Goal: Task Accomplishment & Management: Manage account settings

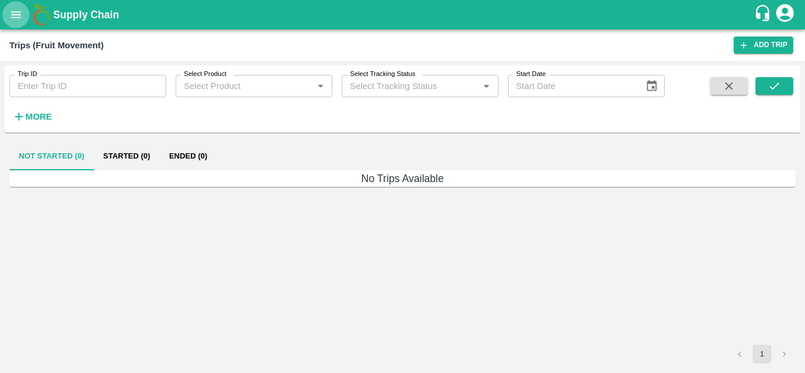
click at [15, 15] on icon "open drawer" at bounding box center [16, 14] width 10 height 6
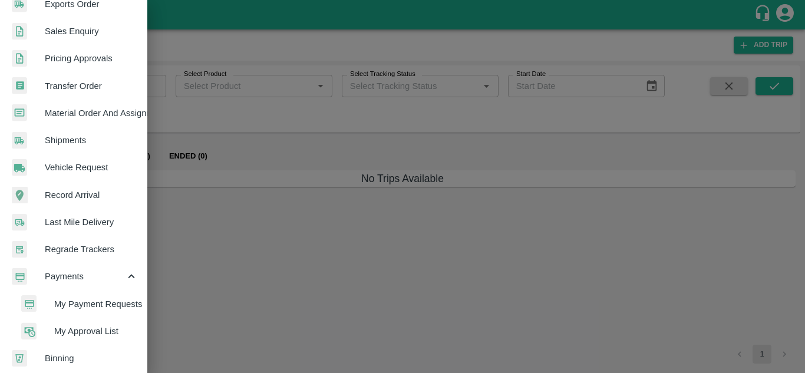
scroll to position [435, 0]
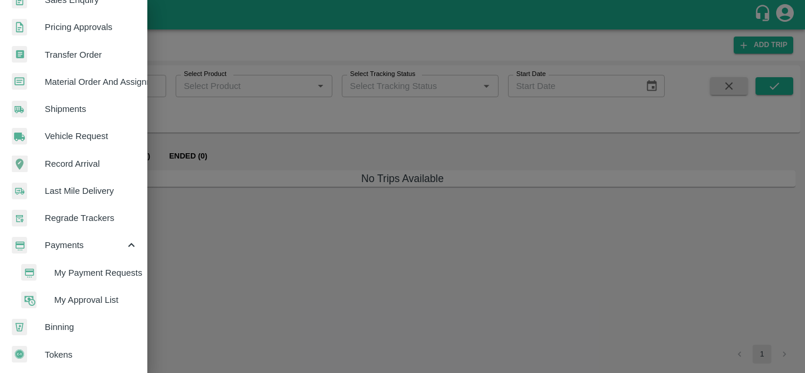
click at [99, 266] on span "My Payment Requests" at bounding box center [96, 272] width 84 height 13
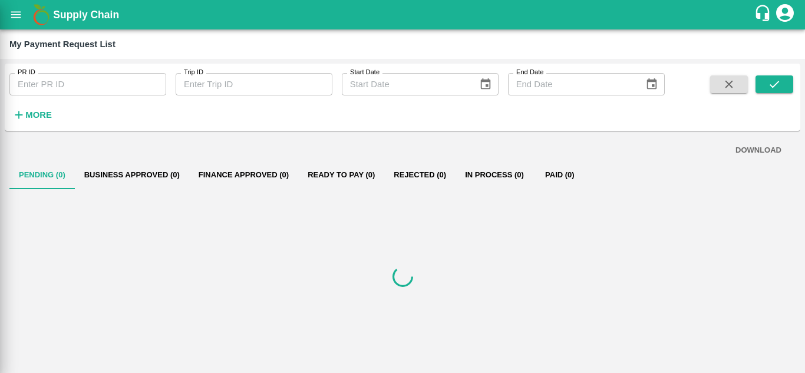
scroll to position [430, 0]
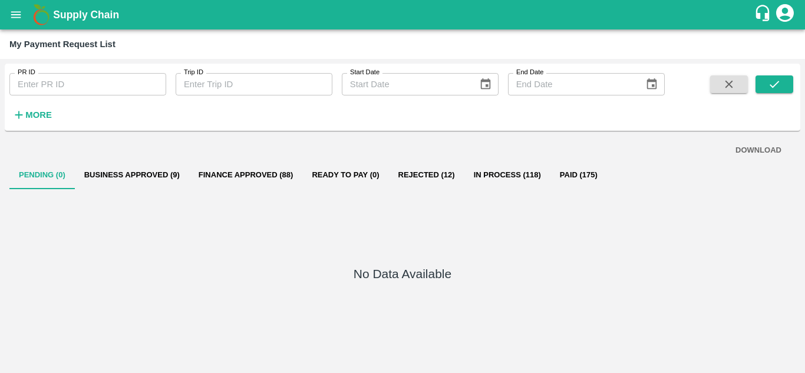
click at [41, 113] on strong "More" at bounding box center [38, 114] width 27 height 9
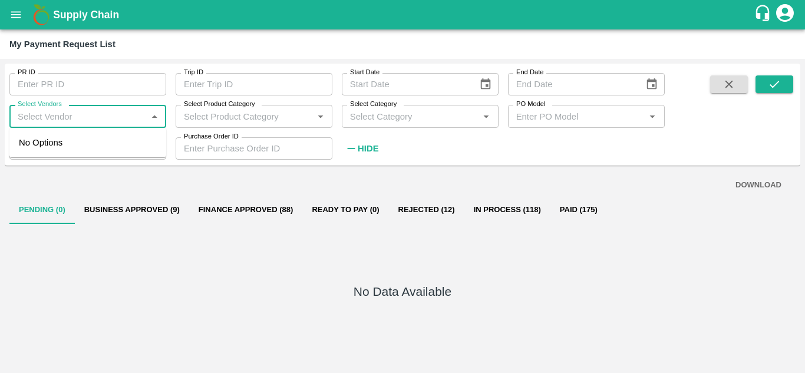
click at [15, 112] on input "Select Vendors" at bounding box center [78, 115] width 130 height 15
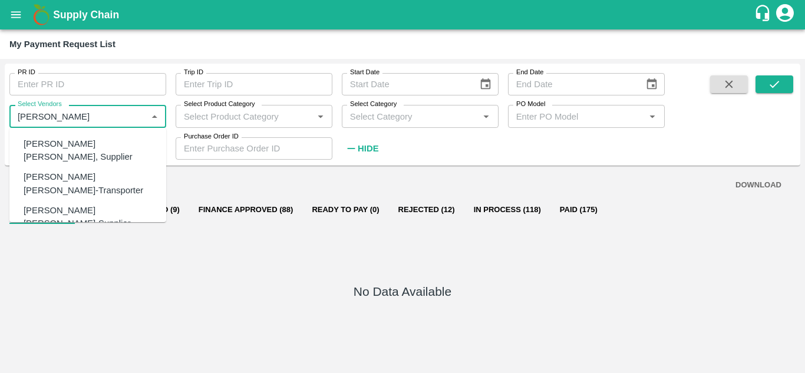
scroll to position [96, 0]
click at [72, 166] on div "Dnyaneshwar Vitthal Godse-Transporter" at bounding box center [90, 179] width 133 height 27
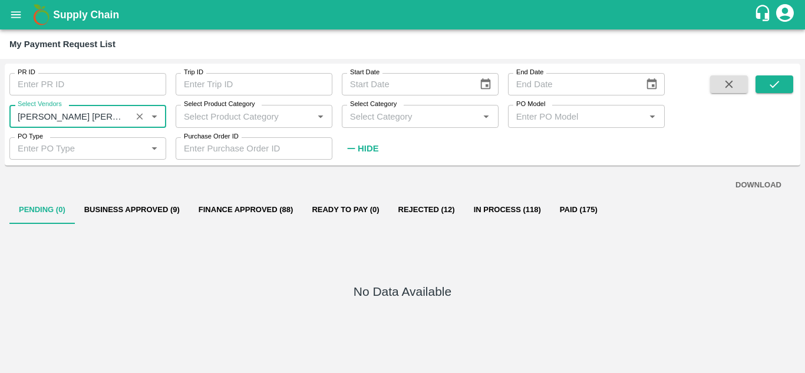
type input "Dnyaneshwar Vitthal Godse-Transporter"
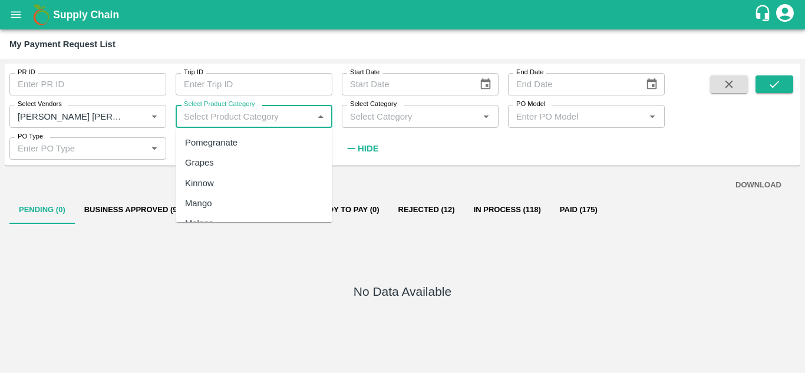
click at [226, 116] on input "Select Product Category" at bounding box center [244, 115] width 130 height 15
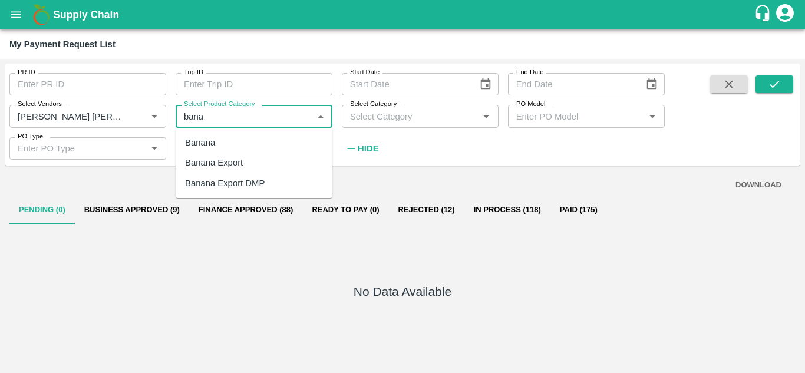
click at [230, 160] on div "Banana Export" at bounding box center [214, 162] width 58 height 13
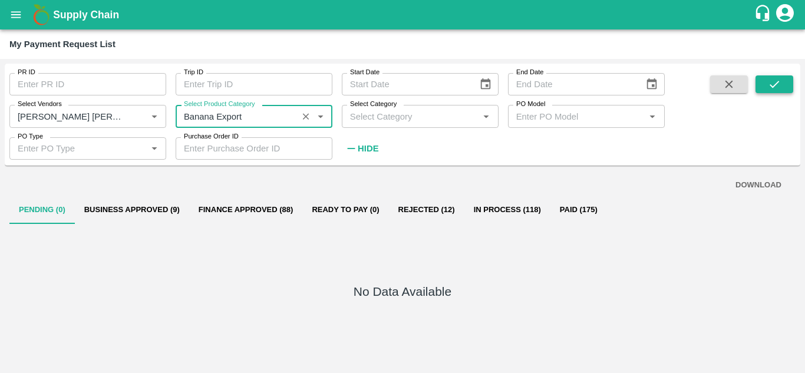
type input "Banana Export"
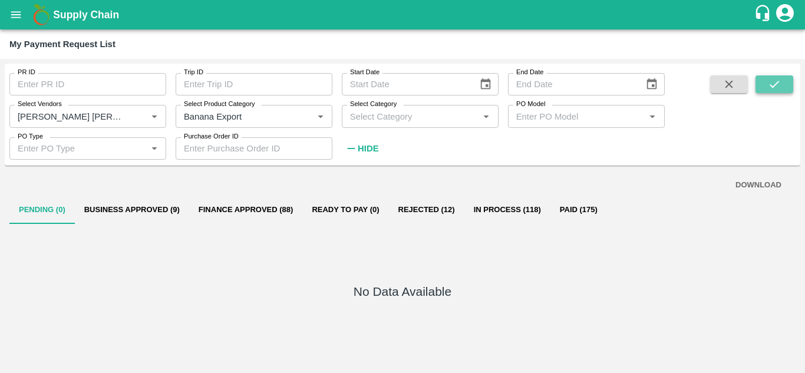
click at [780, 83] on icon "submit" at bounding box center [774, 84] width 13 height 13
click at [364, 151] on strong "Hide" at bounding box center [368, 148] width 21 height 9
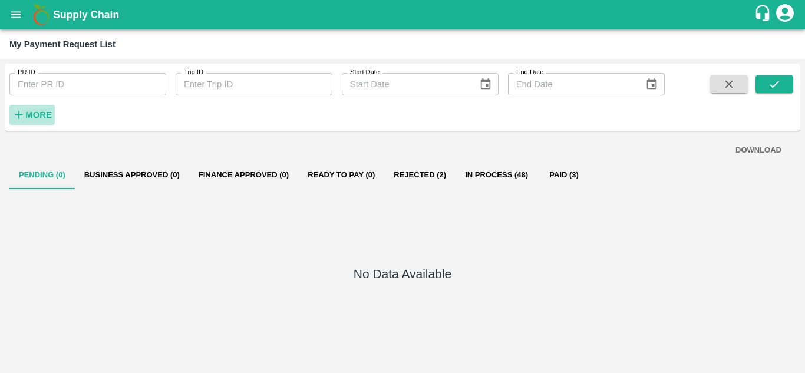
click at [35, 118] on strong "More" at bounding box center [38, 114] width 27 height 9
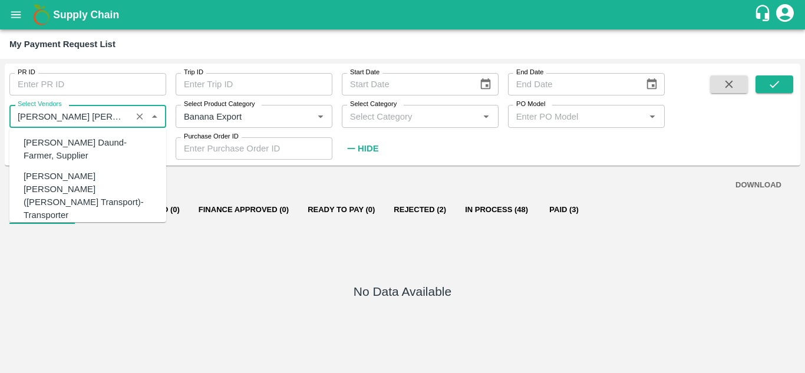
click at [116, 116] on input "Select Vendors" at bounding box center [70, 115] width 115 height 15
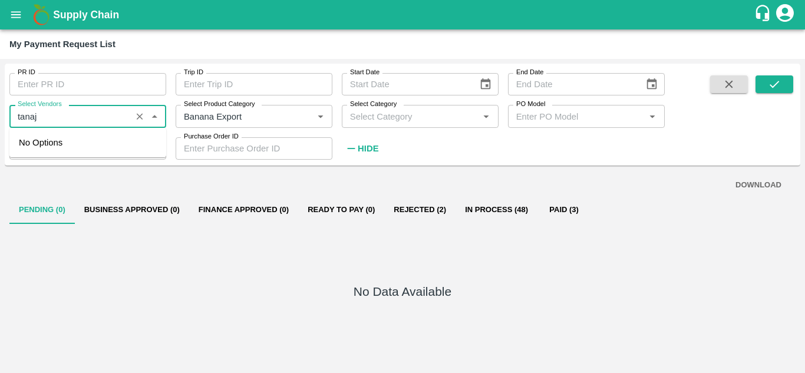
type input "tanaji"
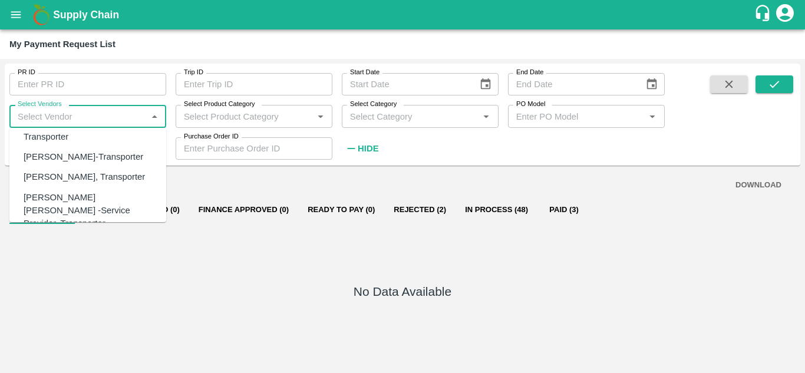
scroll to position [108, 0]
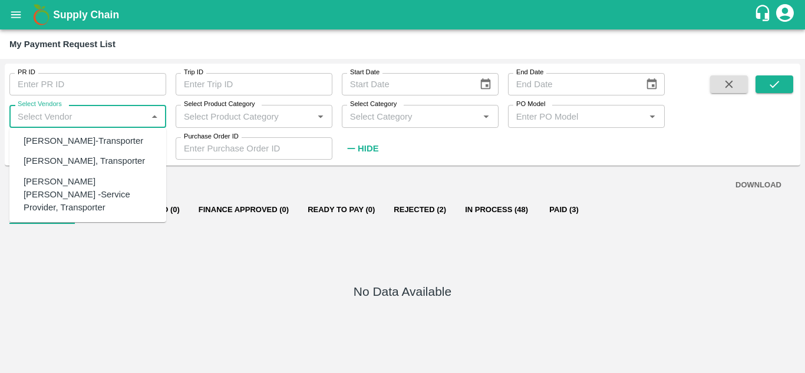
click at [72, 193] on div "Tanaji Maruti Lokare -Service Provider, Transporter" at bounding box center [90, 194] width 133 height 39
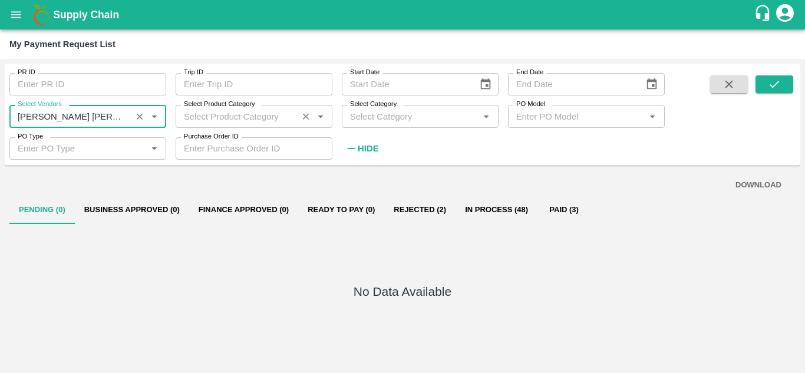
type input "Tanaji Maruti Lokare -Service Provider, Transporter"
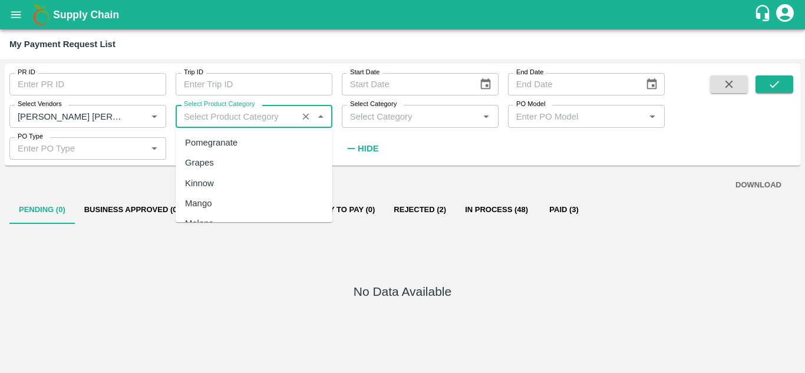
click at [229, 114] on input "Select Product Category" at bounding box center [236, 115] width 115 height 15
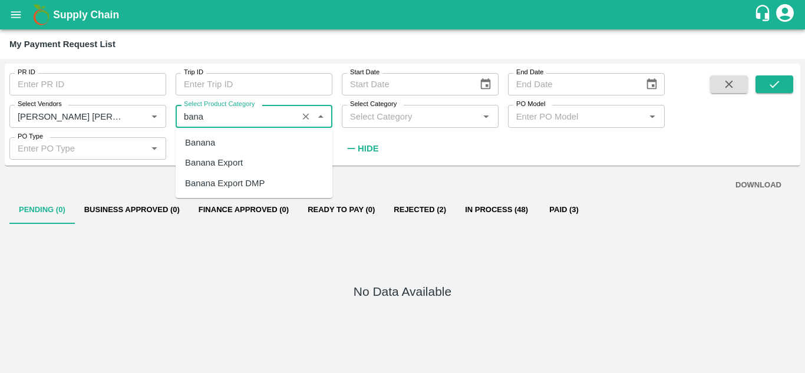
click at [224, 168] on div "Banana Export" at bounding box center [214, 162] width 58 height 13
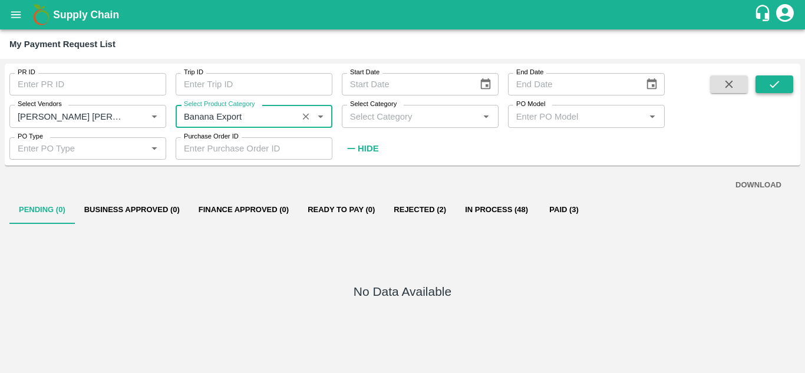
type input "Banana Export"
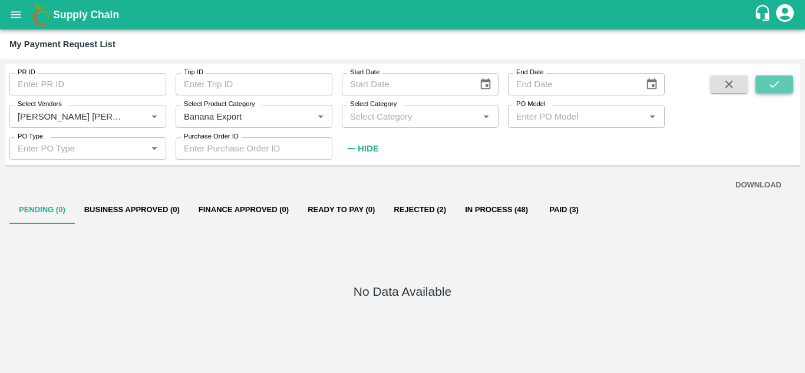
click at [777, 80] on icon "submit" at bounding box center [774, 84] width 13 height 13
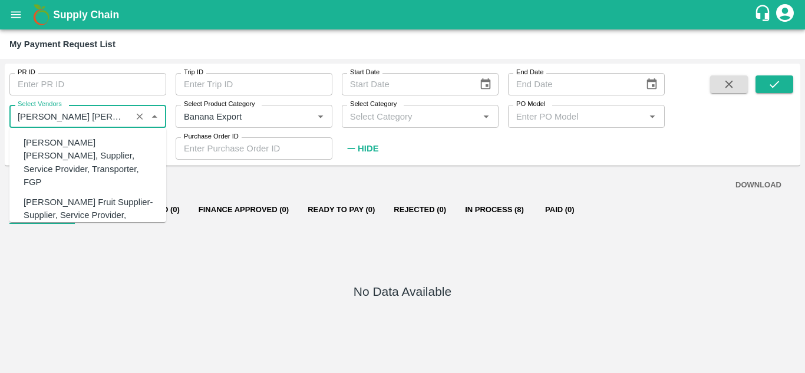
scroll to position [104, 0]
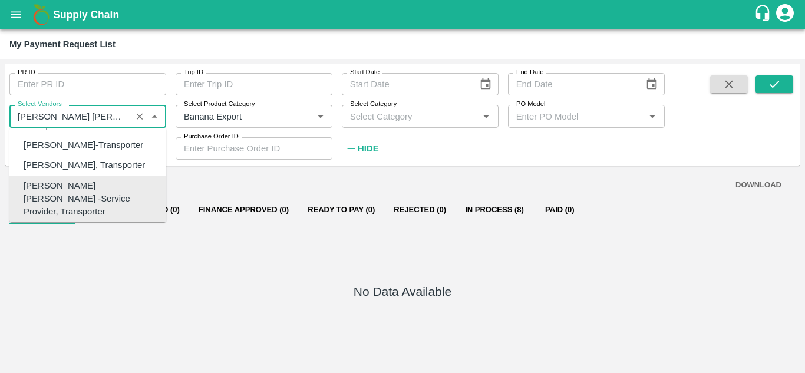
click at [117, 120] on input "Select Vendors" at bounding box center [70, 115] width 115 height 15
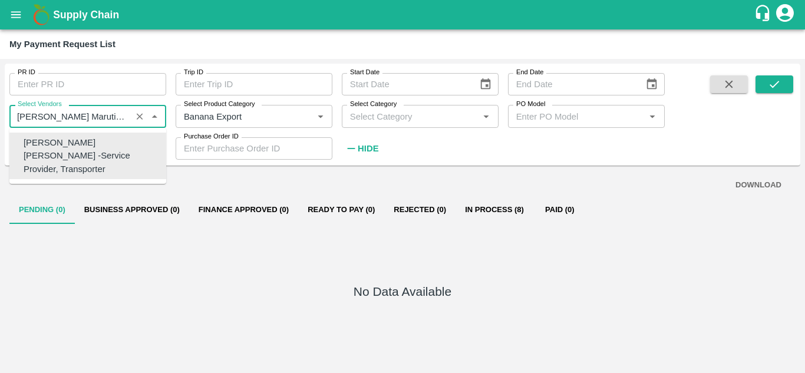
scroll to position [0, 0]
type input "Tanaji"
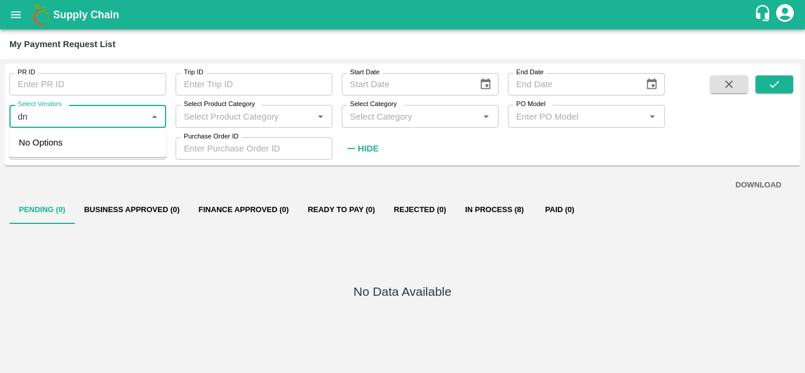
type input "d"
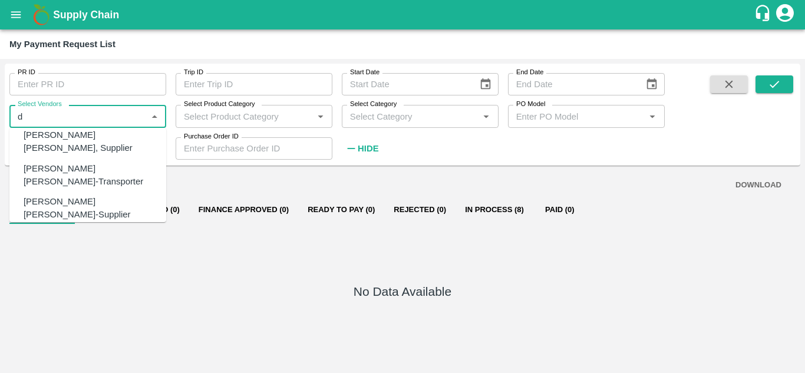
scroll to position [123, 0]
click at [67, 160] on div "Dnyaneshwar Vitthal Godse-Transporter" at bounding box center [90, 173] width 133 height 27
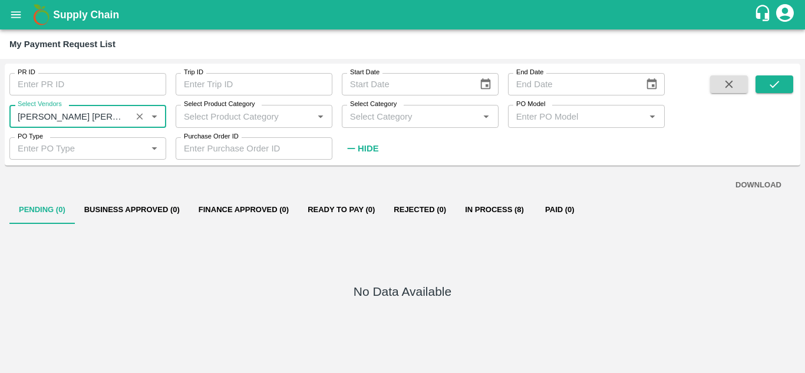
type input "Dnyaneshwar Vitthal Godse-Transporter"
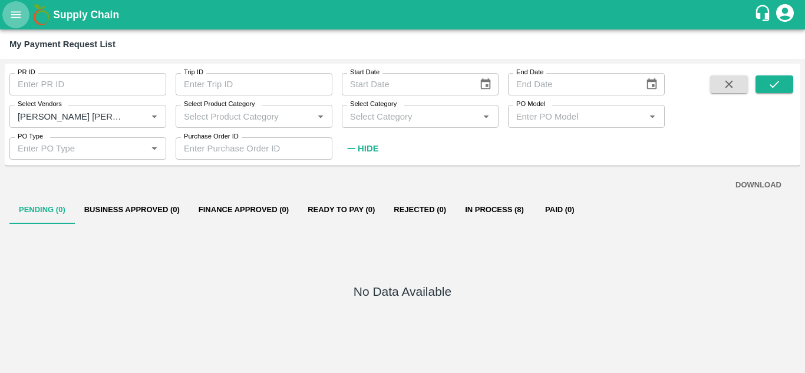
click at [14, 9] on icon "open drawer" at bounding box center [15, 14] width 13 height 13
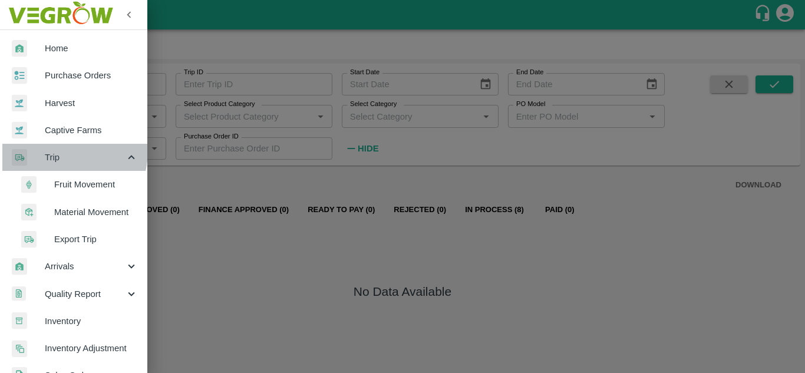
click at [60, 151] on span "Trip" at bounding box center [85, 157] width 80 height 13
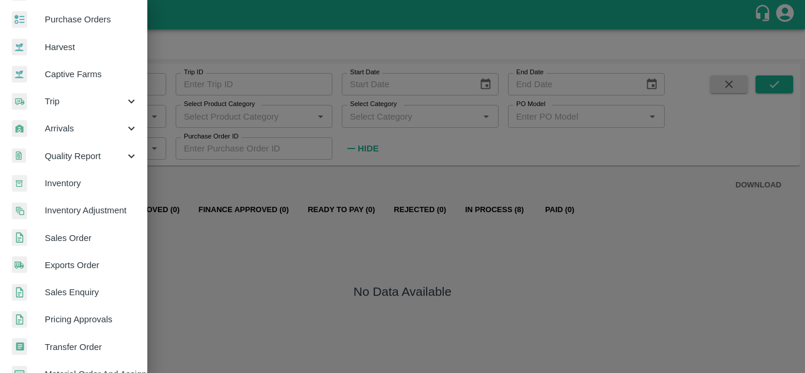
scroll to position [0, 0]
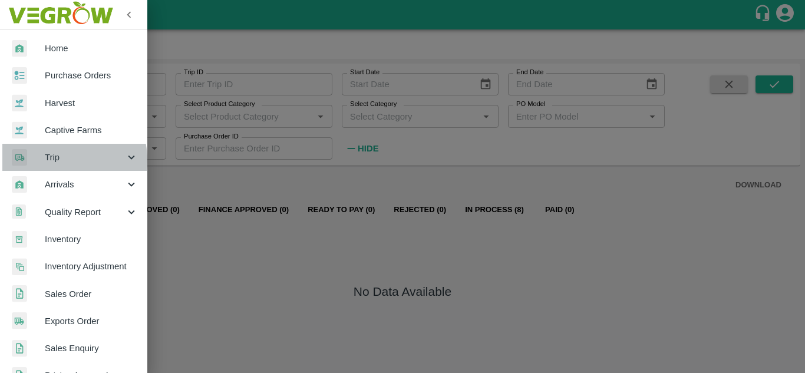
click at [48, 160] on span "Trip" at bounding box center [85, 157] width 80 height 13
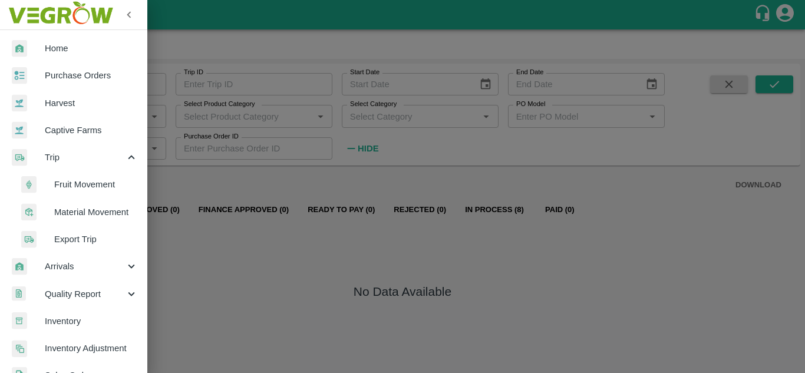
click at [72, 184] on span "Fruit Movement" at bounding box center [96, 184] width 84 height 13
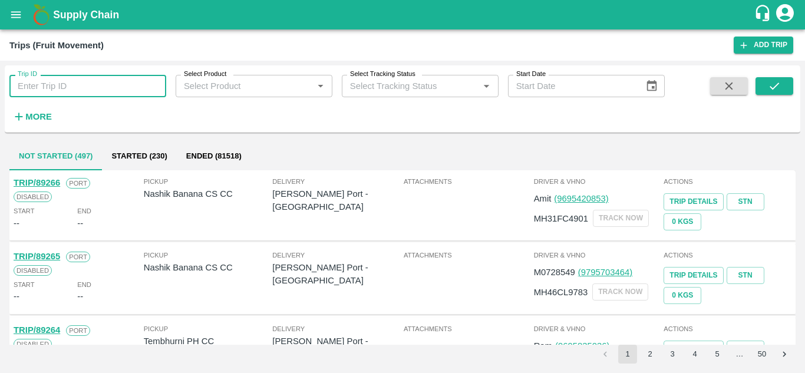
click at [41, 90] on input "Trip ID" at bounding box center [87, 86] width 157 height 22
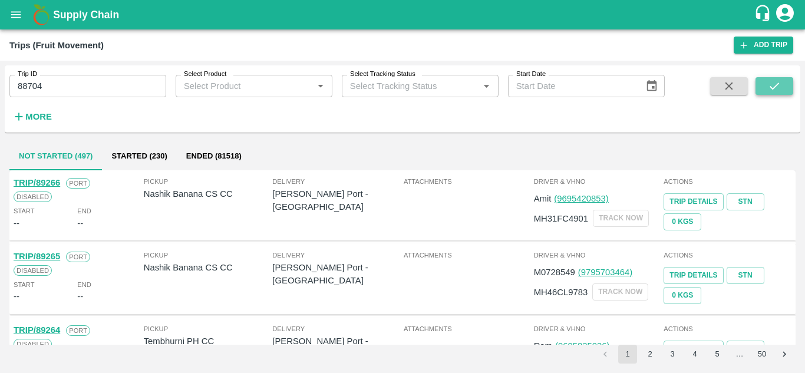
click at [792, 84] on button "submit" at bounding box center [775, 86] width 38 height 18
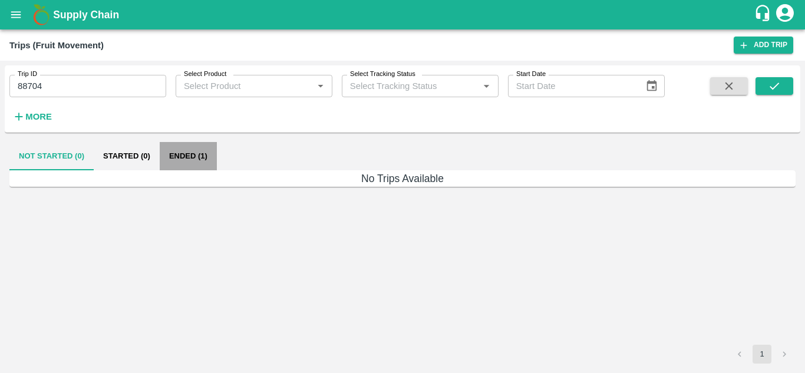
click at [180, 158] on button "Ended (1)" at bounding box center [188, 156] width 57 height 28
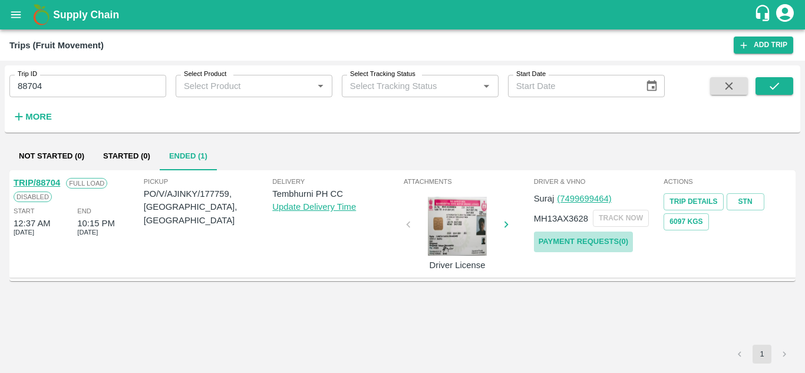
click at [581, 250] on link "Payment Requests( 0 )" at bounding box center [583, 242] width 99 height 21
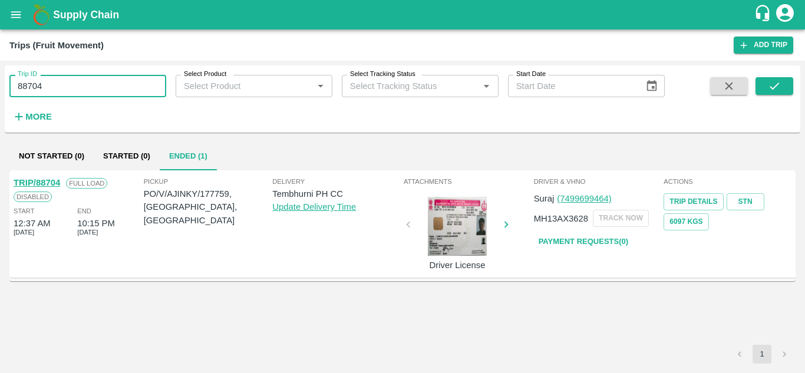
click at [68, 96] on input "88704" at bounding box center [87, 86] width 157 height 22
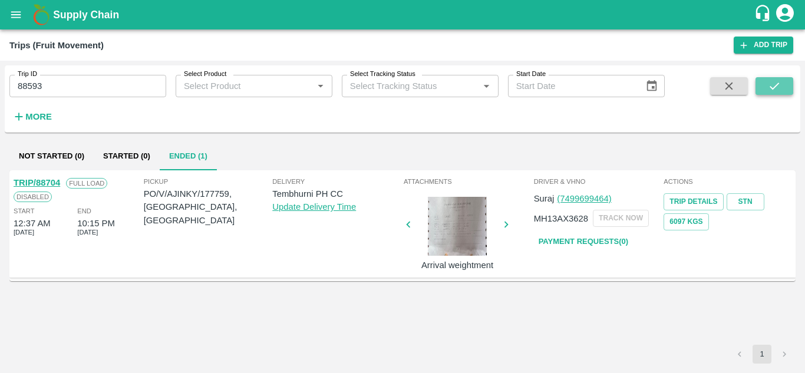
click at [784, 82] on button "submit" at bounding box center [775, 86] width 38 height 18
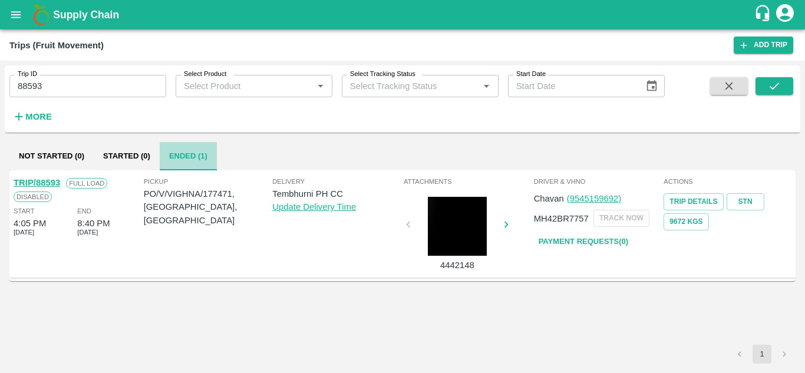
click at [193, 158] on button "Ended (1)" at bounding box center [188, 156] width 57 height 28
click at [594, 246] on link "Payment Requests( 0 )" at bounding box center [583, 242] width 99 height 21
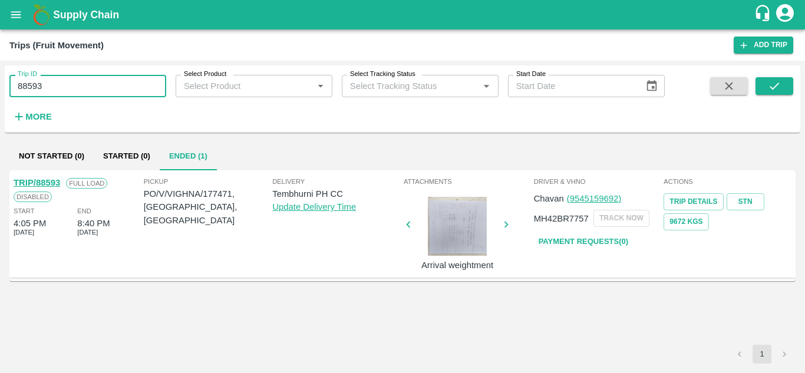
click at [52, 77] on input "88593" at bounding box center [87, 86] width 157 height 22
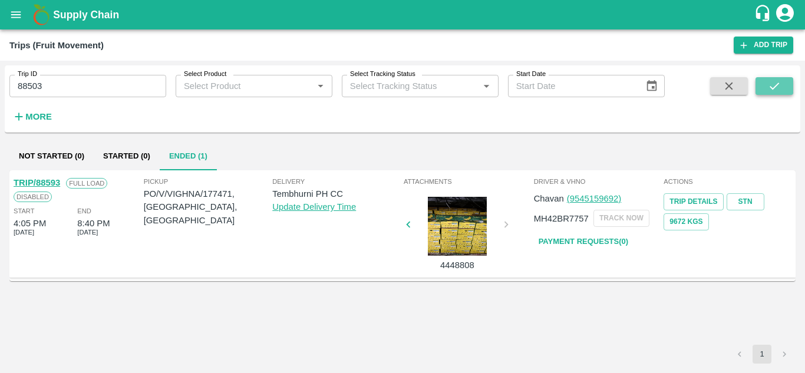
click at [780, 85] on icon "submit" at bounding box center [774, 86] width 13 height 13
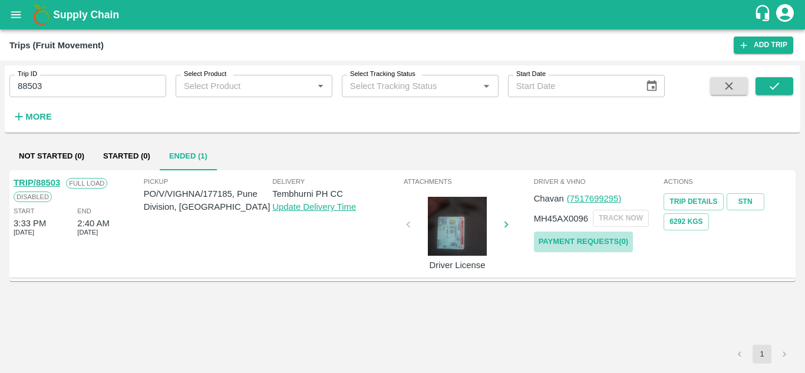
click at [589, 236] on link "Payment Requests( 0 )" at bounding box center [583, 242] width 99 height 21
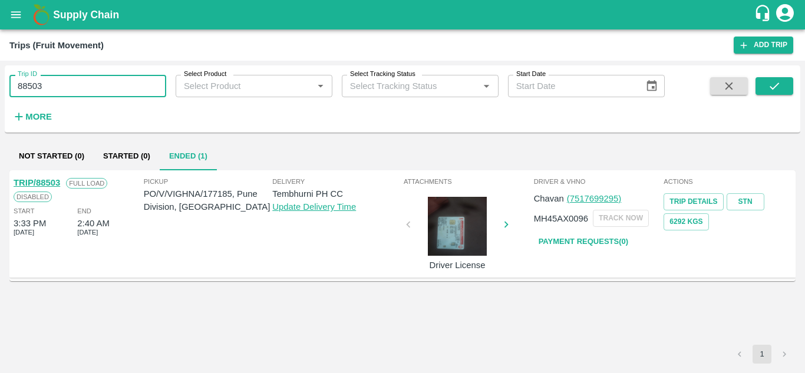
click at [54, 86] on input "88503" at bounding box center [87, 86] width 157 height 22
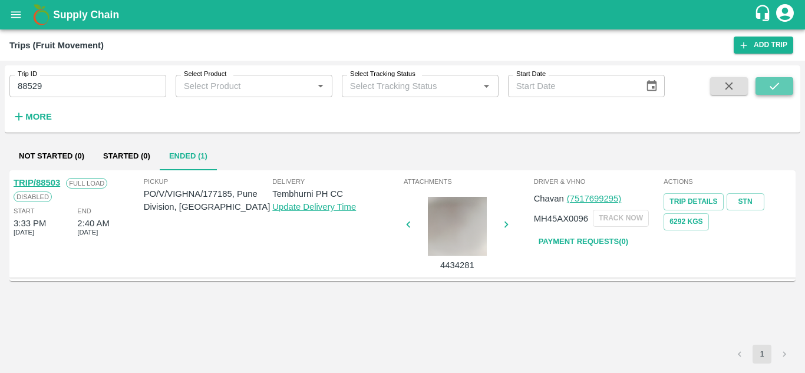
click at [766, 84] on button "submit" at bounding box center [775, 86] width 38 height 18
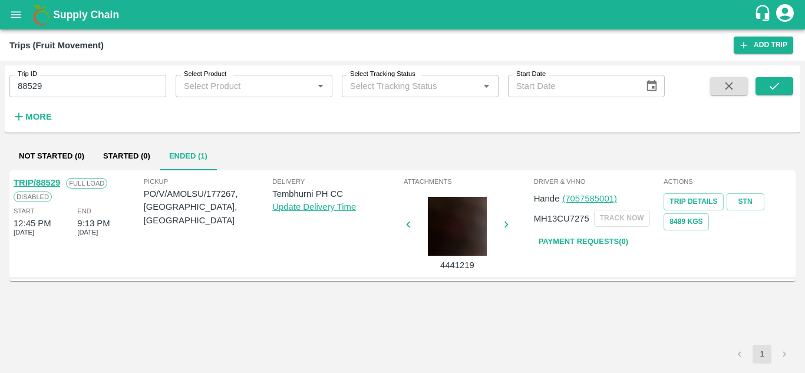
click at [591, 241] on link "Payment Requests( 0 )" at bounding box center [583, 242] width 99 height 21
click at [67, 96] on input "88529" at bounding box center [87, 86] width 157 height 22
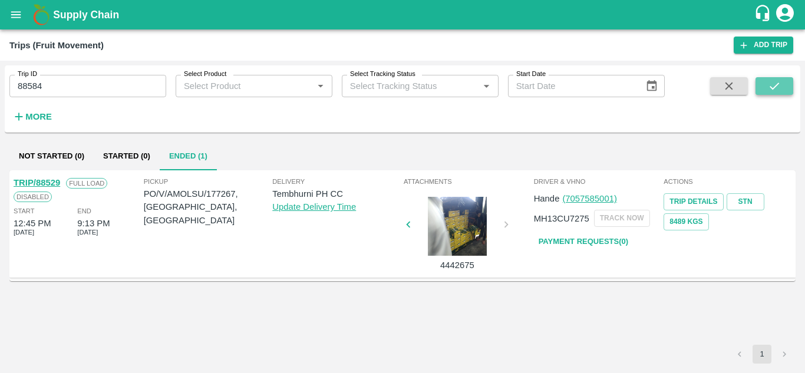
click at [770, 81] on icon "submit" at bounding box center [774, 86] width 13 height 13
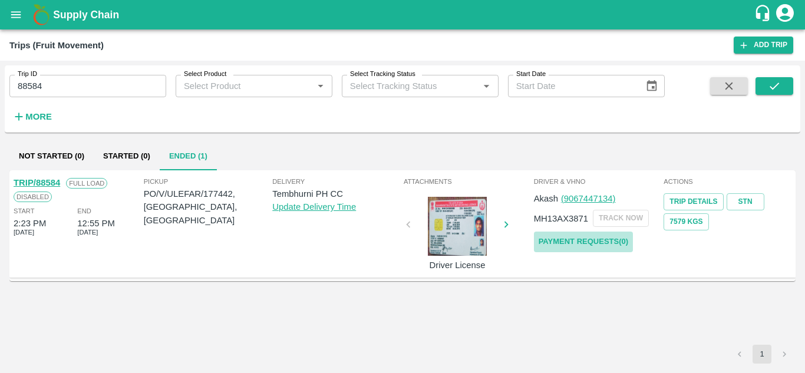
click at [568, 245] on link "Payment Requests( 0 )" at bounding box center [583, 242] width 99 height 21
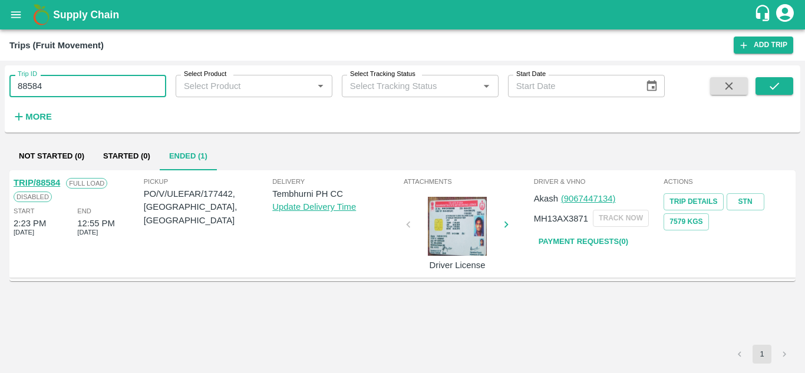
click at [60, 86] on input "88584" at bounding box center [87, 86] width 157 height 22
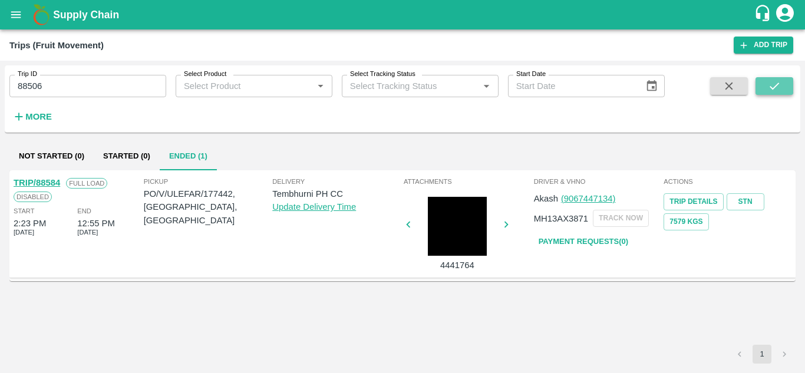
click at [769, 92] on icon "submit" at bounding box center [774, 86] width 13 height 13
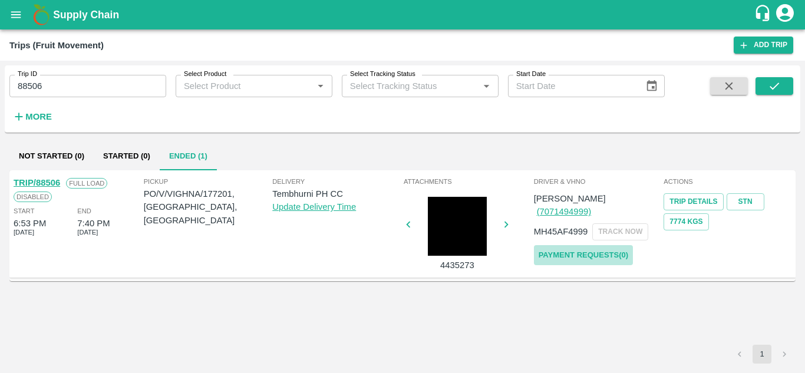
click at [614, 245] on link "Payment Requests( 0 )" at bounding box center [583, 255] width 99 height 21
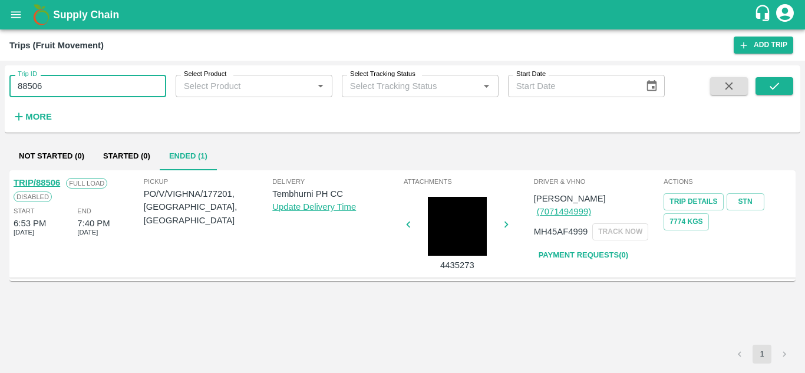
click at [58, 81] on input "88506" at bounding box center [87, 86] width 157 height 22
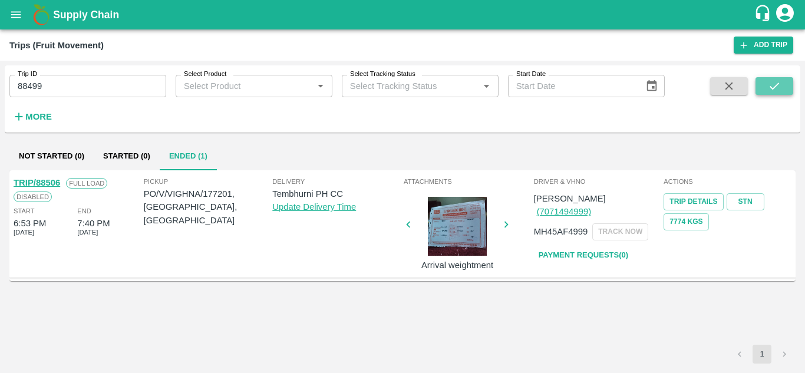
click at [777, 85] on icon "submit" at bounding box center [774, 86] width 9 height 7
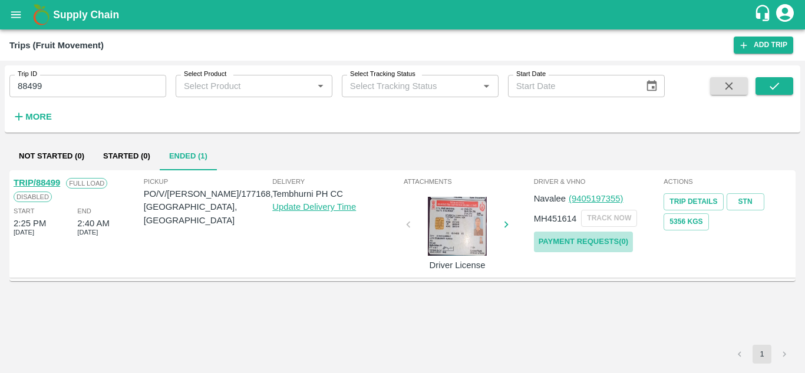
click at [607, 234] on link "Payment Requests( 0 )" at bounding box center [583, 242] width 99 height 21
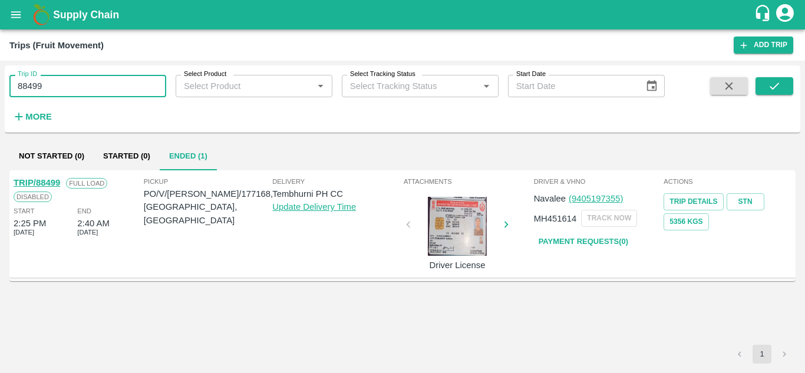
click at [63, 81] on input "88499" at bounding box center [87, 86] width 157 height 22
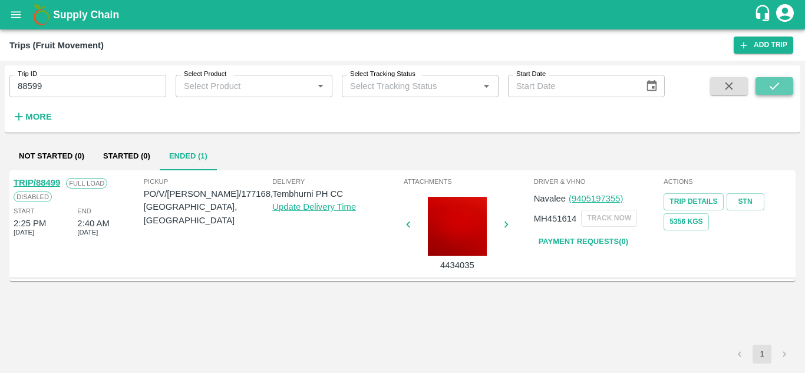
click at [777, 84] on icon "submit" at bounding box center [774, 86] width 13 height 13
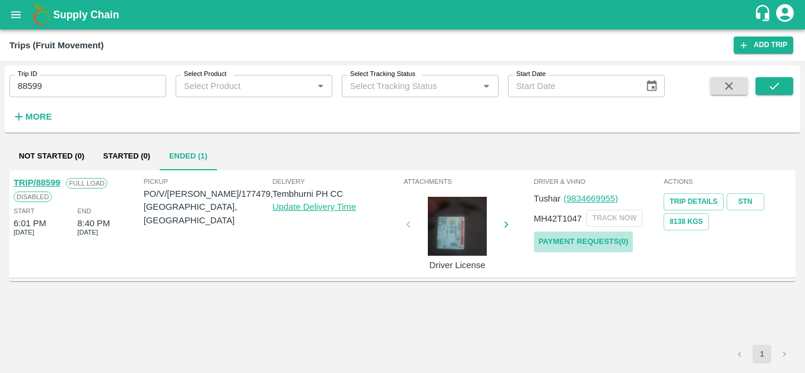
click at [606, 242] on link "Payment Requests( 0 )" at bounding box center [583, 242] width 99 height 21
click at [57, 90] on input "88599" at bounding box center [87, 86] width 157 height 22
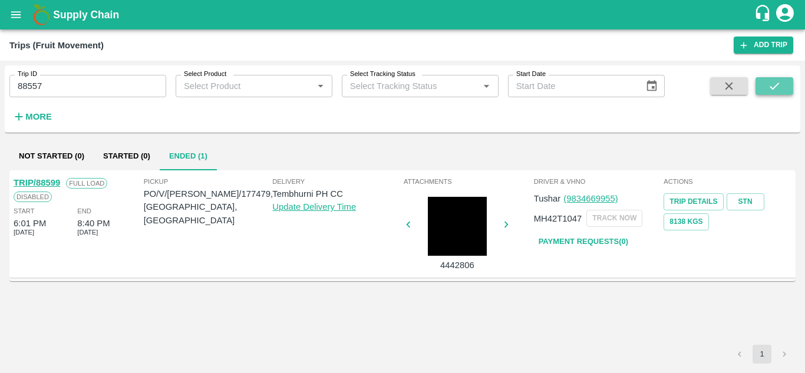
click at [769, 83] on icon "submit" at bounding box center [774, 86] width 13 height 13
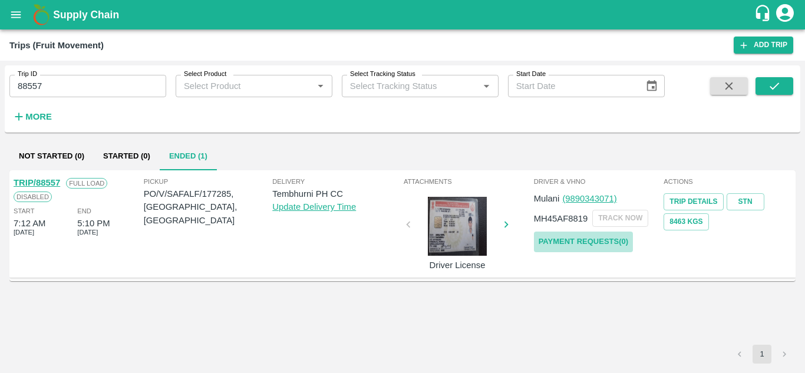
click at [569, 242] on link "Payment Requests( 0 )" at bounding box center [583, 242] width 99 height 21
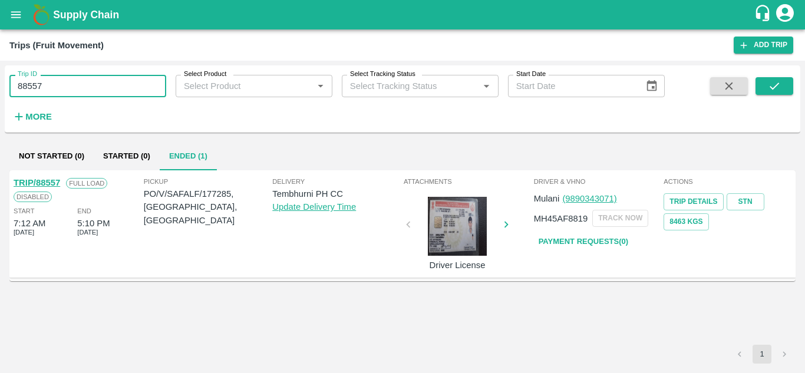
click at [57, 78] on input "88557" at bounding box center [87, 86] width 157 height 22
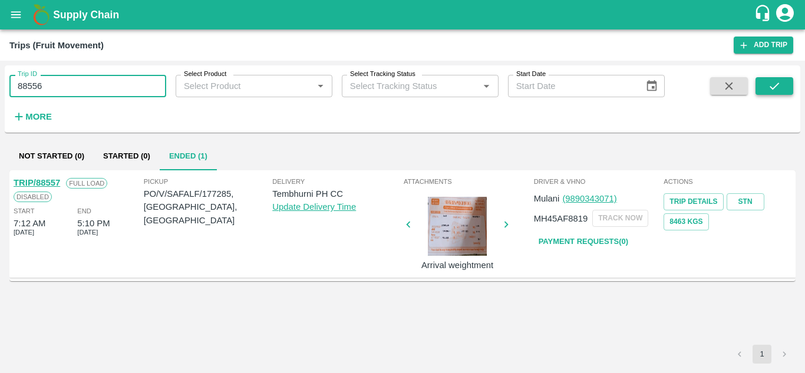
type input "88556"
click at [780, 85] on icon "submit" at bounding box center [774, 86] width 13 height 13
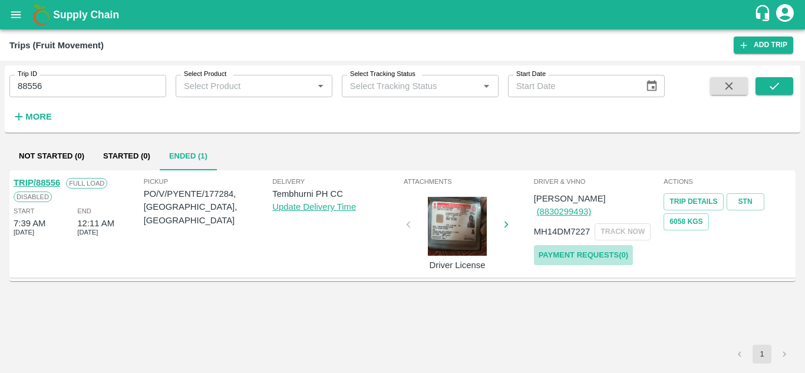
click at [612, 245] on link "Payment Requests( 0 )" at bounding box center [583, 255] width 99 height 21
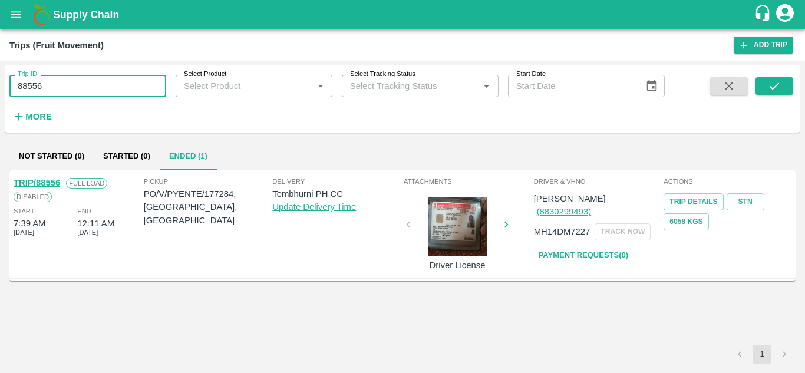
click at [52, 86] on input "88556" at bounding box center [87, 86] width 157 height 22
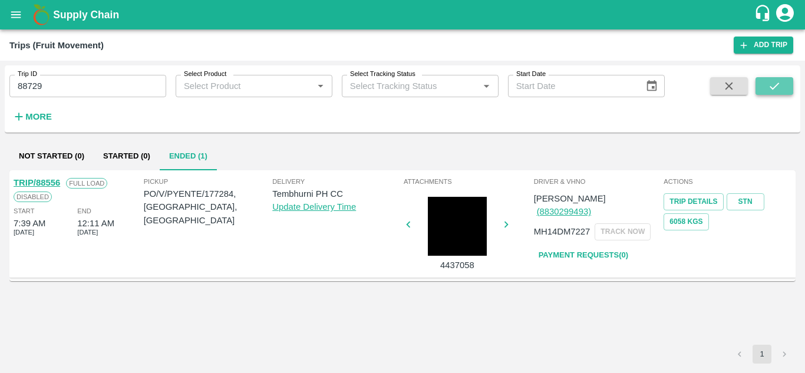
click at [774, 81] on icon "submit" at bounding box center [774, 86] width 13 height 13
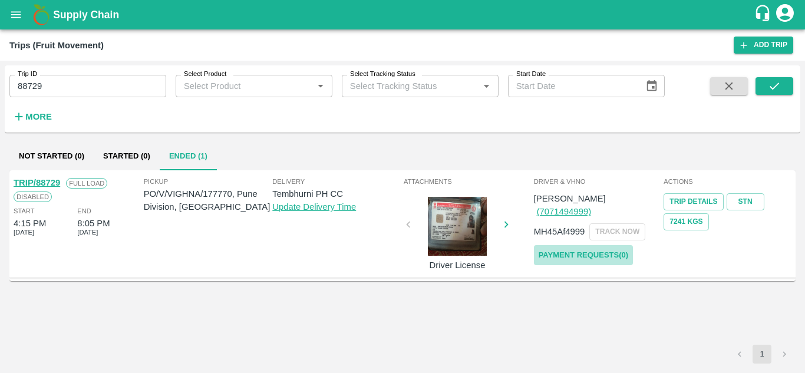
click at [607, 245] on link "Payment Requests( 0 )" at bounding box center [583, 255] width 99 height 21
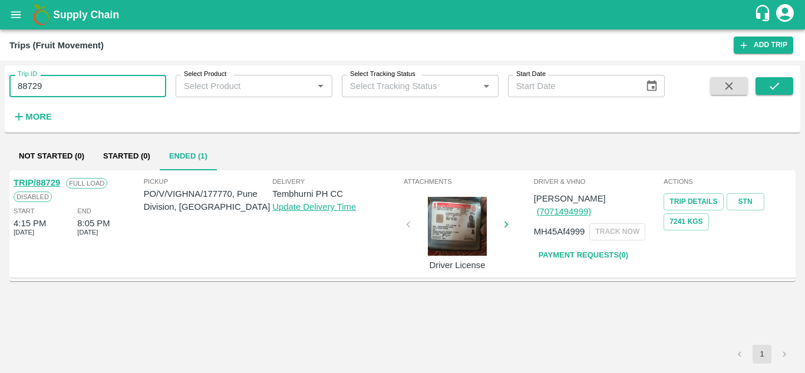
click at [52, 82] on input "88729" at bounding box center [87, 86] width 157 height 22
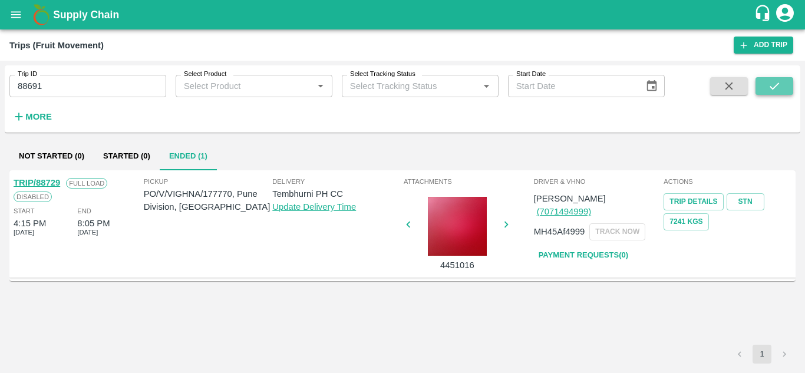
click at [788, 83] on button "submit" at bounding box center [775, 86] width 38 height 18
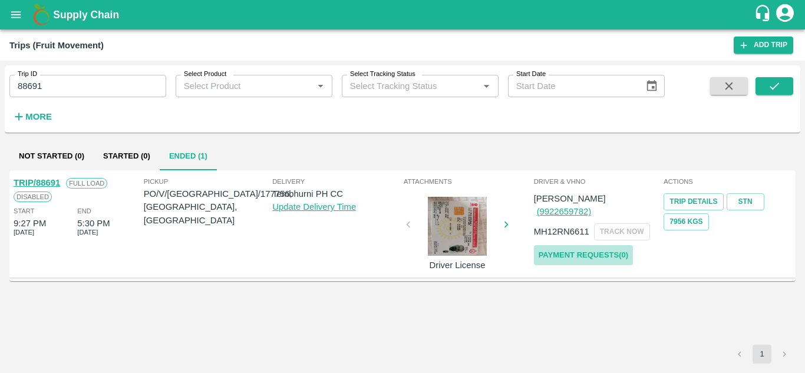
click at [585, 245] on link "Payment Requests( 0 )" at bounding box center [583, 255] width 99 height 21
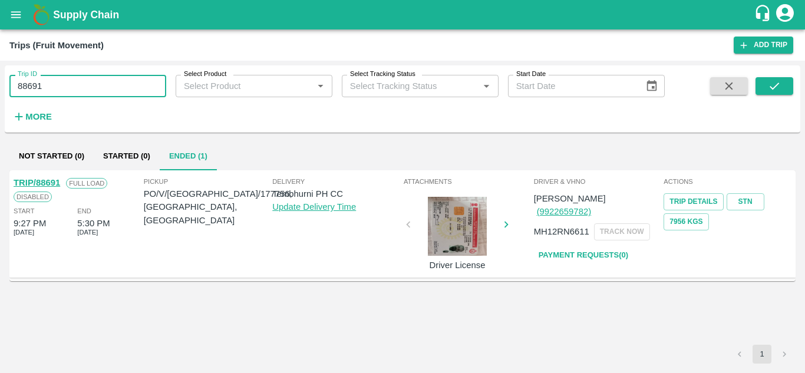
click at [55, 83] on input "88691" at bounding box center [87, 86] width 157 height 22
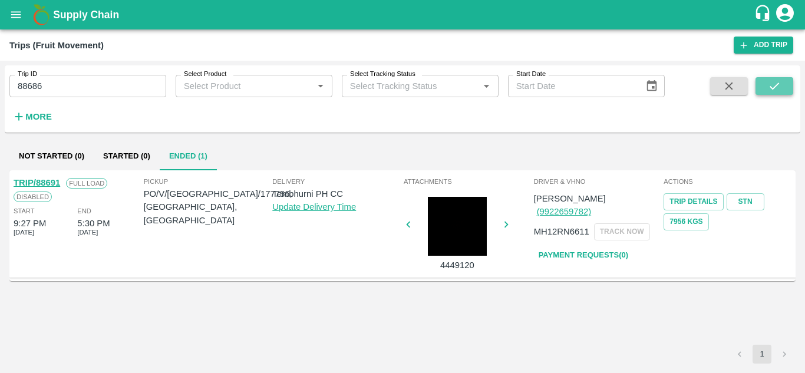
click at [790, 86] on button "submit" at bounding box center [775, 86] width 38 height 18
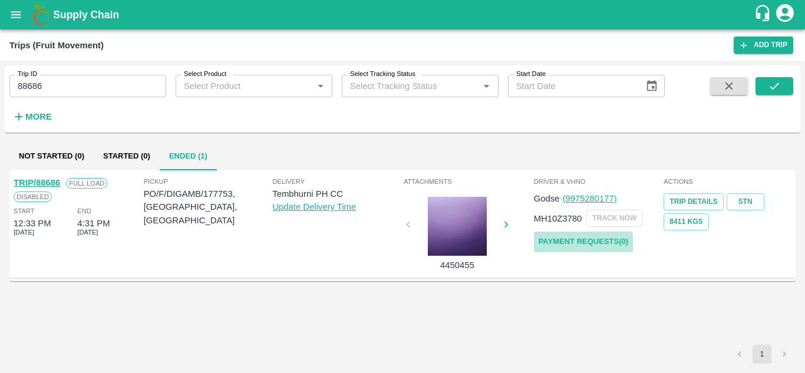
click at [582, 245] on link "Payment Requests( 0 )" at bounding box center [583, 242] width 99 height 21
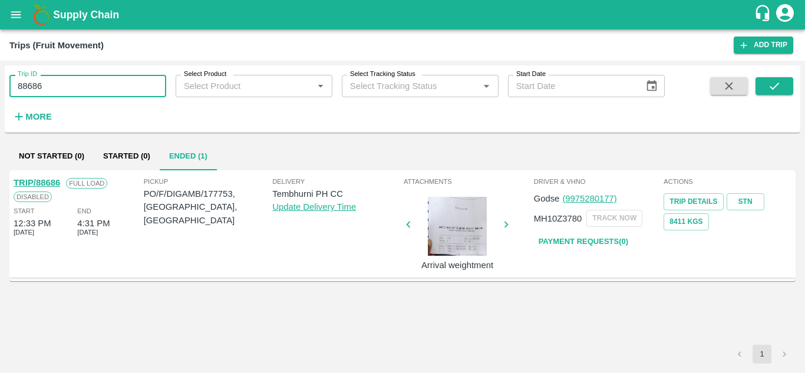
click at [58, 80] on input "88686" at bounding box center [87, 86] width 157 height 22
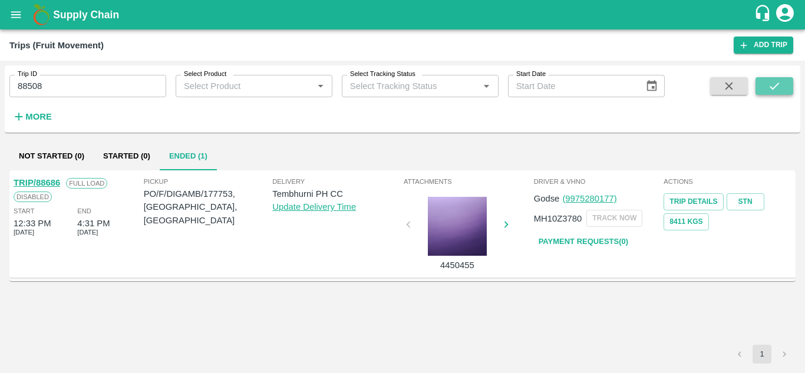
click at [763, 79] on button "submit" at bounding box center [775, 86] width 38 height 18
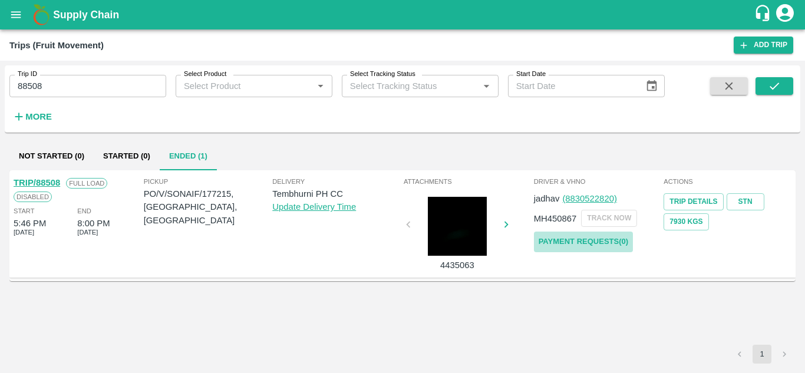
click at [578, 244] on link "Payment Requests( 0 )" at bounding box center [583, 242] width 99 height 21
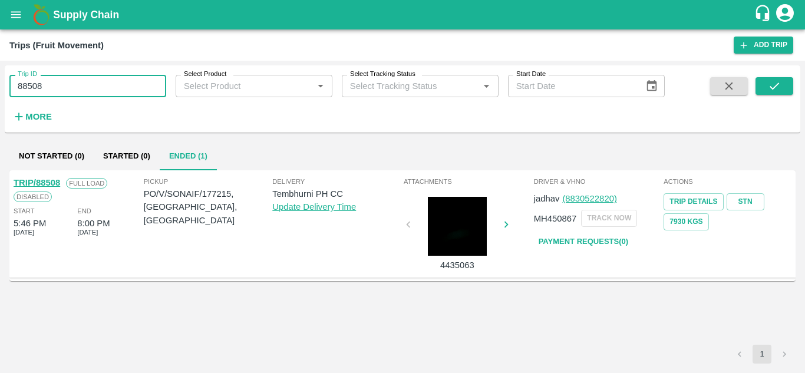
click at [57, 89] on input "88508" at bounding box center [87, 86] width 157 height 22
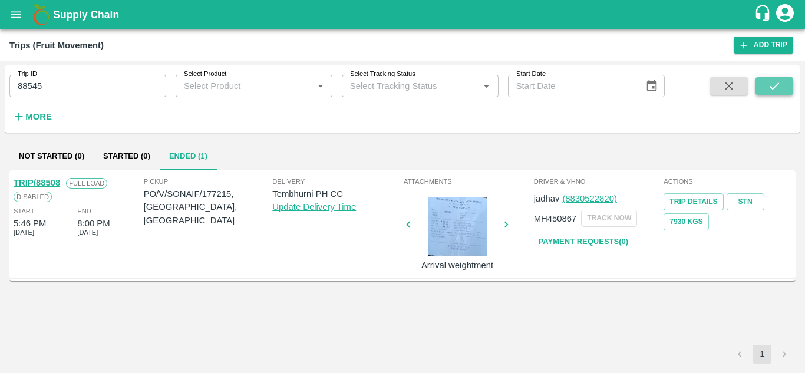
click at [771, 80] on icon "submit" at bounding box center [774, 86] width 13 height 13
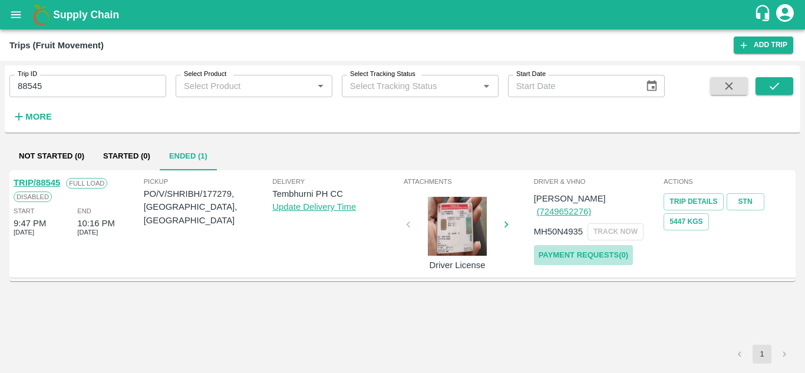
click at [597, 245] on link "Payment Requests( 0 )" at bounding box center [583, 255] width 99 height 21
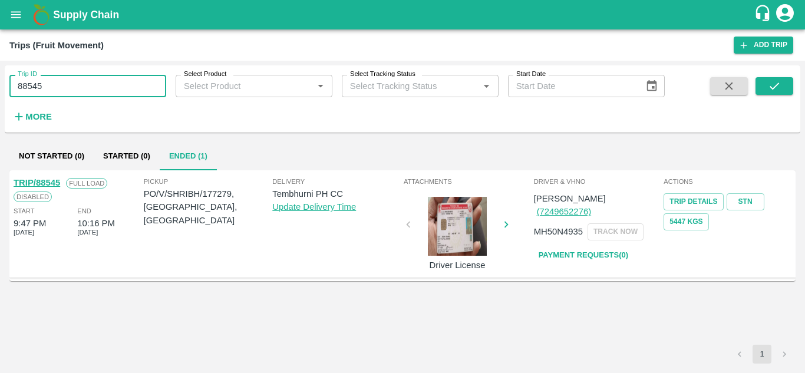
click at [64, 85] on input "88545" at bounding box center [87, 86] width 157 height 22
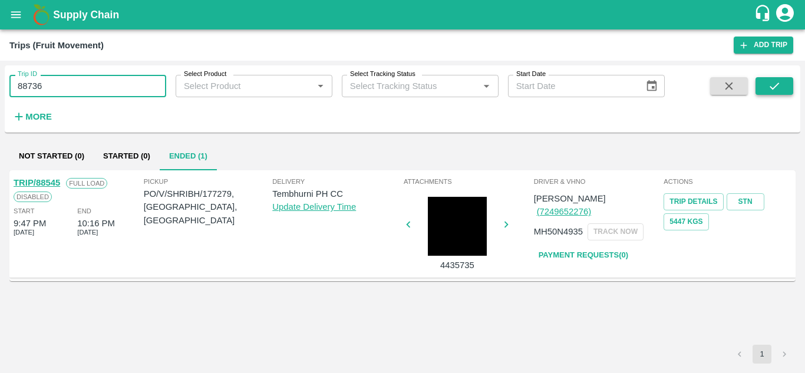
type input "88736"
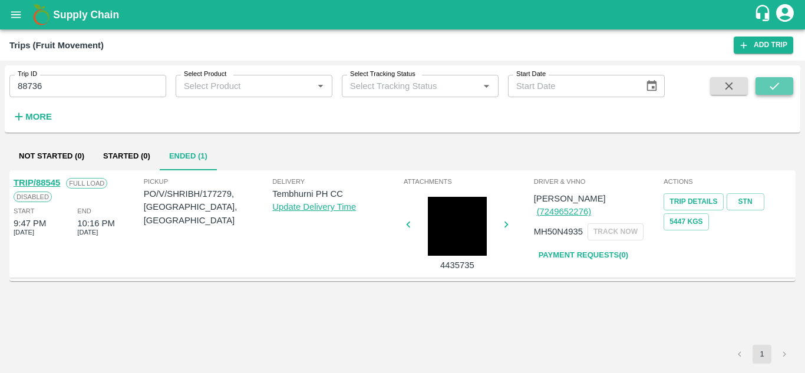
click at [772, 82] on icon "submit" at bounding box center [774, 86] width 13 height 13
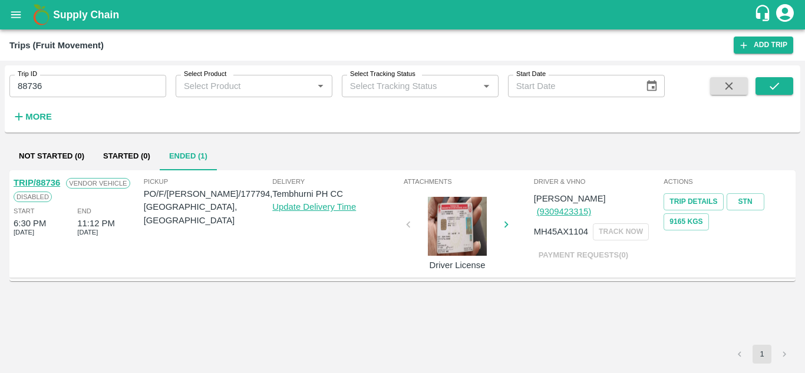
click at [44, 180] on link "TRIP/88736" at bounding box center [37, 182] width 47 height 9
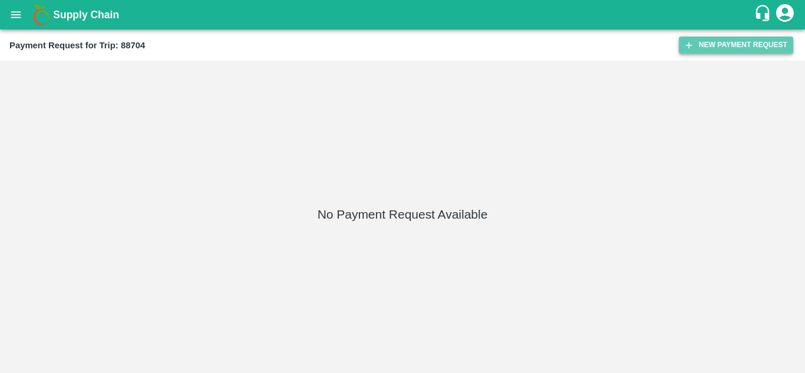
click at [730, 45] on button "New Payment Request" at bounding box center [736, 45] width 114 height 17
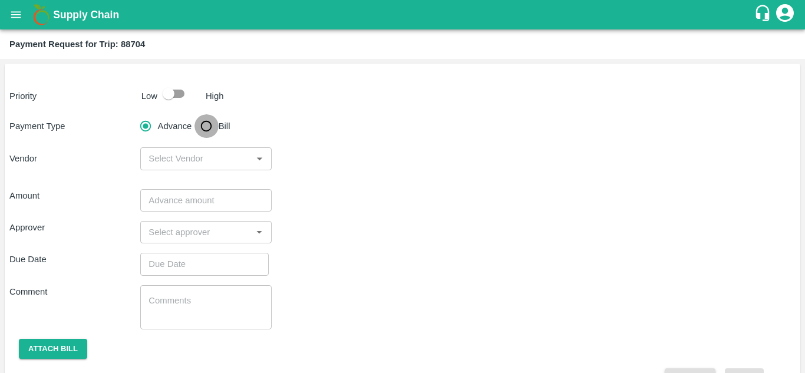
click at [206, 124] on input "Bill" at bounding box center [207, 126] width 24 height 24
radio input "true"
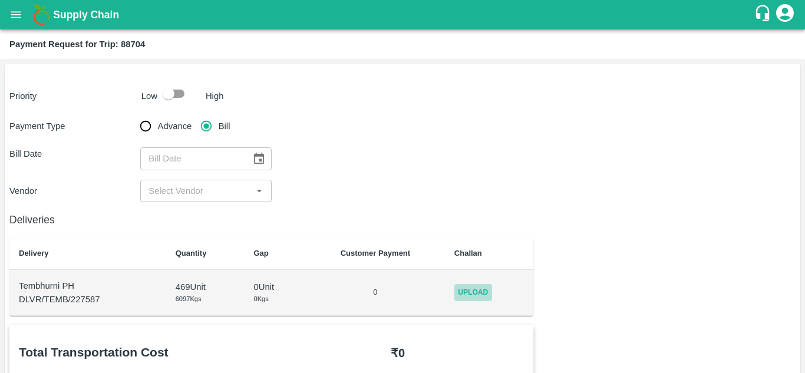
click at [481, 289] on span "Upload" at bounding box center [473, 292] width 38 height 17
click at [0, 0] on input "Upload" at bounding box center [0, 0] width 0 height 0
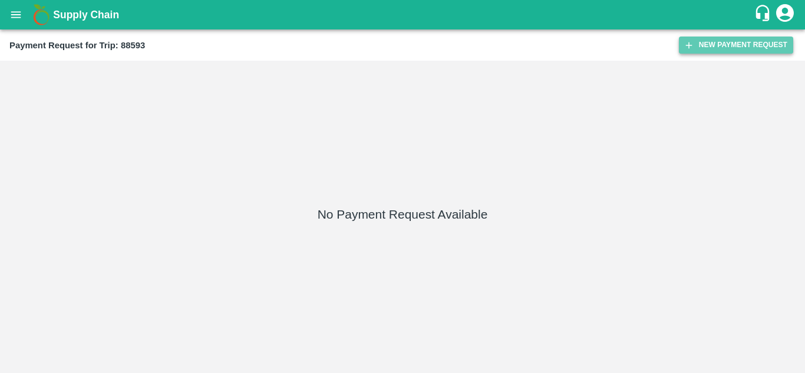
click at [754, 50] on button "New Payment Request" at bounding box center [736, 45] width 114 height 17
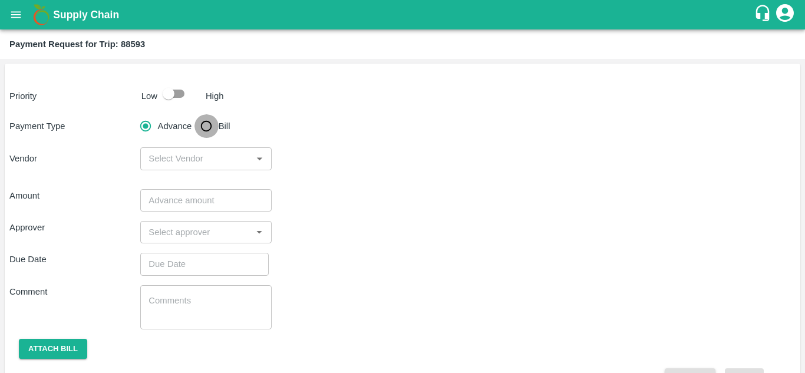
click at [205, 131] on input "Bill" at bounding box center [207, 126] width 24 height 24
radio input "true"
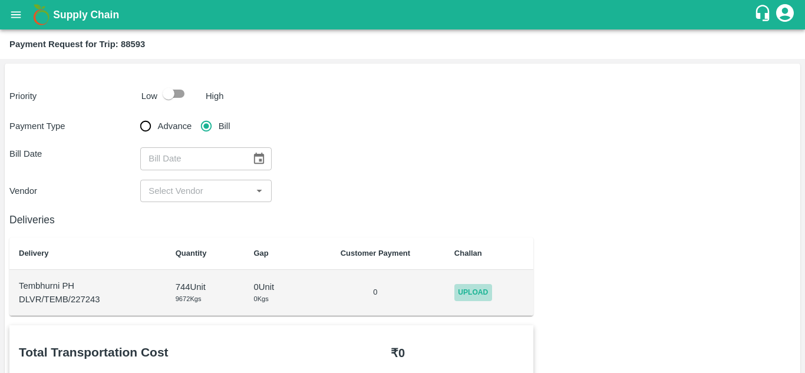
click at [487, 295] on span "Upload" at bounding box center [473, 292] width 38 height 17
click at [0, 0] on input "Upload" at bounding box center [0, 0] width 0 height 0
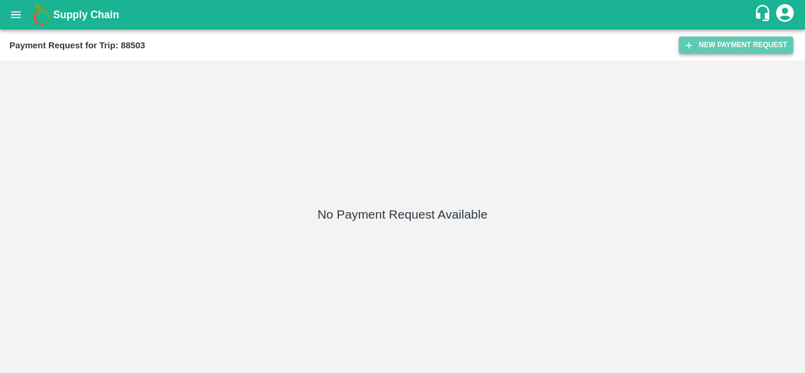
click at [713, 46] on button "New Payment Request" at bounding box center [736, 45] width 114 height 17
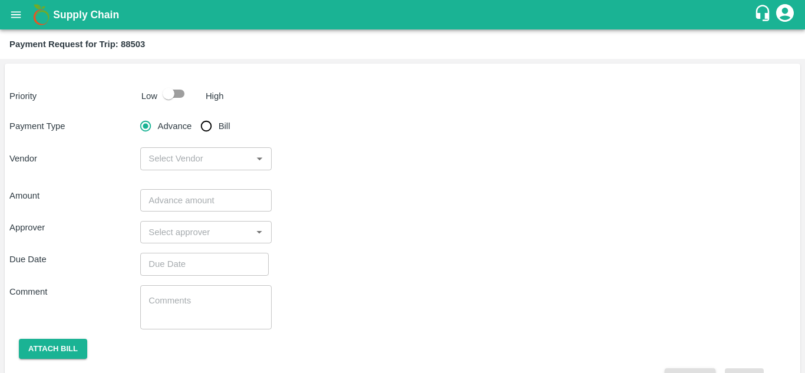
click at [208, 126] on input "Bill" at bounding box center [207, 126] width 24 height 24
radio input "true"
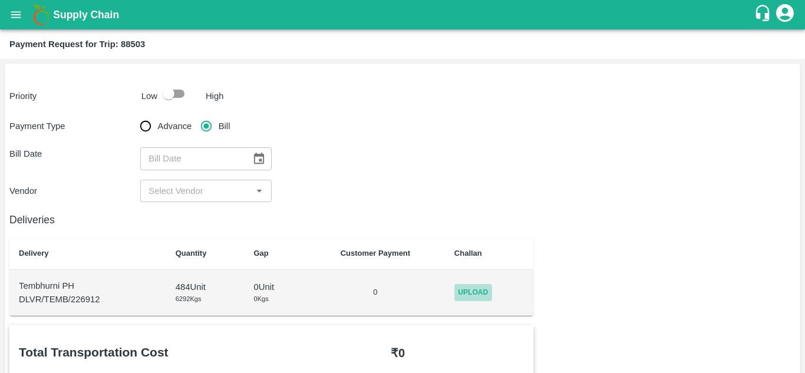
click at [480, 296] on span "Upload" at bounding box center [473, 292] width 38 height 17
click at [0, 0] on input "Upload" at bounding box center [0, 0] width 0 height 0
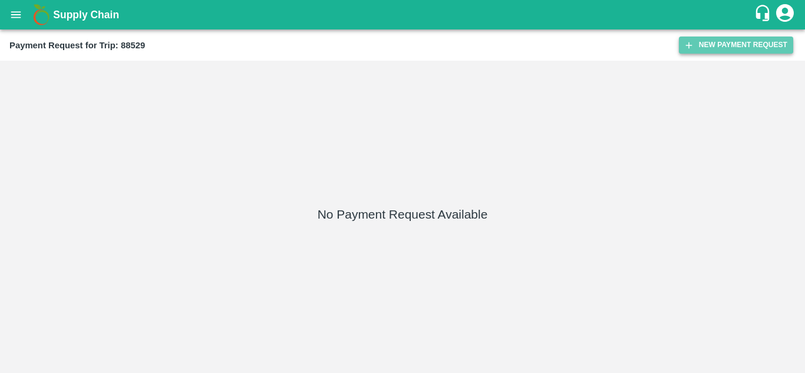
click at [717, 42] on button "New Payment Request" at bounding box center [736, 45] width 114 height 17
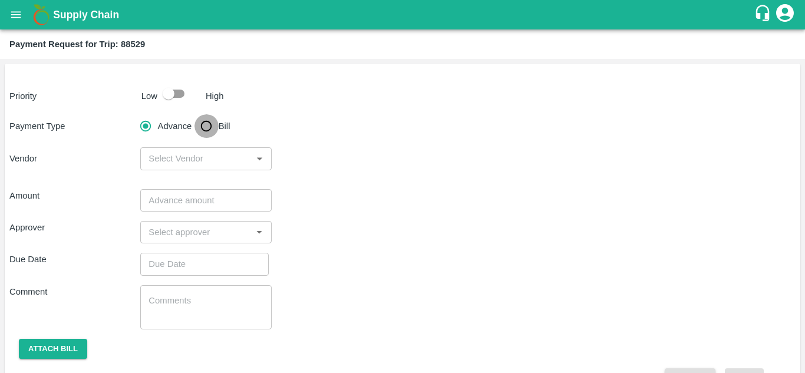
click at [206, 127] on input "Bill" at bounding box center [207, 126] width 24 height 24
radio input "true"
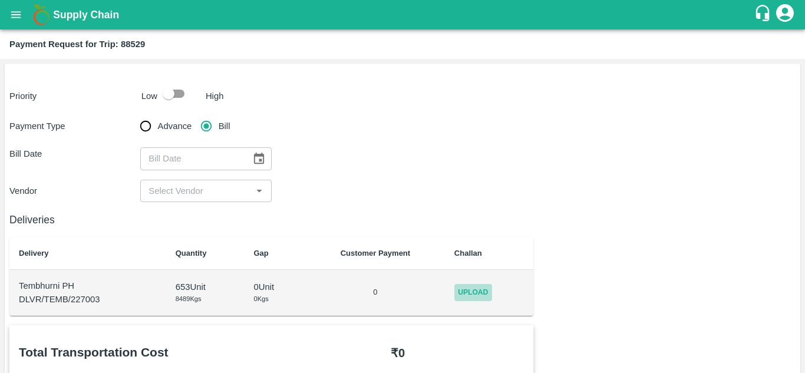
click at [487, 286] on span "Upload" at bounding box center [473, 292] width 38 height 17
click at [0, 0] on input "Upload" at bounding box center [0, 0] width 0 height 0
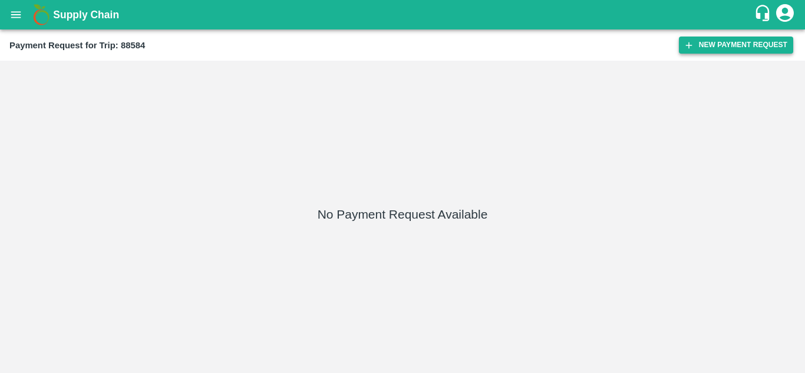
click at [723, 50] on button "New Payment Request" at bounding box center [736, 45] width 114 height 17
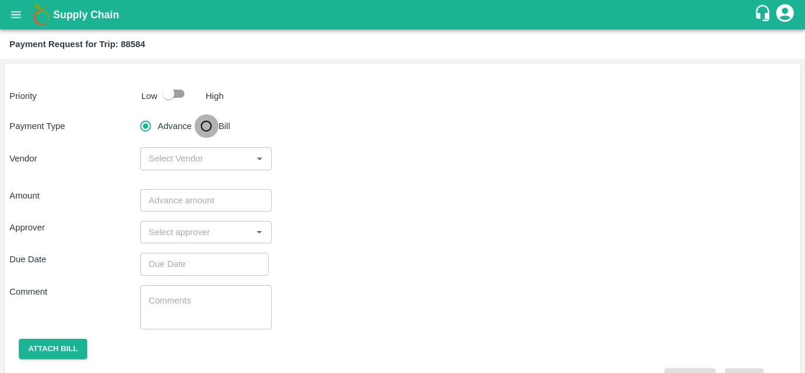
click at [205, 123] on input "Bill" at bounding box center [207, 126] width 24 height 24
radio input "true"
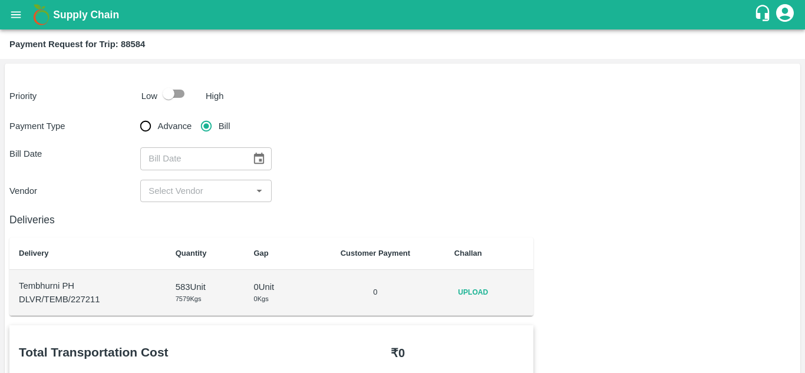
click at [474, 291] on span "Upload" at bounding box center [473, 292] width 38 height 17
click at [0, 0] on input "Upload" at bounding box center [0, 0] width 0 height 0
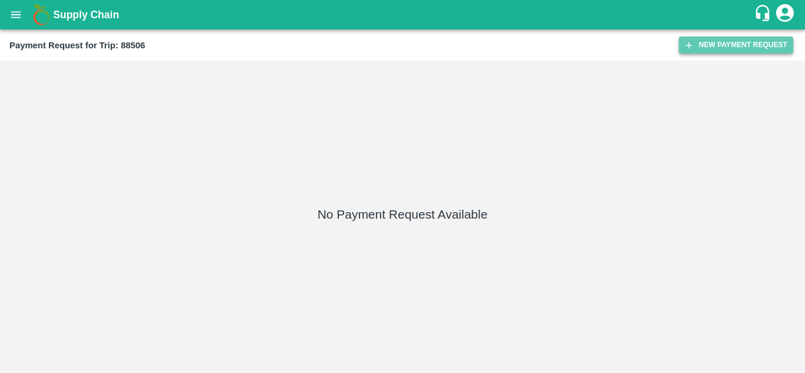
click at [710, 47] on button "New Payment Request" at bounding box center [736, 45] width 114 height 17
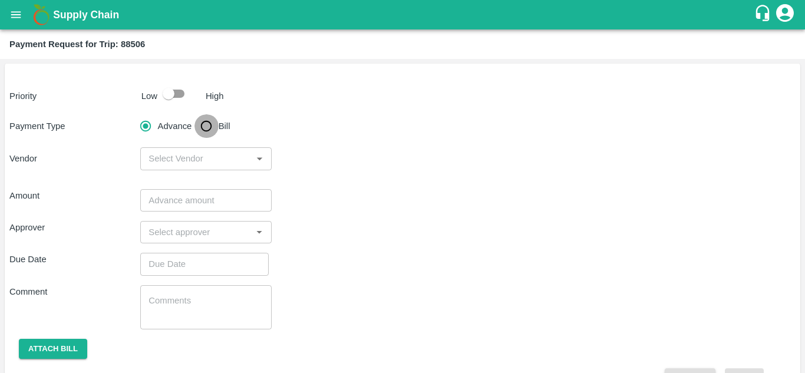
click at [204, 128] on input "Bill" at bounding box center [207, 126] width 24 height 24
radio input "true"
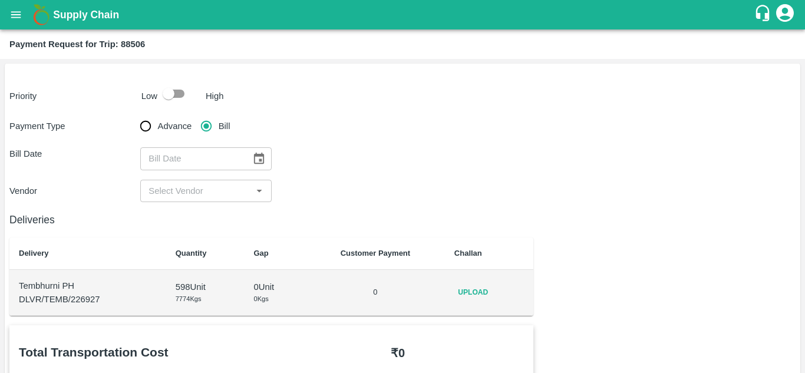
click at [467, 289] on span "Upload" at bounding box center [473, 292] width 38 height 17
click at [0, 0] on input "Upload" at bounding box center [0, 0] width 0 height 0
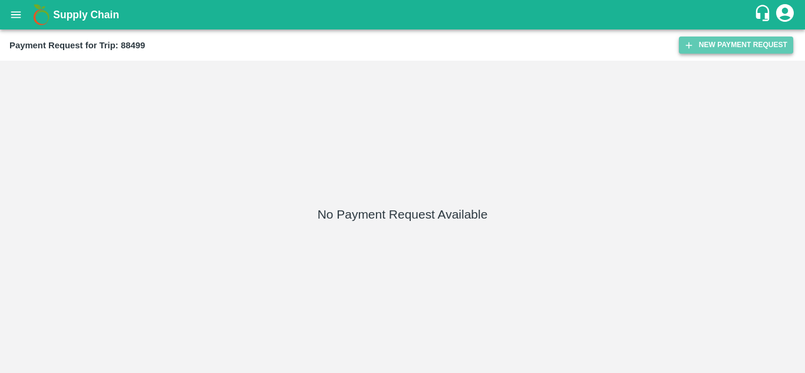
click at [701, 44] on button "New Payment Request" at bounding box center [736, 45] width 114 height 17
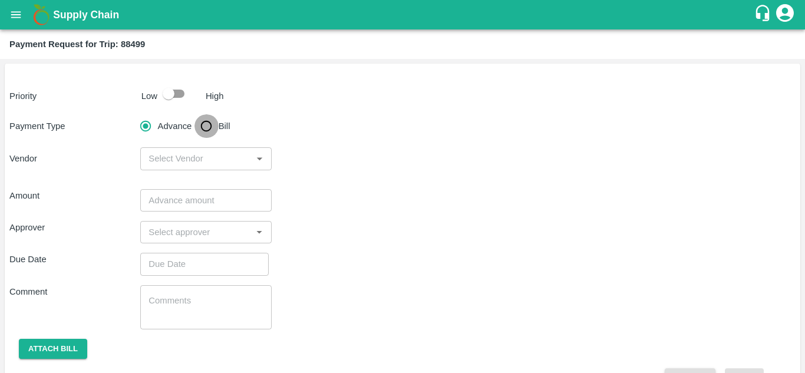
click at [207, 122] on input "Bill" at bounding box center [207, 126] width 24 height 24
radio input "true"
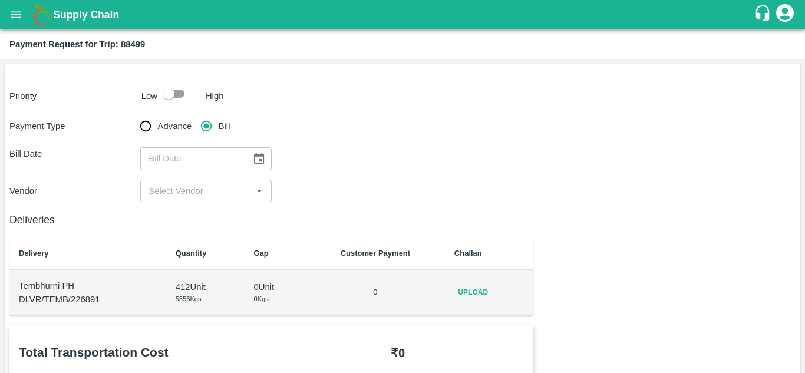
click at [483, 283] on td "Upload" at bounding box center [489, 293] width 89 height 46
click at [477, 289] on span "Upload" at bounding box center [473, 292] width 38 height 17
click at [0, 0] on input "Upload" at bounding box center [0, 0] width 0 height 0
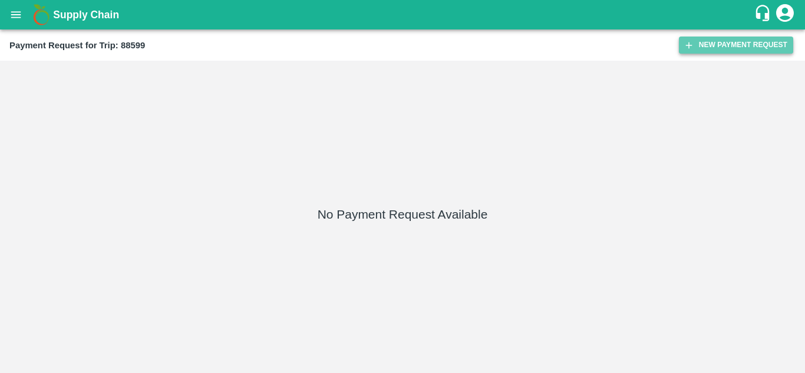
click at [739, 38] on button "New Payment Request" at bounding box center [736, 45] width 114 height 17
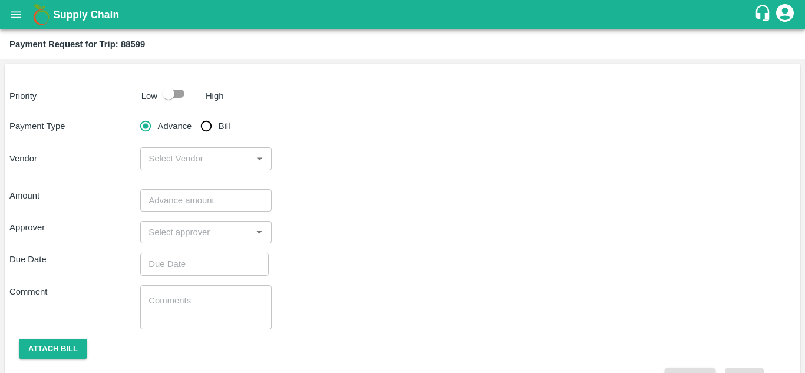
click at [207, 124] on input "Bill" at bounding box center [207, 126] width 24 height 24
radio input "true"
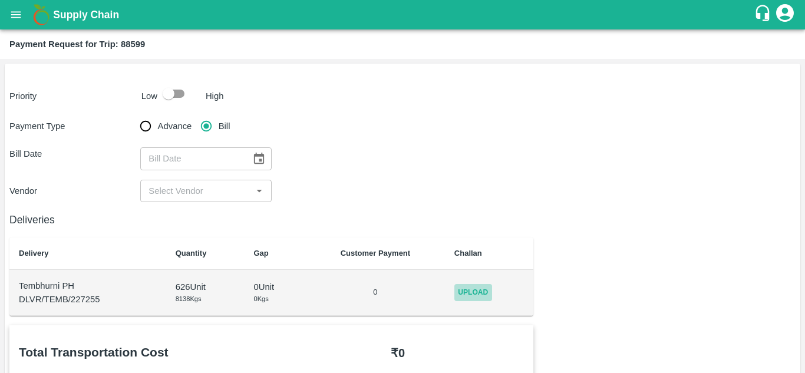
click at [480, 294] on span "Upload" at bounding box center [473, 292] width 38 height 17
click at [0, 0] on input "Upload" at bounding box center [0, 0] width 0 height 0
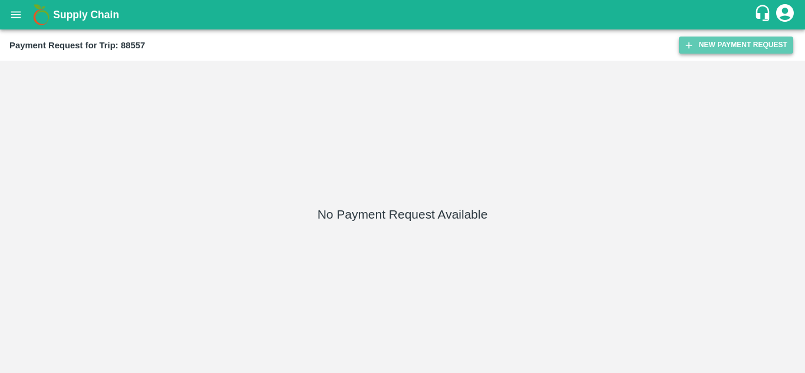
click at [711, 39] on button "New Payment Request" at bounding box center [736, 45] width 114 height 17
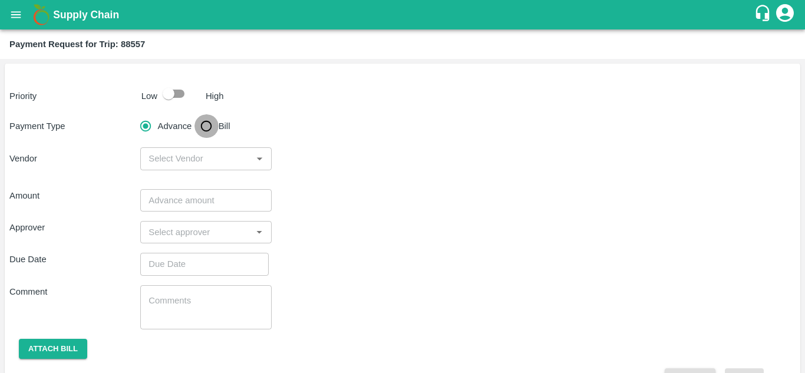
click at [208, 124] on input "Bill" at bounding box center [207, 126] width 24 height 24
radio input "true"
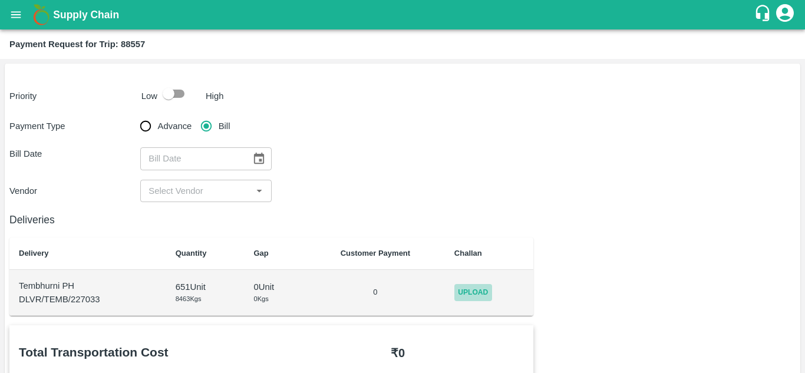
click at [470, 288] on span "Upload" at bounding box center [473, 292] width 38 height 17
click at [0, 0] on input "Upload" at bounding box center [0, 0] width 0 height 0
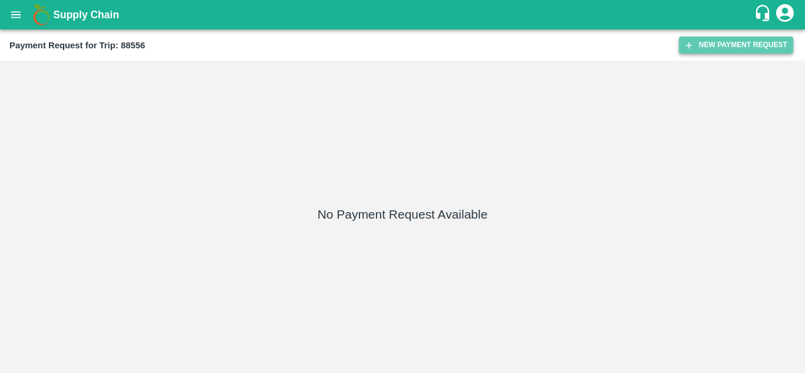
click at [754, 46] on button "New Payment Request" at bounding box center [736, 45] width 114 height 17
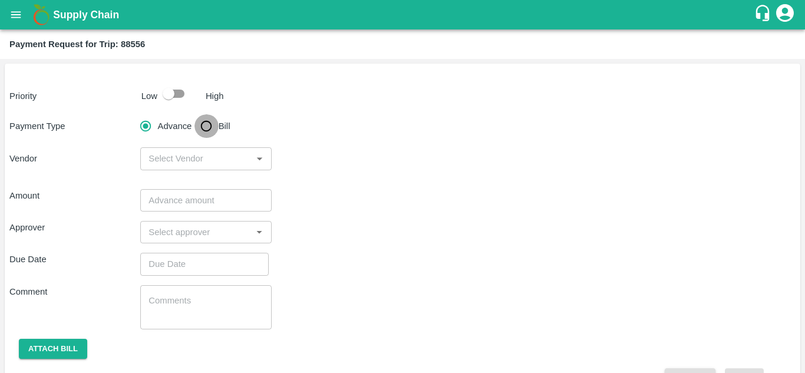
click at [207, 123] on input "Bill" at bounding box center [207, 126] width 24 height 24
radio input "true"
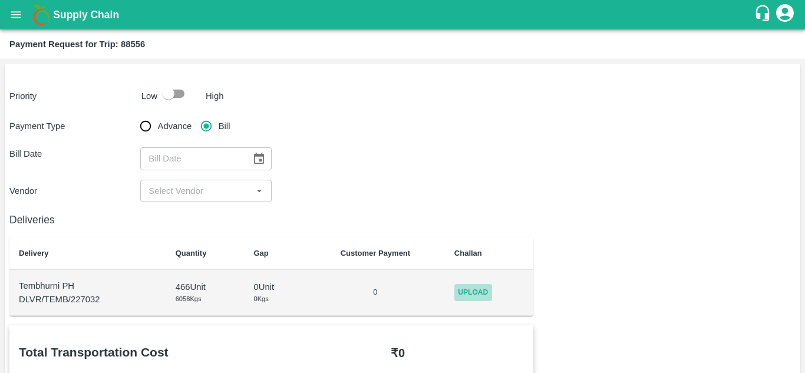
click at [476, 299] on span "Upload" at bounding box center [473, 292] width 38 height 17
click at [0, 0] on input "Upload" at bounding box center [0, 0] width 0 height 0
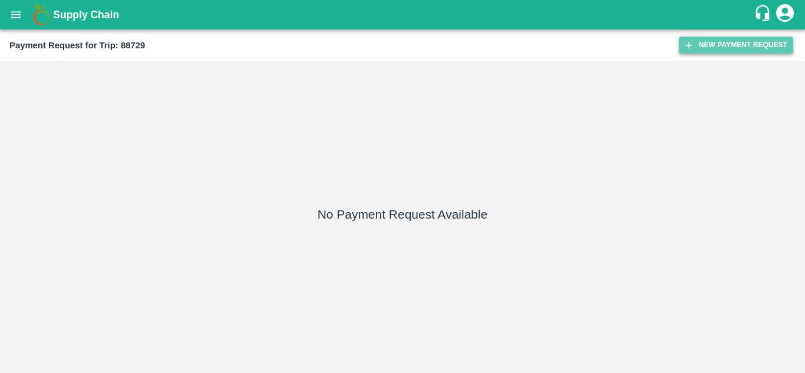
click at [734, 40] on button "New Payment Request" at bounding box center [736, 45] width 114 height 17
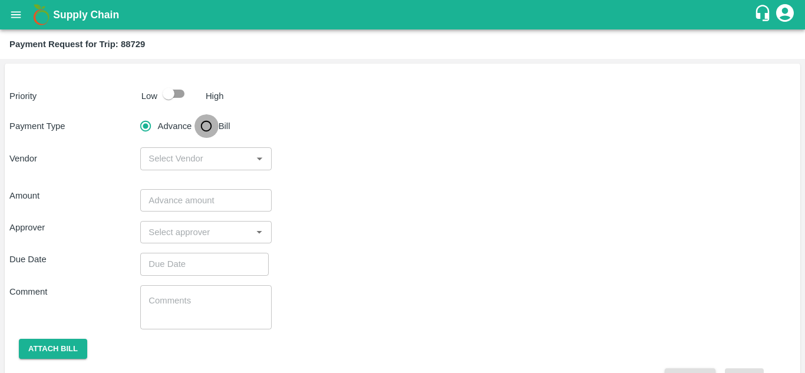
click at [206, 127] on input "Bill" at bounding box center [207, 126] width 24 height 24
radio input "true"
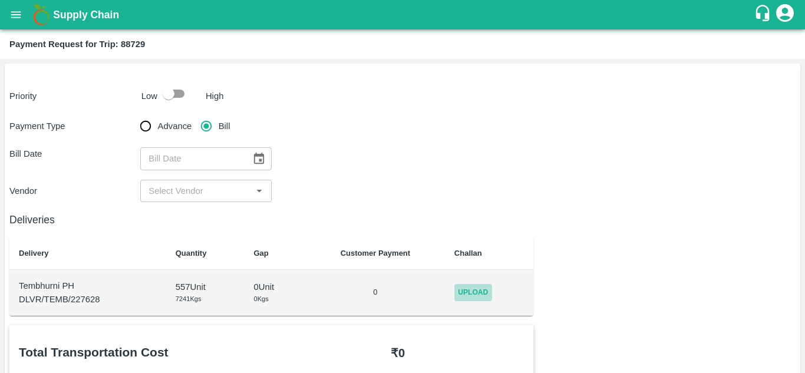
click at [481, 291] on span "Upload" at bounding box center [473, 292] width 38 height 17
click at [0, 0] on input "Upload" at bounding box center [0, 0] width 0 height 0
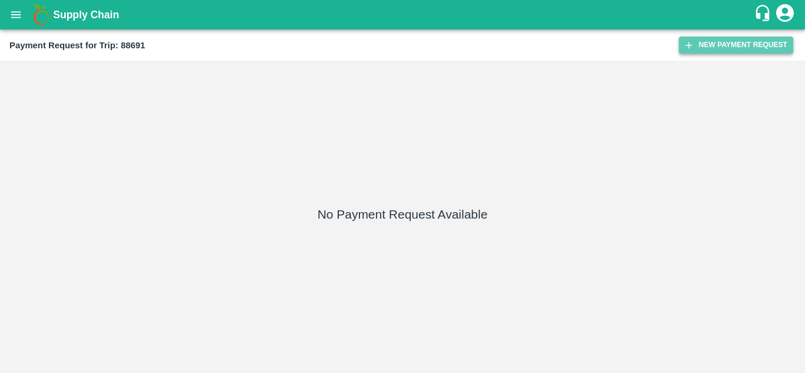
click at [714, 42] on button "New Payment Request" at bounding box center [736, 45] width 114 height 17
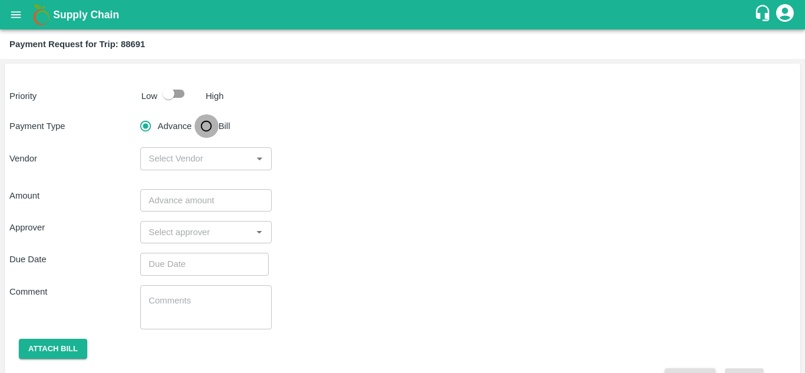
click at [204, 124] on input "Bill" at bounding box center [207, 126] width 24 height 24
radio input "true"
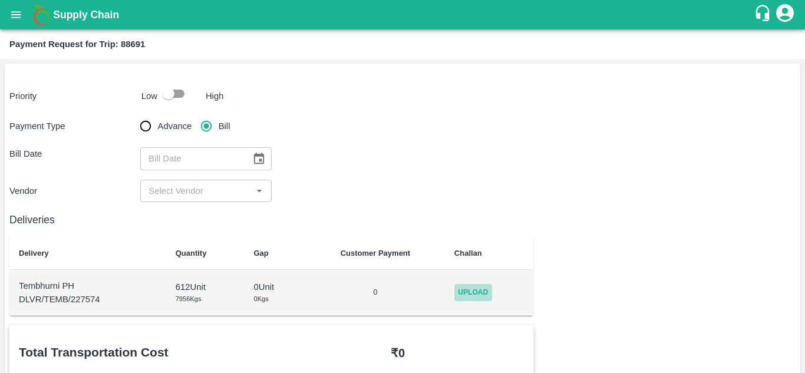
click at [479, 296] on span "Upload" at bounding box center [473, 292] width 38 height 17
click at [0, 0] on input "Upload" at bounding box center [0, 0] width 0 height 0
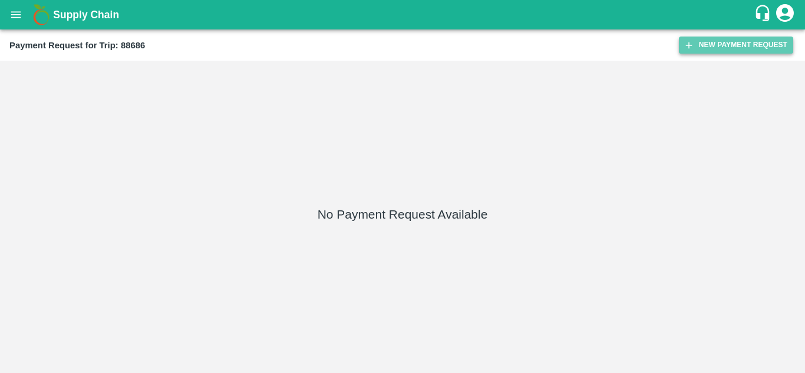
click at [732, 47] on button "New Payment Request" at bounding box center [736, 45] width 114 height 17
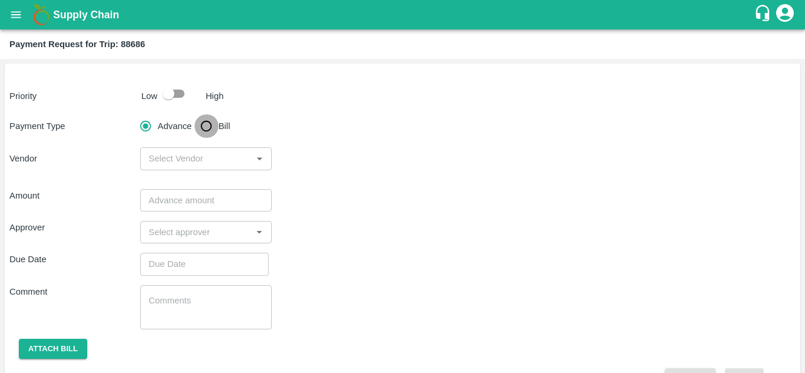
click at [206, 123] on input "Bill" at bounding box center [207, 126] width 24 height 24
radio input "true"
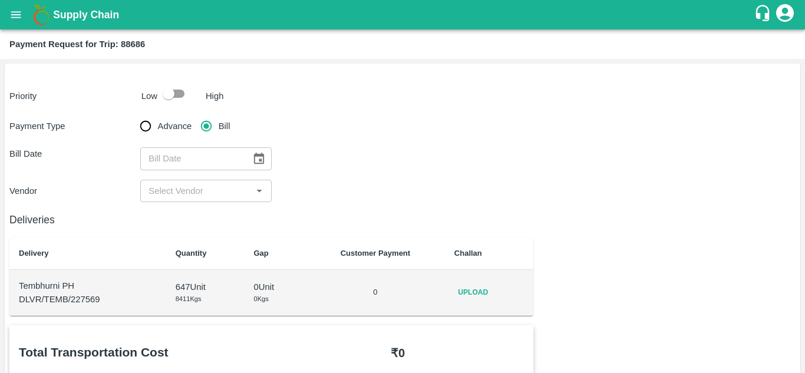
click at [484, 295] on span "Upload" at bounding box center [473, 292] width 38 height 17
click at [0, 0] on input "Upload" at bounding box center [0, 0] width 0 height 0
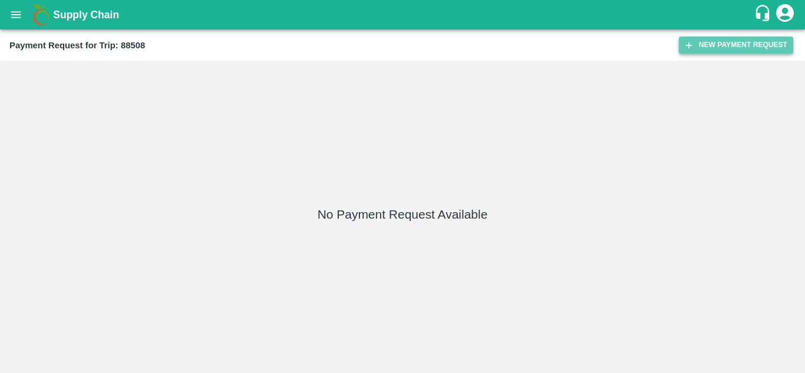
click at [744, 38] on button "New Payment Request" at bounding box center [736, 45] width 114 height 17
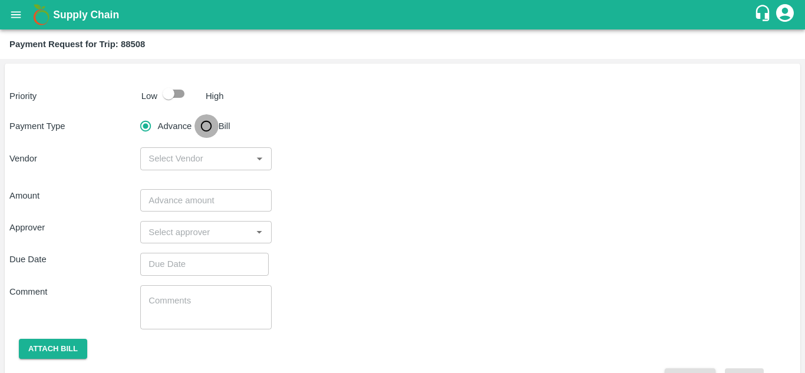
click at [200, 125] on input "Bill" at bounding box center [207, 126] width 24 height 24
radio input "true"
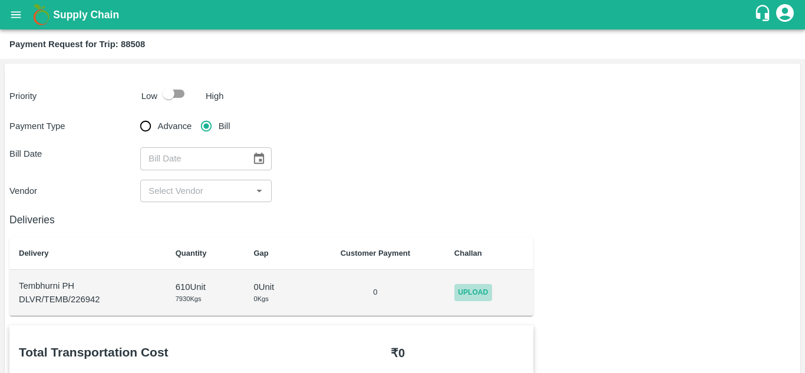
click at [469, 291] on span "Upload" at bounding box center [473, 292] width 38 height 17
click at [0, 0] on input "Upload" at bounding box center [0, 0] width 0 height 0
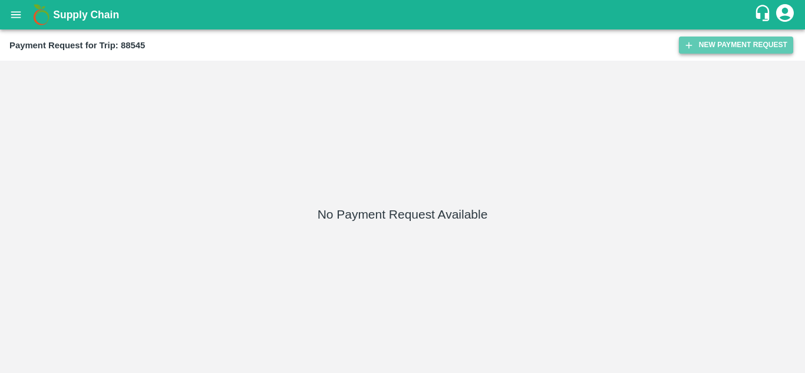
click at [718, 43] on button "New Payment Request" at bounding box center [736, 45] width 114 height 17
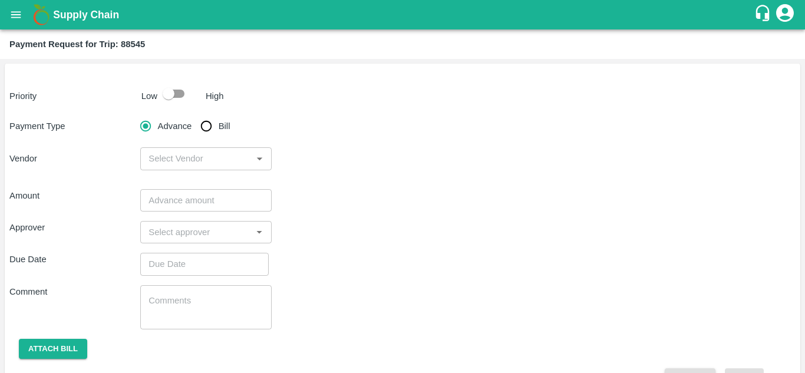
click at [202, 126] on input "Bill" at bounding box center [207, 126] width 24 height 24
radio input "true"
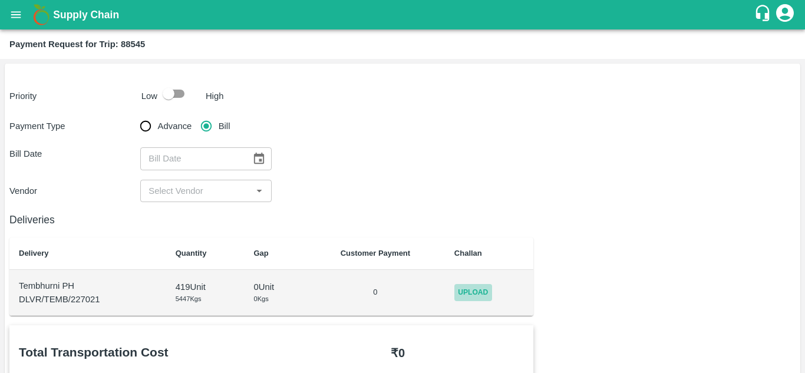
click at [483, 291] on span "Upload" at bounding box center [473, 292] width 38 height 17
click at [0, 0] on input "Upload" at bounding box center [0, 0] width 0 height 0
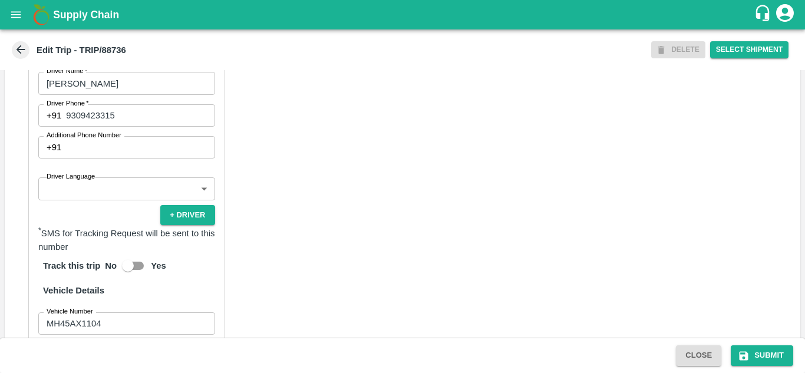
scroll to position [604, 0]
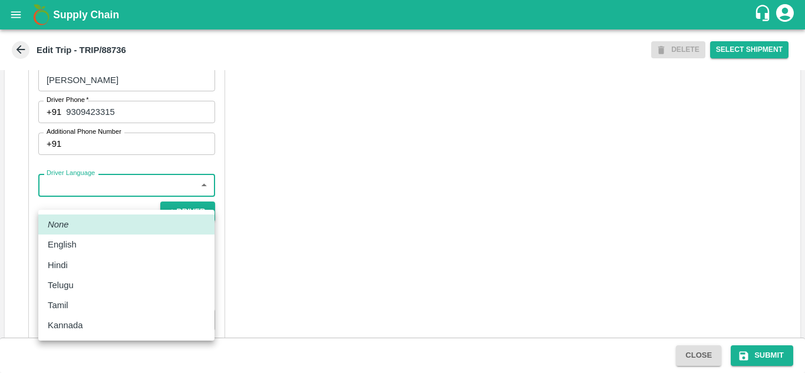
click at [107, 207] on body "Supply Chain Edit Trip - TRIP/88736 DELETE Select Shipment Trip Details Trip Ty…" at bounding box center [402, 186] width 805 height 373
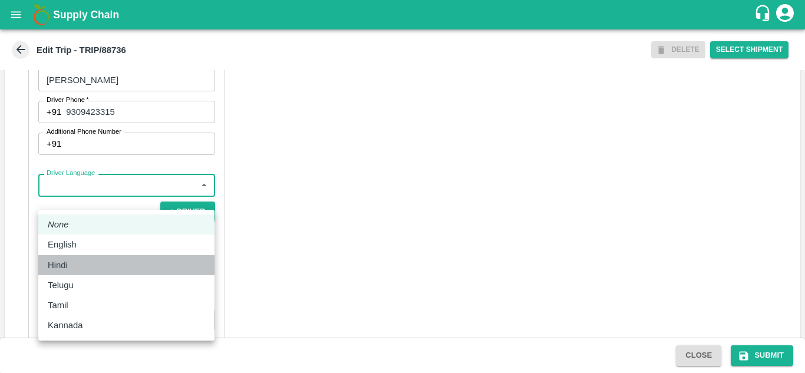
click at [74, 269] on div "Hindi" at bounding box center [126, 265] width 157 height 13
type input "hi"
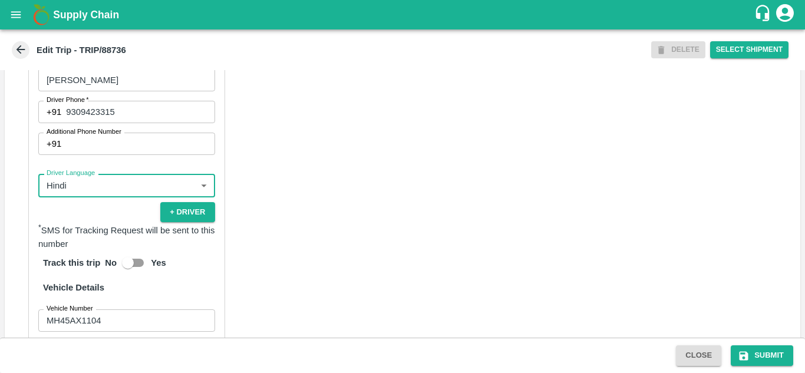
scroll to position [697, 0]
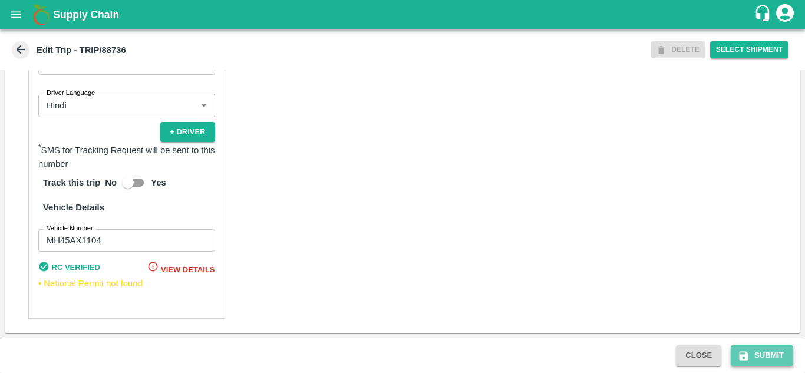
click at [774, 352] on button "Submit" at bounding box center [762, 355] width 62 height 21
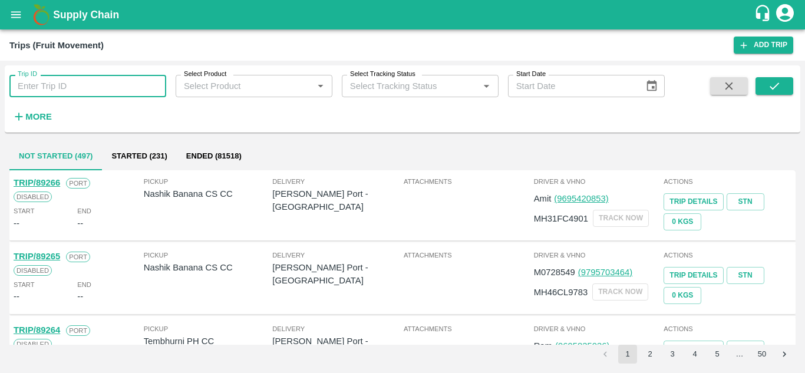
click at [53, 80] on input "Trip ID" at bounding box center [87, 86] width 157 height 22
type input "88736"
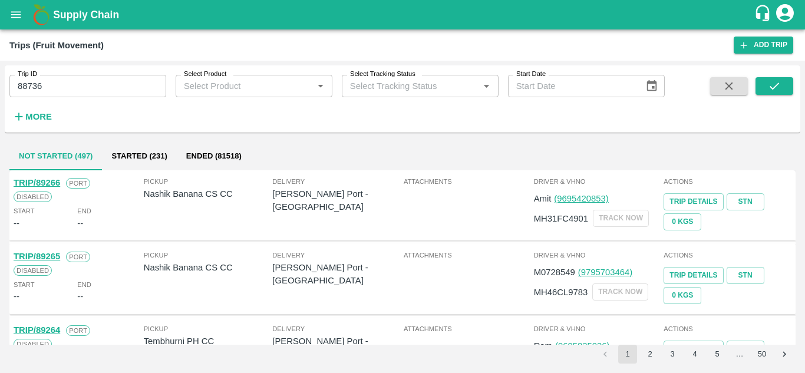
click at [780, 75] on div "Trip ID 88736 Trip ID Select Product Select Product   * Select Tracking Status …" at bounding box center [403, 99] width 796 height 58
click at [775, 84] on icon "submit" at bounding box center [774, 86] width 13 height 13
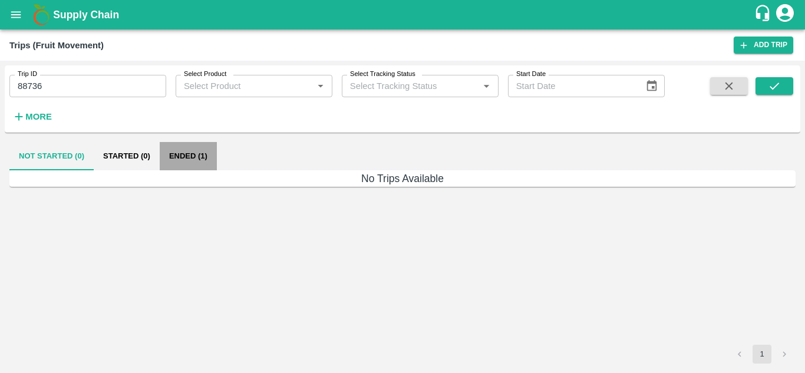
click at [188, 153] on button "Ended (1)" at bounding box center [188, 156] width 57 height 28
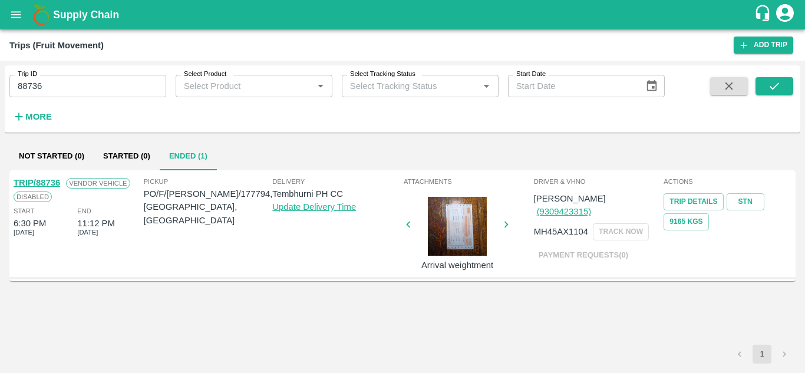
click at [87, 83] on input "88736" at bounding box center [87, 86] width 157 height 22
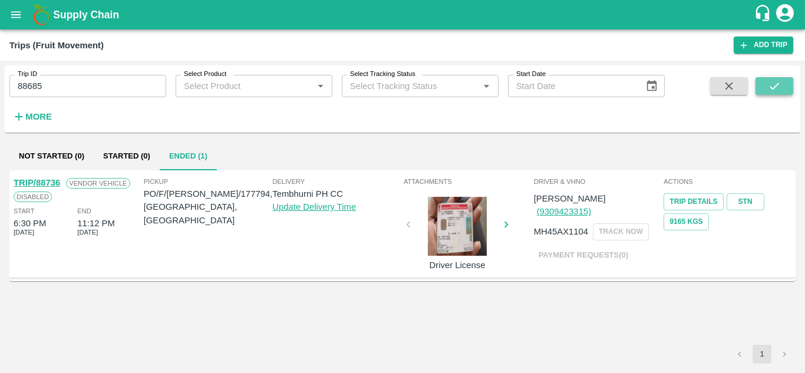
click at [772, 90] on icon "submit" at bounding box center [774, 86] width 13 height 13
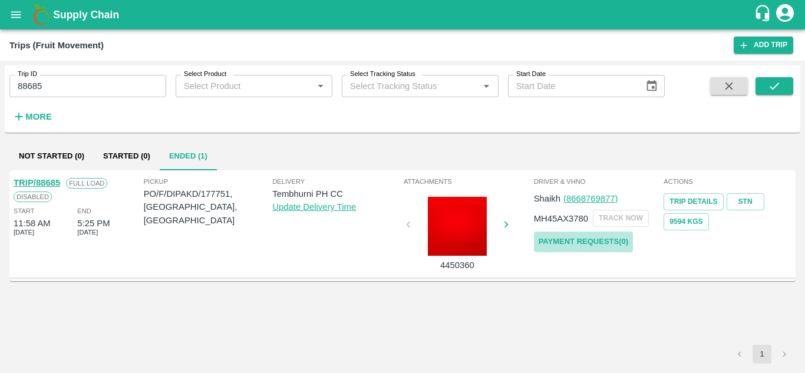
click at [593, 235] on link "Payment Requests( 0 )" at bounding box center [583, 242] width 99 height 21
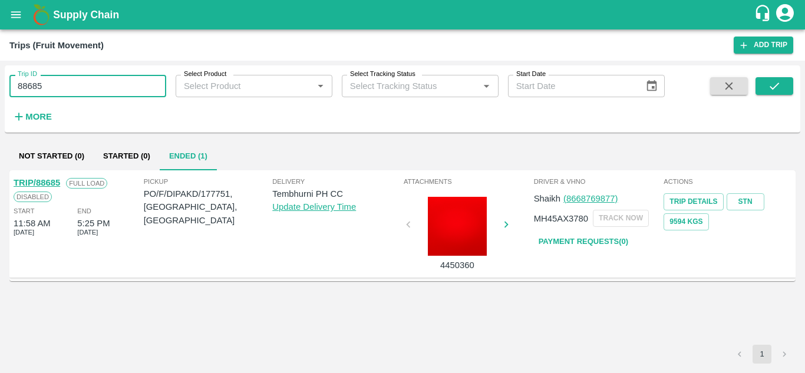
click at [44, 92] on input "88685" at bounding box center [87, 86] width 157 height 22
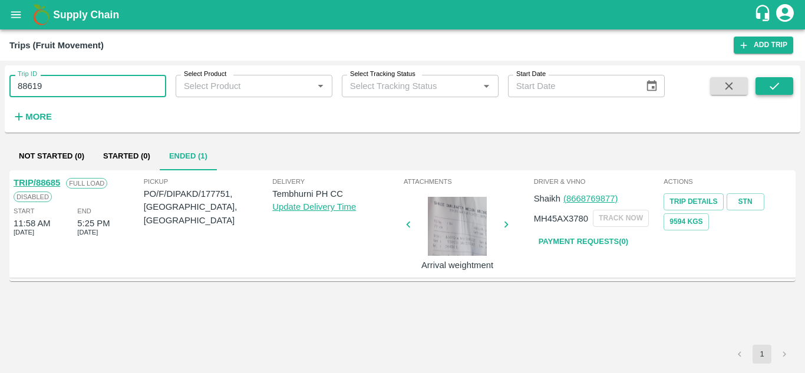
click at [772, 82] on icon "submit" at bounding box center [774, 86] width 13 height 13
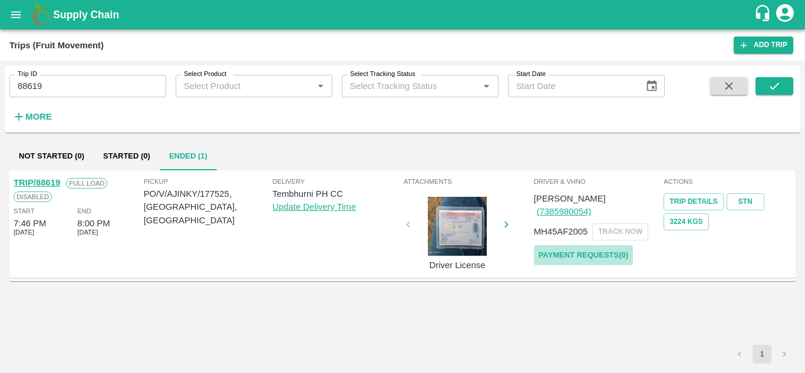
click at [585, 245] on link "Payment Requests( 0 )" at bounding box center [583, 255] width 99 height 21
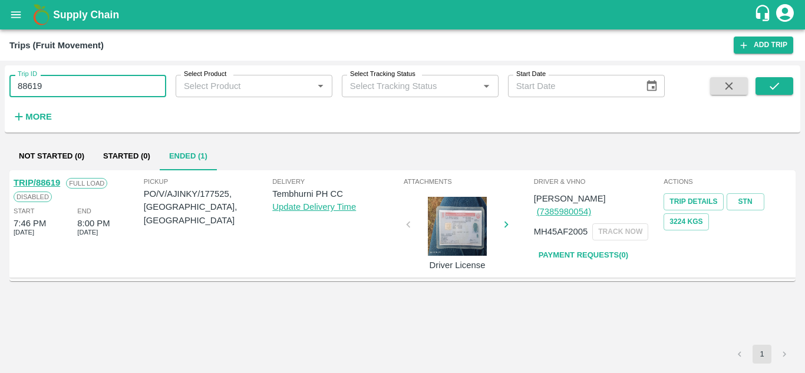
click at [59, 88] on input "88619" at bounding box center [87, 86] width 157 height 22
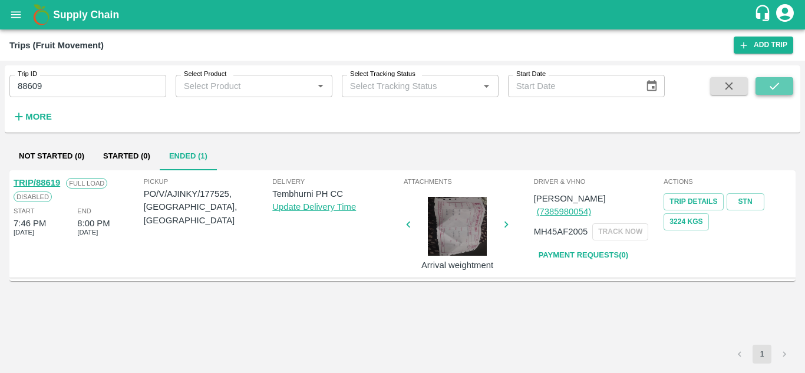
click at [768, 86] on icon "submit" at bounding box center [774, 86] width 13 height 13
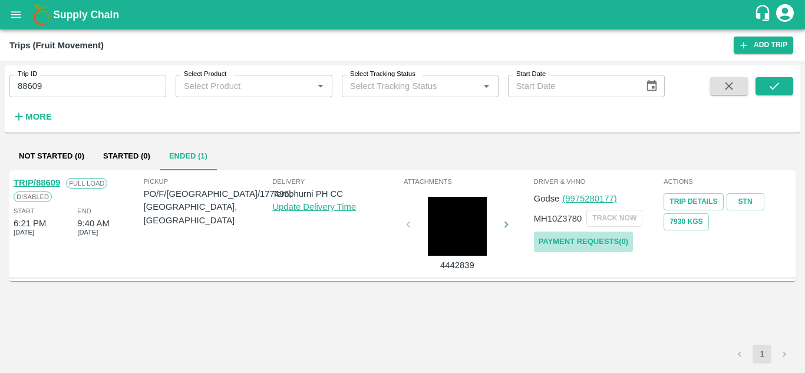
click at [566, 252] on link "Payment Requests( 0 )" at bounding box center [583, 242] width 99 height 21
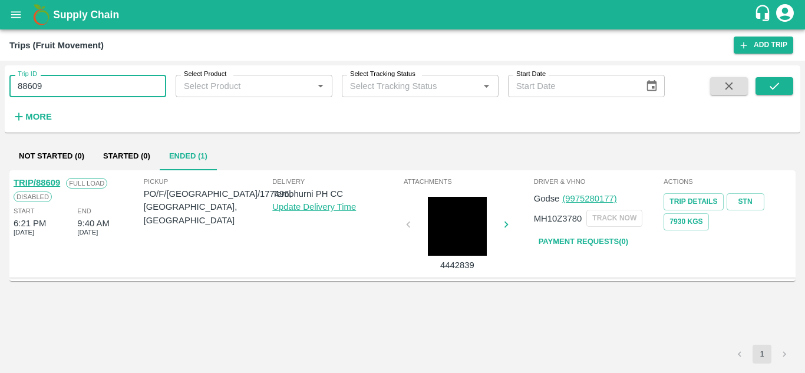
click at [64, 81] on input "88609" at bounding box center [87, 86] width 157 height 22
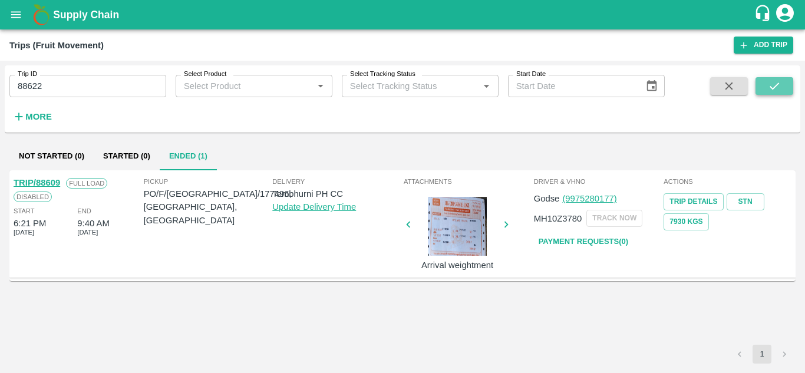
click at [777, 83] on icon "submit" at bounding box center [774, 86] width 13 height 13
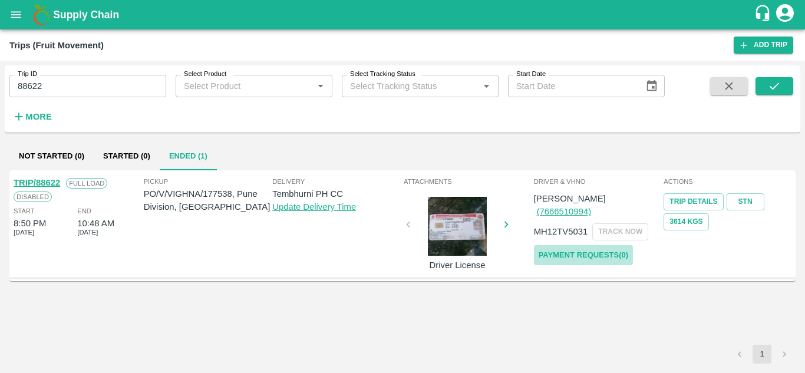
click at [602, 245] on link "Payment Requests( 0 )" at bounding box center [583, 255] width 99 height 21
click at [59, 91] on input "88622" at bounding box center [87, 86] width 157 height 22
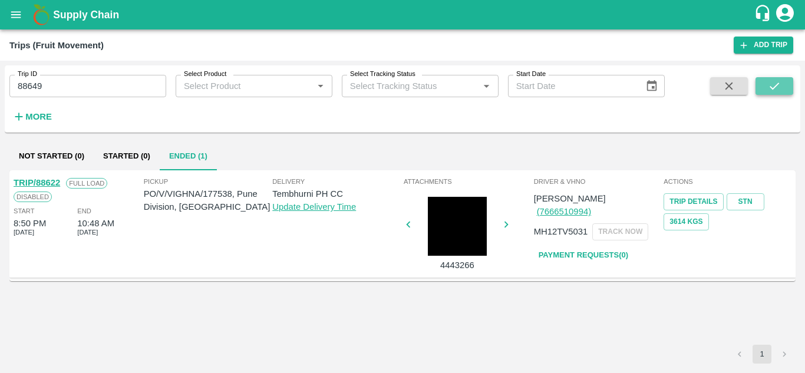
click at [769, 88] on icon "submit" at bounding box center [774, 86] width 13 height 13
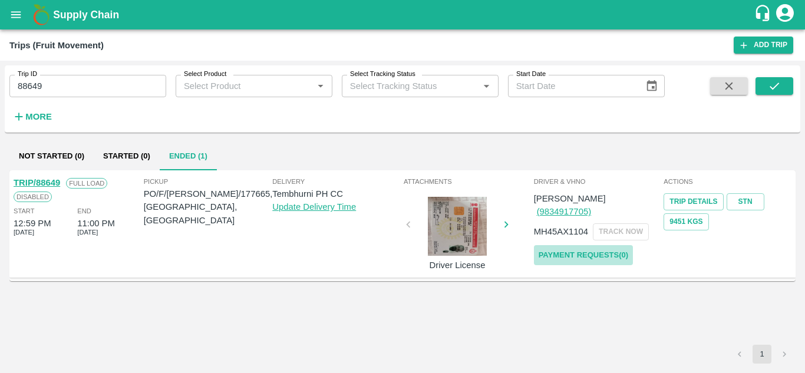
click at [609, 245] on link "Payment Requests( 0 )" at bounding box center [583, 255] width 99 height 21
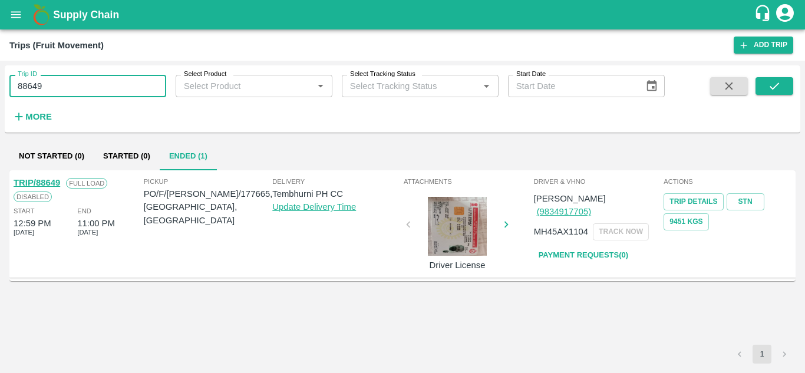
click at [61, 80] on input "88649" at bounding box center [87, 86] width 157 height 22
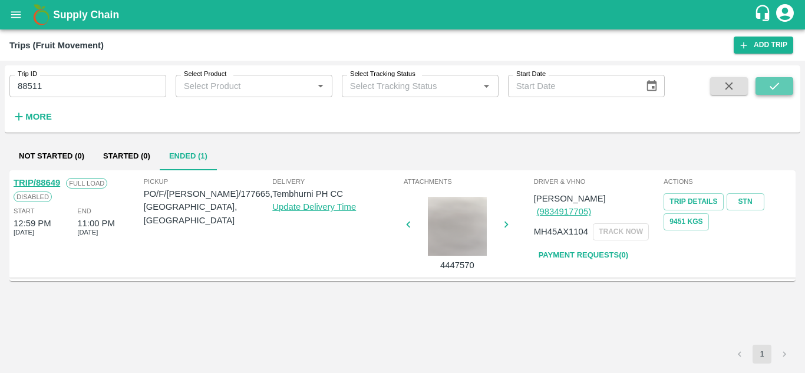
click at [786, 84] on button "submit" at bounding box center [775, 86] width 38 height 18
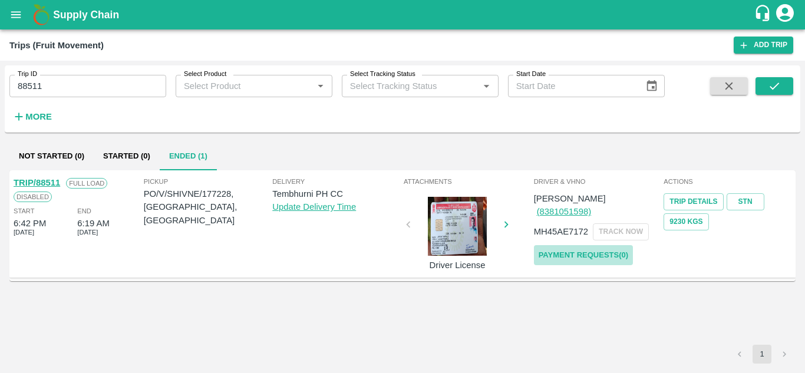
click at [594, 245] on link "Payment Requests( 0 )" at bounding box center [583, 255] width 99 height 21
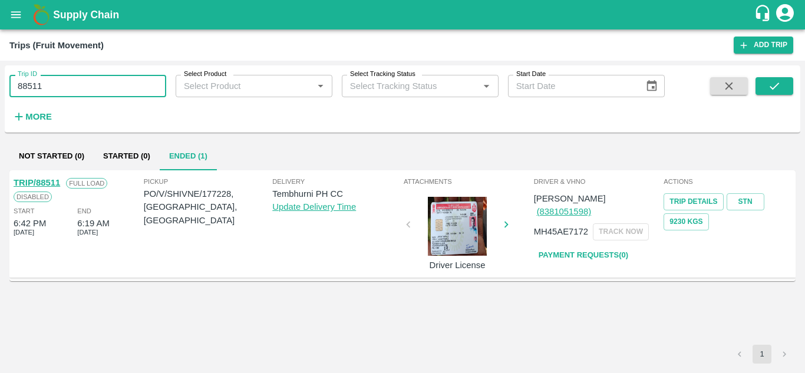
click at [52, 79] on input "88511" at bounding box center [87, 86] width 157 height 22
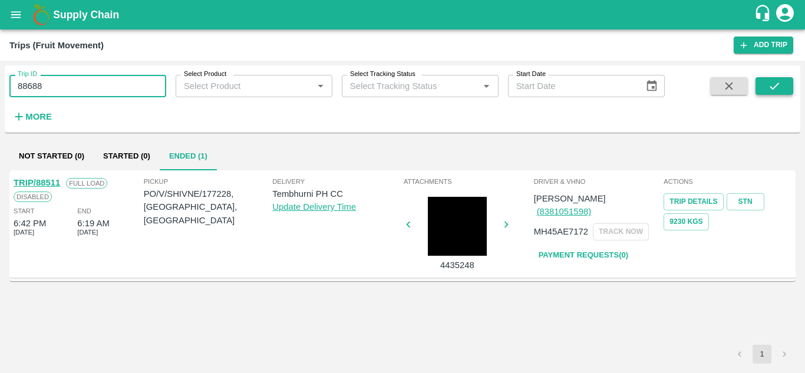
click at [784, 85] on button "submit" at bounding box center [775, 86] width 38 height 18
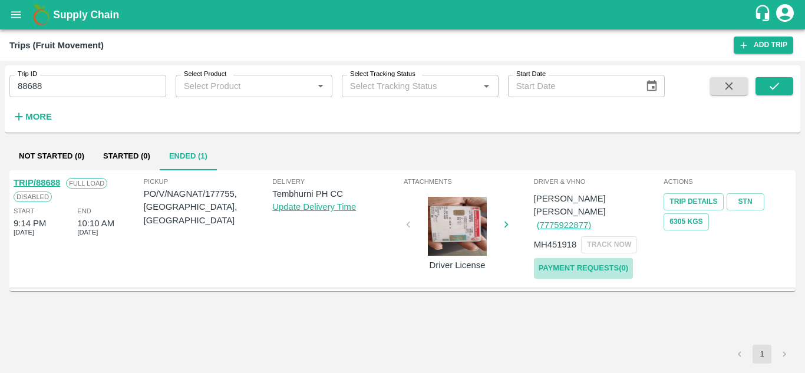
click at [598, 258] on link "Payment Requests( 0 )" at bounding box center [583, 268] width 99 height 21
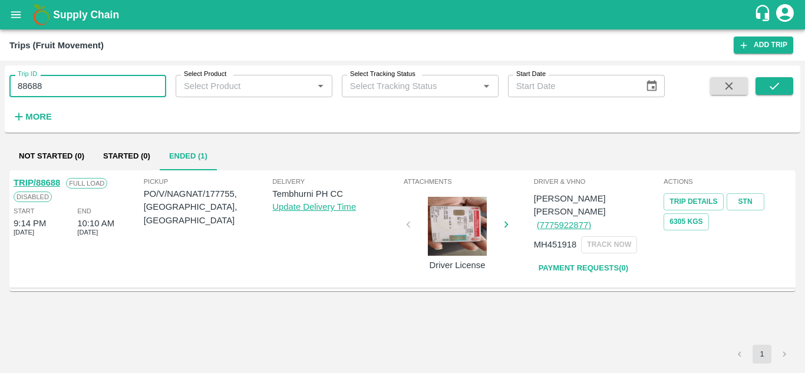
click at [50, 90] on input "88688" at bounding box center [87, 86] width 157 height 22
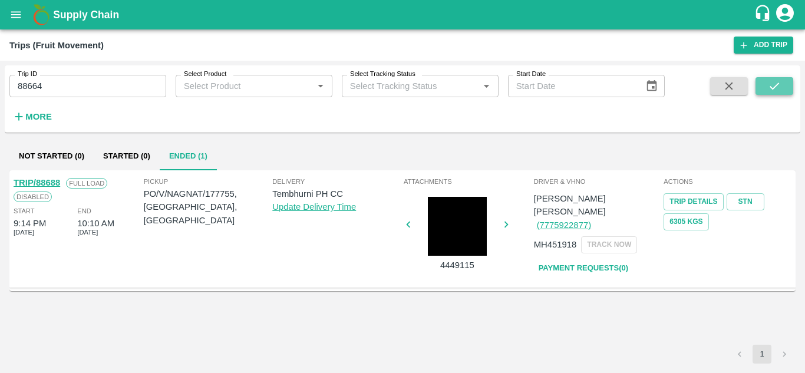
click at [780, 87] on icon "submit" at bounding box center [774, 86] width 13 height 13
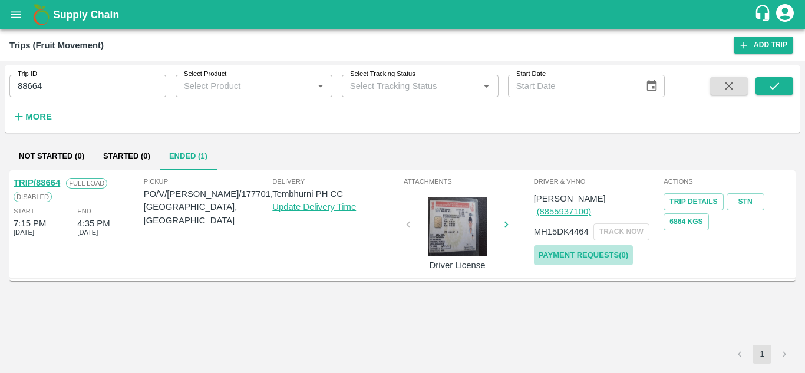
click at [583, 245] on link "Payment Requests( 0 )" at bounding box center [583, 255] width 99 height 21
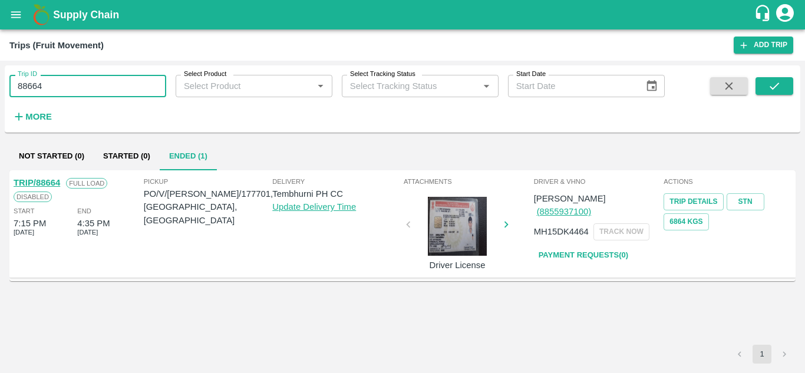
click at [66, 83] on input "88664" at bounding box center [87, 86] width 157 height 22
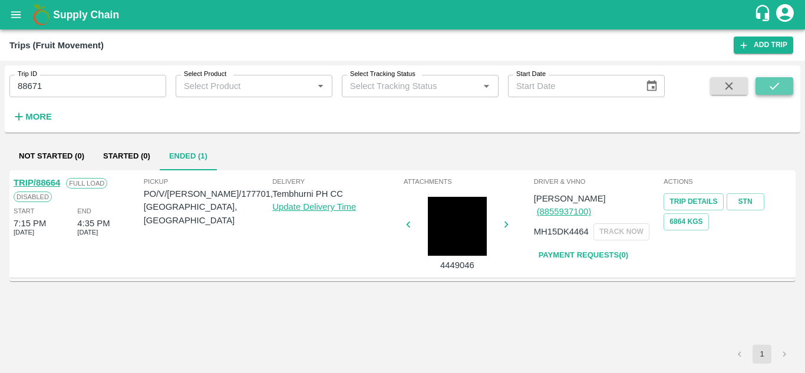
click at [770, 87] on icon "submit" at bounding box center [774, 86] width 13 height 13
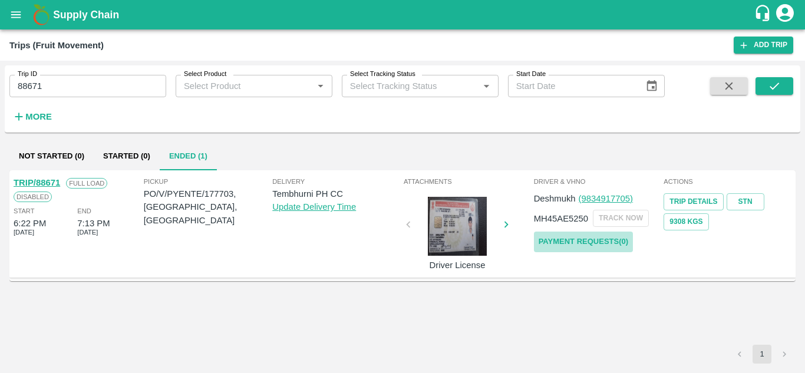
click at [590, 239] on link "Payment Requests( 0 )" at bounding box center [583, 242] width 99 height 21
click at [64, 78] on input "88671" at bounding box center [87, 86] width 157 height 22
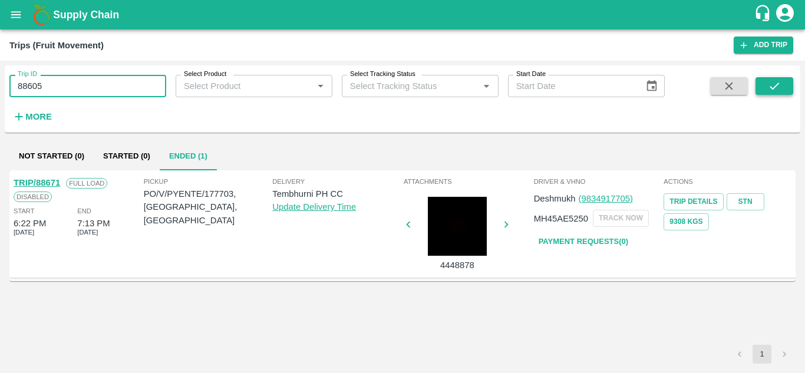
type input "88605"
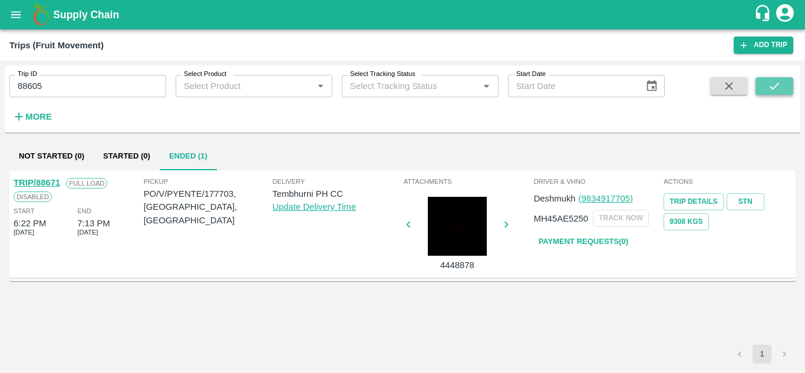
click at [774, 82] on icon "submit" at bounding box center [774, 86] width 13 height 13
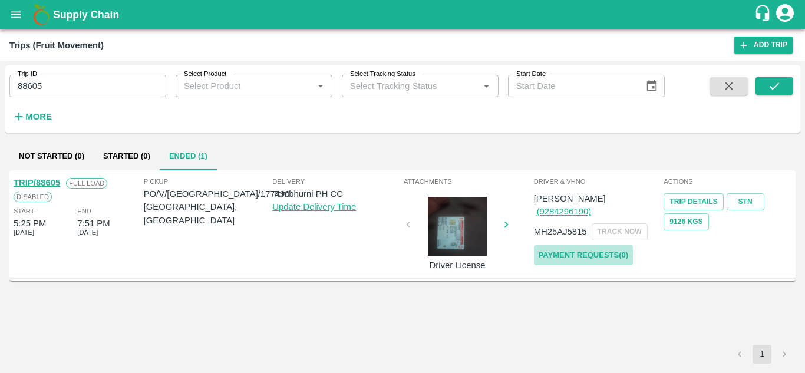
click at [587, 245] on link "Payment Requests( 0 )" at bounding box center [583, 255] width 99 height 21
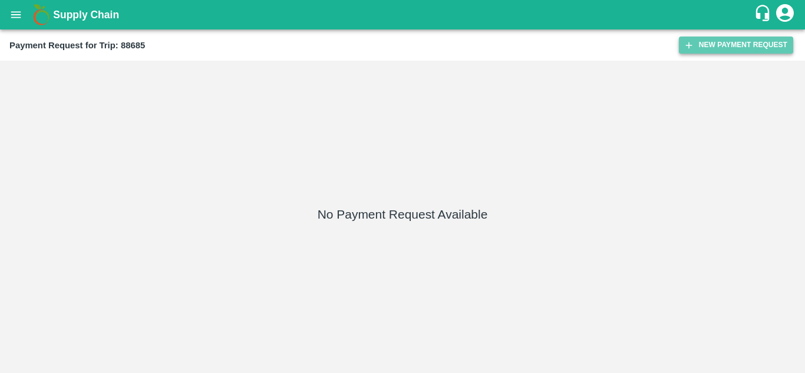
click at [712, 47] on button "New Payment Request" at bounding box center [736, 45] width 114 height 17
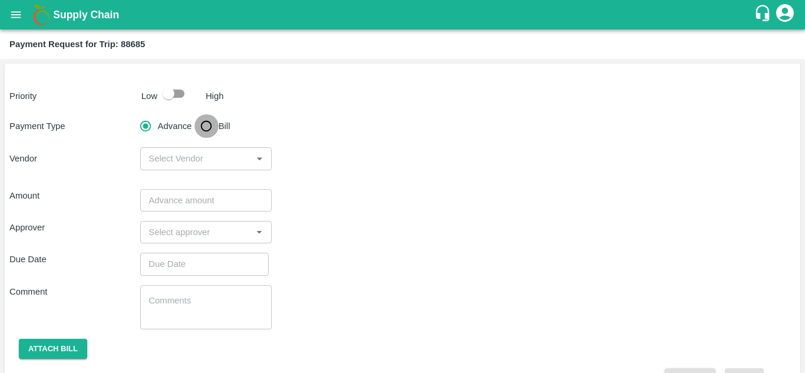
click at [202, 124] on input "Bill" at bounding box center [207, 126] width 24 height 24
radio input "true"
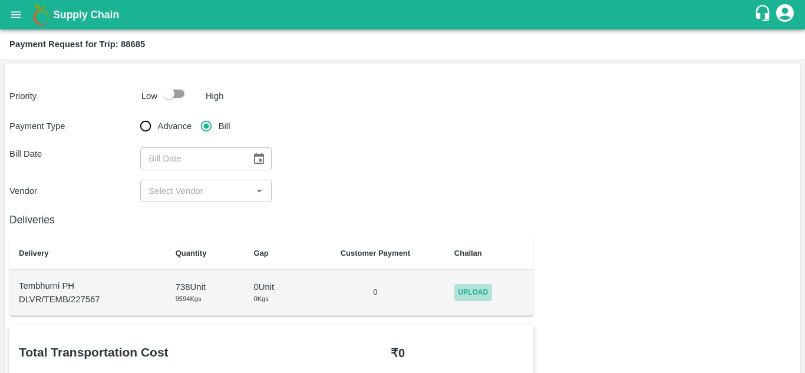
click at [466, 290] on span "Upload" at bounding box center [473, 292] width 38 height 17
click at [0, 0] on input "Upload" at bounding box center [0, 0] width 0 height 0
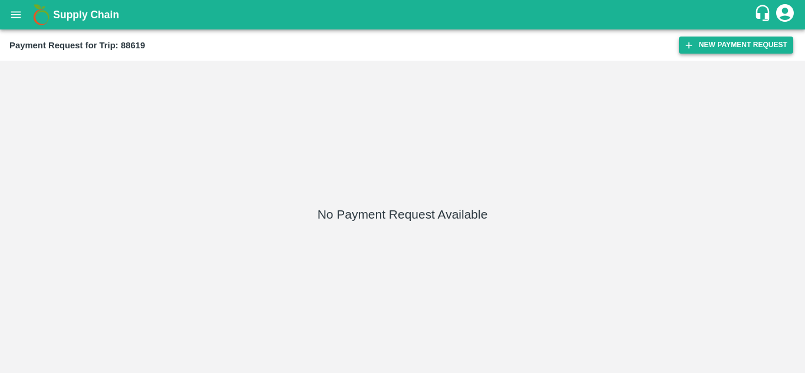
click at [724, 47] on button "New Payment Request" at bounding box center [736, 45] width 114 height 17
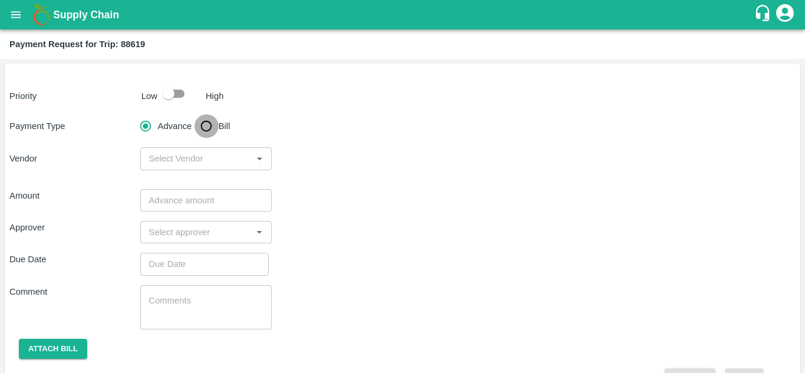
click at [205, 128] on input "Bill" at bounding box center [207, 126] width 24 height 24
radio input "true"
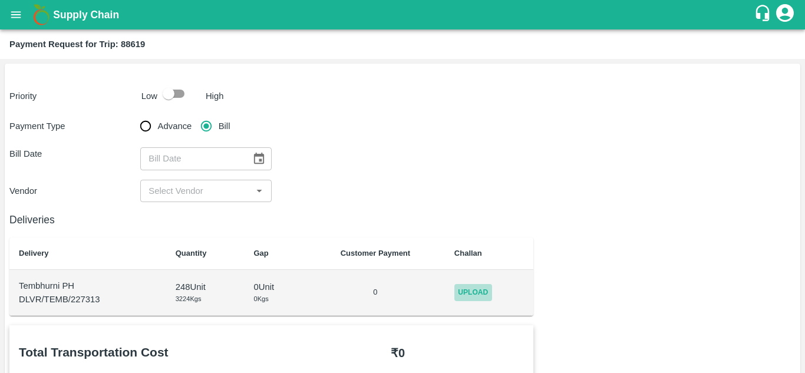
click at [469, 287] on span "Upload" at bounding box center [473, 292] width 38 height 17
click at [0, 0] on input "Upload" at bounding box center [0, 0] width 0 height 0
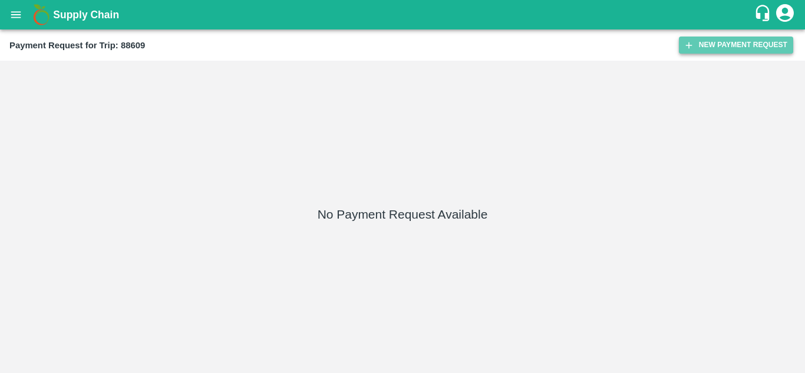
click at [734, 48] on button "New Payment Request" at bounding box center [736, 45] width 114 height 17
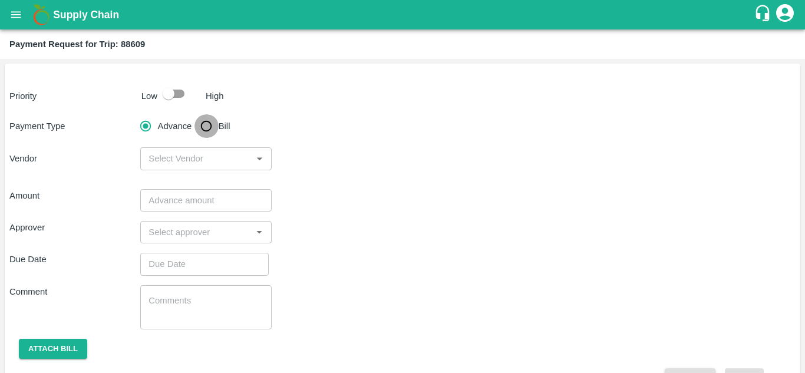
click at [203, 124] on input "Bill" at bounding box center [207, 126] width 24 height 24
radio input "true"
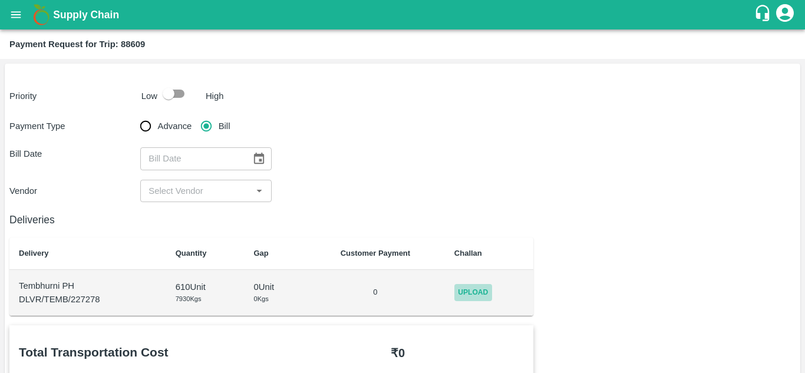
click at [479, 295] on span "Upload" at bounding box center [473, 292] width 38 height 17
click at [0, 0] on input "Upload" at bounding box center [0, 0] width 0 height 0
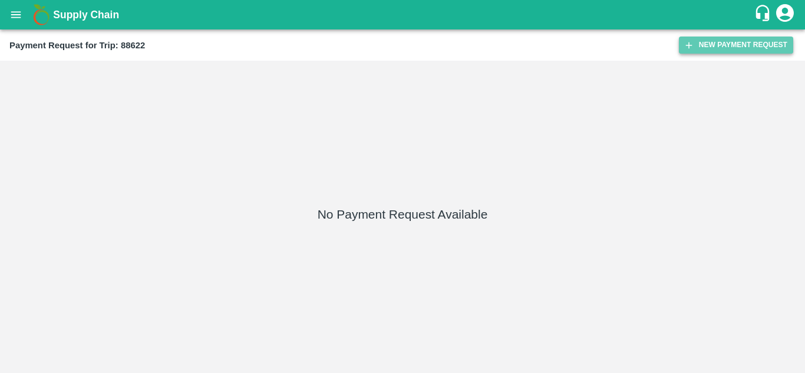
click at [724, 42] on button "New Payment Request" at bounding box center [736, 45] width 114 height 17
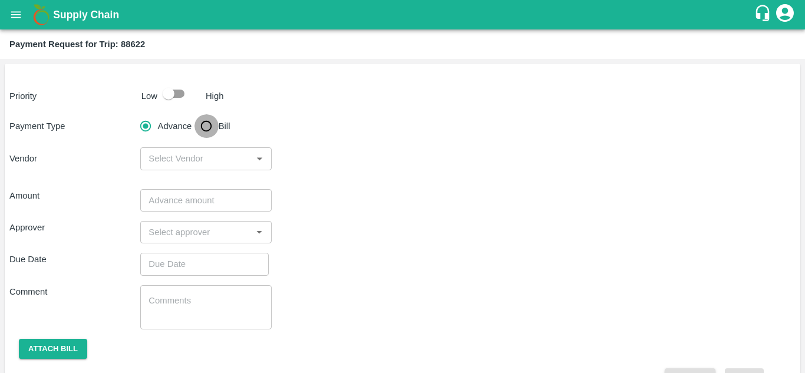
click at [206, 122] on input "Bill" at bounding box center [207, 126] width 24 height 24
radio input "true"
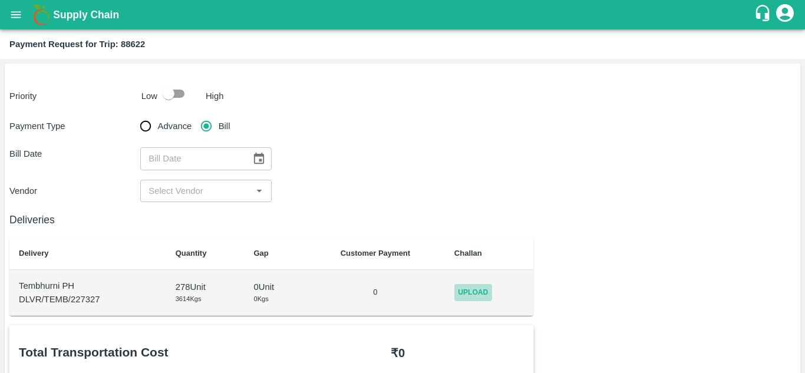
click at [483, 292] on span "Upload" at bounding box center [473, 292] width 38 height 17
click at [0, 0] on input "Upload" at bounding box center [0, 0] width 0 height 0
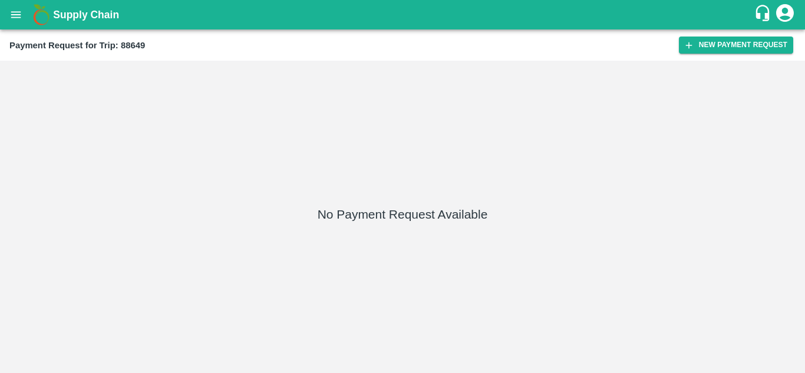
click at [718, 36] on div "Payment Request for Trip: 88649 New Payment Request" at bounding box center [402, 44] width 805 height 31
click at [726, 42] on button "New Payment Request" at bounding box center [736, 45] width 114 height 17
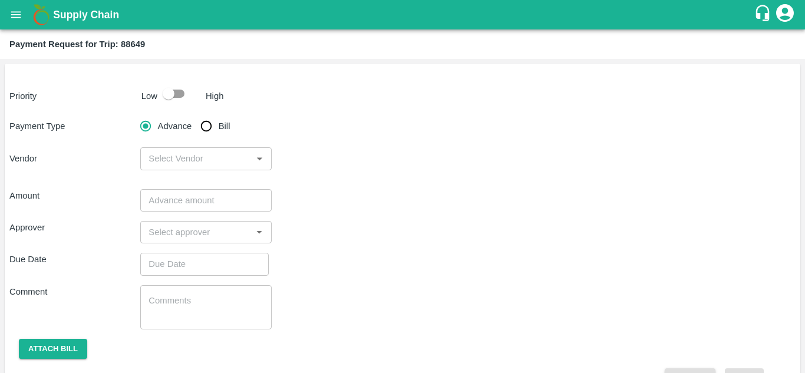
click at [207, 123] on input "Bill" at bounding box center [207, 126] width 24 height 24
radio input "true"
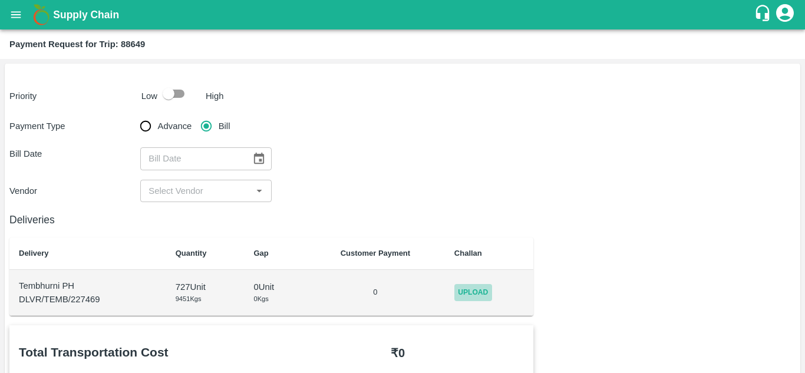
click at [489, 291] on span "Upload" at bounding box center [473, 292] width 38 height 17
click at [0, 0] on input "Upload" at bounding box center [0, 0] width 0 height 0
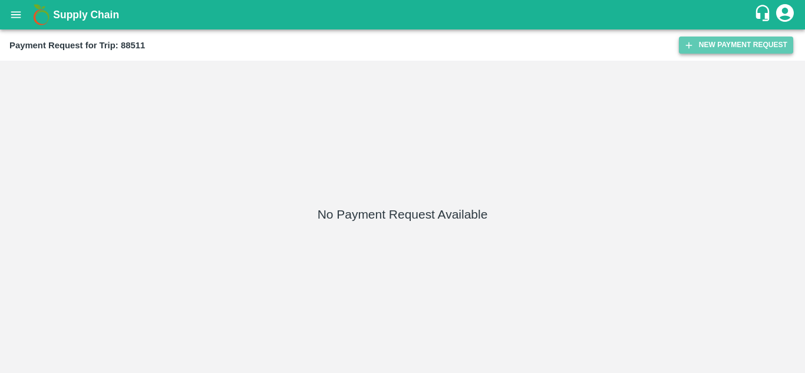
click at [729, 44] on button "New Payment Request" at bounding box center [736, 45] width 114 height 17
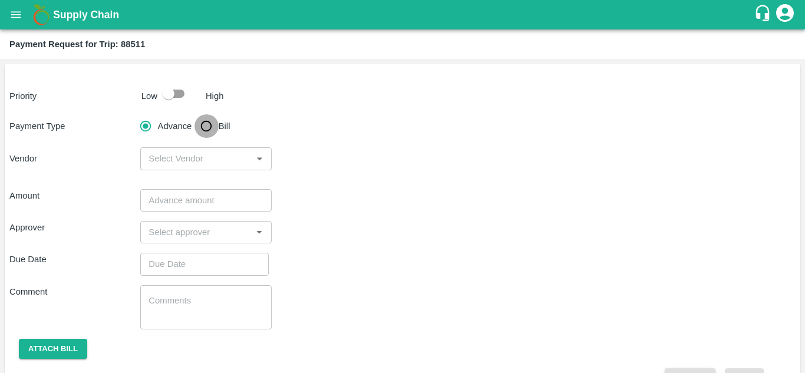
click at [210, 127] on input "Bill" at bounding box center [207, 126] width 24 height 24
radio input "true"
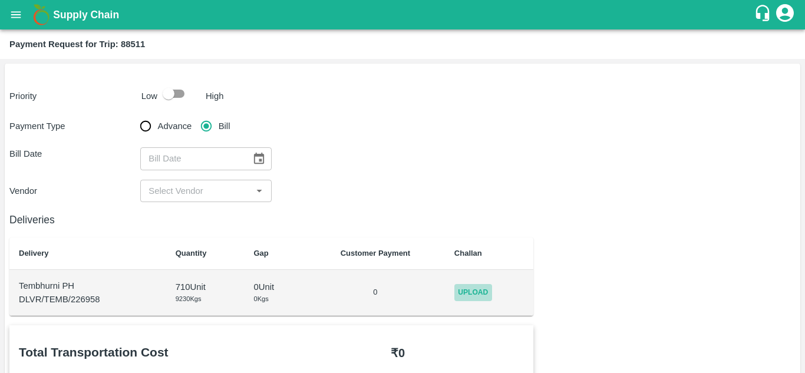
click at [469, 289] on span "Upload" at bounding box center [473, 292] width 38 height 17
click at [0, 0] on input "Upload" at bounding box center [0, 0] width 0 height 0
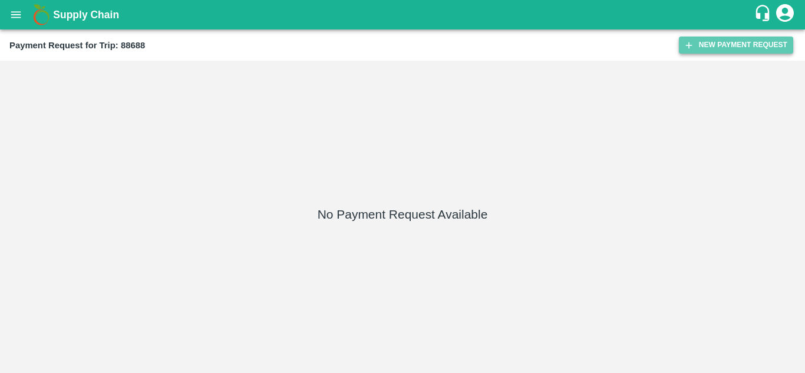
click at [762, 39] on button "New Payment Request" at bounding box center [736, 45] width 114 height 17
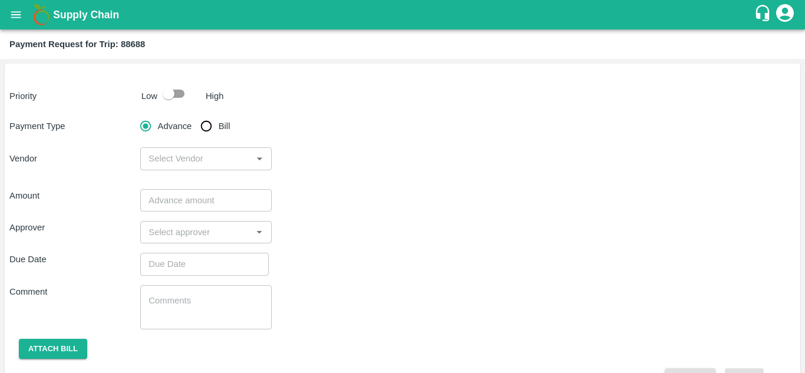
click at [200, 126] on input "Bill" at bounding box center [207, 126] width 24 height 24
radio input "true"
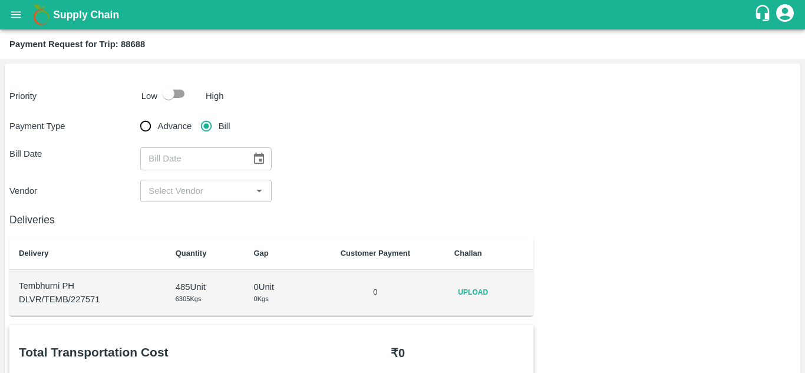
click at [466, 282] on td "Upload" at bounding box center [489, 293] width 89 height 46
click at [483, 289] on span "Upload" at bounding box center [473, 292] width 38 height 17
click at [0, 0] on input "Upload" at bounding box center [0, 0] width 0 height 0
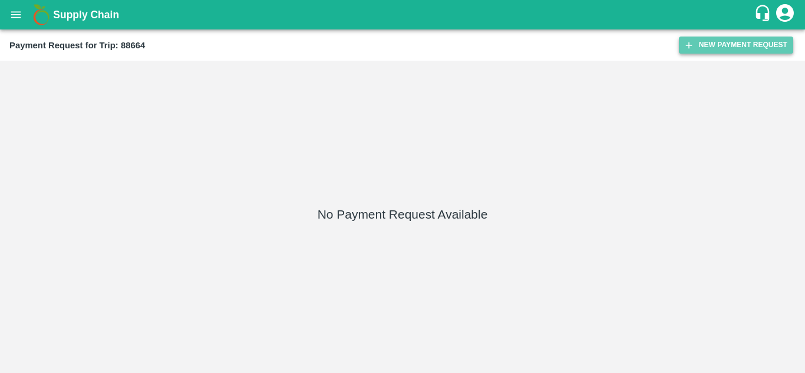
click at [724, 42] on button "New Payment Request" at bounding box center [736, 45] width 114 height 17
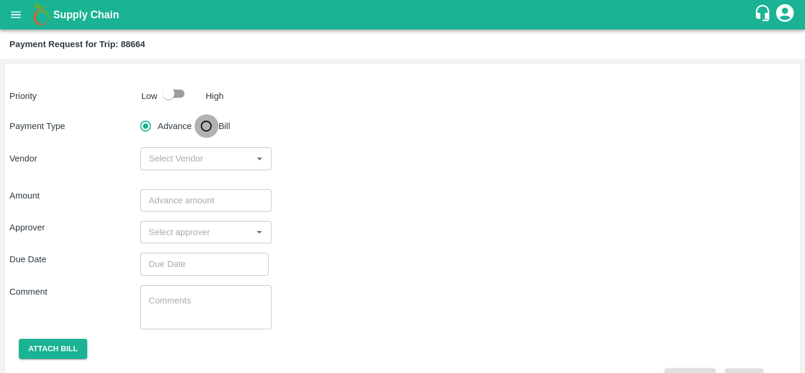
click at [210, 128] on input "Bill" at bounding box center [207, 126] width 24 height 24
radio input "true"
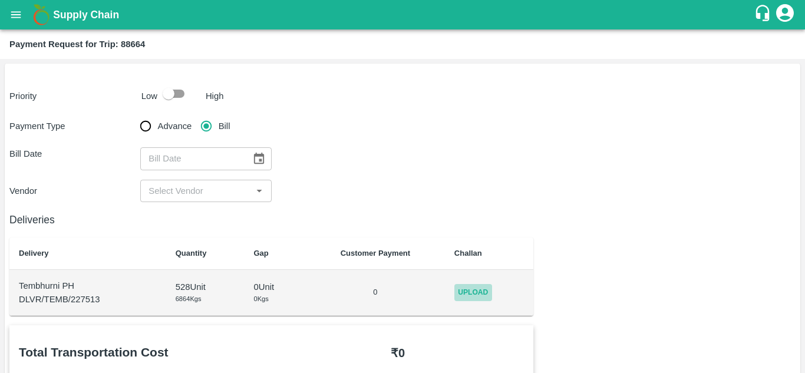
click at [482, 296] on span "Upload" at bounding box center [473, 292] width 38 height 17
click at [0, 0] on input "Upload" at bounding box center [0, 0] width 0 height 0
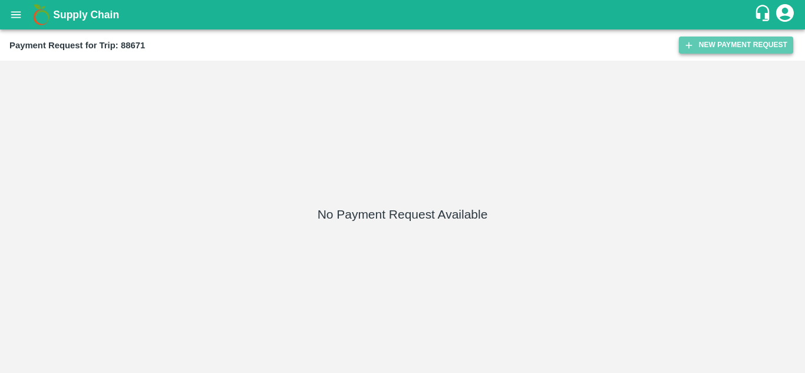
click at [741, 48] on button "New Payment Request" at bounding box center [736, 45] width 114 height 17
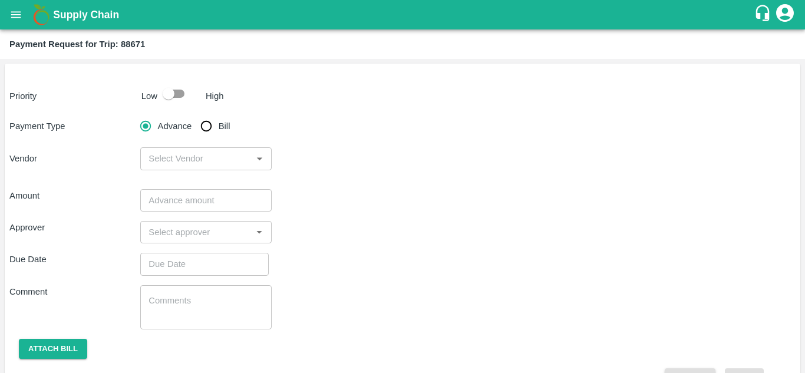
click at [202, 132] on input "Bill" at bounding box center [207, 126] width 24 height 24
radio input "true"
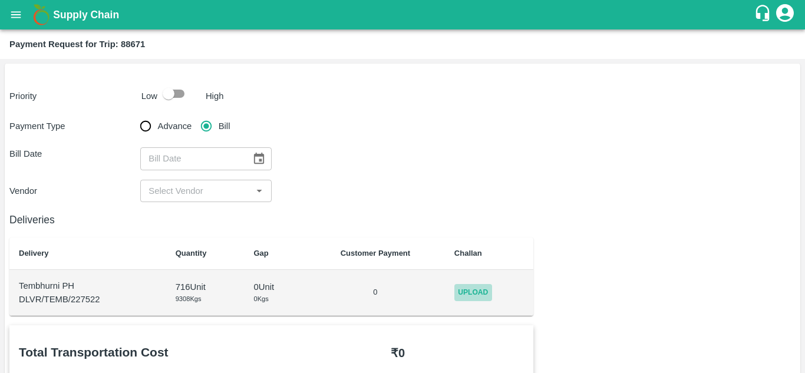
click at [472, 291] on span "Upload" at bounding box center [473, 292] width 38 height 17
click at [0, 0] on input "Upload" at bounding box center [0, 0] width 0 height 0
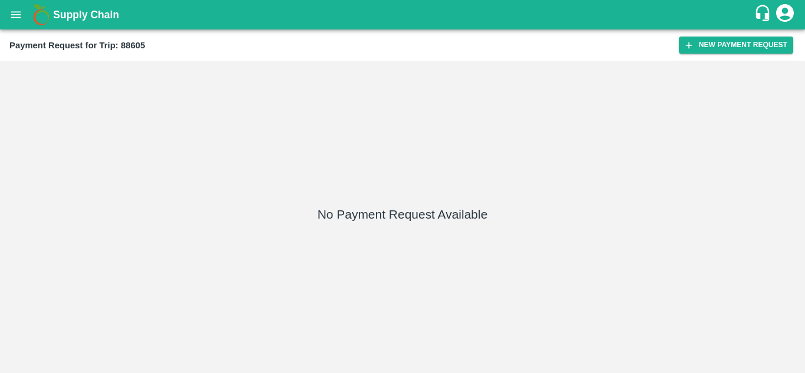
click at [730, 35] on div "Payment Request for Trip: 88605 New Payment Request" at bounding box center [402, 44] width 805 height 31
click at [731, 44] on button "New Payment Request" at bounding box center [736, 45] width 114 height 17
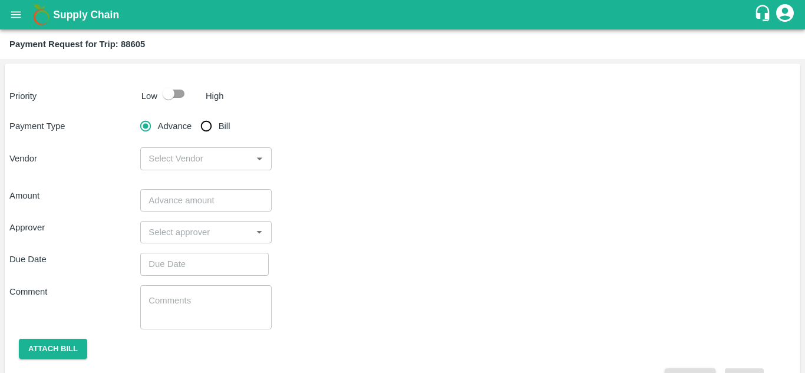
click at [207, 124] on input "Bill" at bounding box center [207, 126] width 24 height 24
radio input "true"
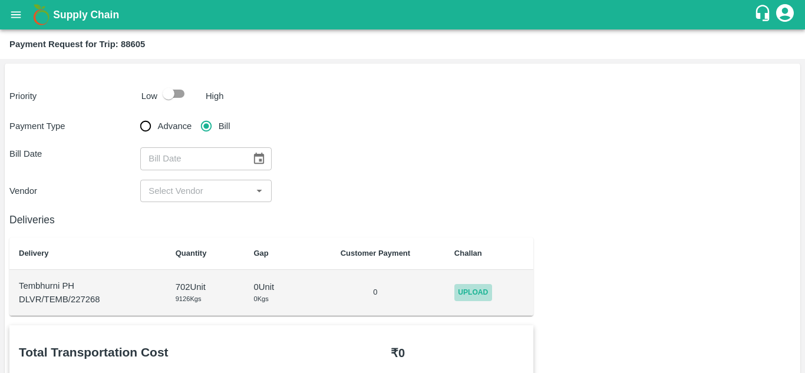
click at [479, 289] on span "Upload" at bounding box center [473, 292] width 38 height 17
click at [0, 0] on input "Upload" at bounding box center [0, 0] width 0 height 0
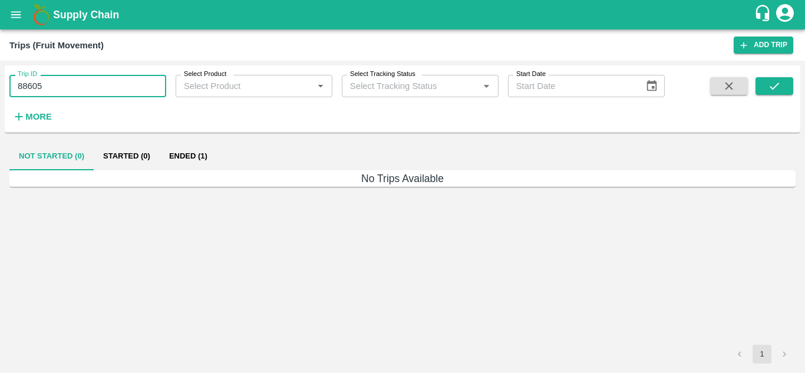
drag, startPoint x: 0, startPoint y: 0, endPoint x: 53, endPoint y: 82, distance: 97.6
click at [53, 82] on input "88605" at bounding box center [87, 86] width 157 height 22
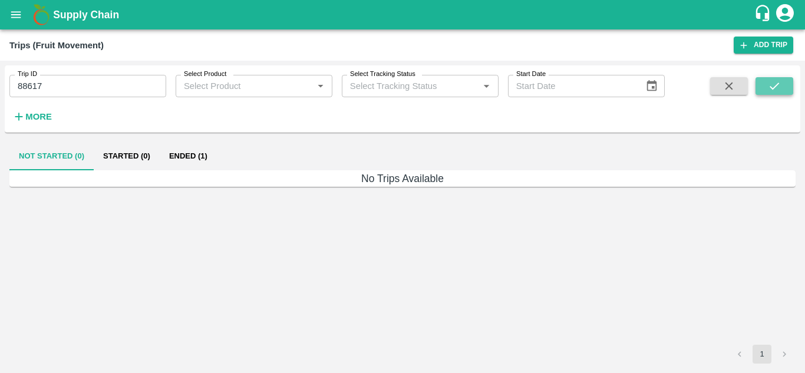
click at [788, 82] on button "submit" at bounding box center [775, 86] width 38 height 18
click at [186, 159] on button "Ended (1)" at bounding box center [188, 156] width 57 height 28
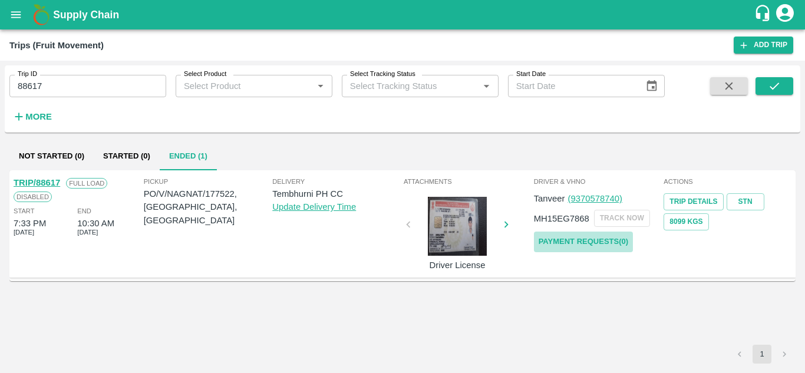
click at [600, 232] on link "Payment Requests( 0 )" at bounding box center [583, 242] width 99 height 21
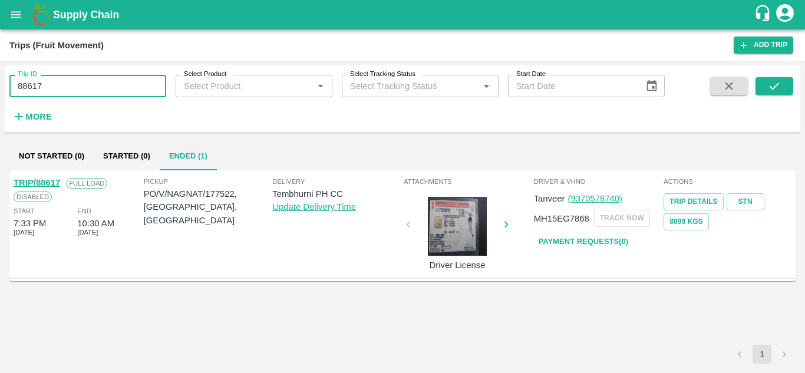
click at [56, 93] on input "88617" at bounding box center [87, 86] width 157 height 22
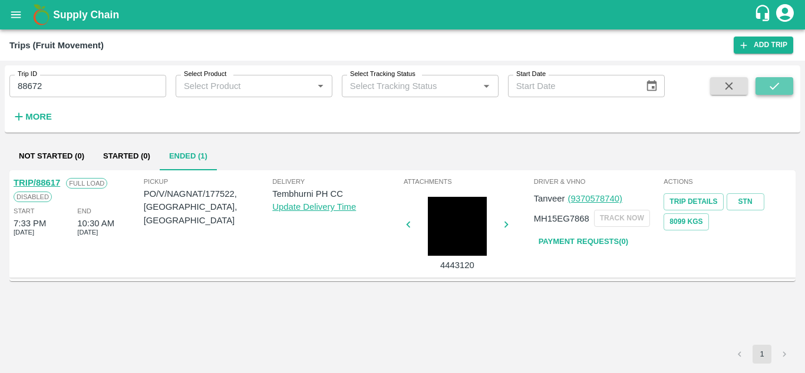
click at [768, 83] on icon "submit" at bounding box center [774, 86] width 13 height 13
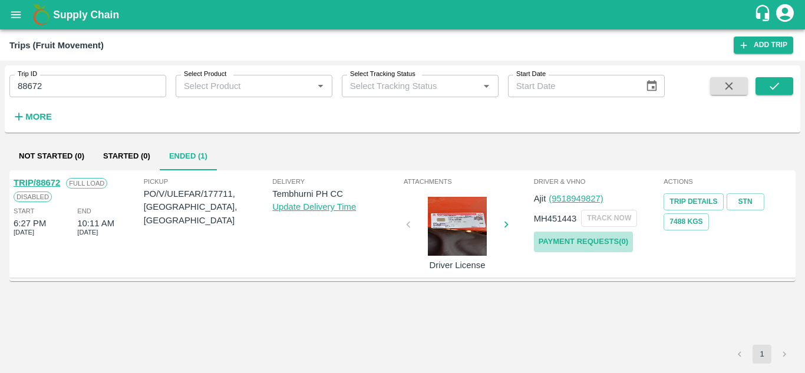
click at [584, 242] on link "Payment Requests( 0 )" at bounding box center [583, 242] width 99 height 21
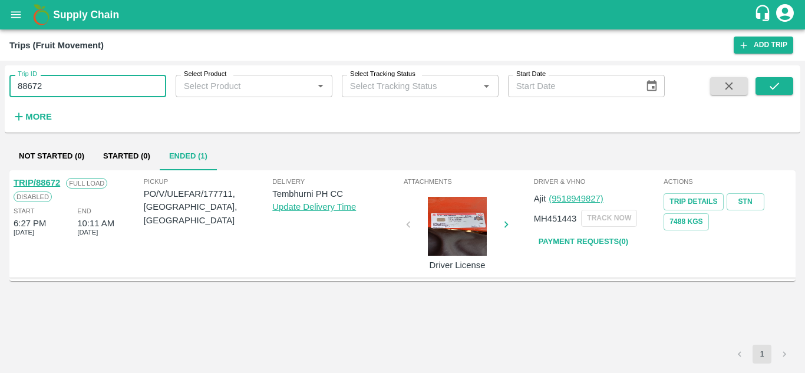
click at [58, 80] on input "88672" at bounding box center [87, 86] width 157 height 22
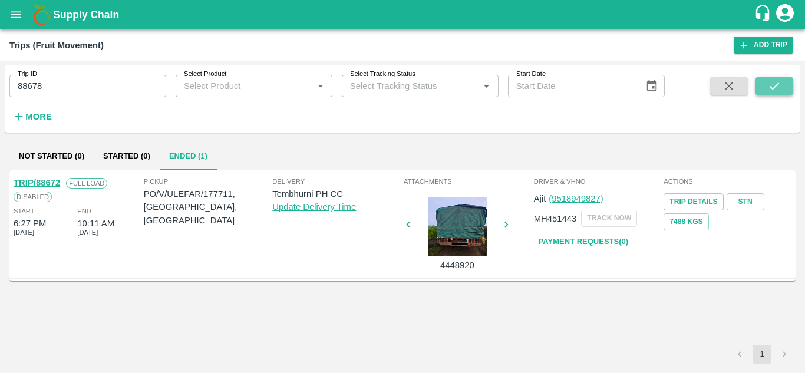
click at [775, 82] on icon "submit" at bounding box center [774, 86] width 13 height 13
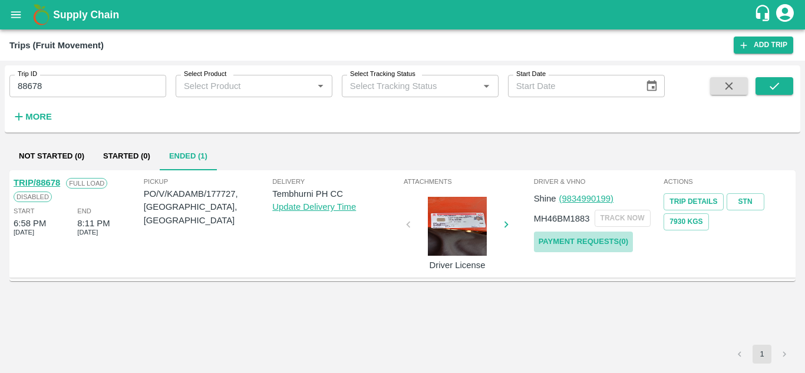
click at [607, 234] on link "Payment Requests( 0 )" at bounding box center [583, 242] width 99 height 21
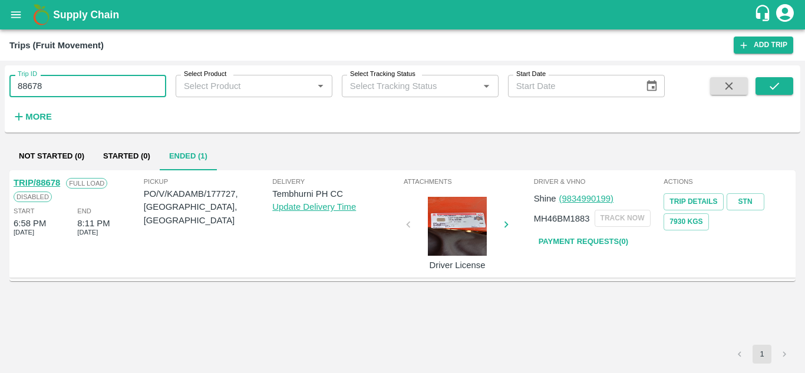
click at [64, 90] on input "88678" at bounding box center [87, 86] width 157 height 22
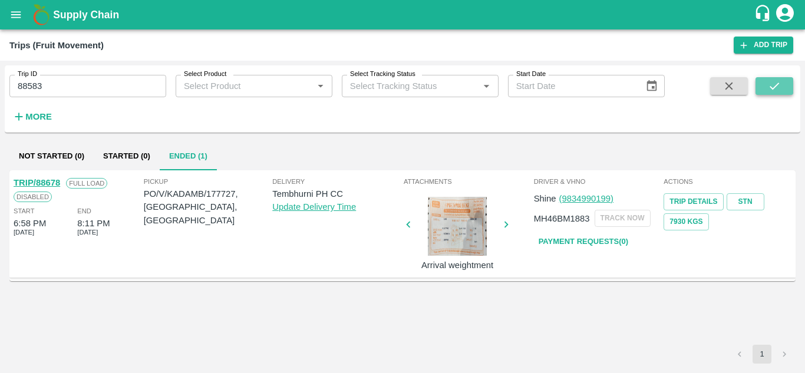
click at [783, 82] on button "submit" at bounding box center [775, 86] width 38 height 18
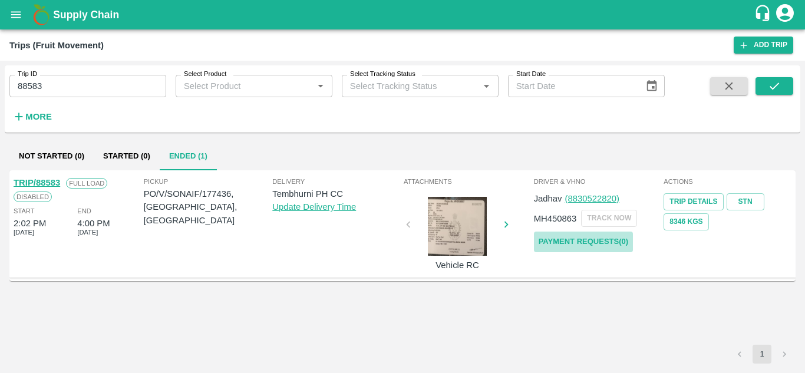
click at [576, 239] on link "Payment Requests( 0 )" at bounding box center [583, 242] width 99 height 21
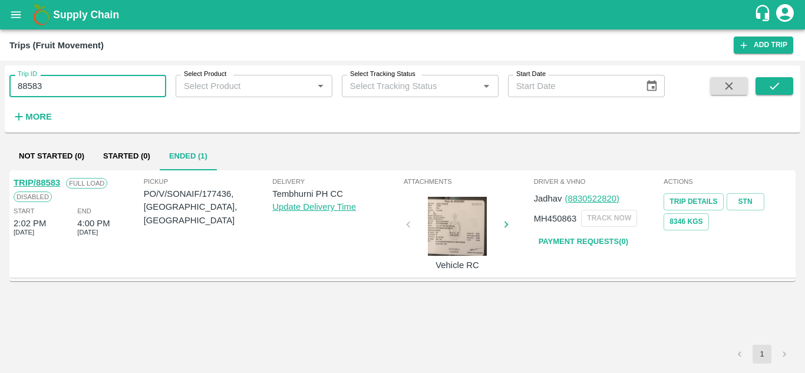
click at [51, 85] on input "88583" at bounding box center [87, 86] width 157 height 22
click at [762, 88] on button "submit" at bounding box center [775, 86] width 38 height 18
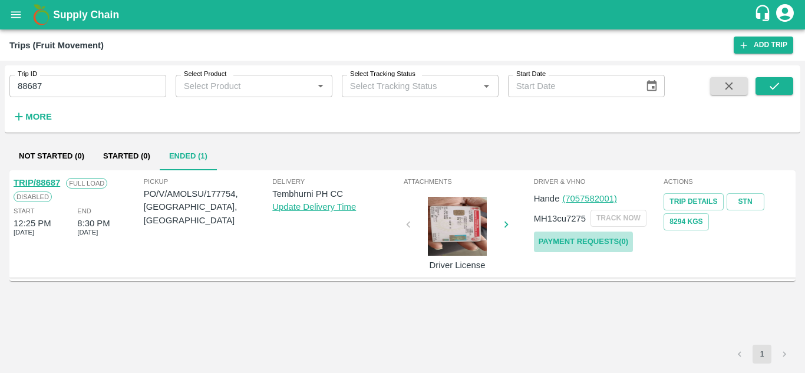
click at [609, 234] on link "Payment Requests( 0 )" at bounding box center [583, 242] width 99 height 21
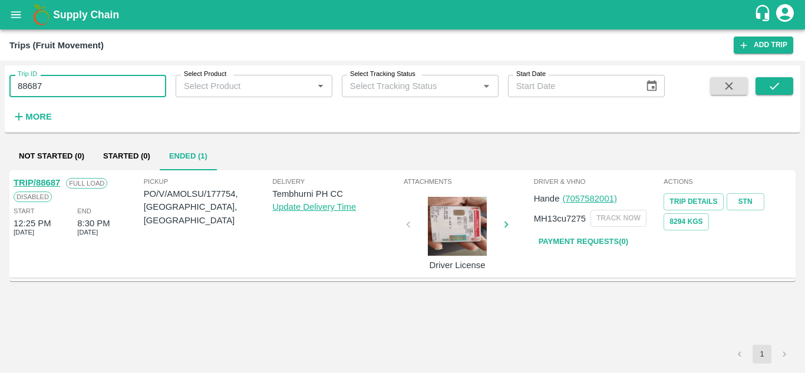
click at [57, 81] on input "88687" at bounding box center [87, 86] width 157 height 22
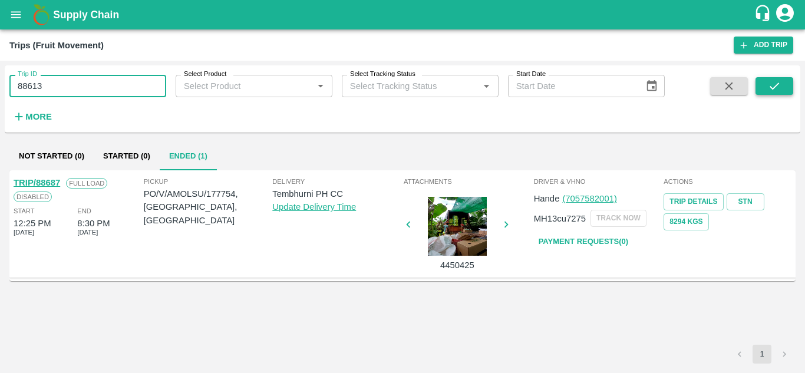
click at [782, 85] on button "submit" at bounding box center [775, 86] width 38 height 18
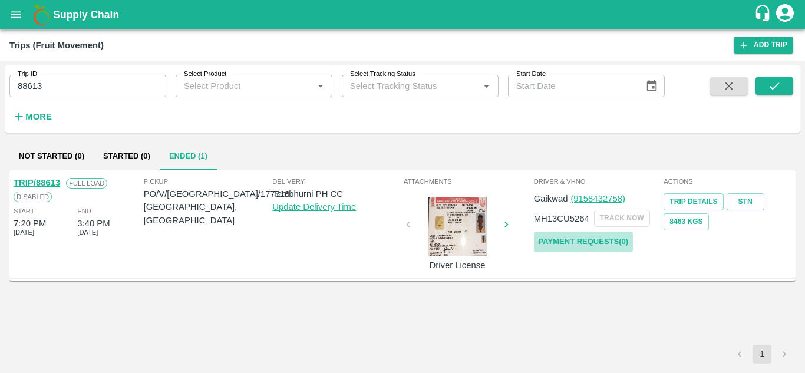
click at [594, 236] on link "Payment Requests( 0 )" at bounding box center [583, 242] width 99 height 21
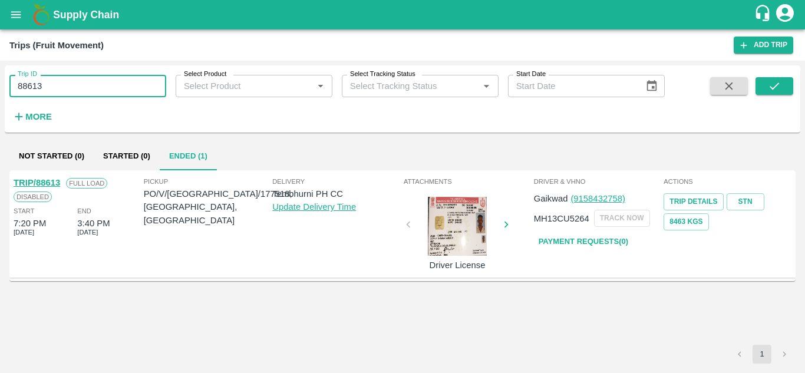
click at [59, 87] on input "88613" at bounding box center [87, 86] width 157 height 22
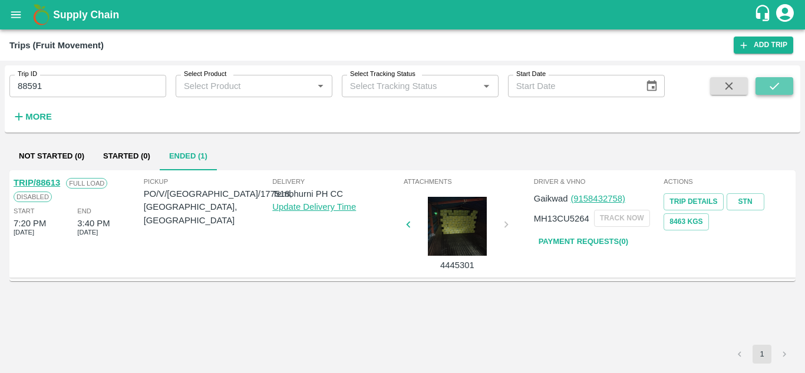
click at [769, 90] on icon "submit" at bounding box center [774, 86] width 13 height 13
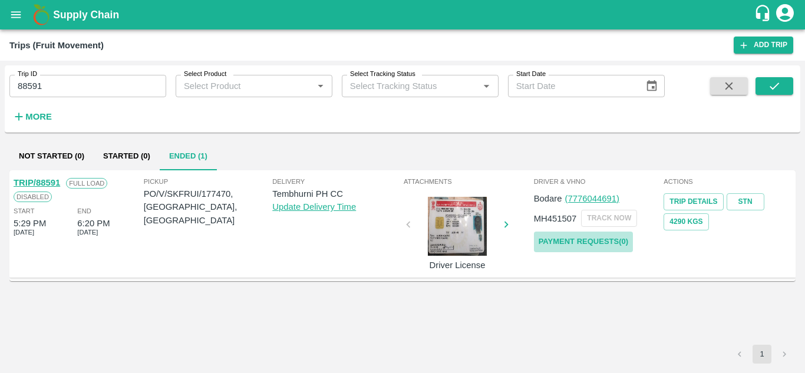
click at [560, 236] on link "Payment Requests( 0 )" at bounding box center [583, 242] width 99 height 21
click at [57, 84] on input "88591" at bounding box center [87, 86] width 157 height 22
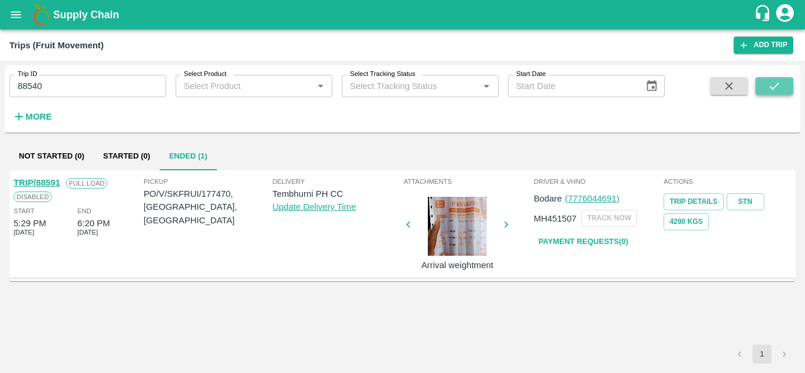
click at [774, 83] on icon "submit" at bounding box center [774, 86] width 13 height 13
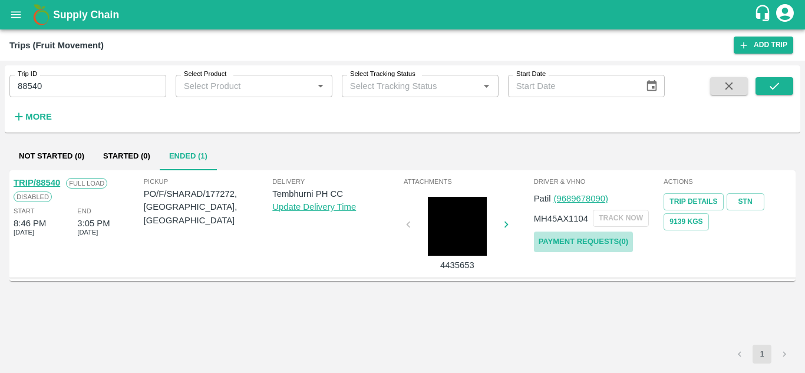
click at [602, 233] on link "Payment Requests( 0 )" at bounding box center [583, 242] width 99 height 21
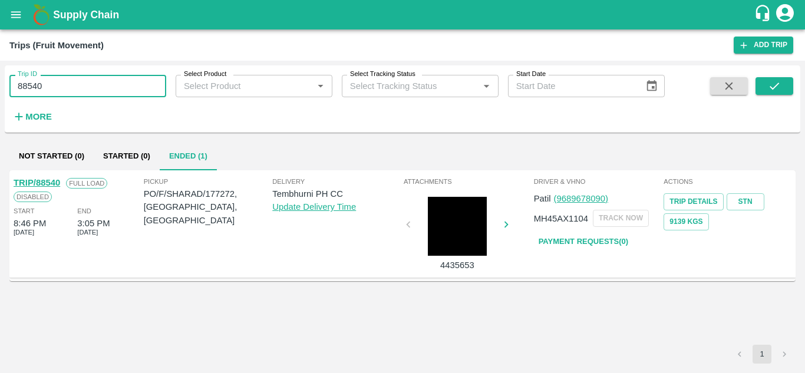
click at [58, 77] on input "88540" at bounding box center [87, 86] width 157 height 22
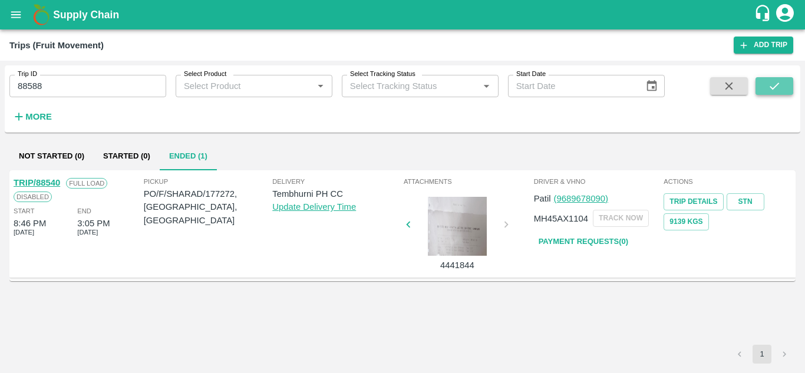
click at [768, 80] on icon "submit" at bounding box center [774, 86] width 13 height 13
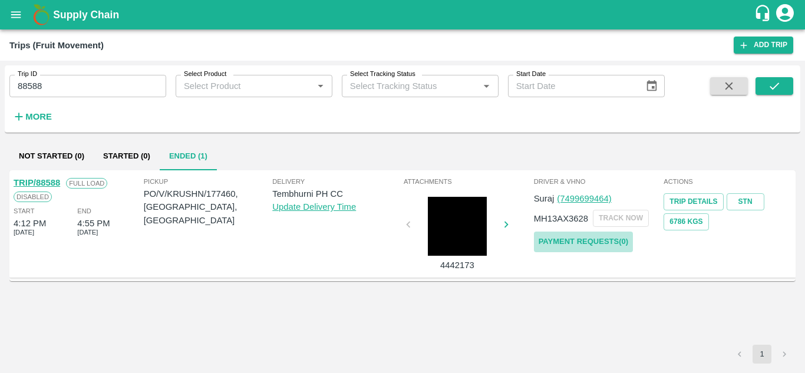
click at [577, 246] on link "Payment Requests( 0 )" at bounding box center [583, 242] width 99 height 21
click at [61, 91] on input "88588" at bounding box center [87, 86] width 157 height 22
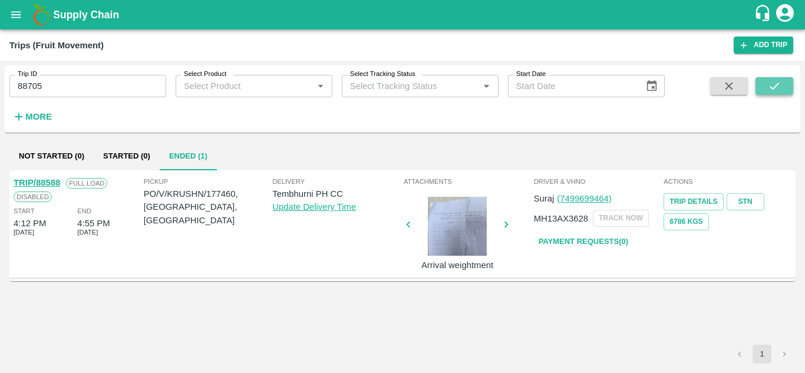
click at [774, 81] on icon "submit" at bounding box center [774, 86] width 13 height 13
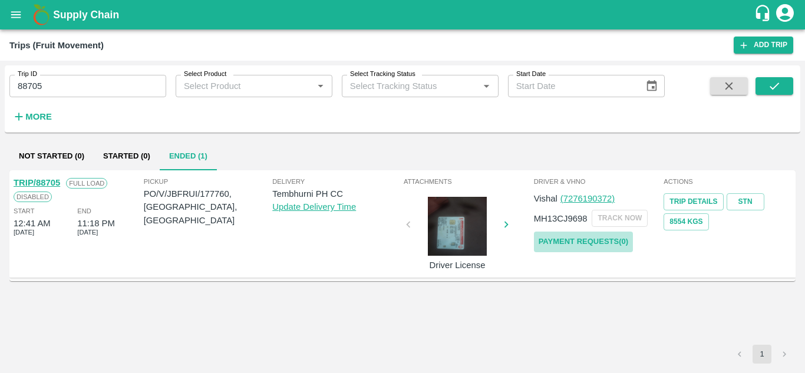
click at [589, 238] on link "Payment Requests( 0 )" at bounding box center [583, 242] width 99 height 21
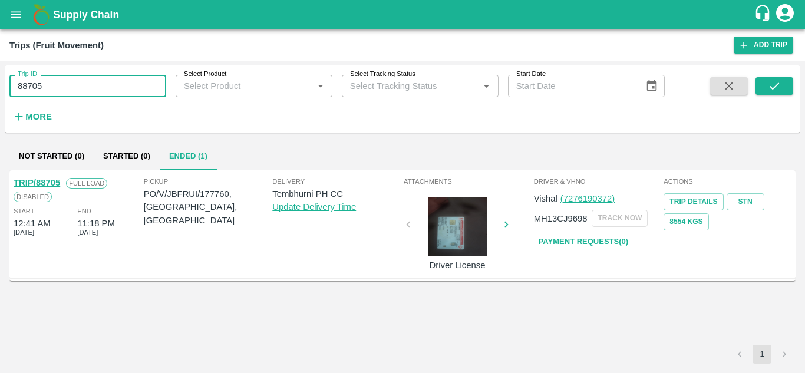
click at [60, 75] on input "88705" at bounding box center [87, 86] width 157 height 22
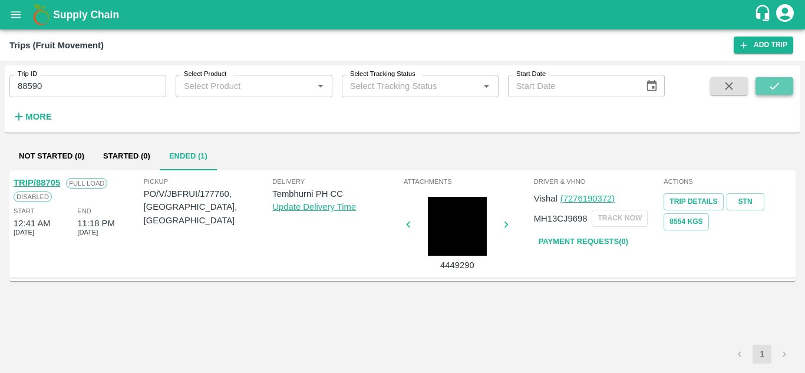
click at [772, 83] on icon "submit" at bounding box center [774, 86] width 13 height 13
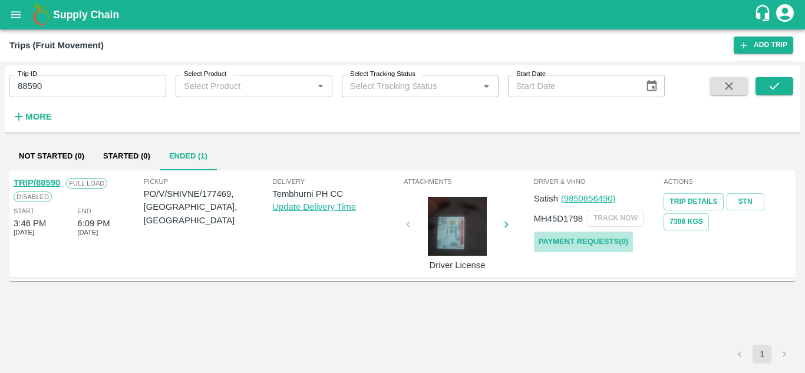
click at [586, 241] on link "Payment Requests( 0 )" at bounding box center [583, 242] width 99 height 21
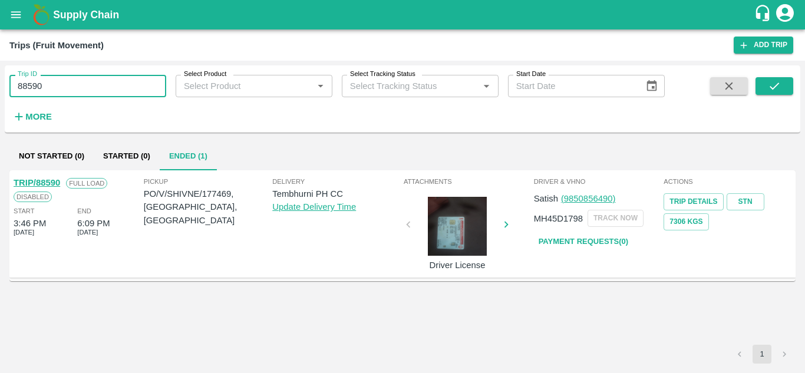
click at [77, 90] on input "88590" at bounding box center [87, 86] width 157 height 22
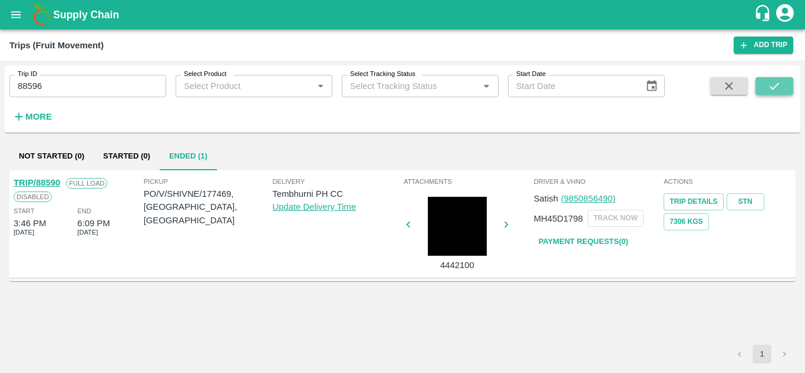
click at [783, 88] on button "submit" at bounding box center [775, 86] width 38 height 18
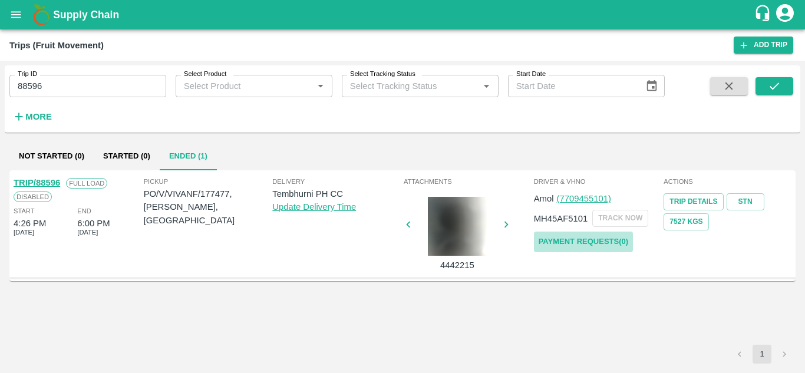
click at [594, 246] on link "Payment Requests( 0 )" at bounding box center [583, 242] width 99 height 21
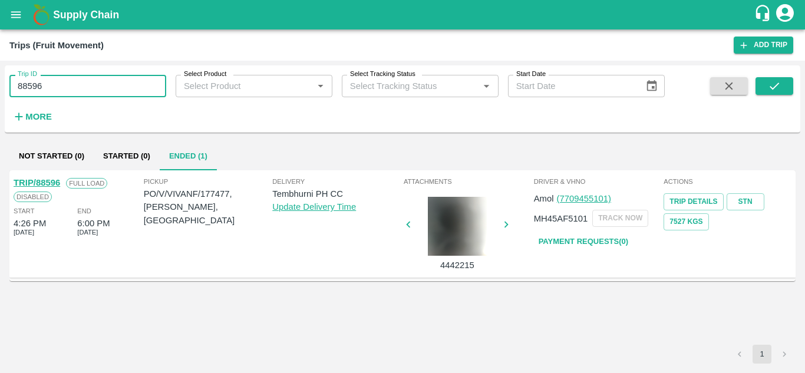
click at [60, 86] on input "88596" at bounding box center [87, 86] width 157 height 22
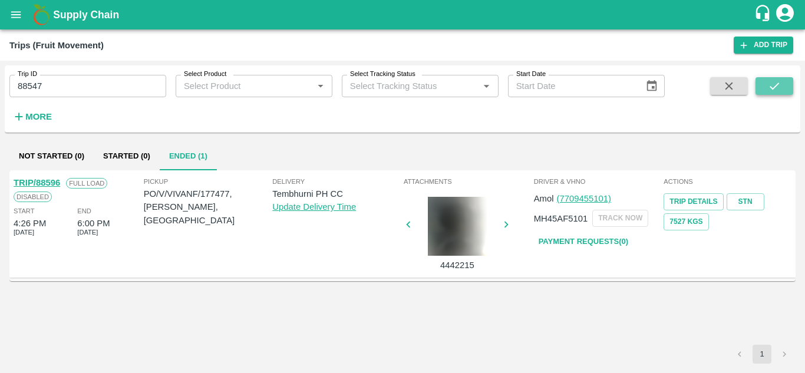
click at [774, 78] on button "submit" at bounding box center [775, 86] width 38 height 18
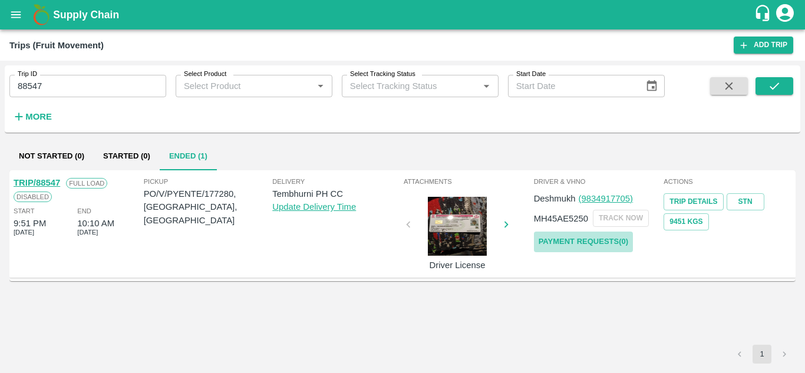
click at [571, 240] on link "Payment Requests( 0 )" at bounding box center [583, 242] width 99 height 21
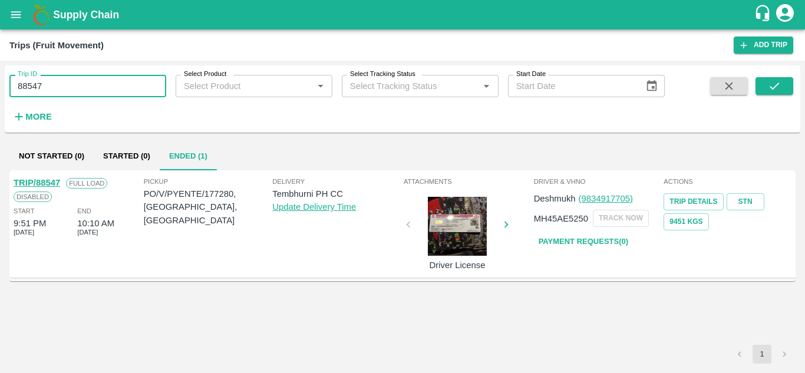
click at [49, 91] on input "88547" at bounding box center [87, 86] width 157 height 22
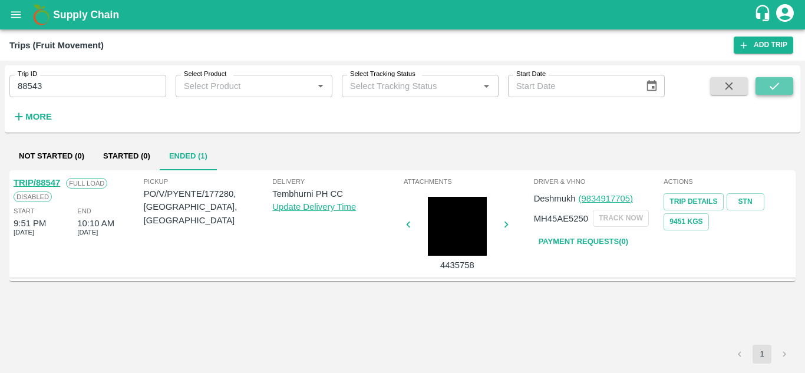
click at [777, 91] on icon "submit" at bounding box center [774, 86] width 13 height 13
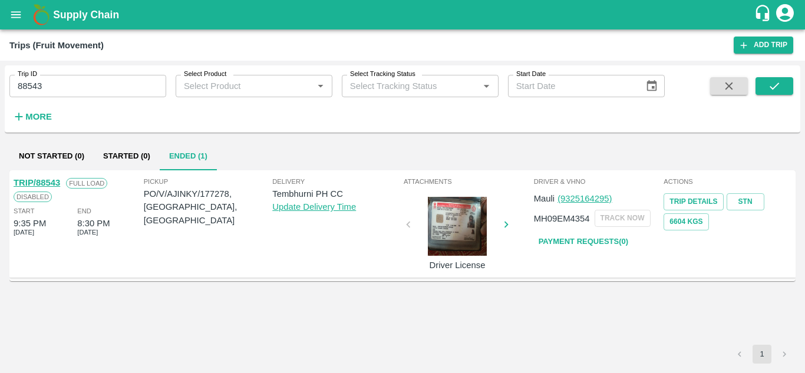
click at [612, 246] on link "Payment Requests( 0 )" at bounding box center [583, 242] width 99 height 21
click at [60, 88] on input "88543" at bounding box center [87, 86] width 157 height 22
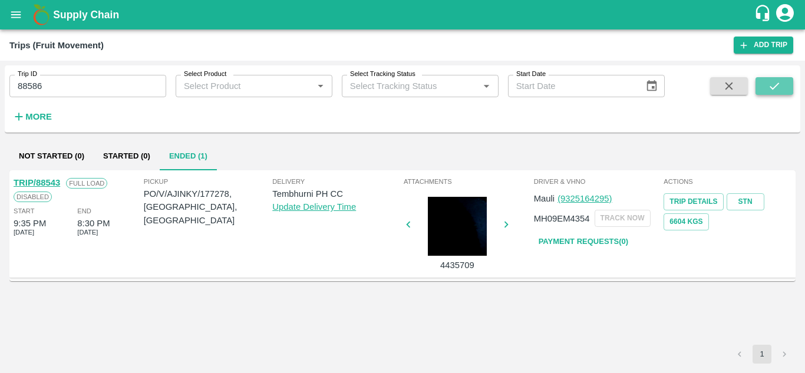
click at [778, 88] on icon "submit" at bounding box center [774, 86] width 13 height 13
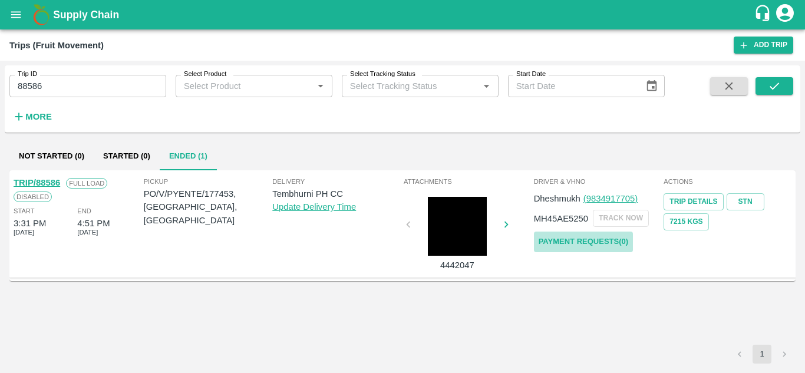
click at [570, 241] on link "Payment Requests( 0 )" at bounding box center [583, 242] width 99 height 21
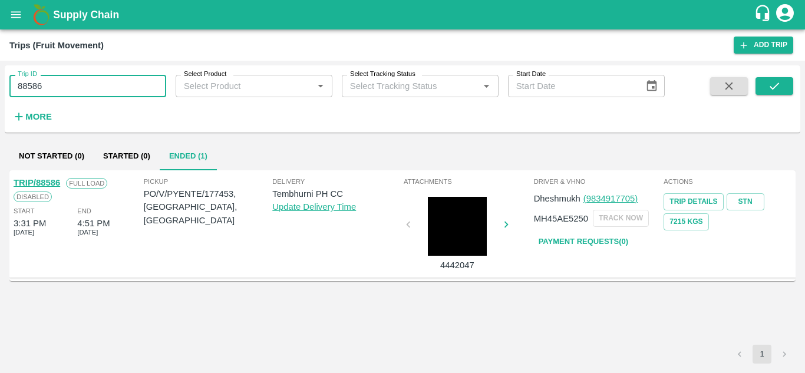
click at [68, 84] on input "88586" at bounding box center [87, 86] width 157 height 22
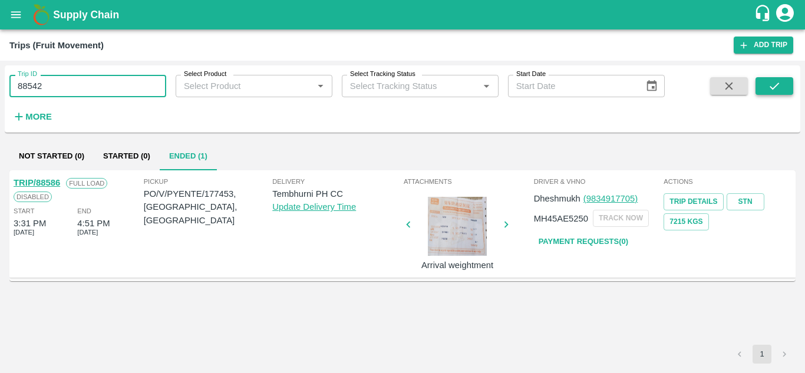
click at [788, 82] on button "submit" at bounding box center [775, 86] width 38 height 18
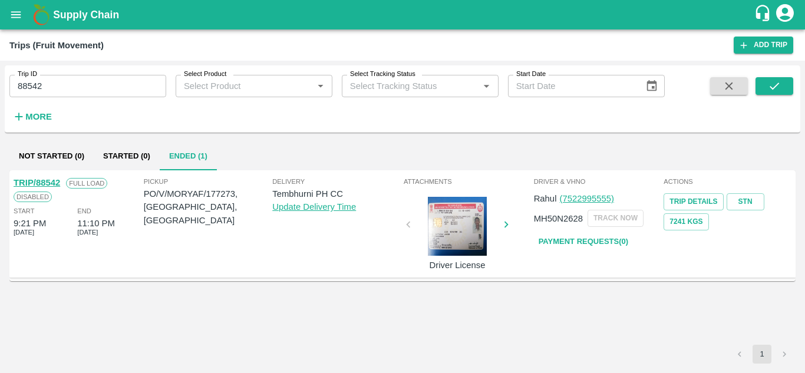
click at [595, 245] on link "Payment Requests( 0 )" at bounding box center [583, 242] width 99 height 21
click at [70, 86] on input "88542" at bounding box center [87, 86] width 157 height 22
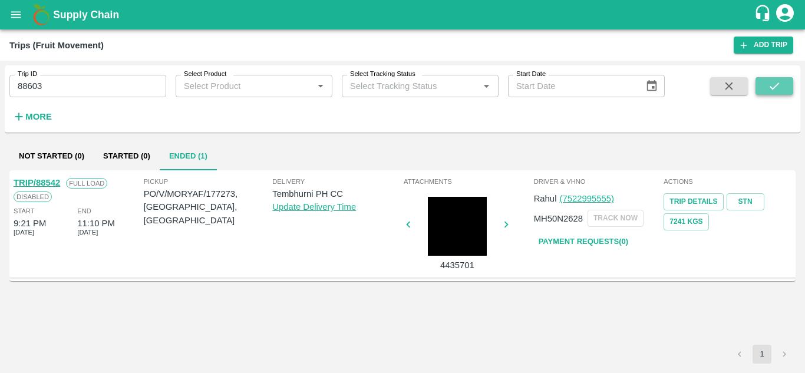
click at [768, 89] on icon "submit" at bounding box center [774, 86] width 13 height 13
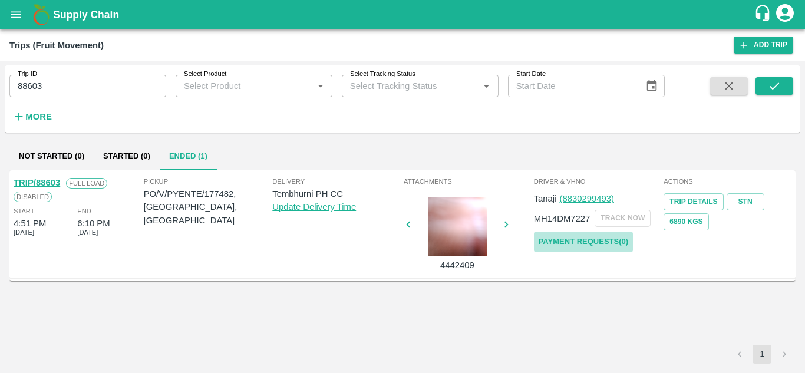
click at [602, 245] on link "Payment Requests( 0 )" at bounding box center [583, 242] width 99 height 21
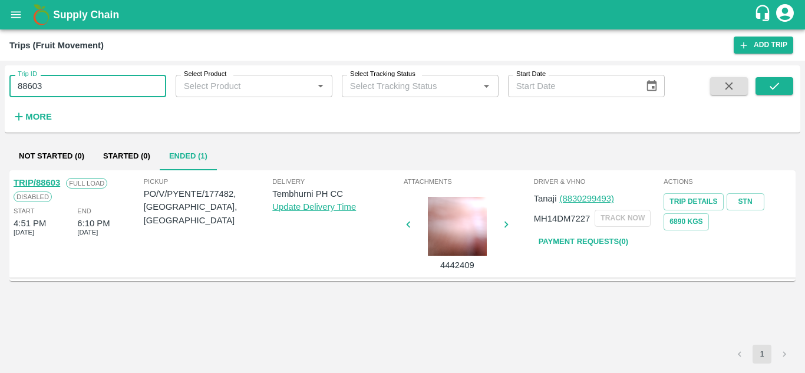
click at [55, 91] on input "88603" at bounding box center [87, 86] width 157 height 22
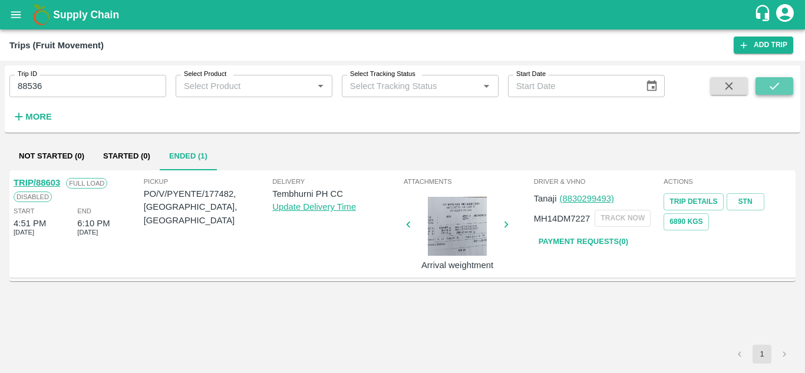
click at [778, 78] on button "submit" at bounding box center [775, 86] width 38 height 18
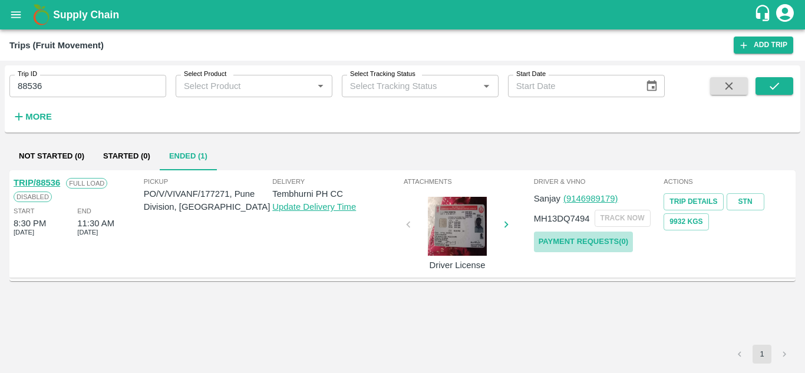
click at [575, 239] on link "Payment Requests( 0 )" at bounding box center [583, 242] width 99 height 21
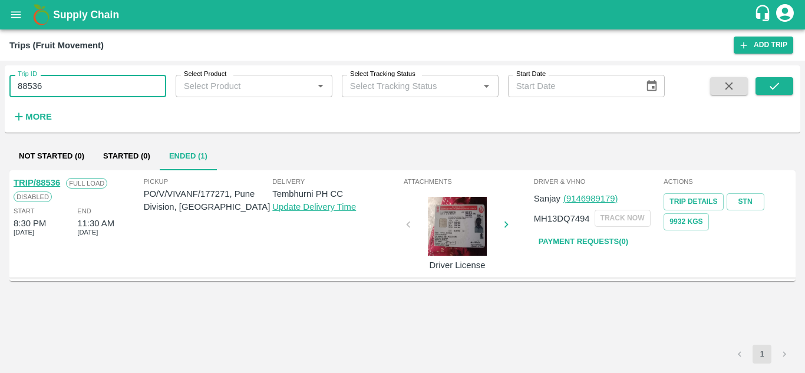
click at [62, 92] on input "88536" at bounding box center [87, 86] width 157 height 22
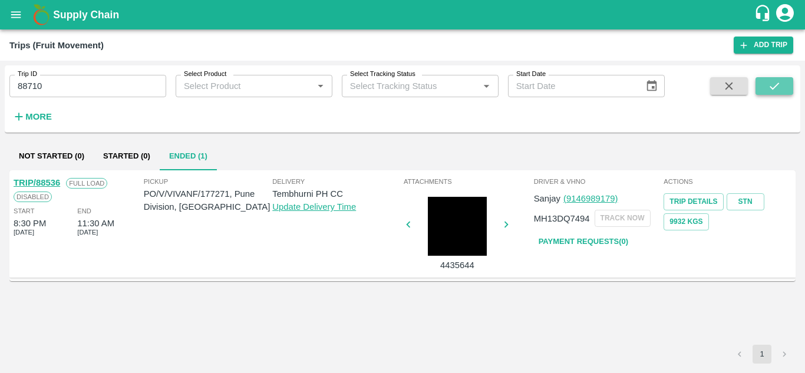
click at [777, 92] on icon "submit" at bounding box center [774, 86] width 13 height 13
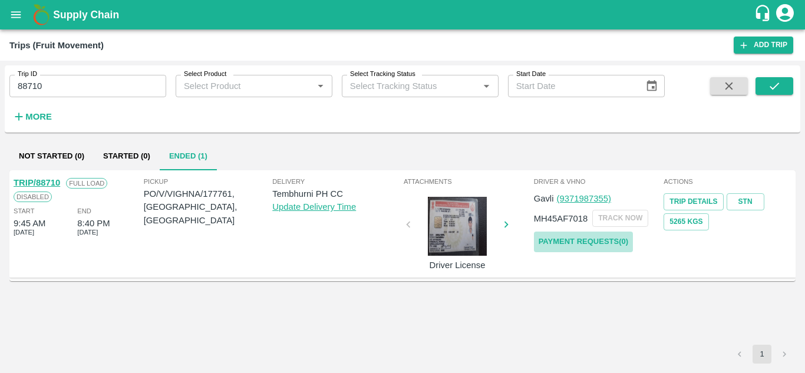
click at [605, 236] on link "Payment Requests( 0 )" at bounding box center [583, 242] width 99 height 21
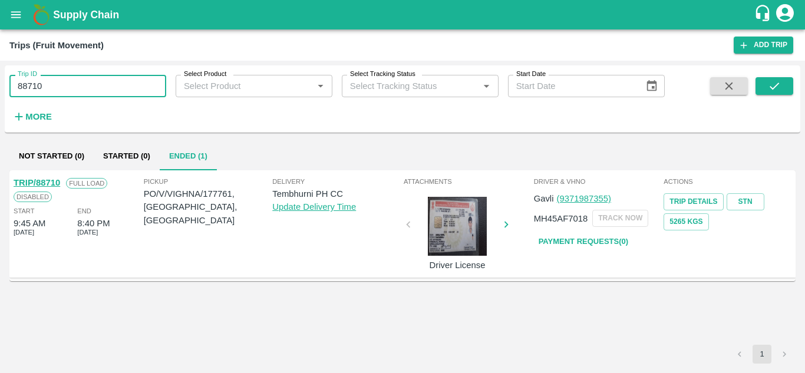
click at [65, 87] on input "88710" at bounding box center [87, 86] width 157 height 22
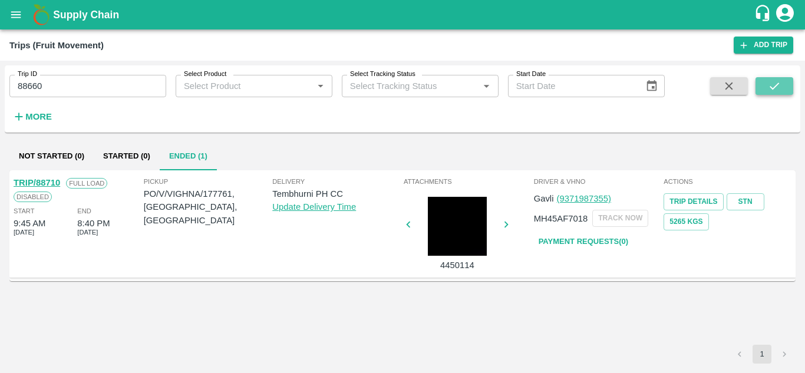
click at [769, 82] on icon "submit" at bounding box center [774, 86] width 13 height 13
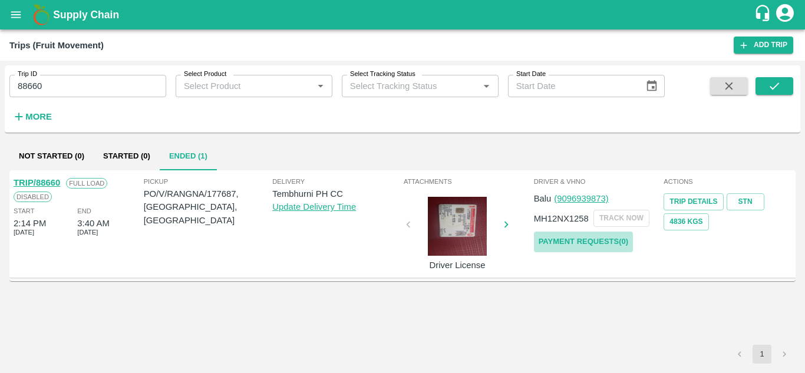
click at [588, 235] on link "Payment Requests( 0 )" at bounding box center [583, 242] width 99 height 21
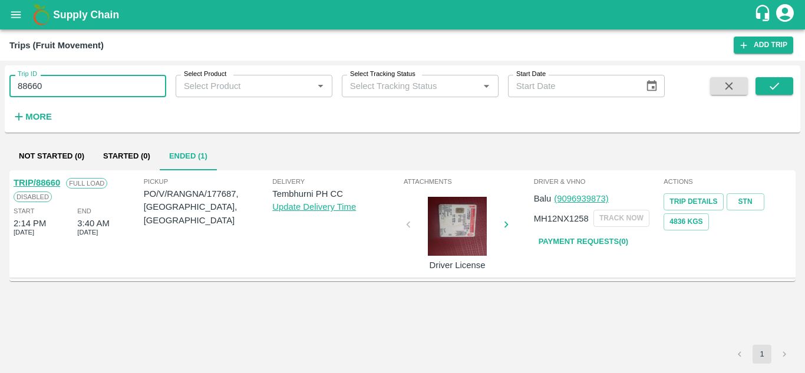
click at [67, 82] on input "88660" at bounding box center [87, 86] width 157 height 22
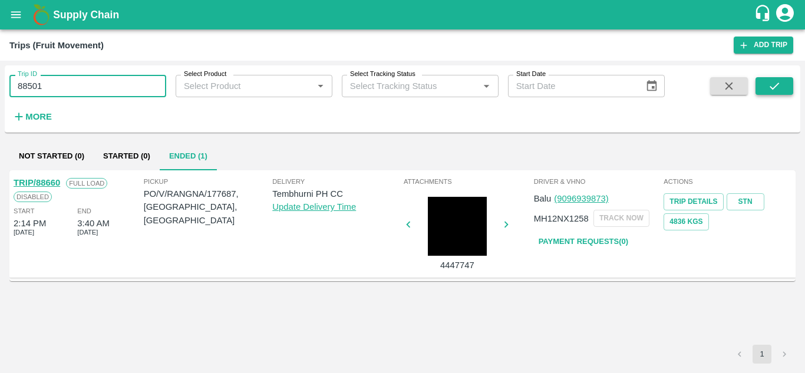
click at [767, 83] on button "submit" at bounding box center [775, 86] width 38 height 18
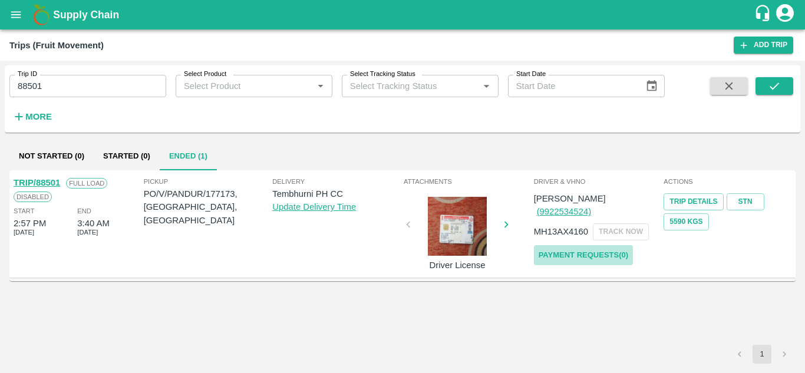
click at [580, 245] on link "Payment Requests( 0 )" at bounding box center [583, 255] width 99 height 21
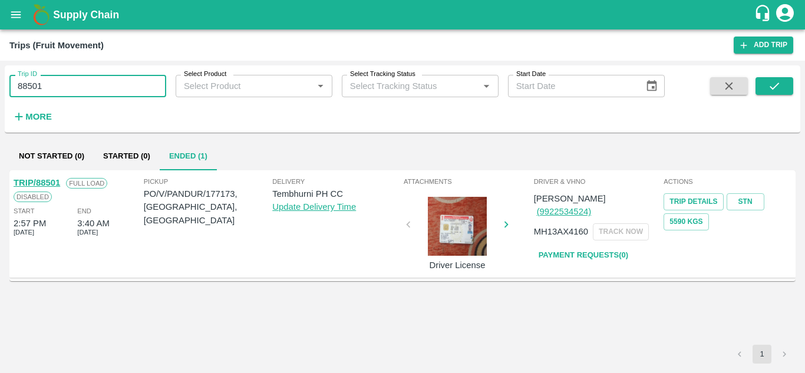
click at [64, 80] on input "88501" at bounding box center [87, 86] width 157 height 22
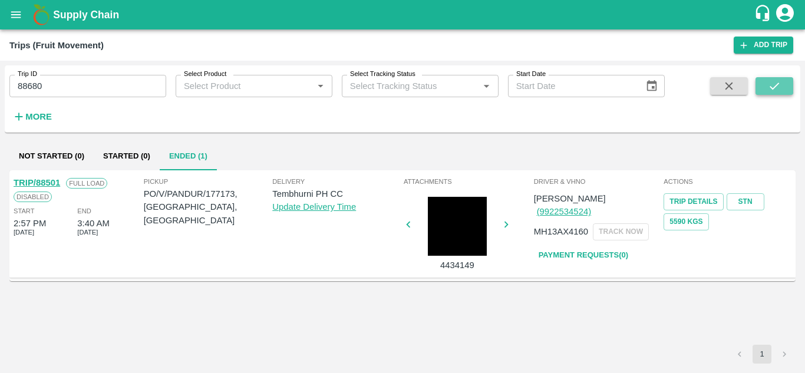
click at [776, 78] on button "submit" at bounding box center [775, 86] width 38 height 18
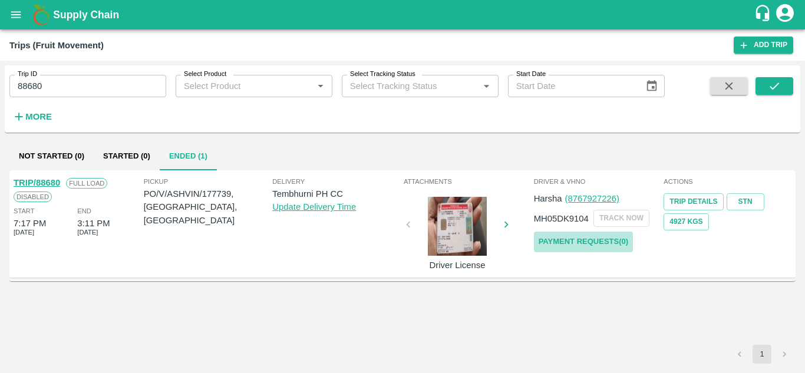
click at [566, 233] on link "Payment Requests( 0 )" at bounding box center [583, 242] width 99 height 21
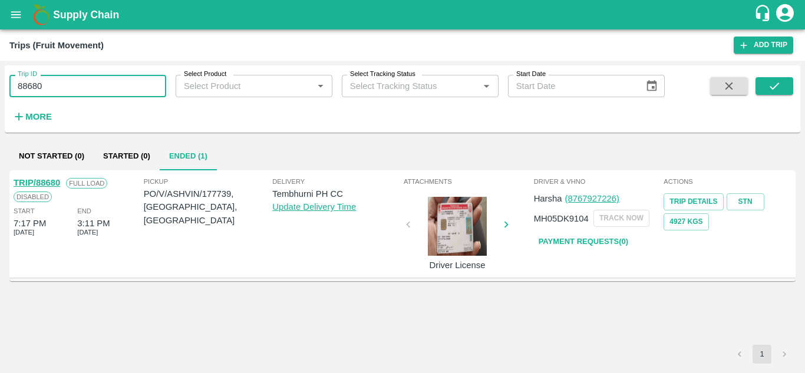
click at [58, 88] on input "88680" at bounding box center [87, 86] width 157 height 22
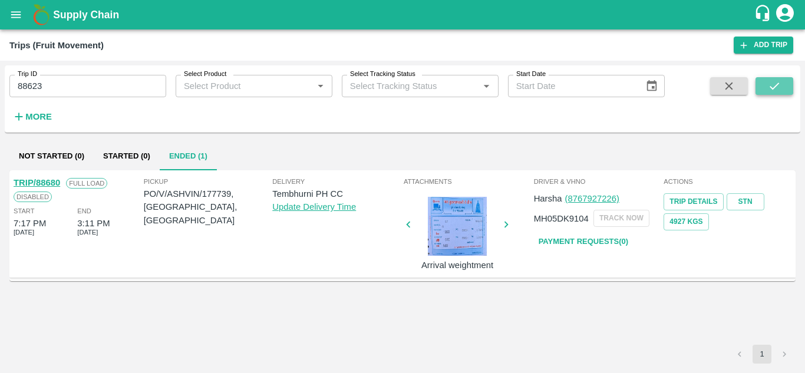
click at [776, 81] on icon "submit" at bounding box center [774, 86] width 13 height 13
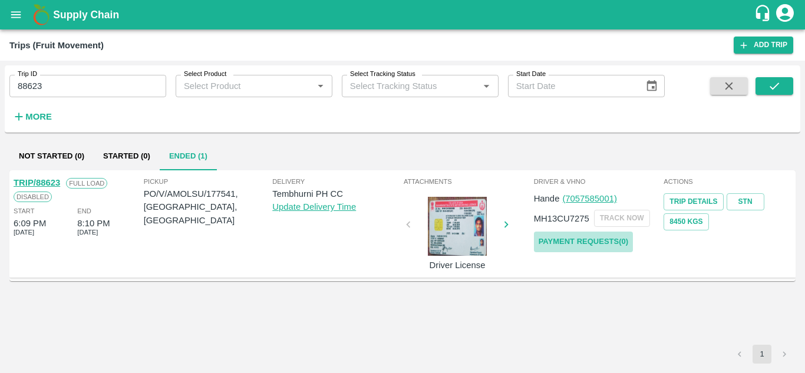
click at [594, 235] on link "Payment Requests( 0 )" at bounding box center [583, 242] width 99 height 21
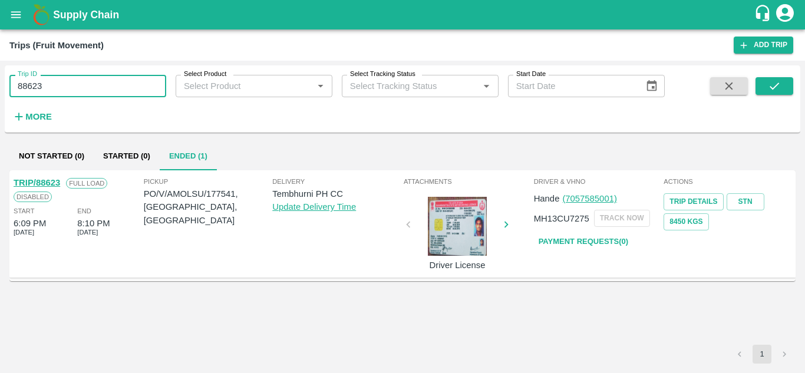
click at [52, 83] on input "88623" at bounding box center [87, 86] width 157 height 22
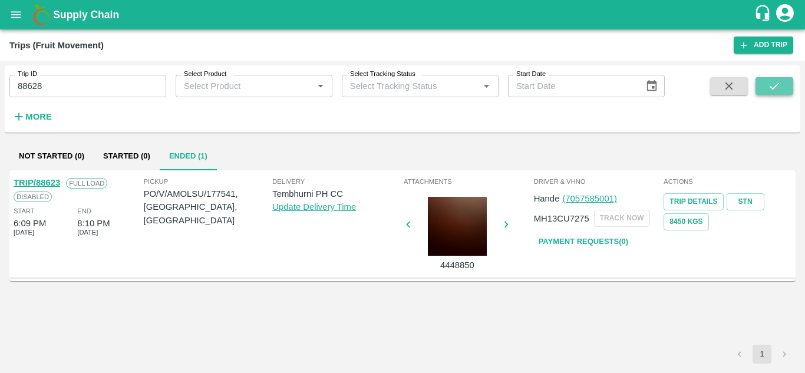
click at [776, 87] on icon "submit" at bounding box center [774, 86] width 13 height 13
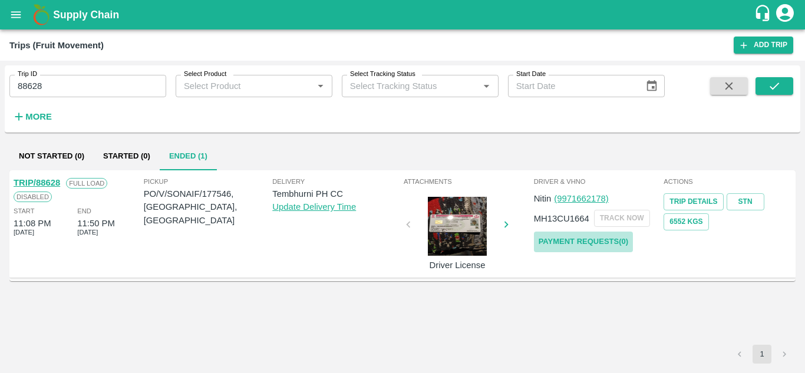
click at [598, 242] on link "Payment Requests( 0 )" at bounding box center [583, 242] width 99 height 21
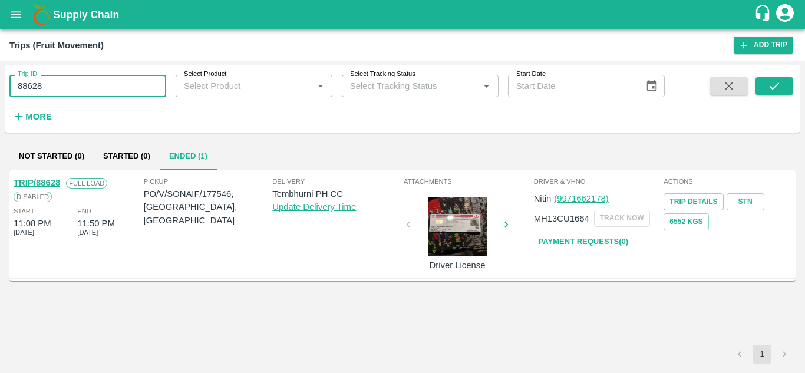
click at [60, 84] on input "88628" at bounding box center [87, 86] width 157 height 22
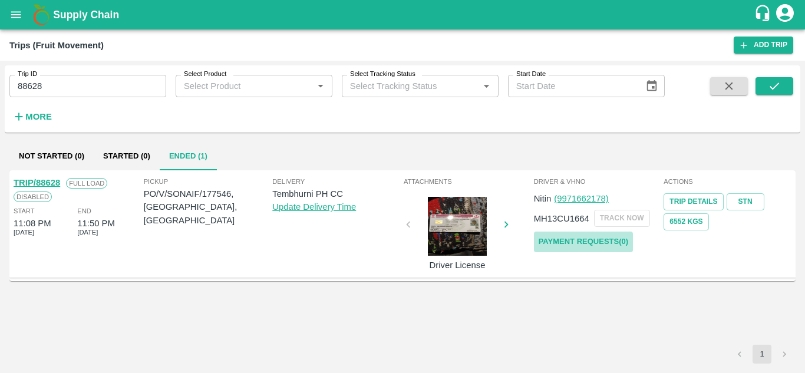
click at [588, 240] on link "Payment Requests( 0 )" at bounding box center [583, 242] width 99 height 21
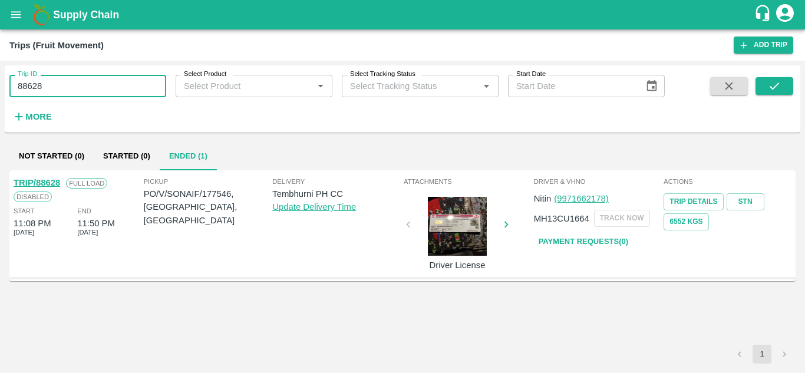
click at [59, 85] on input "88628" at bounding box center [87, 86] width 157 height 22
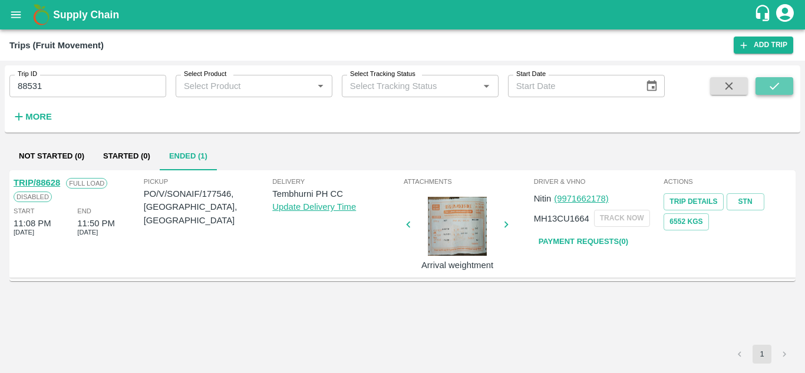
click at [770, 85] on icon "submit" at bounding box center [774, 86] width 13 height 13
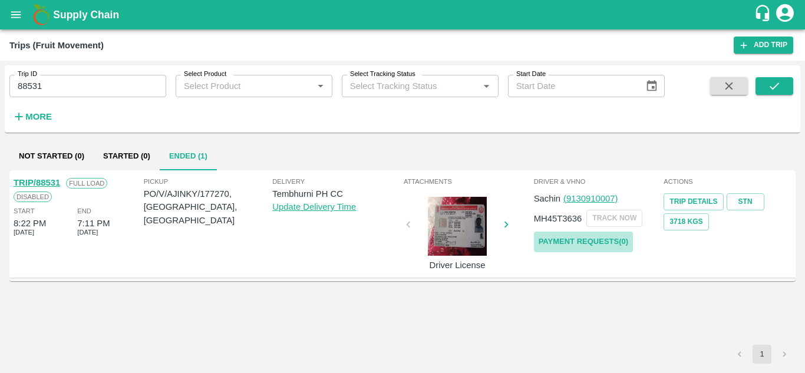
click at [584, 235] on link "Payment Requests( 0 )" at bounding box center [583, 242] width 99 height 21
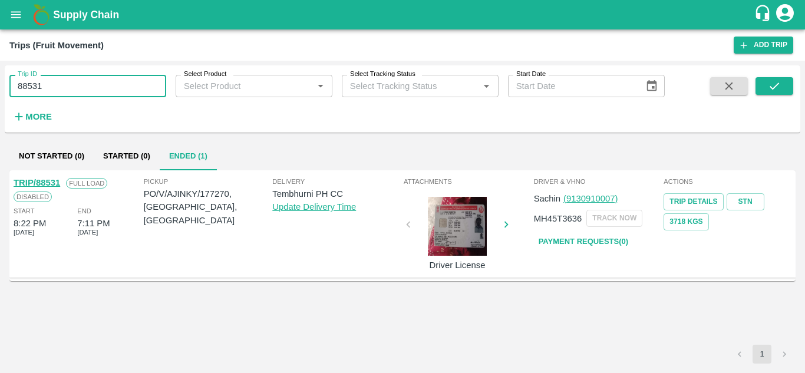
click at [58, 81] on input "88531" at bounding box center [87, 86] width 157 height 22
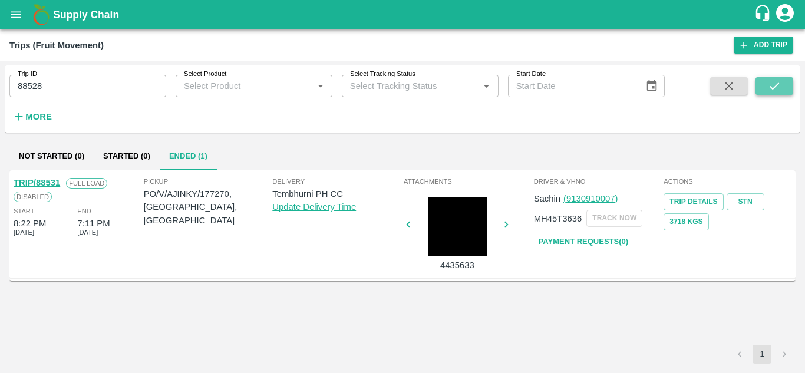
click at [777, 89] on icon "submit" at bounding box center [774, 86] width 13 height 13
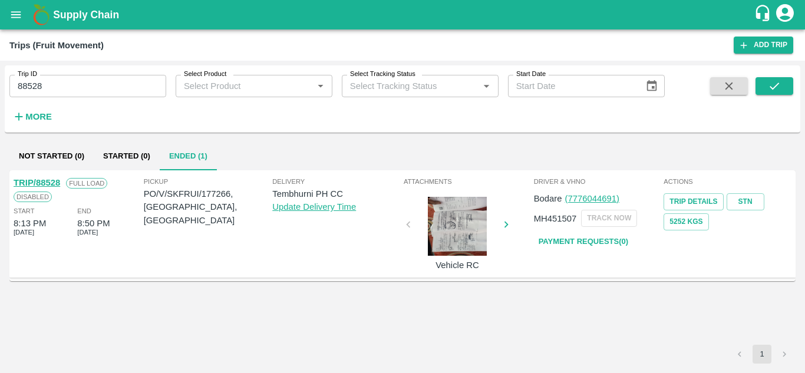
click at [571, 248] on link "Payment Requests( 0 )" at bounding box center [583, 242] width 99 height 21
click at [61, 88] on input "88528" at bounding box center [87, 86] width 157 height 22
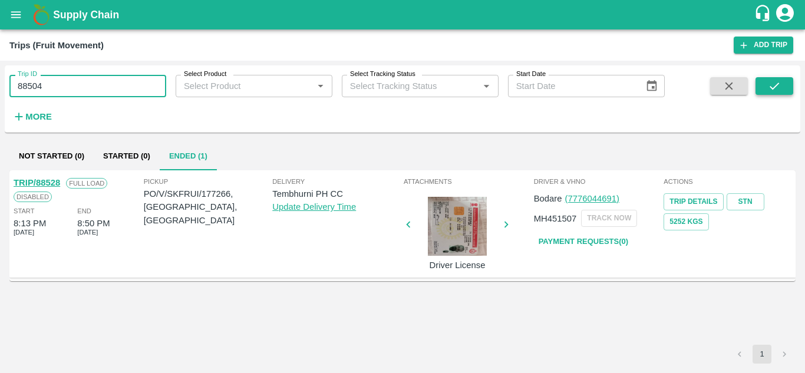
type input "88504"
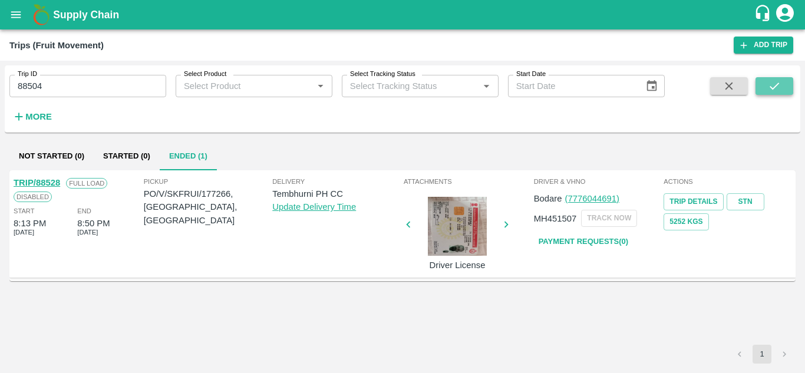
click at [771, 87] on icon "submit" at bounding box center [774, 86] width 9 height 7
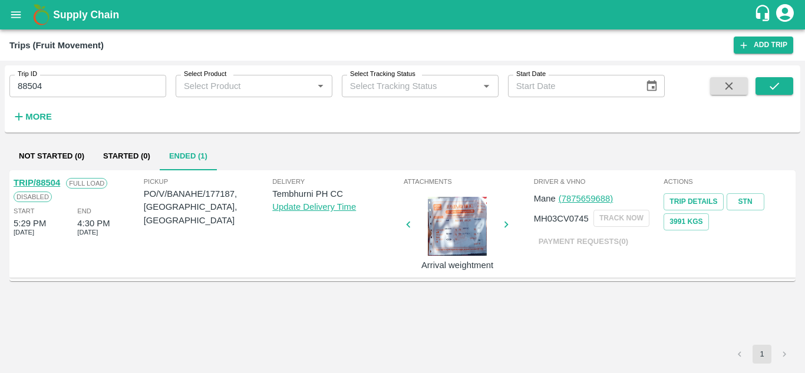
click at [55, 183] on link "TRIP/88504" at bounding box center [37, 182] width 47 height 9
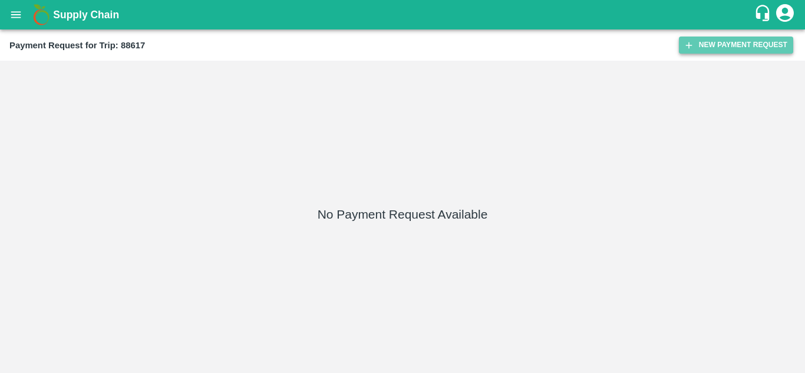
click at [723, 47] on button "New Payment Request" at bounding box center [736, 45] width 114 height 17
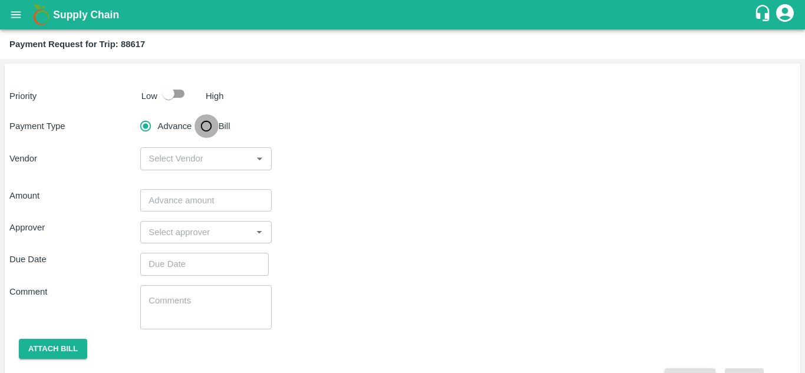
click at [201, 129] on input "Bill" at bounding box center [207, 126] width 24 height 24
radio input "true"
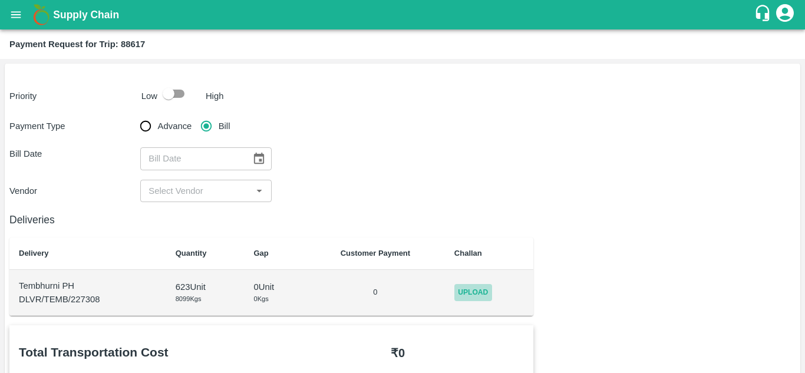
click at [476, 299] on span "Upload" at bounding box center [473, 292] width 38 height 17
click at [0, 0] on input "Upload" at bounding box center [0, 0] width 0 height 0
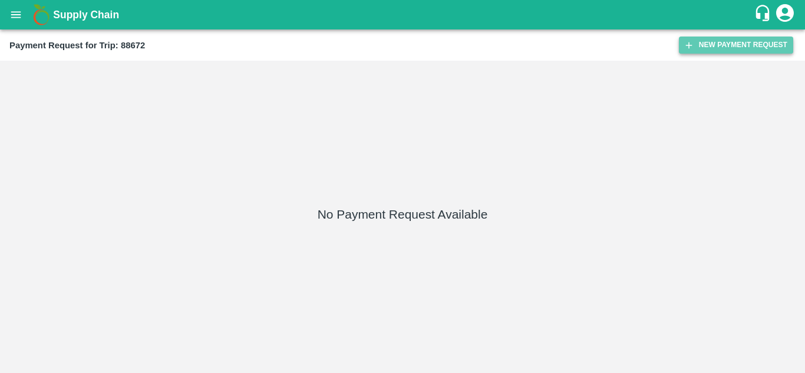
click at [730, 45] on button "New Payment Request" at bounding box center [736, 45] width 114 height 17
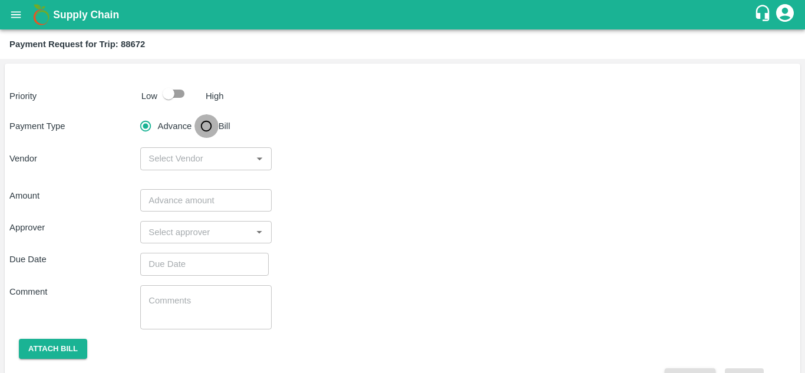
click at [208, 124] on input "Bill" at bounding box center [207, 126] width 24 height 24
radio input "true"
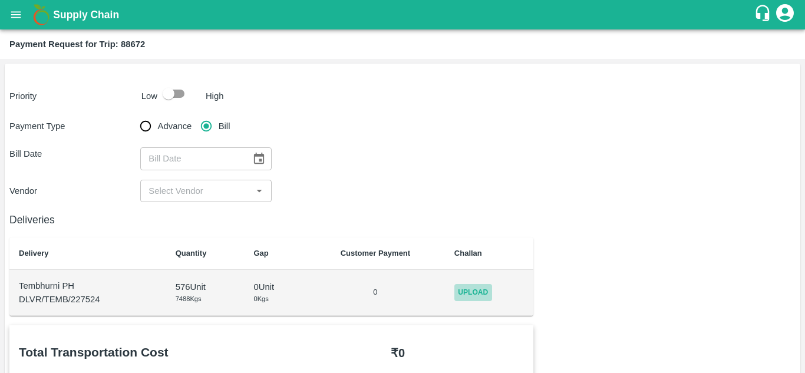
click at [473, 298] on span "Upload" at bounding box center [473, 292] width 38 height 17
click at [0, 0] on input "Upload" at bounding box center [0, 0] width 0 height 0
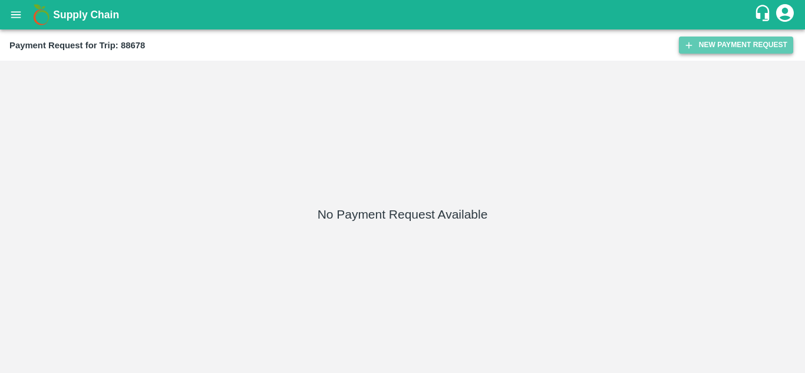
click at [739, 42] on button "New Payment Request" at bounding box center [736, 45] width 114 height 17
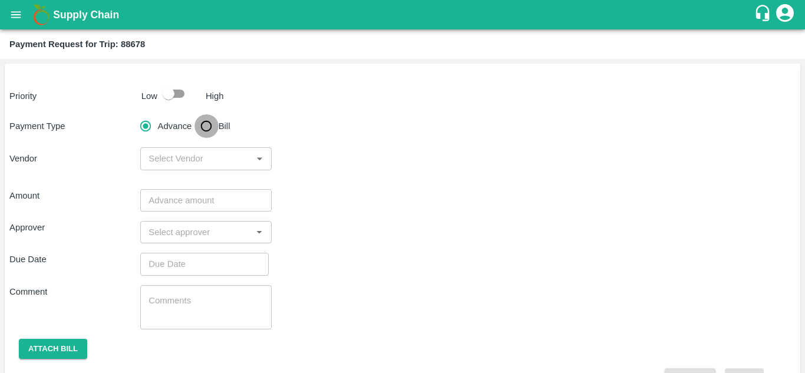
click at [205, 124] on input "Bill" at bounding box center [207, 126] width 24 height 24
radio input "true"
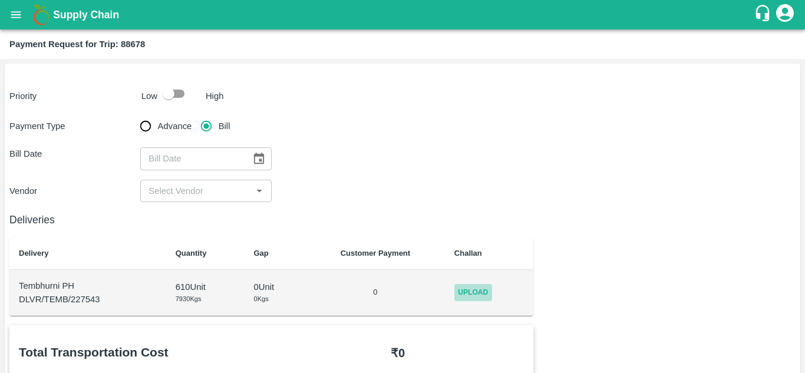
click at [490, 293] on span "Upload" at bounding box center [473, 292] width 38 height 17
click at [0, 0] on input "Upload" at bounding box center [0, 0] width 0 height 0
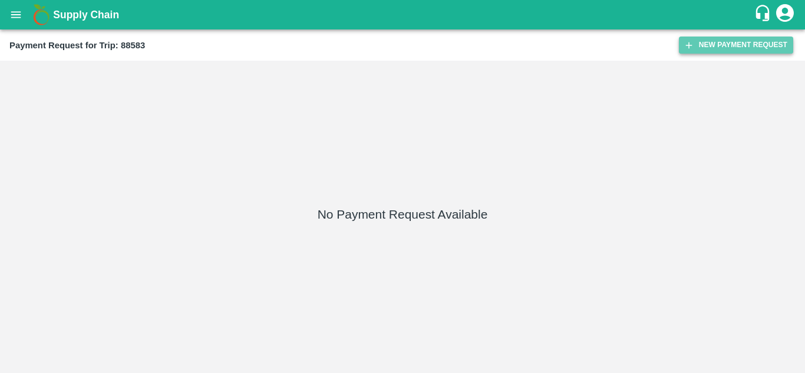
click at [734, 42] on button "New Payment Request" at bounding box center [736, 45] width 114 height 17
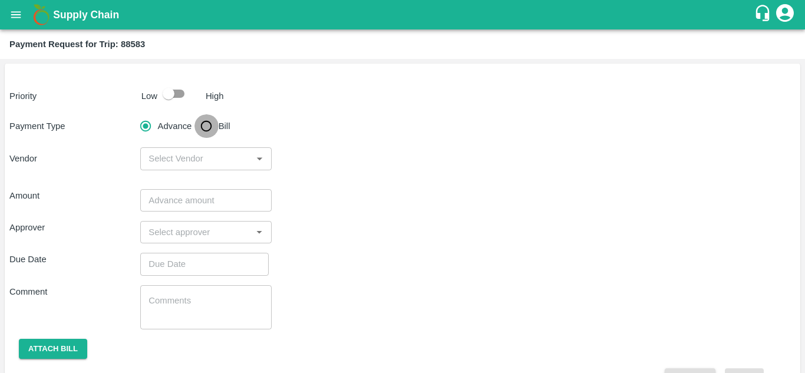
click at [208, 127] on input "Bill" at bounding box center [207, 126] width 24 height 24
radio input "true"
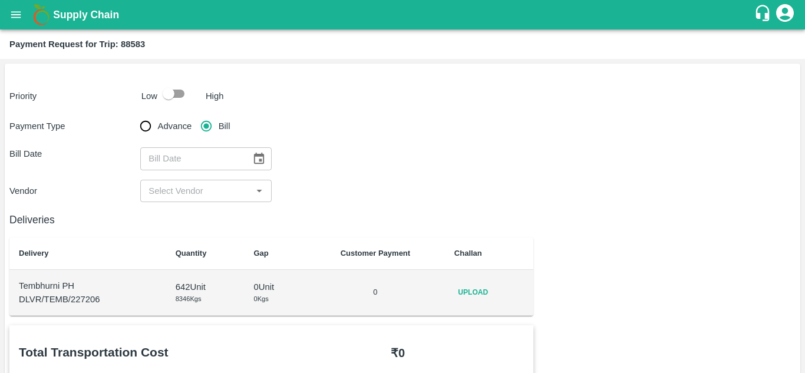
click at [493, 294] on div "Upload" at bounding box center [489, 292] width 70 height 17
click at [477, 288] on span "Upload" at bounding box center [473, 292] width 38 height 17
click at [0, 0] on input "Upload" at bounding box center [0, 0] width 0 height 0
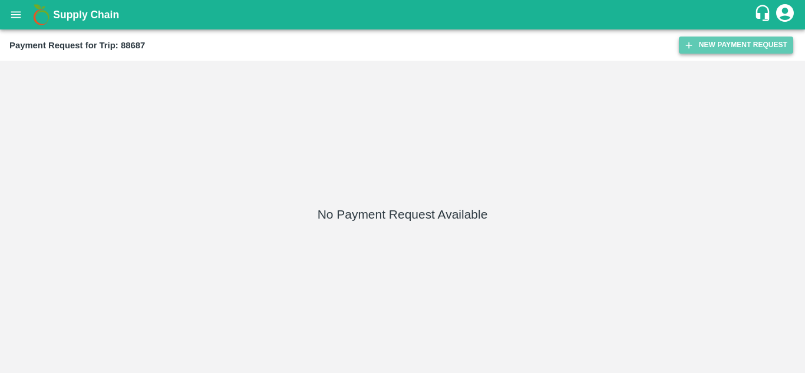
click at [729, 45] on button "New Payment Request" at bounding box center [736, 45] width 114 height 17
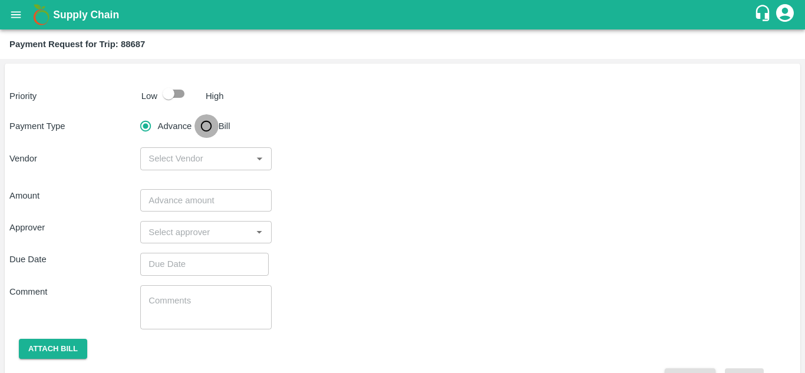
click at [204, 126] on input "Bill" at bounding box center [207, 126] width 24 height 24
radio input "true"
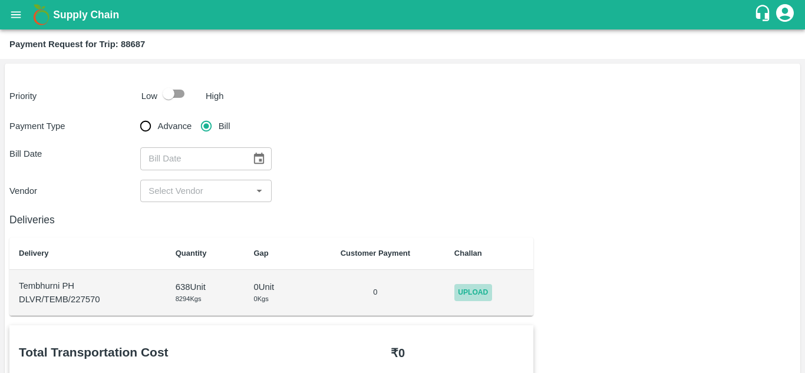
click at [480, 291] on span "Upload" at bounding box center [473, 292] width 38 height 17
click at [0, 0] on input "Upload" at bounding box center [0, 0] width 0 height 0
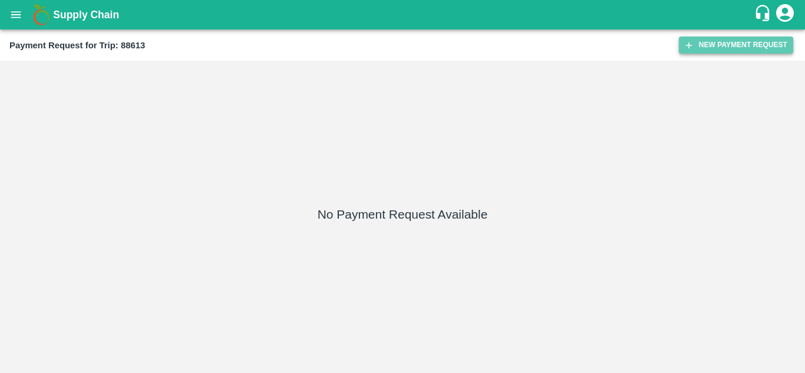
click at [714, 44] on button "New Payment Request" at bounding box center [736, 45] width 114 height 17
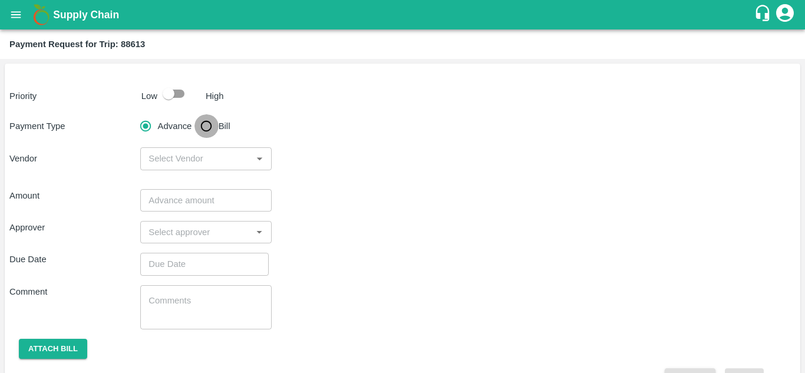
click at [209, 128] on input "Bill" at bounding box center [207, 126] width 24 height 24
radio input "true"
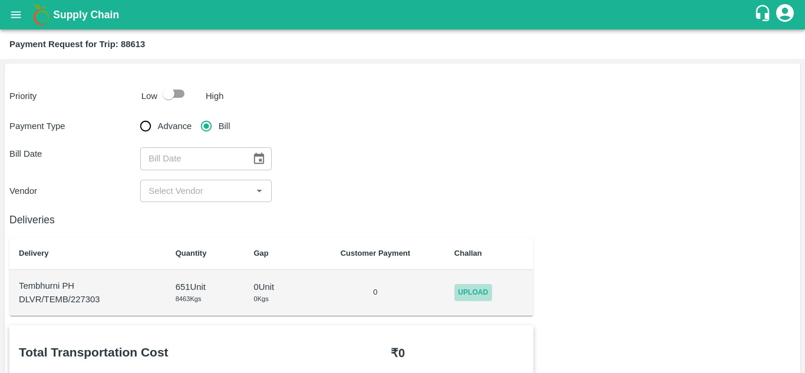
click at [479, 289] on span "Upload" at bounding box center [473, 292] width 38 height 17
click at [0, 0] on input "Upload" at bounding box center [0, 0] width 0 height 0
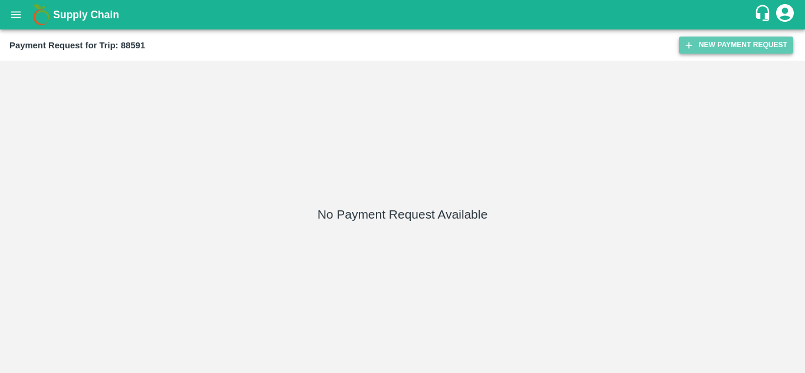
click at [720, 43] on button "New Payment Request" at bounding box center [736, 45] width 114 height 17
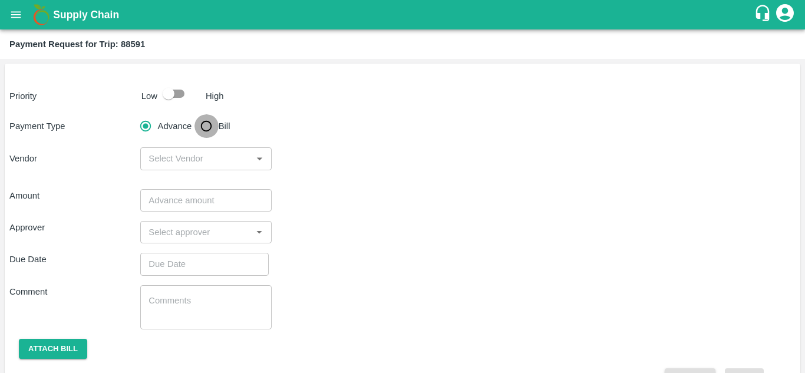
click at [212, 126] on input "Bill" at bounding box center [207, 126] width 24 height 24
radio input "true"
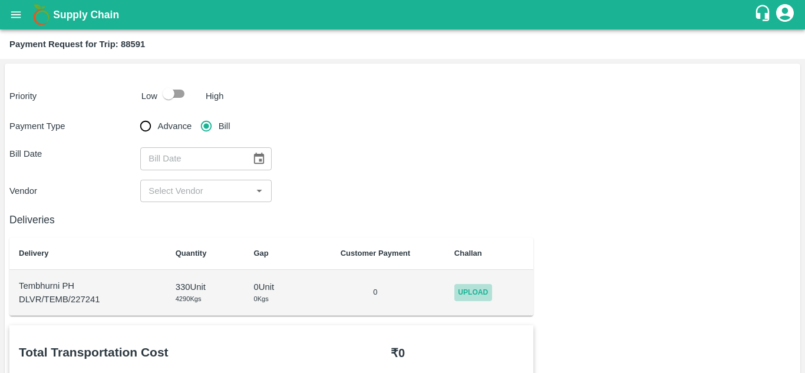
click at [478, 294] on span "Upload" at bounding box center [473, 292] width 38 height 17
click at [0, 0] on input "Upload" at bounding box center [0, 0] width 0 height 0
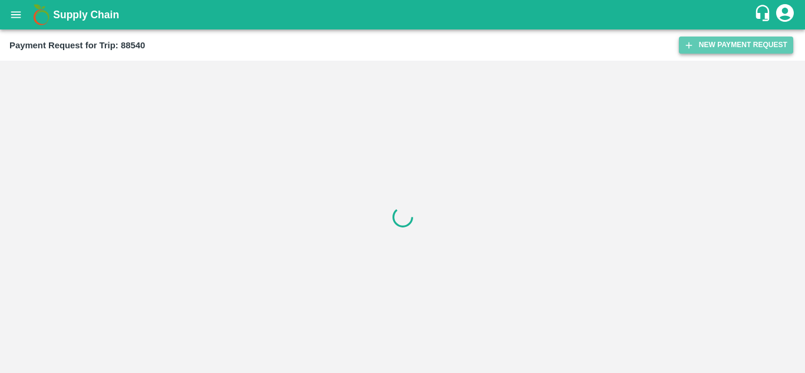
click at [741, 42] on button "New Payment Request" at bounding box center [736, 45] width 114 height 17
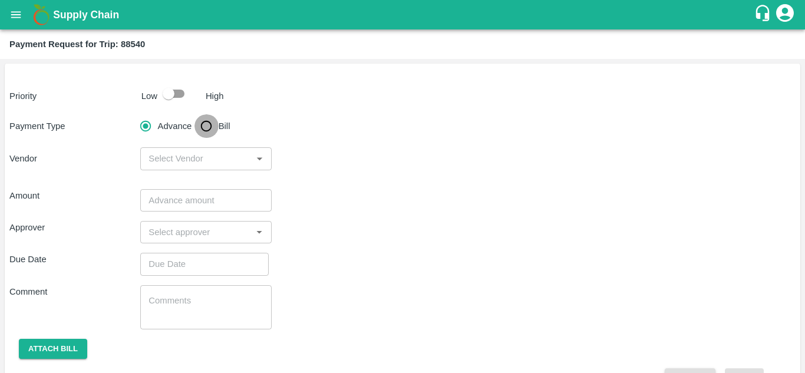
click at [209, 126] on input "Bill" at bounding box center [207, 126] width 24 height 24
radio input "true"
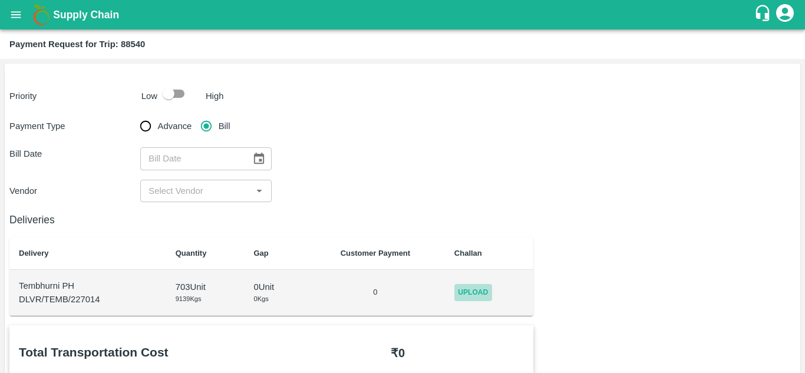
click at [470, 292] on span "Upload" at bounding box center [473, 292] width 38 height 17
click at [0, 0] on input "Upload" at bounding box center [0, 0] width 0 height 0
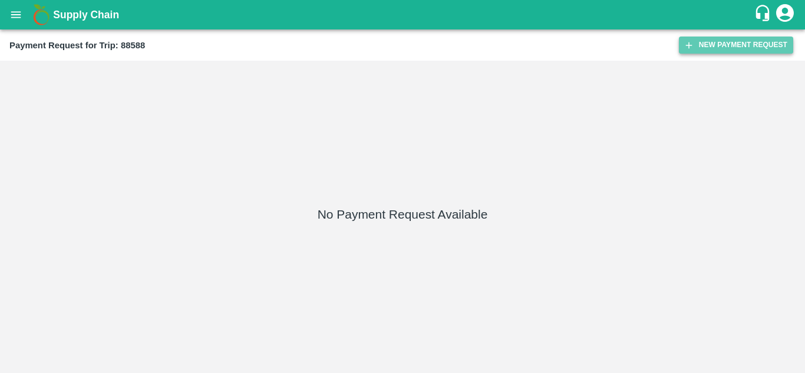
click at [726, 38] on button "New Payment Request" at bounding box center [736, 45] width 114 height 17
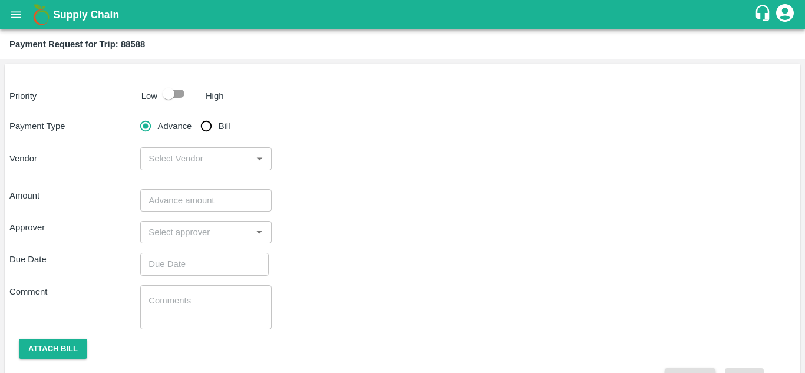
click at [207, 122] on input "Bill" at bounding box center [207, 126] width 24 height 24
radio input "true"
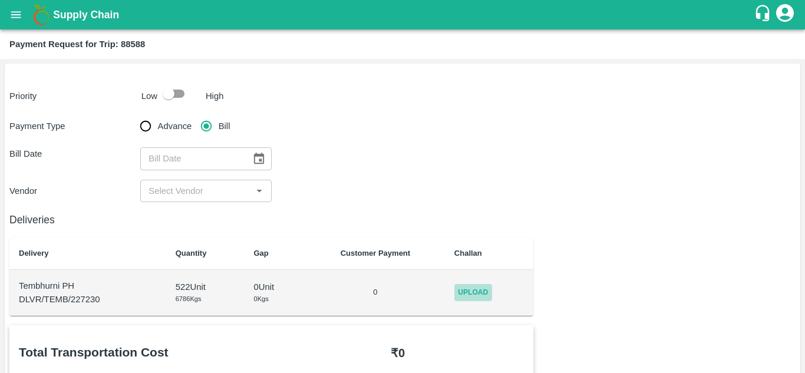
click at [479, 286] on span "Upload" at bounding box center [473, 292] width 38 height 17
click at [0, 0] on input "Upload" at bounding box center [0, 0] width 0 height 0
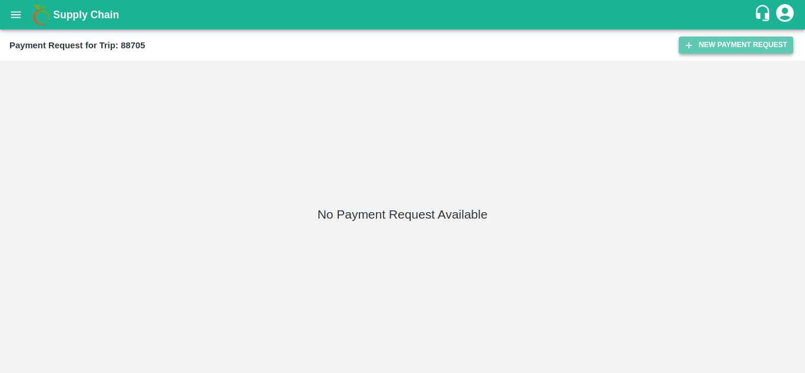
click at [766, 42] on button "New Payment Request" at bounding box center [736, 45] width 114 height 17
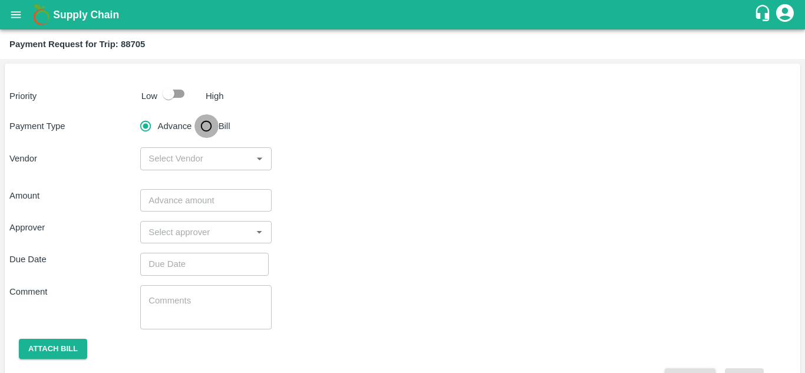
click at [204, 122] on input "Bill" at bounding box center [207, 126] width 24 height 24
radio input "true"
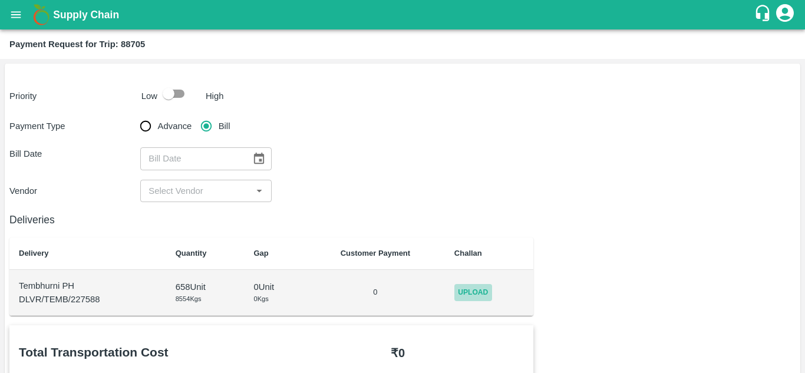
click at [475, 293] on span "Upload" at bounding box center [473, 292] width 38 height 17
click at [0, 0] on input "Upload" at bounding box center [0, 0] width 0 height 0
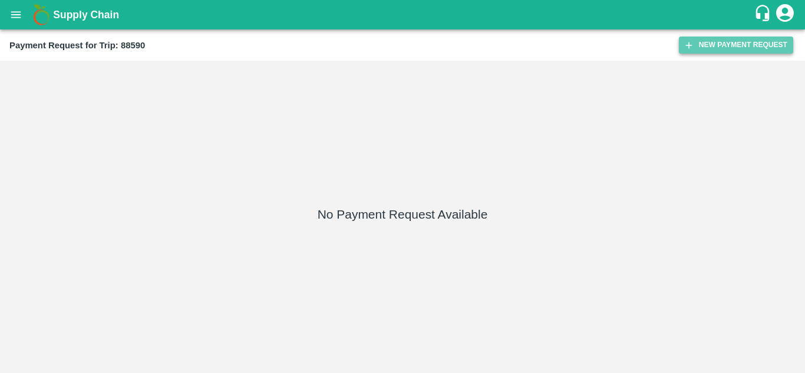
click at [727, 44] on button "New Payment Request" at bounding box center [736, 45] width 114 height 17
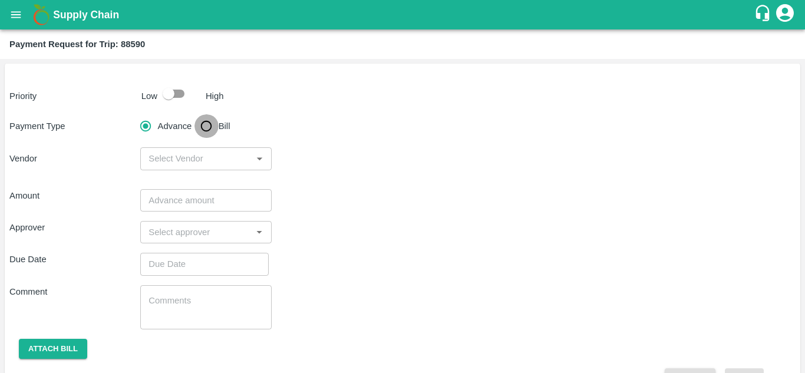
click at [206, 127] on input "Bill" at bounding box center [207, 126] width 24 height 24
radio input "true"
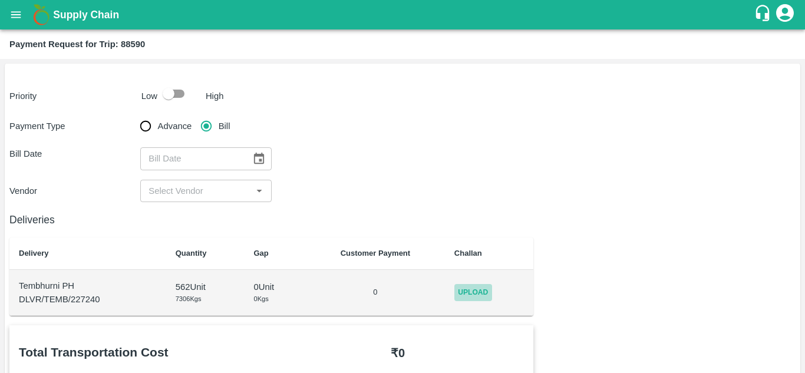
click at [490, 293] on span "Upload" at bounding box center [473, 292] width 38 height 17
click at [0, 0] on input "Upload" at bounding box center [0, 0] width 0 height 0
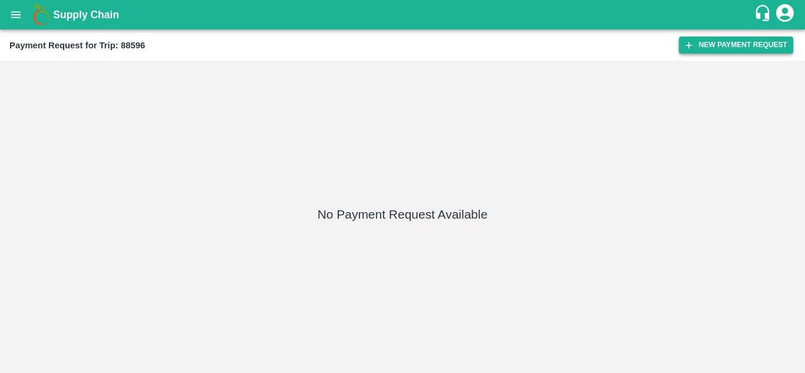
click at [722, 41] on button "New Payment Request" at bounding box center [736, 45] width 114 height 17
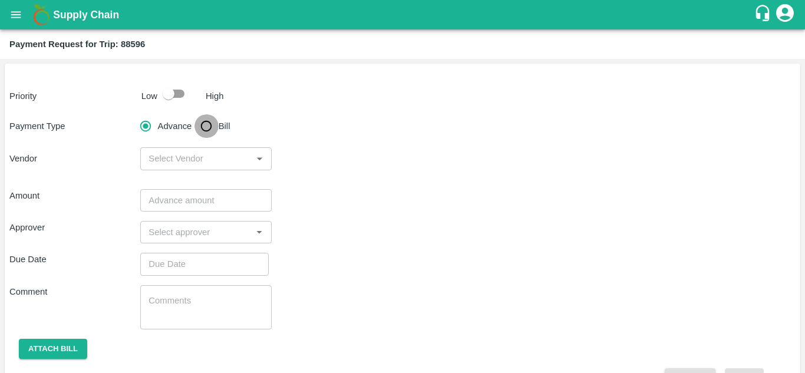
click at [206, 121] on input "Bill" at bounding box center [207, 126] width 24 height 24
radio input "true"
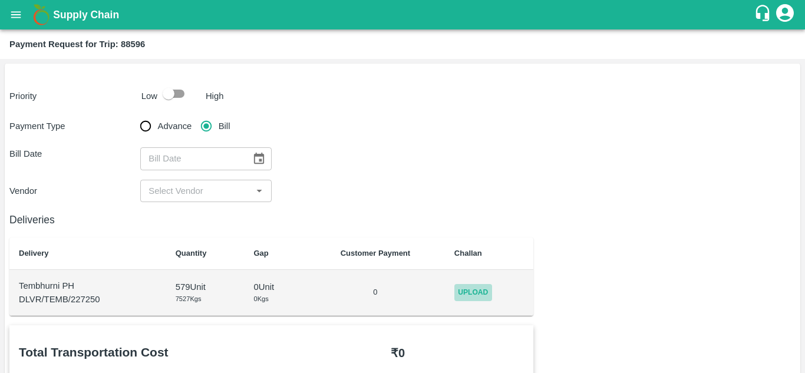
click at [492, 293] on span "Upload" at bounding box center [473, 292] width 38 height 17
click at [0, 0] on input "Upload" at bounding box center [0, 0] width 0 height 0
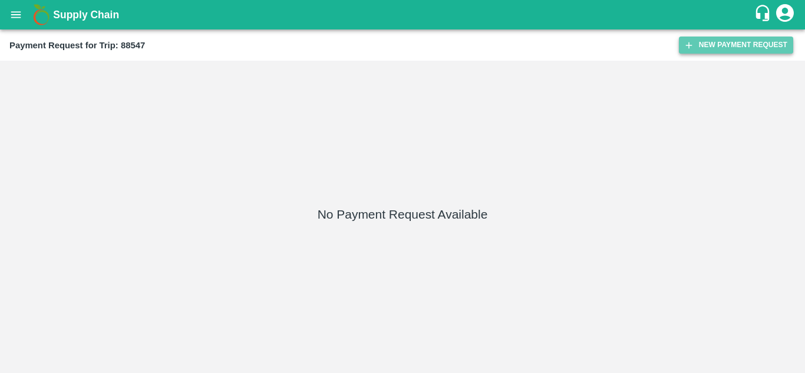
click at [724, 39] on button "New Payment Request" at bounding box center [736, 45] width 114 height 17
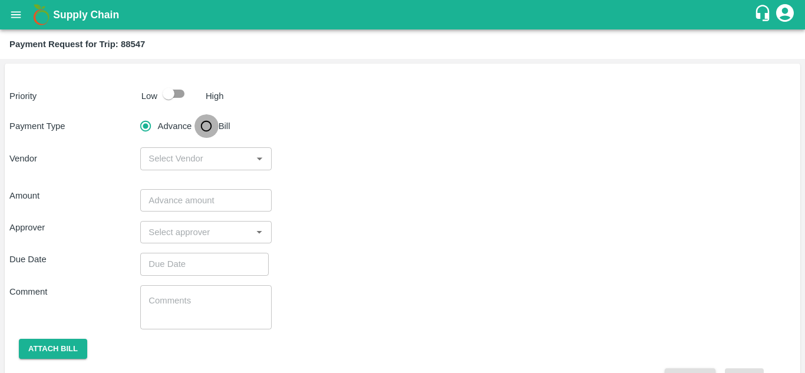
click at [210, 123] on input "Bill" at bounding box center [207, 126] width 24 height 24
radio input "true"
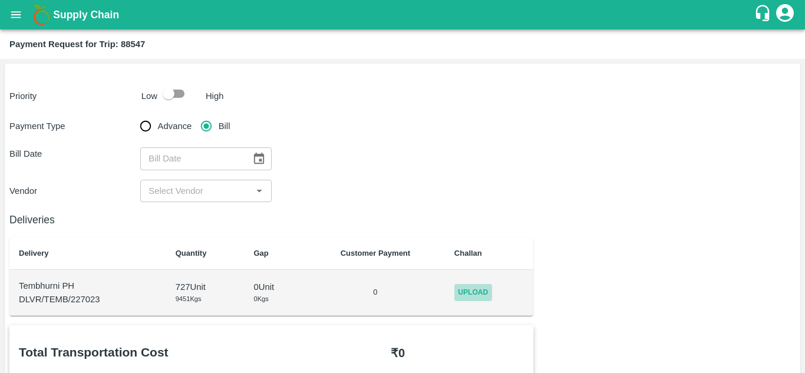
click at [488, 285] on span "Upload" at bounding box center [473, 292] width 38 height 17
click at [0, 0] on input "Upload" at bounding box center [0, 0] width 0 height 0
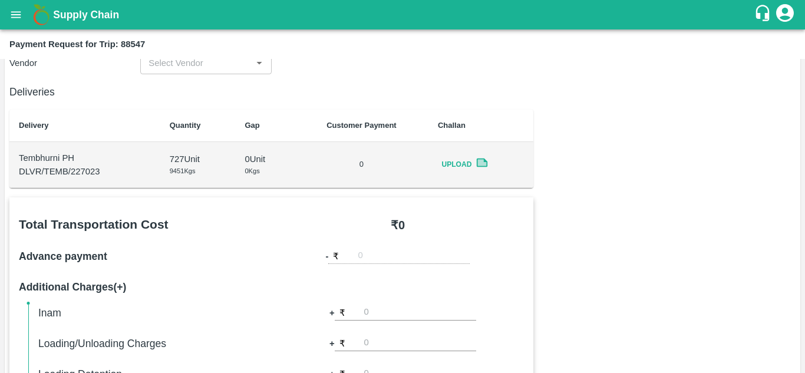
scroll to position [120, 0]
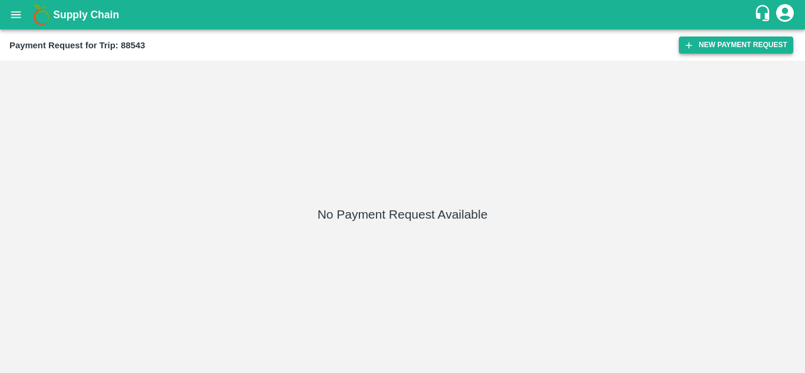
click at [727, 41] on button "New Payment Request" at bounding box center [736, 45] width 114 height 17
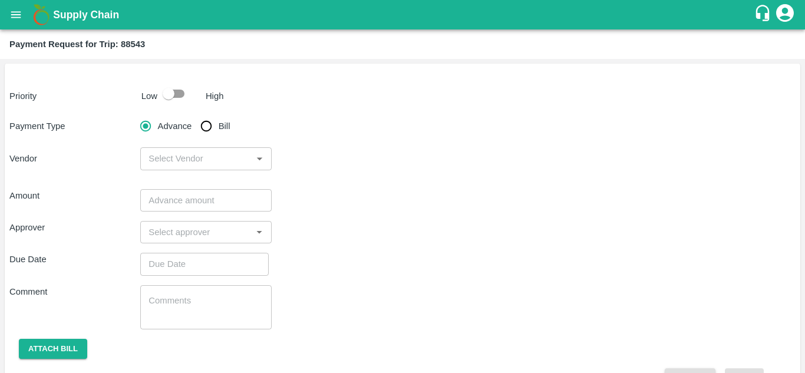
click at [203, 126] on input "Bill" at bounding box center [207, 126] width 24 height 24
radio input "true"
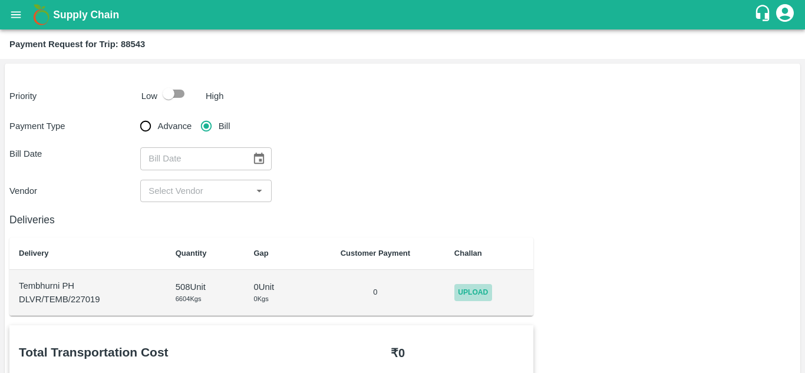
click at [469, 288] on span "Upload" at bounding box center [473, 292] width 38 height 17
click at [0, 0] on input "Upload" at bounding box center [0, 0] width 0 height 0
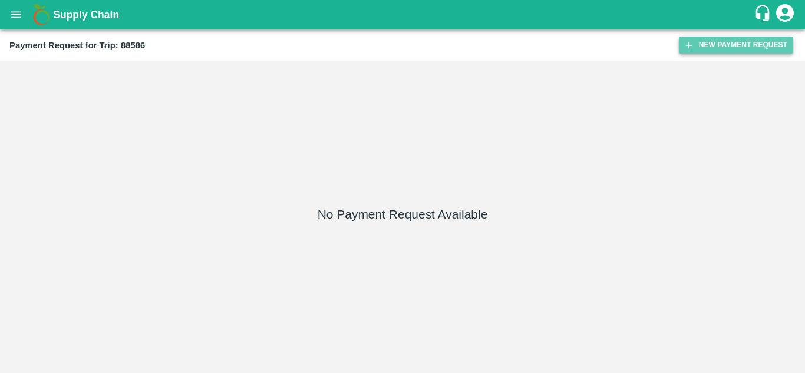
click at [713, 40] on button "New Payment Request" at bounding box center [736, 45] width 114 height 17
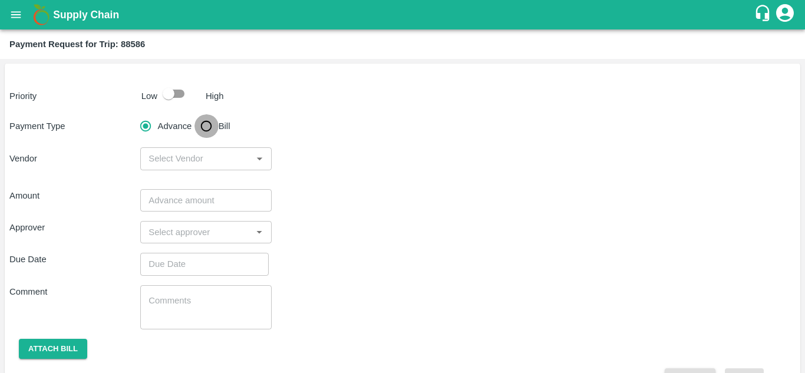
click at [209, 119] on input "Bill" at bounding box center [207, 126] width 24 height 24
radio input "true"
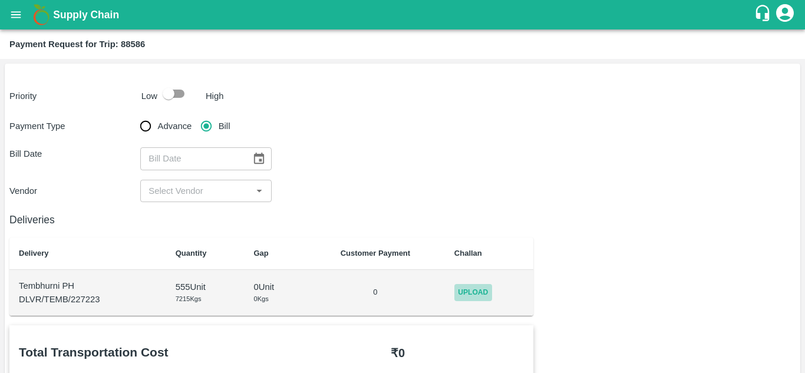
click at [489, 295] on span "Upload" at bounding box center [473, 292] width 38 height 17
click at [0, 0] on input "Upload" at bounding box center [0, 0] width 0 height 0
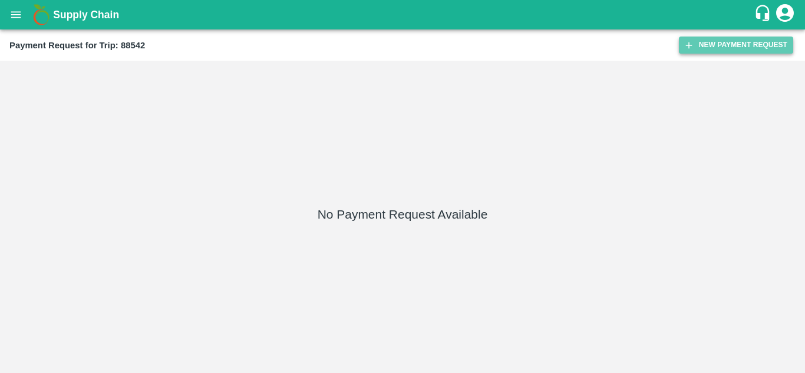
click at [733, 44] on button "New Payment Request" at bounding box center [736, 45] width 114 height 17
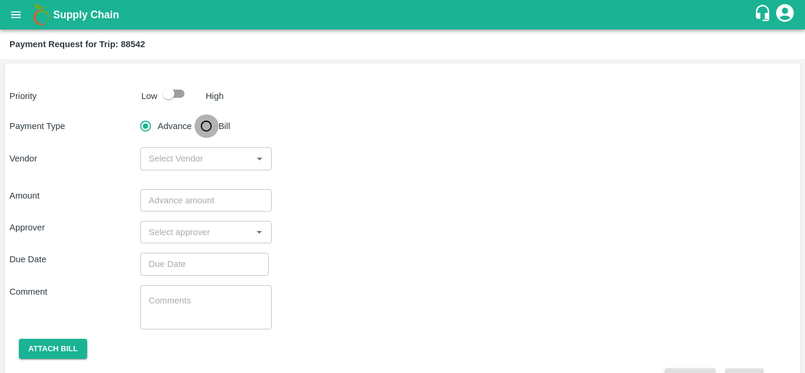
click at [205, 125] on input "Bill" at bounding box center [207, 126] width 24 height 24
radio input "true"
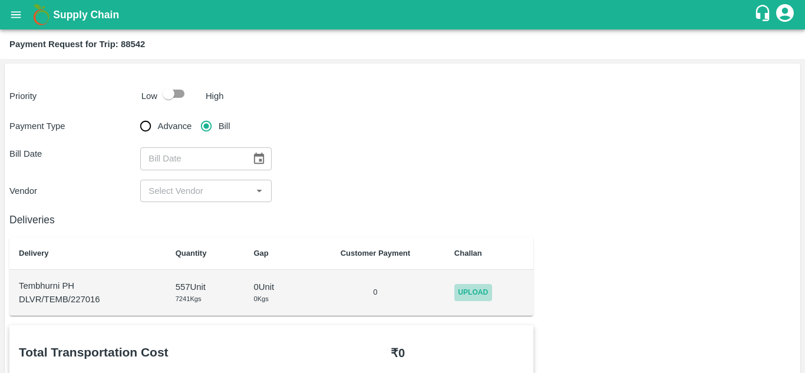
click at [482, 286] on span "Upload" at bounding box center [473, 292] width 38 height 17
click at [0, 0] on input "Upload" at bounding box center [0, 0] width 0 height 0
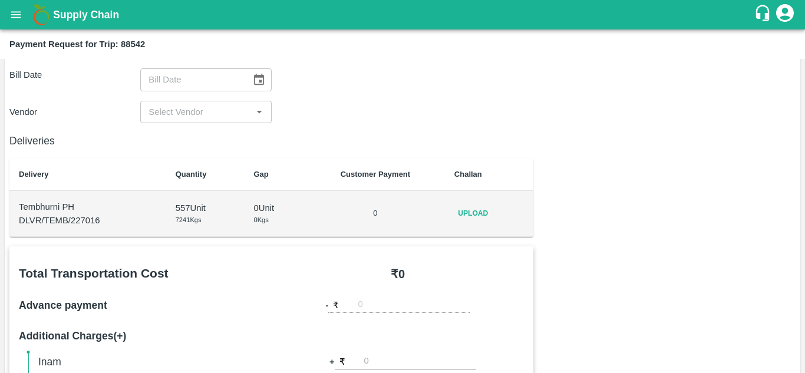
scroll to position [53, 0]
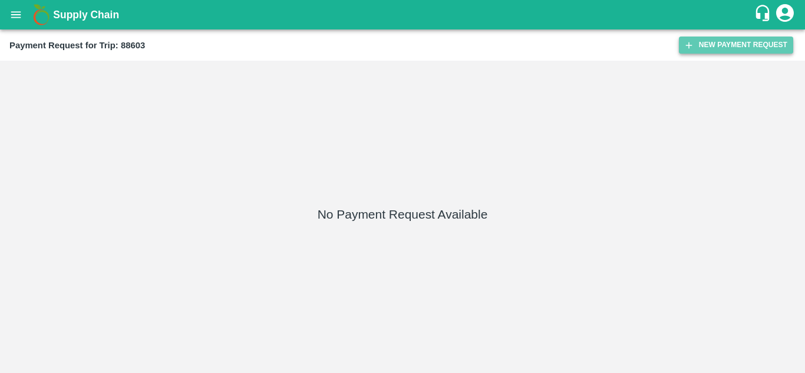
click at [727, 42] on button "New Payment Request" at bounding box center [736, 45] width 114 height 17
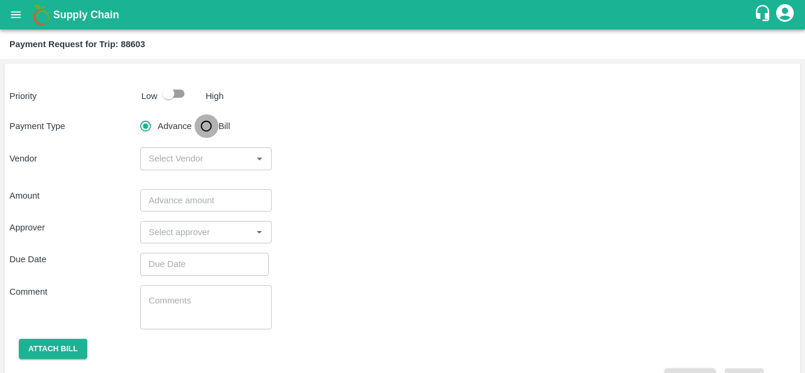
click at [207, 128] on input "Bill" at bounding box center [207, 126] width 24 height 24
radio input "true"
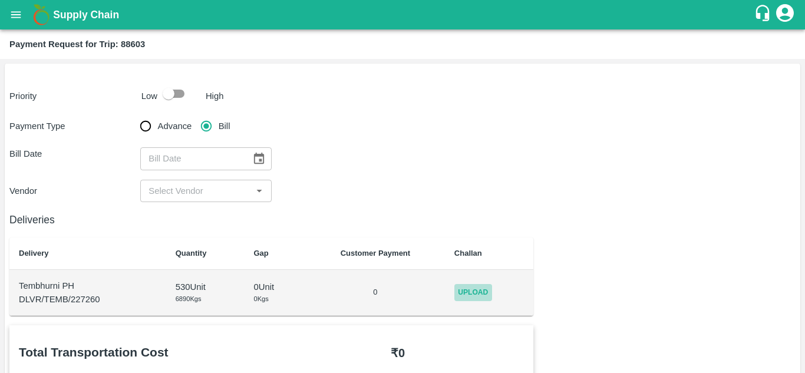
click at [480, 292] on span "Upload" at bounding box center [473, 292] width 38 height 17
click at [0, 0] on input "Upload" at bounding box center [0, 0] width 0 height 0
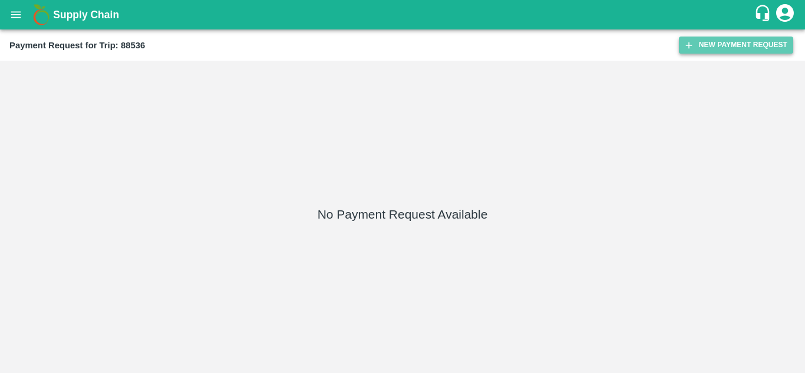
click at [731, 43] on button "New Payment Request" at bounding box center [736, 45] width 114 height 17
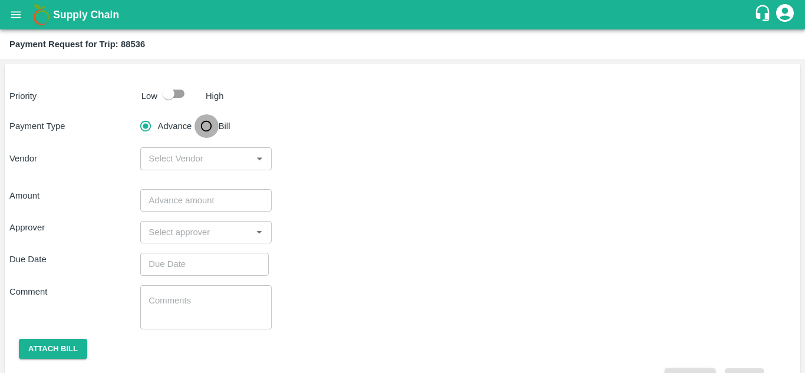
click at [211, 127] on input "Bill" at bounding box center [207, 126] width 24 height 24
radio input "true"
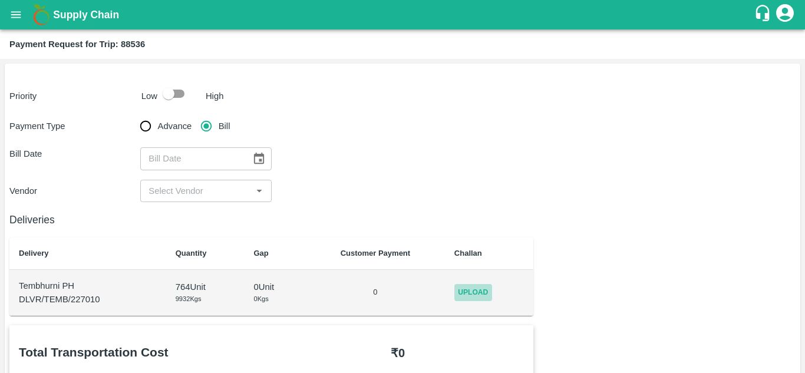
click at [459, 297] on span "Upload" at bounding box center [473, 292] width 38 height 17
click at [0, 0] on input "Upload" at bounding box center [0, 0] width 0 height 0
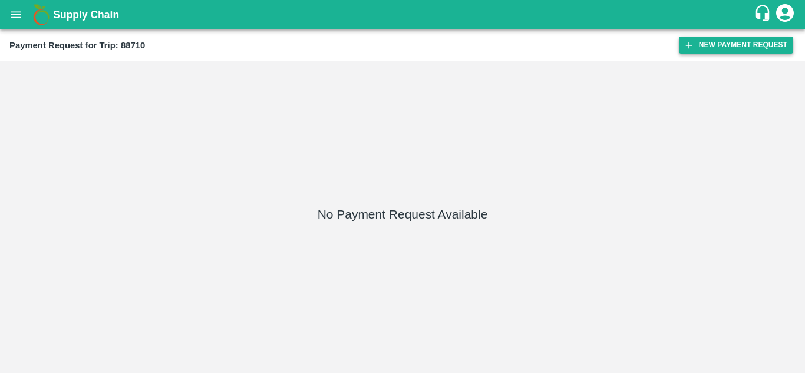
click at [733, 42] on button "New Payment Request" at bounding box center [736, 45] width 114 height 17
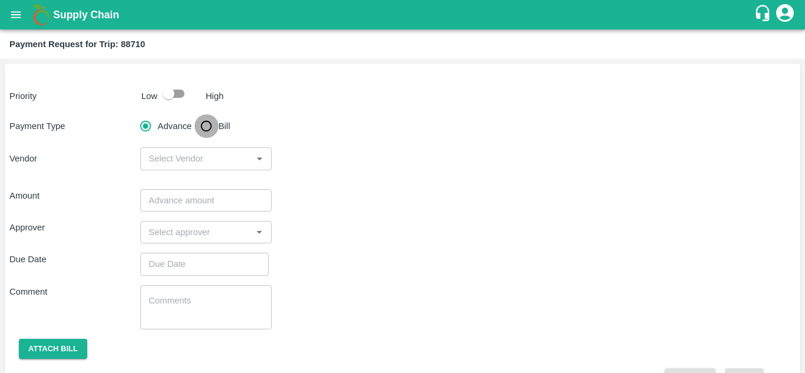
click at [208, 129] on input "Bill" at bounding box center [207, 126] width 24 height 24
radio input "true"
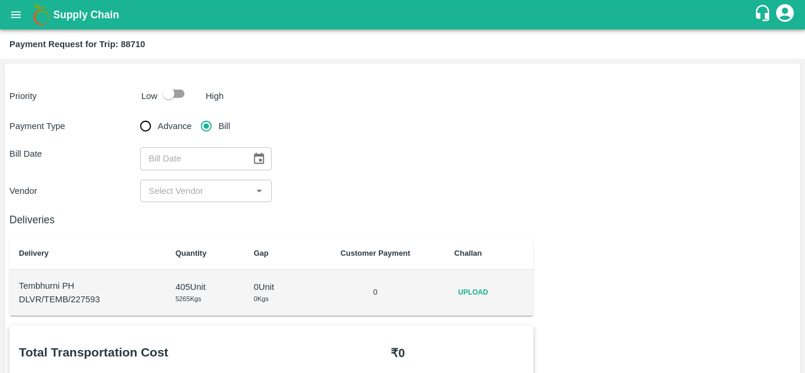
click at [471, 291] on span "Upload" at bounding box center [473, 292] width 38 height 17
click at [0, 0] on input "Upload" at bounding box center [0, 0] width 0 height 0
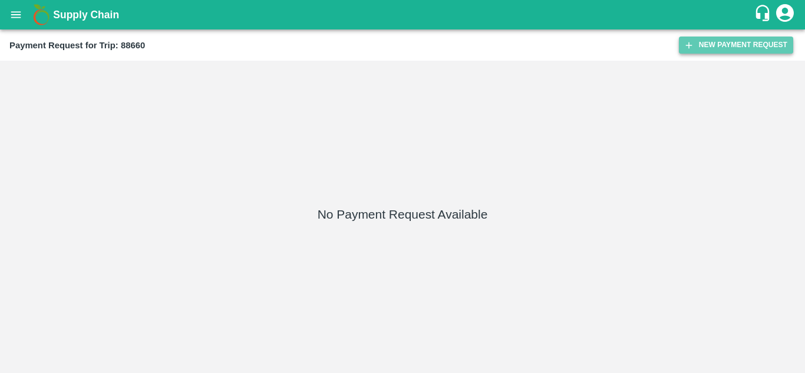
click at [732, 49] on button "New Payment Request" at bounding box center [736, 45] width 114 height 17
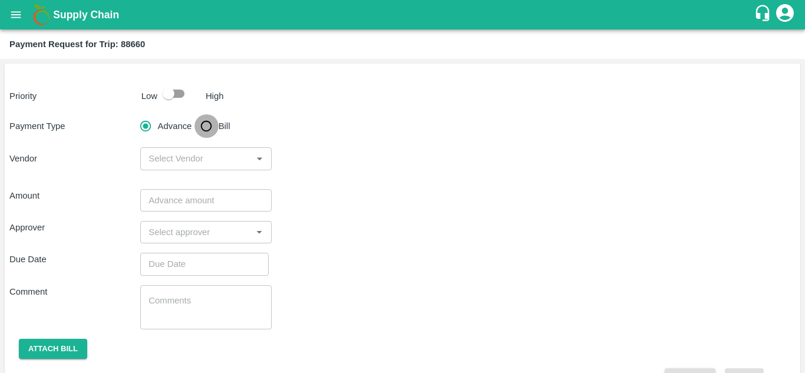
click at [209, 119] on input "Bill" at bounding box center [207, 126] width 24 height 24
radio input "true"
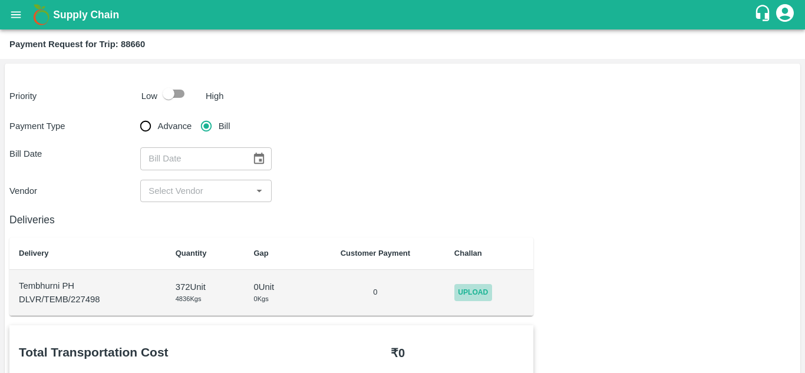
click at [481, 292] on span "Upload" at bounding box center [473, 292] width 38 height 17
click at [0, 0] on input "Upload" at bounding box center [0, 0] width 0 height 0
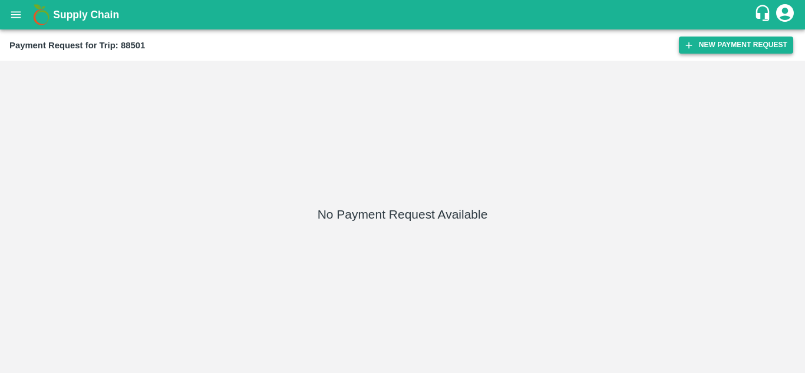
click at [736, 43] on button "New Payment Request" at bounding box center [736, 45] width 114 height 17
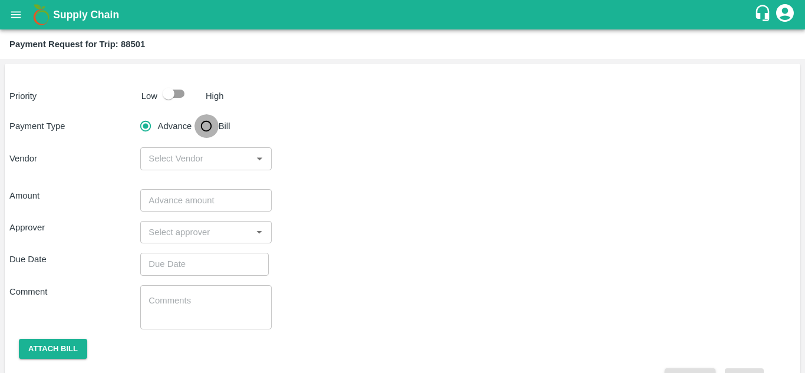
click at [204, 125] on input "Bill" at bounding box center [207, 126] width 24 height 24
radio input "true"
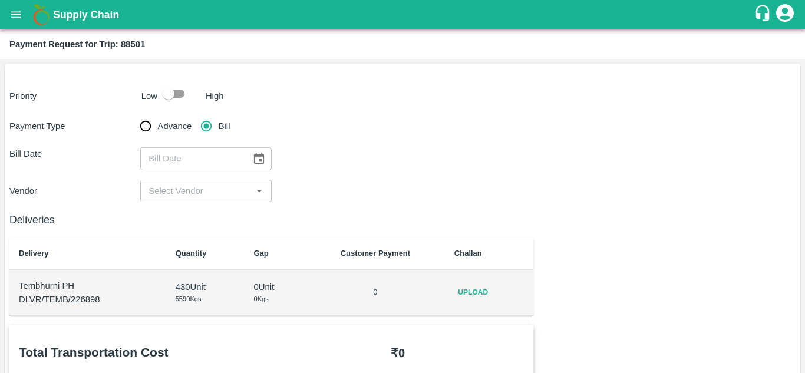
click at [480, 286] on span "Upload" at bounding box center [473, 292] width 38 height 17
click at [0, 0] on input "Upload" at bounding box center [0, 0] width 0 height 0
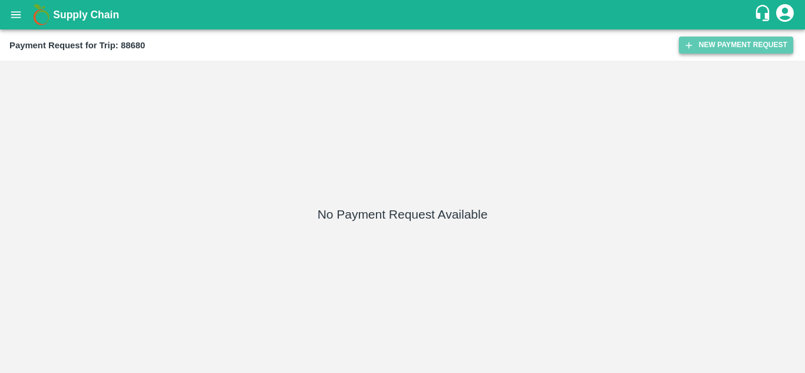
click at [727, 41] on button "New Payment Request" at bounding box center [736, 45] width 114 height 17
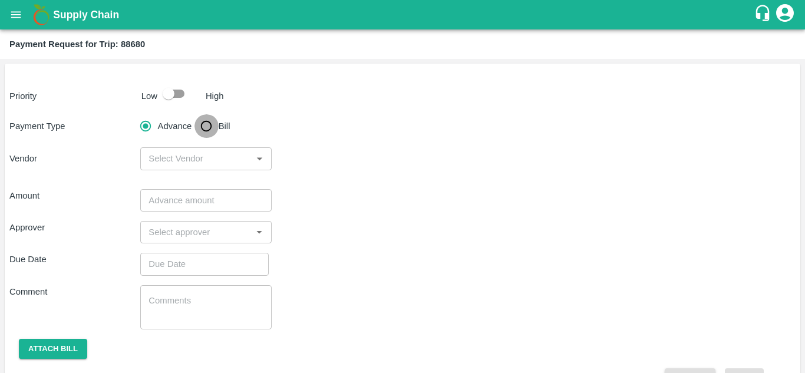
click at [209, 128] on input "Bill" at bounding box center [207, 126] width 24 height 24
radio input "true"
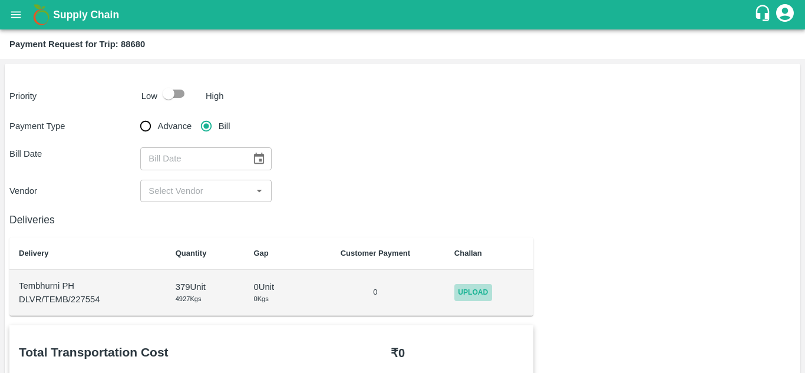
click at [474, 291] on span "Upload" at bounding box center [473, 292] width 38 height 17
click at [0, 0] on input "Upload" at bounding box center [0, 0] width 0 height 0
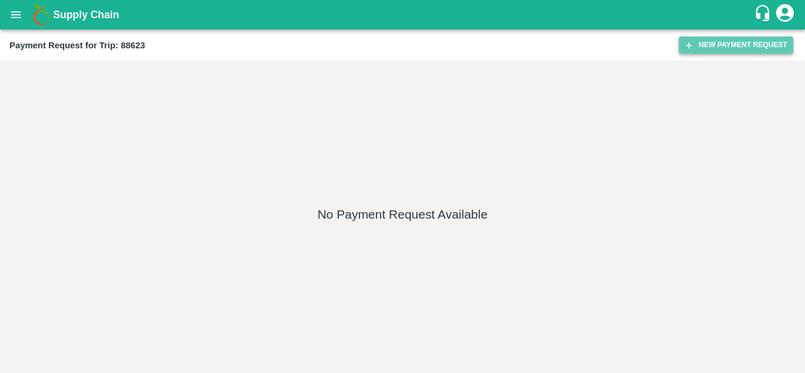
click at [718, 47] on button "New Payment Request" at bounding box center [736, 45] width 114 height 17
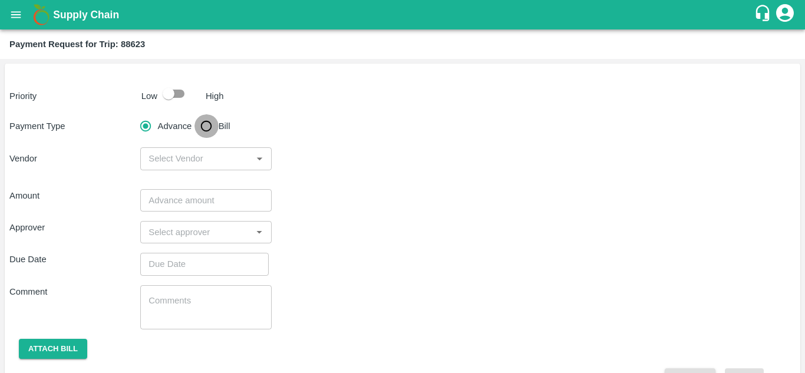
click at [204, 121] on input "Bill" at bounding box center [207, 126] width 24 height 24
radio input "true"
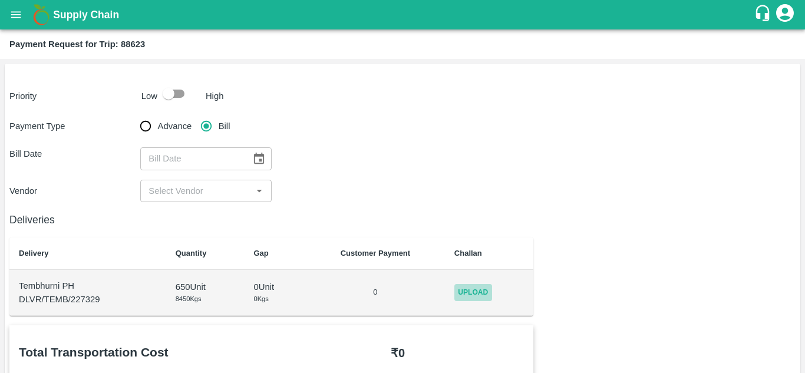
click at [483, 295] on span "Upload" at bounding box center [473, 292] width 38 height 17
click at [0, 0] on input "Upload" at bounding box center [0, 0] width 0 height 0
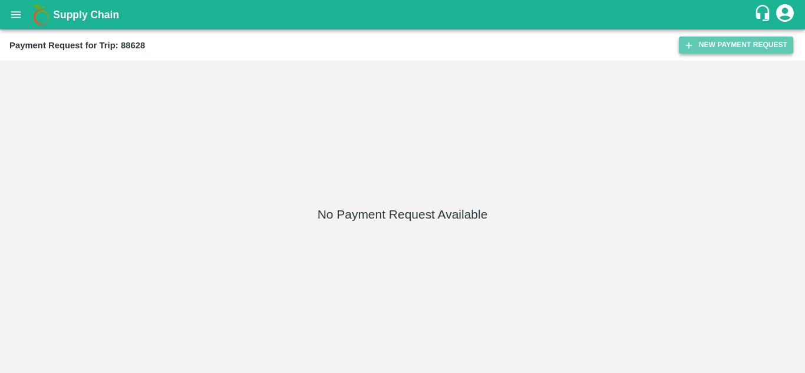
click at [724, 37] on button "New Payment Request" at bounding box center [736, 45] width 114 height 17
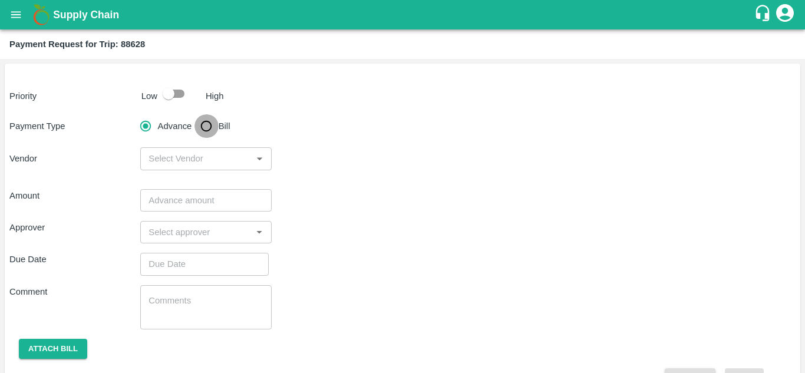
click at [205, 130] on input "Bill" at bounding box center [207, 126] width 24 height 24
radio input "true"
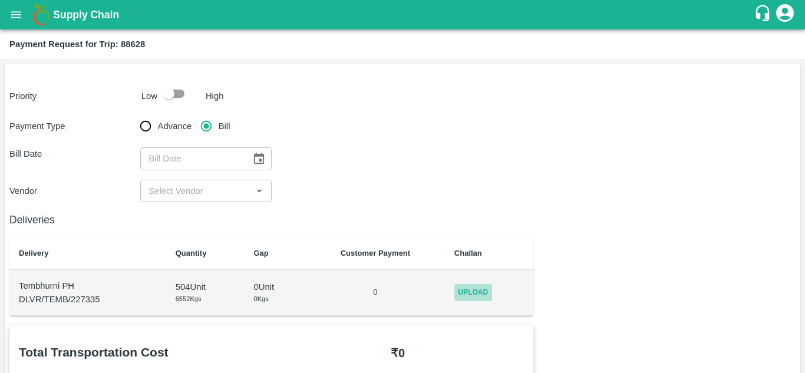
click at [456, 286] on span "Upload" at bounding box center [473, 292] width 38 height 17
click at [0, 0] on input "Upload" at bounding box center [0, 0] width 0 height 0
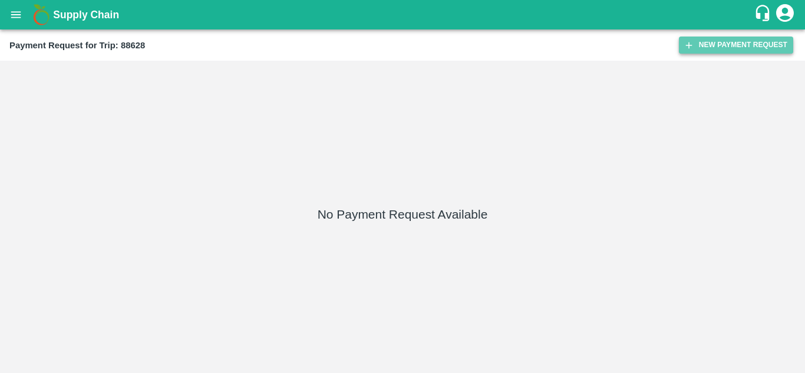
click at [720, 50] on button "New Payment Request" at bounding box center [736, 45] width 114 height 17
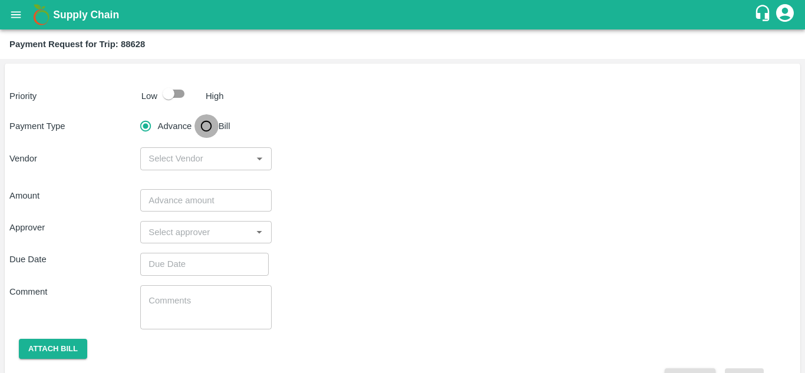
click at [208, 128] on input "Bill" at bounding box center [207, 126] width 24 height 24
radio input "true"
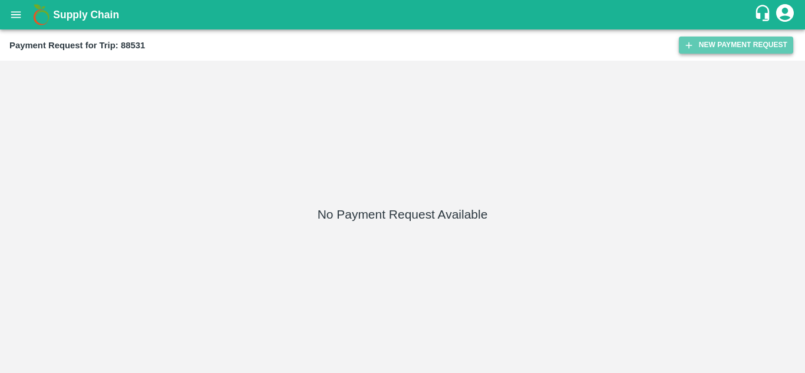
click at [752, 47] on button "New Payment Request" at bounding box center [736, 45] width 114 height 17
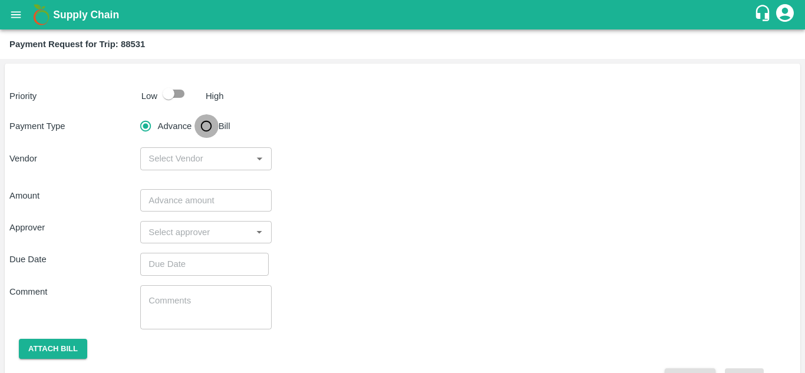
click at [209, 129] on input "Bill" at bounding box center [207, 126] width 24 height 24
radio input "true"
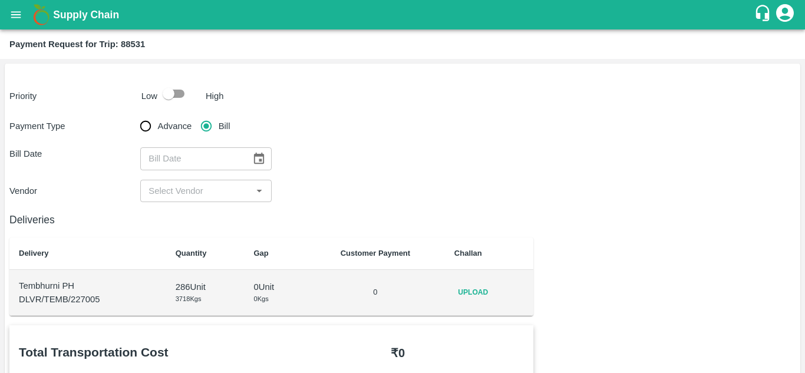
click at [483, 283] on td "Upload" at bounding box center [489, 293] width 89 height 46
click at [477, 286] on span "Upload" at bounding box center [473, 292] width 38 height 17
click at [0, 0] on input "Upload" at bounding box center [0, 0] width 0 height 0
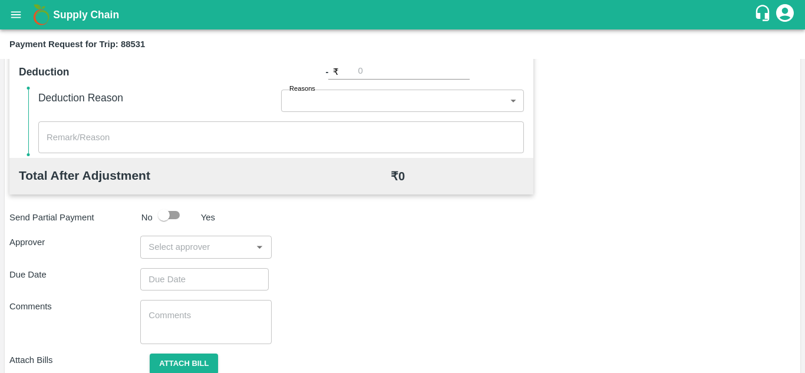
scroll to position [536, 0]
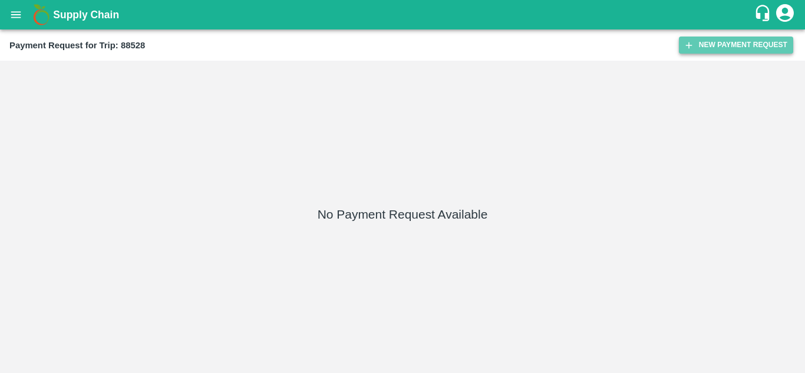
click at [749, 43] on button "New Payment Request" at bounding box center [736, 45] width 114 height 17
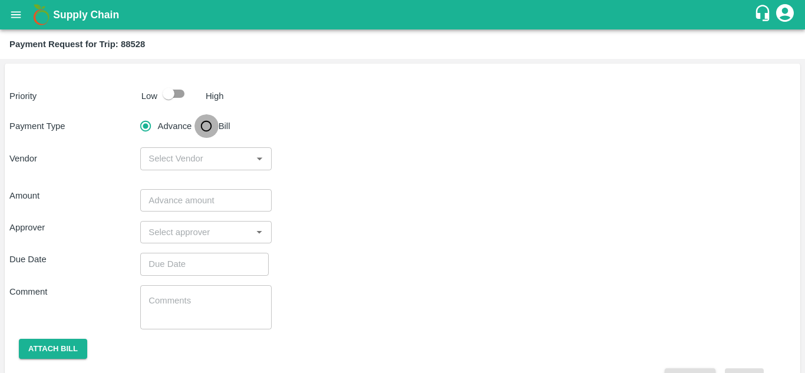
click at [208, 123] on input "Bill" at bounding box center [207, 126] width 24 height 24
radio input "true"
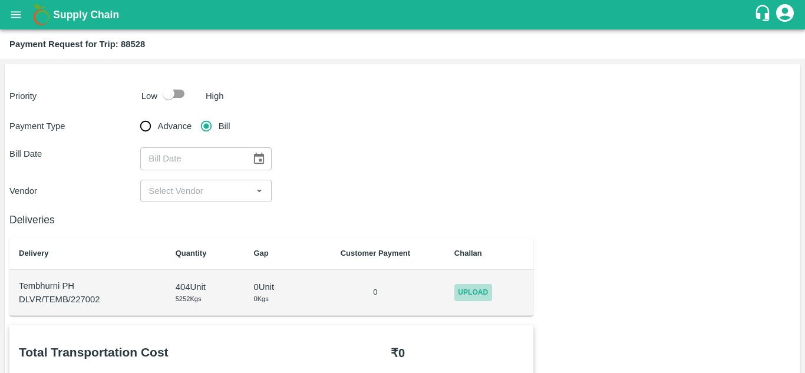
click at [485, 296] on span "Upload" at bounding box center [473, 292] width 38 height 17
click at [0, 0] on input "Upload" at bounding box center [0, 0] width 0 height 0
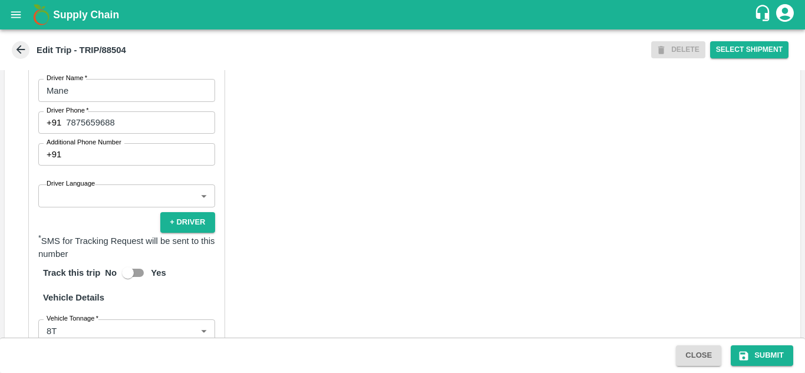
scroll to position [667, 0]
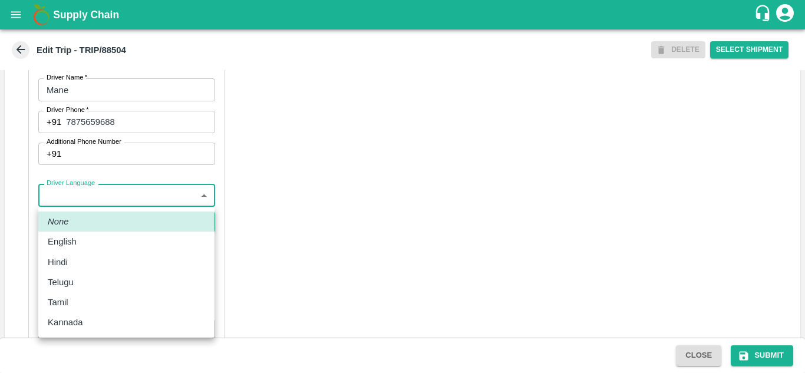
click at [110, 195] on body "Supply Chain Edit Trip - TRIP/88504 DELETE Select Shipment Trip Details Trip Ty…" at bounding box center [402, 186] width 805 height 373
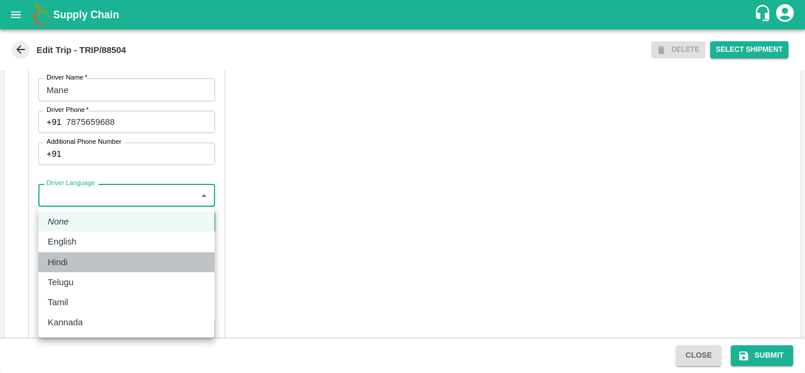
click at [74, 265] on div "Hindi" at bounding box center [126, 262] width 157 height 13
type input "hi"
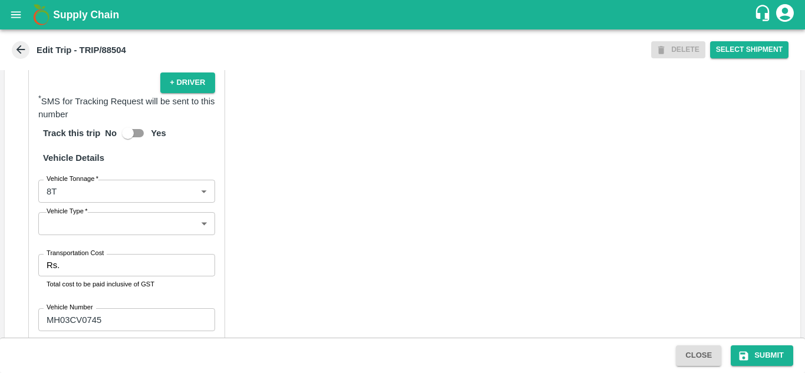
scroll to position [807, 0]
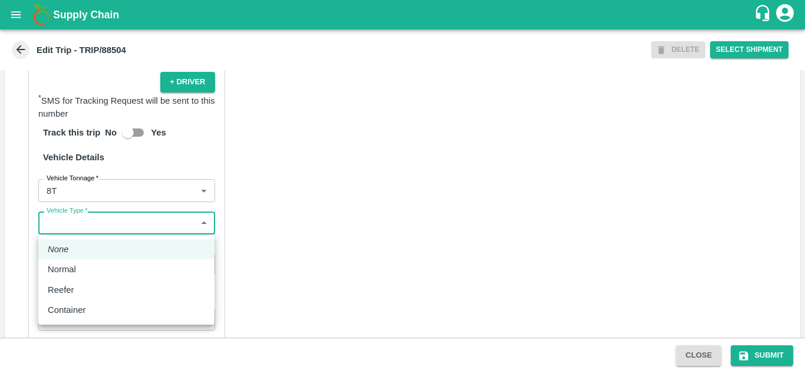
click at [137, 225] on body "Supply Chain Edit Trip - TRIP/88504 DELETE Select Shipment Trip Details Trip Ty…" at bounding box center [402, 186] width 805 height 373
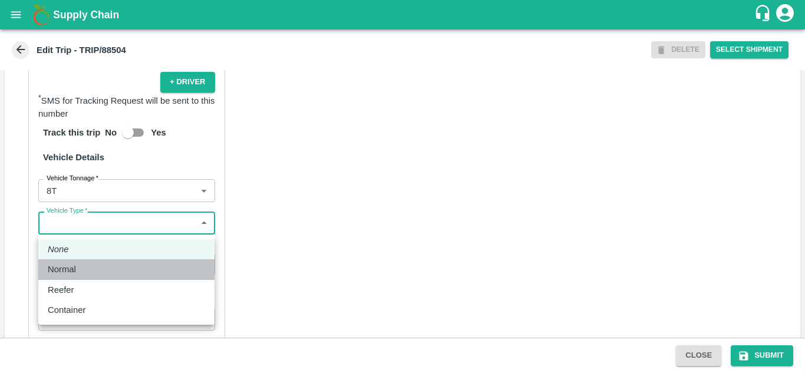
click at [88, 271] on div "Normal" at bounding box center [126, 269] width 157 height 13
type input "Normal"
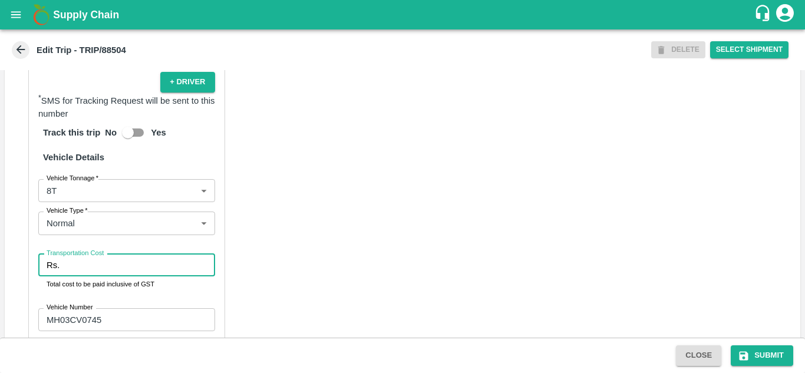
click at [70, 274] on input "Transportation Cost" at bounding box center [139, 265] width 150 height 22
type input "5000"
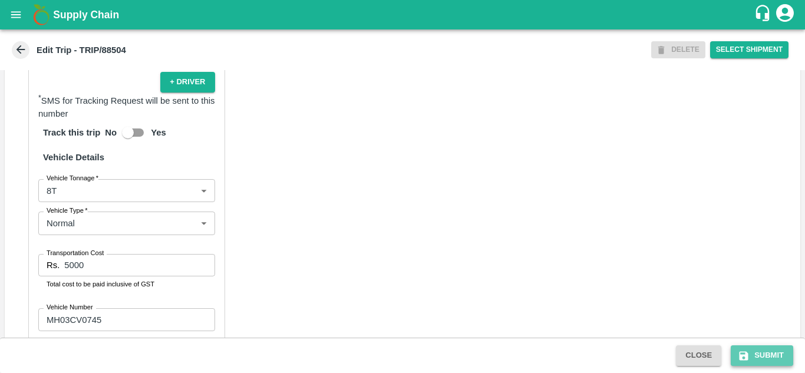
click at [767, 354] on button "Submit" at bounding box center [762, 355] width 62 height 21
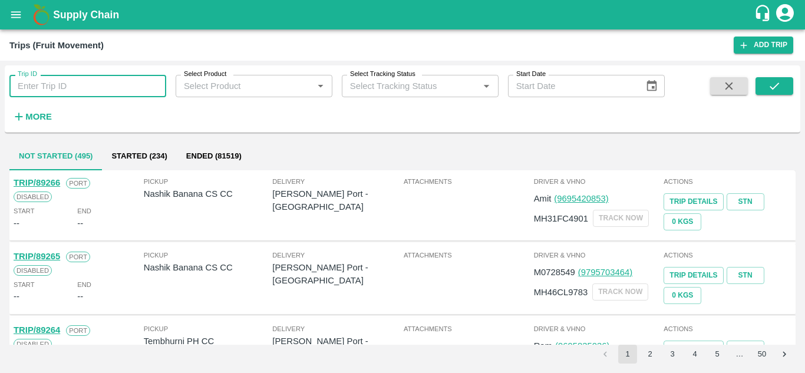
click at [44, 94] on input "Trip ID" at bounding box center [87, 86] width 157 height 22
type input "88504"
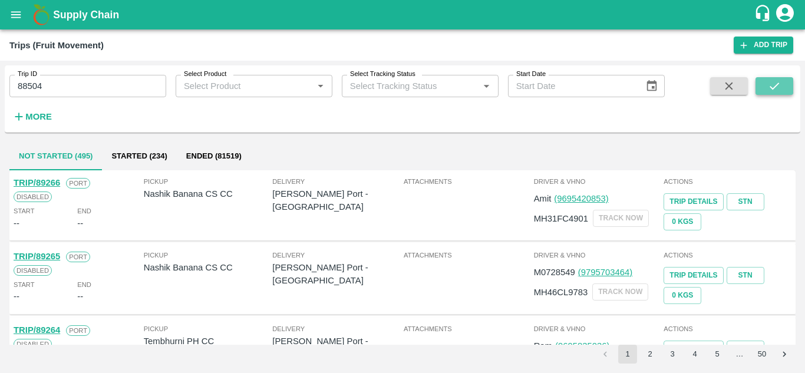
click at [776, 89] on icon "submit" at bounding box center [774, 86] width 13 height 13
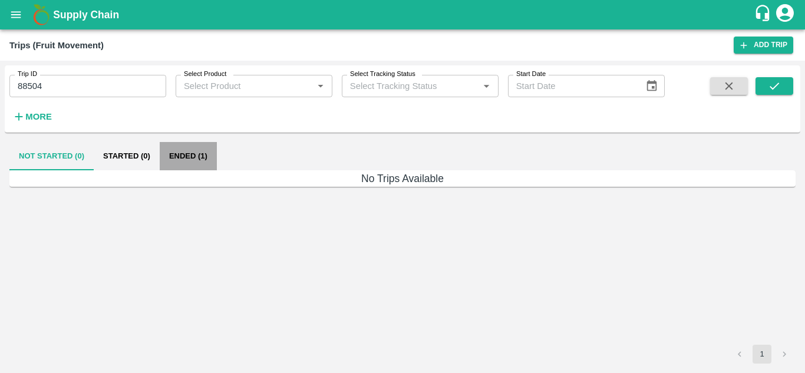
click at [189, 154] on button "Ended (1)" at bounding box center [188, 156] width 57 height 28
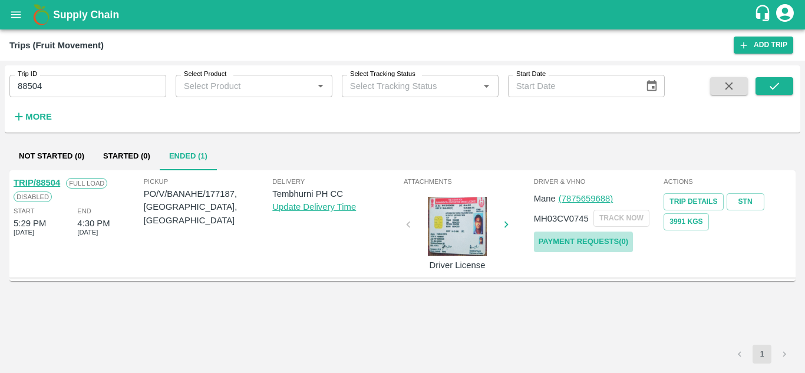
click at [594, 240] on link "Payment Requests( 0 )" at bounding box center [583, 242] width 99 height 21
drag, startPoint x: 56, startPoint y: 74, endPoint x: 53, endPoint y: 88, distance: 15.0
click at [53, 88] on div "Trip ID 88504 Trip ID" at bounding box center [83, 81] width 166 height 32
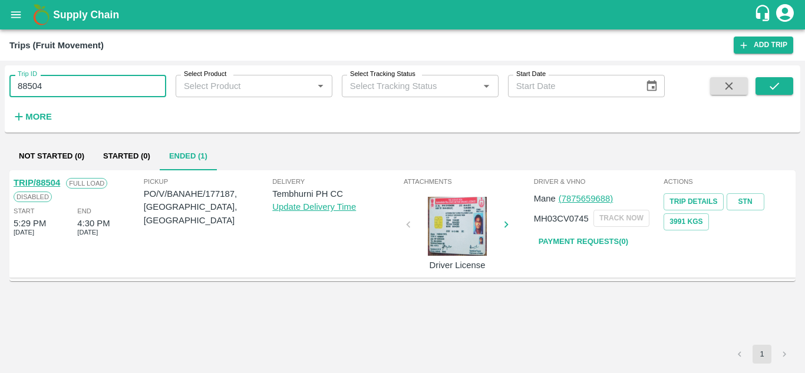
click at [53, 88] on input "88504" at bounding box center [87, 86] width 157 height 22
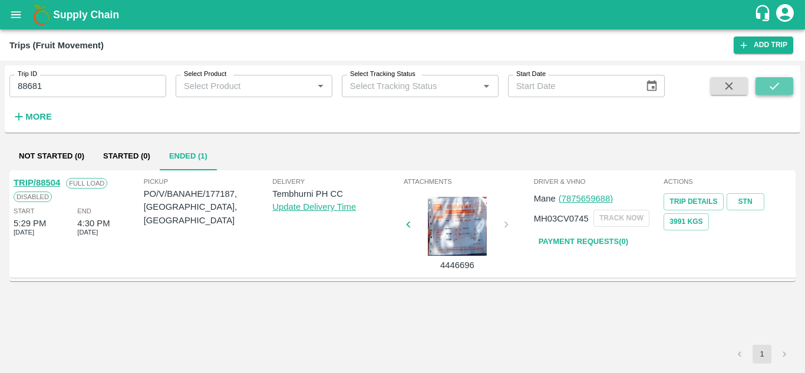
click at [777, 88] on icon "submit" at bounding box center [774, 86] width 13 height 13
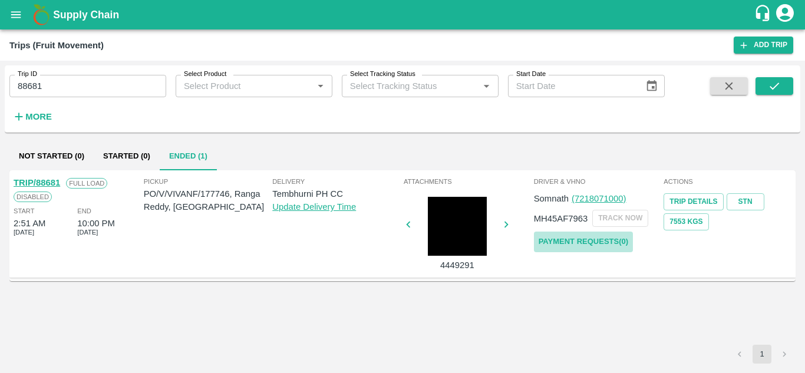
click at [585, 239] on link "Payment Requests( 0 )" at bounding box center [583, 242] width 99 height 21
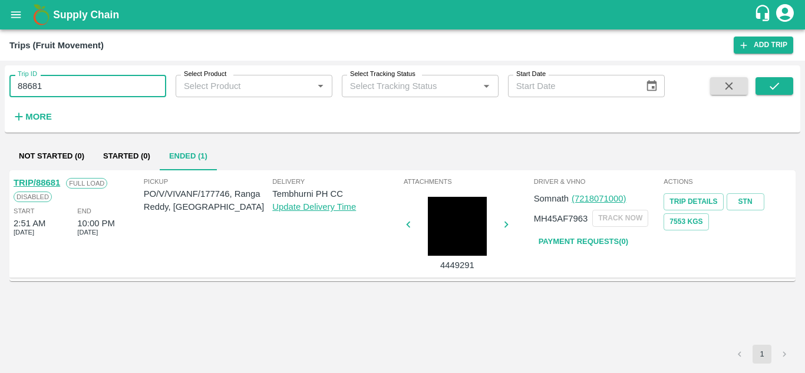
click at [51, 83] on input "88681" at bounding box center [87, 86] width 157 height 22
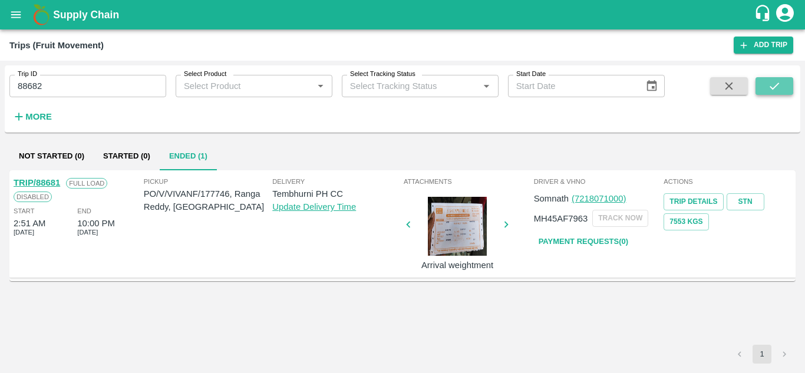
click at [780, 86] on icon "submit" at bounding box center [774, 86] width 13 height 13
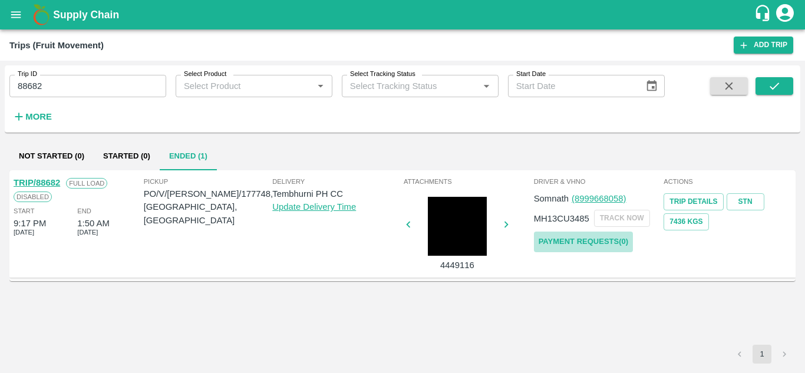
click at [591, 239] on link "Payment Requests( 0 )" at bounding box center [583, 242] width 99 height 21
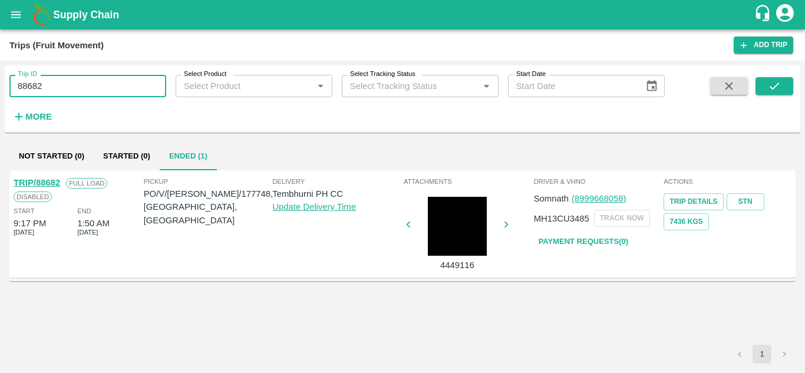
click at [60, 80] on input "88682" at bounding box center [87, 86] width 157 height 22
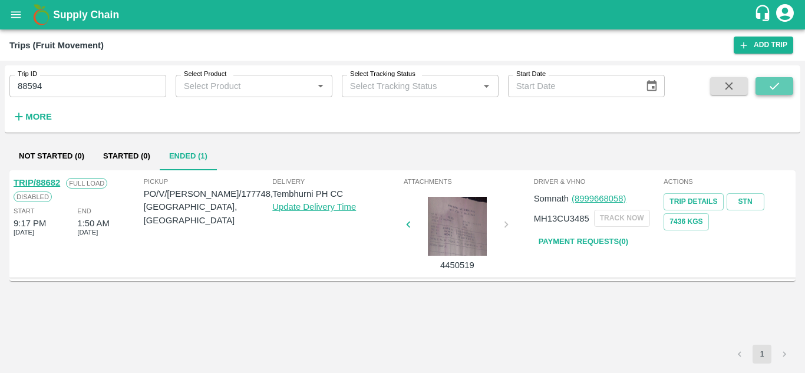
click at [764, 80] on button "submit" at bounding box center [775, 86] width 38 height 18
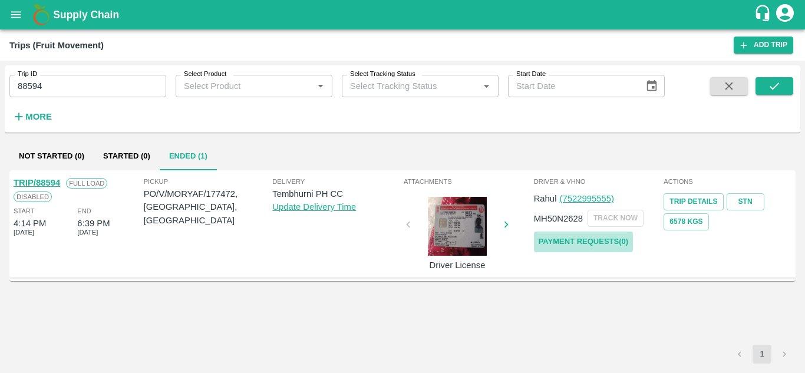
click at [586, 240] on link "Payment Requests( 0 )" at bounding box center [583, 242] width 99 height 21
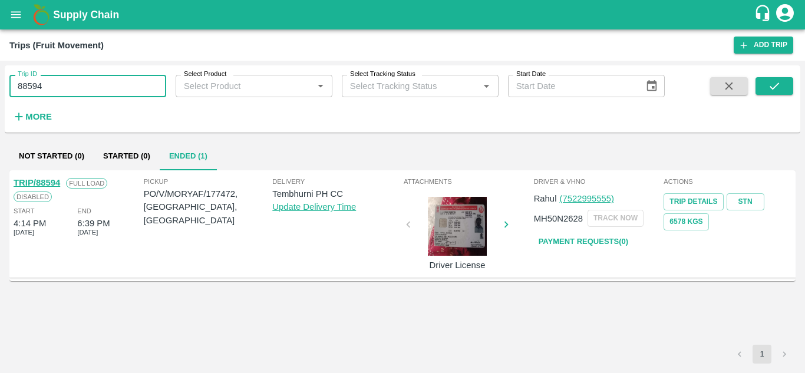
click at [60, 88] on input "88594" at bounding box center [87, 86] width 157 height 22
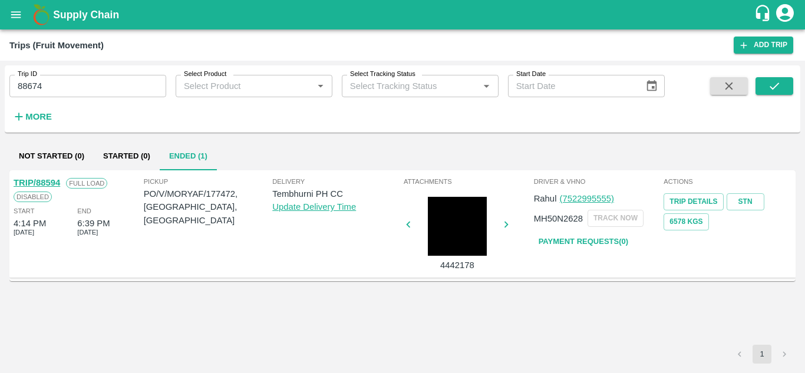
click at [797, 81] on div "Trip ID 88674 Trip ID Select Product Select Product   * Select Tracking Status …" at bounding box center [403, 99] width 796 height 58
click at [779, 83] on icon "submit" at bounding box center [774, 86] width 13 height 13
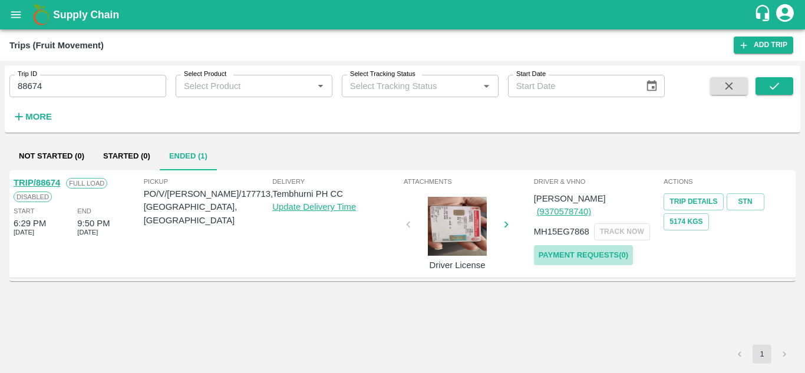
click at [568, 246] on link "Payment Requests( 0 )" at bounding box center [583, 255] width 99 height 21
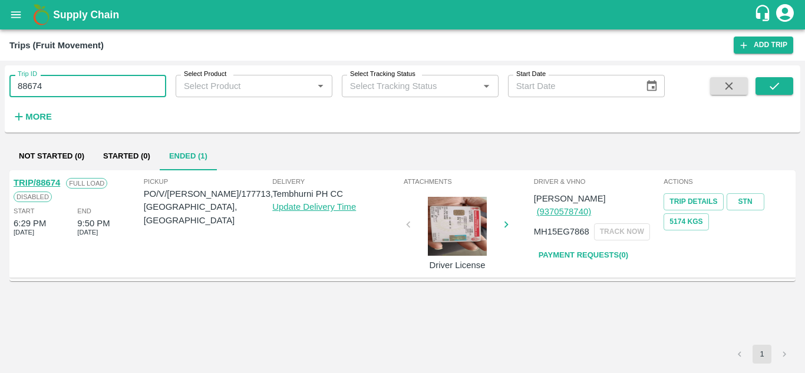
click at [54, 84] on input "88674" at bounding box center [87, 86] width 157 height 22
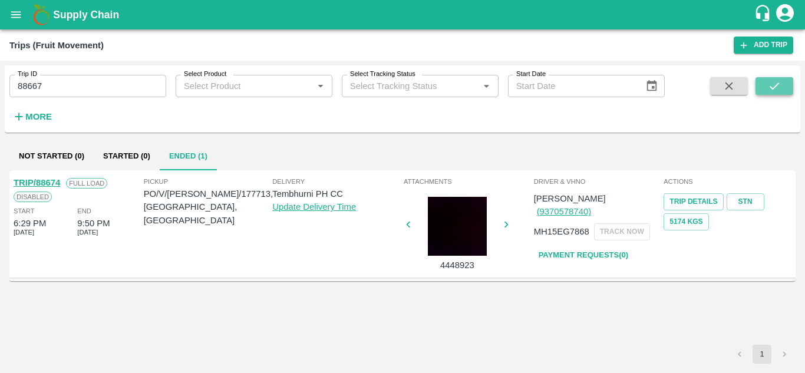
click at [772, 87] on icon "submit" at bounding box center [774, 86] width 13 height 13
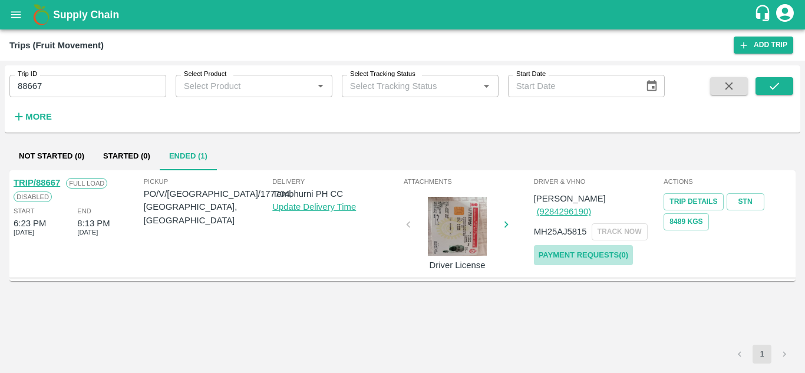
click at [592, 248] on link "Payment Requests( 0 )" at bounding box center [583, 255] width 99 height 21
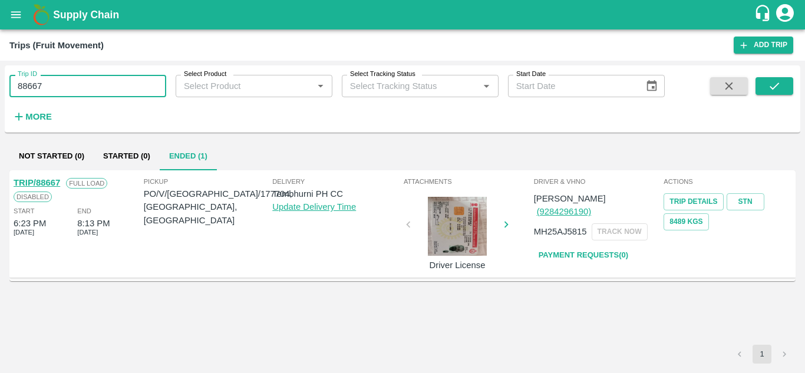
click at [58, 84] on input "88667" at bounding box center [87, 86] width 157 height 22
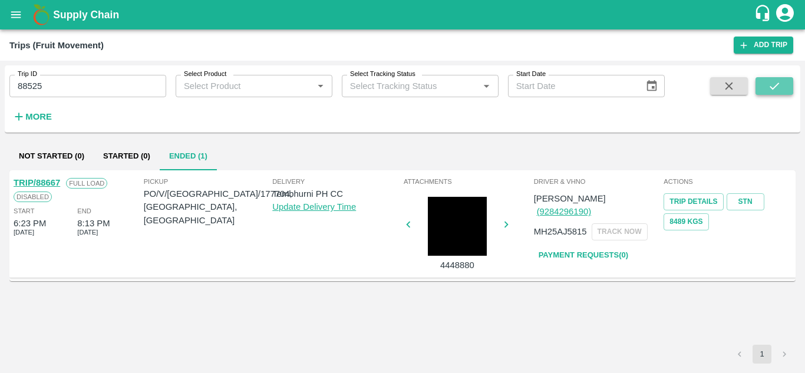
click at [774, 87] on icon "submit" at bounding box center [774, 86] width 13 height 13
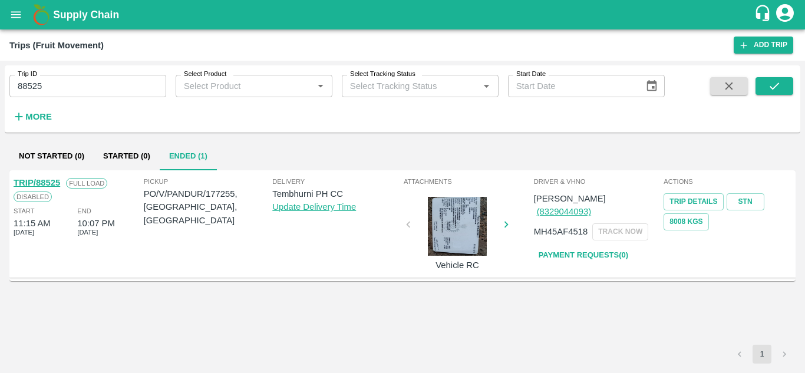
click at [581, 253] on div "Driver & VHNo Landge (8329044093) MH45AF4518 TRACK NOW Payment Requests( 0 )" at bounding box center [598, 223] width 130 height 101
click at [602, 245] on link "Payment Requests( 0 )" at bounding box center [583, 255] width 99 height 21
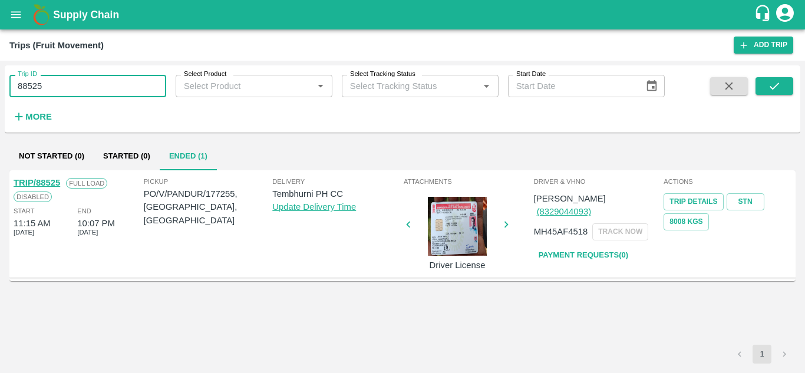
click at [58, 90] on input "88525" at bounding box center [87, 86] width 157 height 22
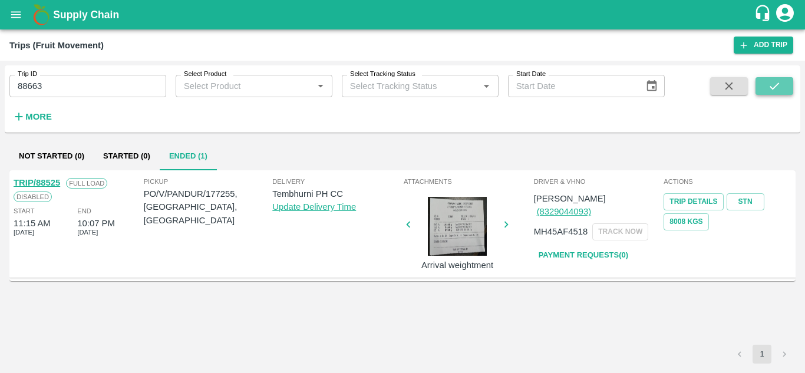
click at [765, 87] on button "submit" at bounding box center [775, 86] width 38 height 18
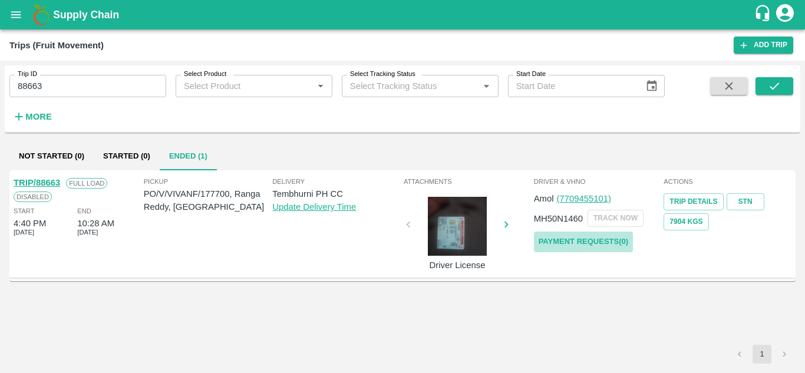
click at [588, 240] on link "Payment Requests( 0 )" at bounding box center [583, 242] width 99 height 21
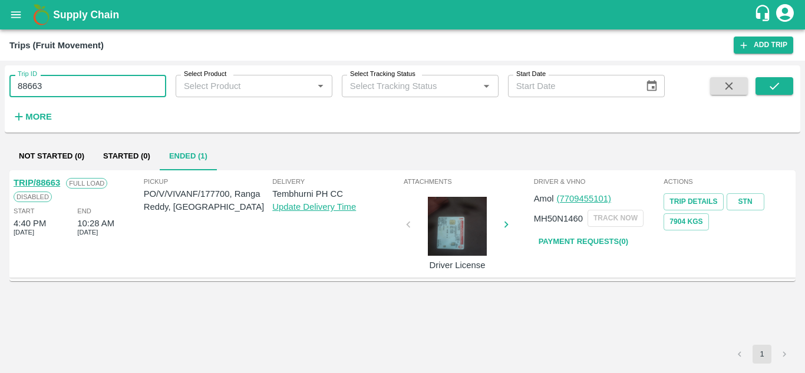
click at [62, 89] on input "88663" at bounding box center [87, 86] width 157 height 22
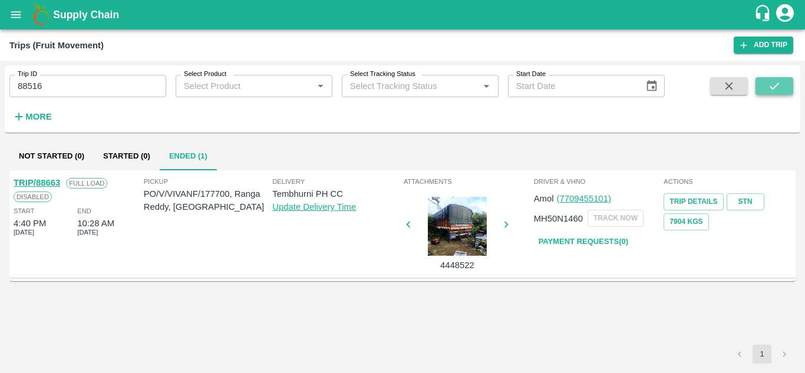
click at [778, 86] on icon "submit" at bounding box center [774, 86] width 13 height 13
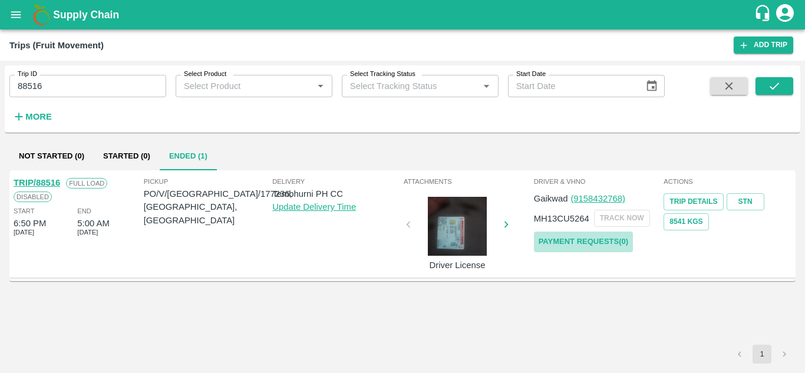
click at [594, 234] on link "Payment Requests( 0 )" at bounding box center [583, 242] width 99 height 21
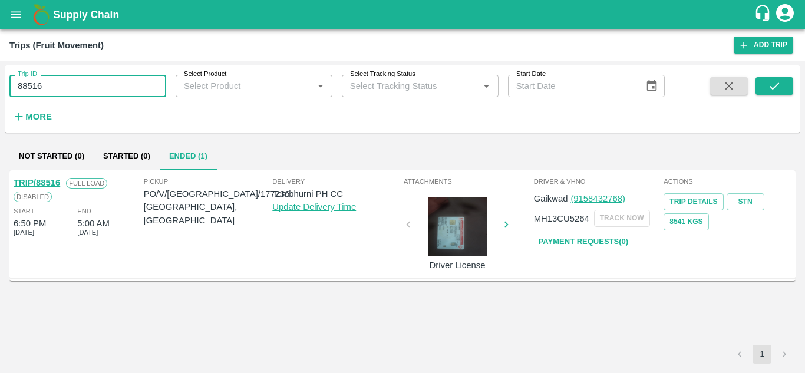
click at [58, 84] on input "88516" at bounding box center [87, 86] width 157 height 22
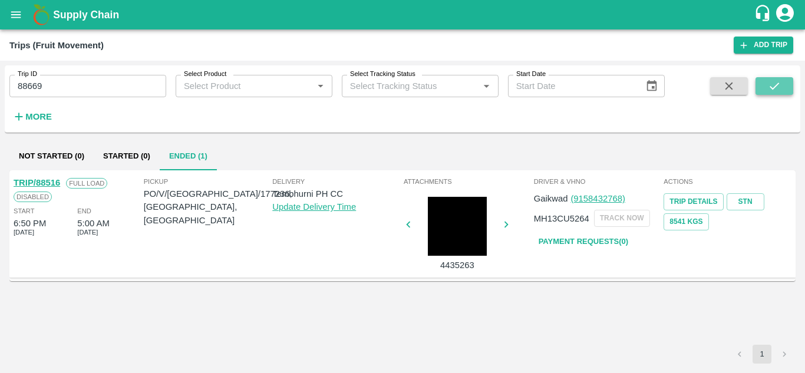
click at [784, 88] on button "submit" at bounding box center [775, 86] width 38 height 18
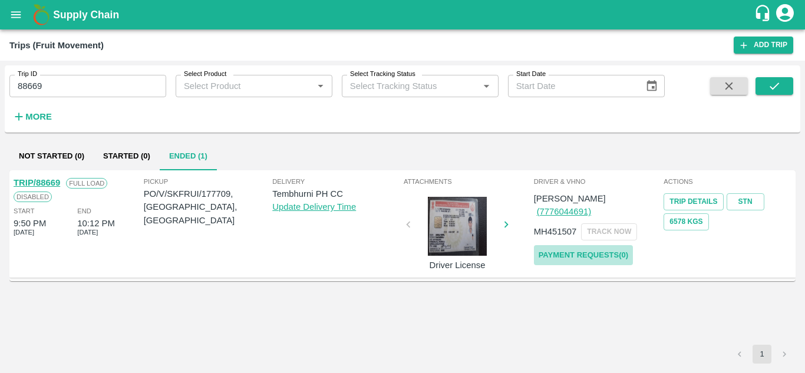
click at [600, 245] on link "Payment Requests( 0 )" at bounding box center [583, 255] width 99 height 21
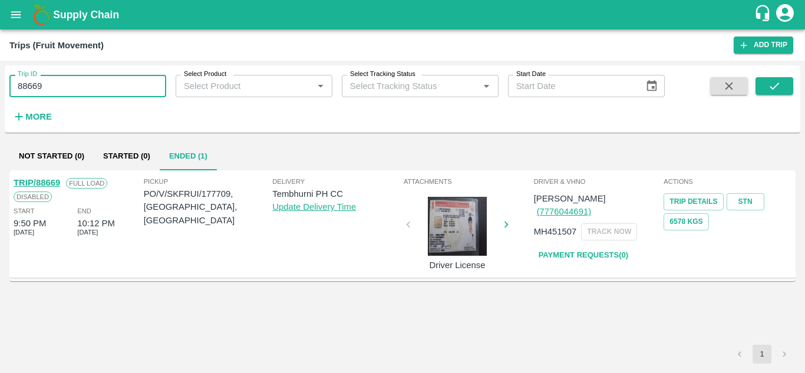
click at [41, 93] on input "88669" at bounding box center [87, 86] width 157 height 22
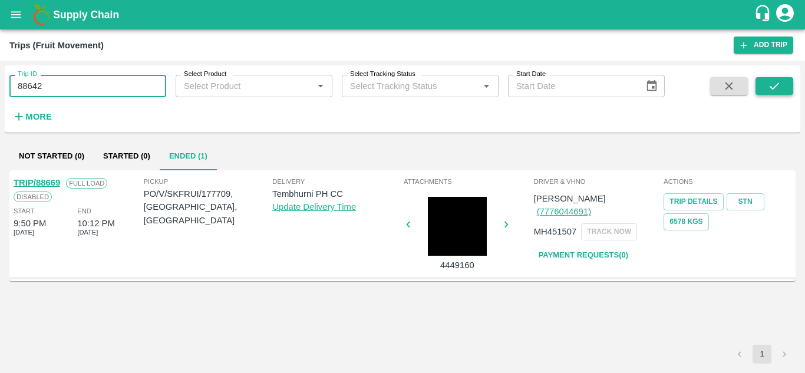
click at [782, 81] on button "submit" at bounding box center [775, 86] width 38 height 18
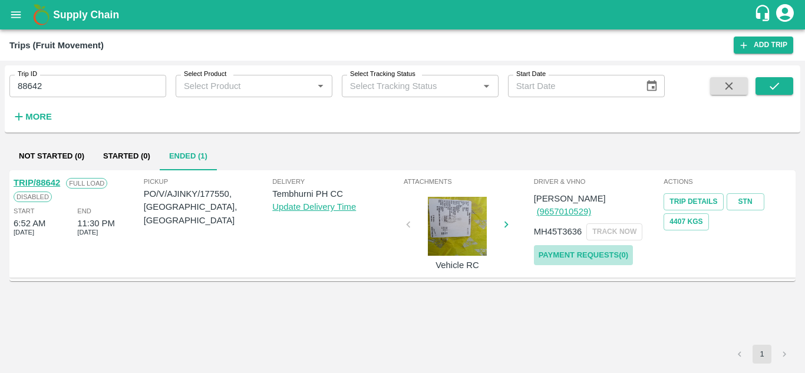
click at [578, 245] on link "Payment Requests( 0 )" at bounding box center [583, 255] width 99 height 21
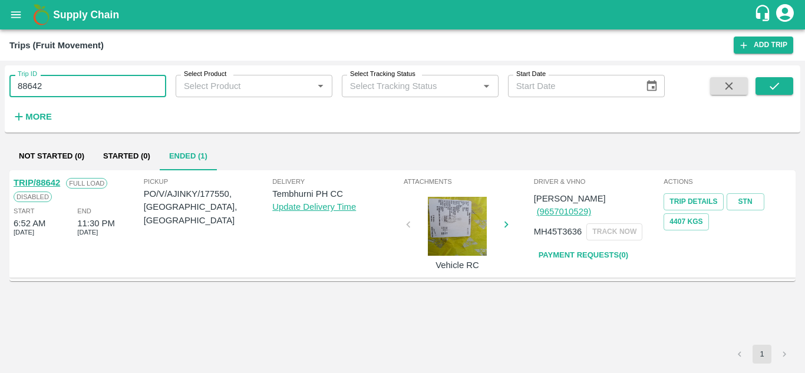
click at [61, 82] on input "88642" at bounding box center [87, 86] width 157 height 22
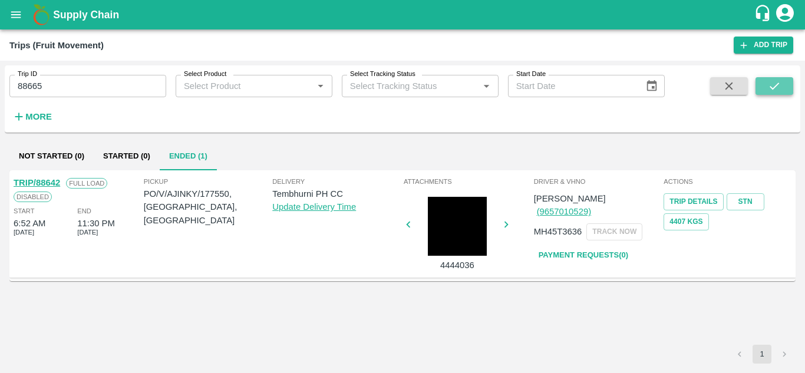
click at [779, 84] on icon "submit" at bounding box center [774, 86] width 13 height 13
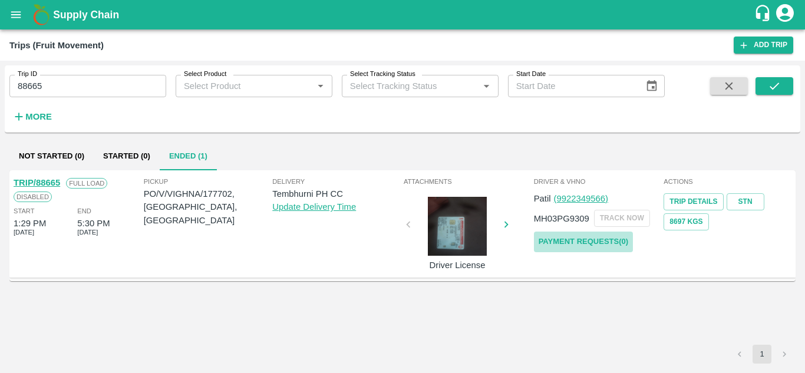
click at [608, 240] on link "Payment Requests( 0 )" at bounding box center [583, 242] width 99 height 21
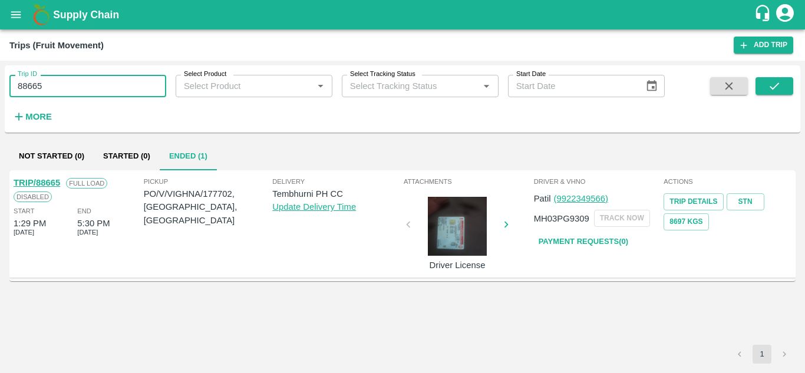
click at [58, 77] on input "88665" at bounding box center [87, 86] width 157 height 22
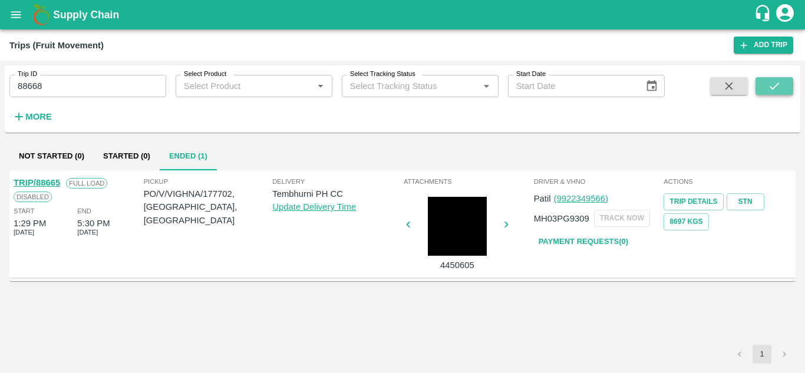
click at [785, 90] on button "submit" at bounding box center [775, 86] width 38 height 18
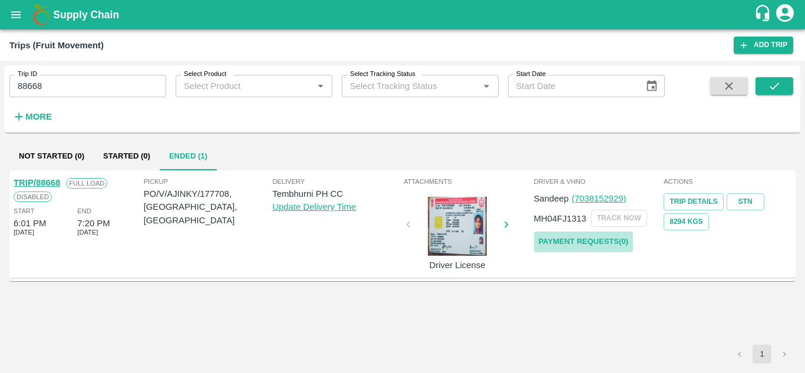
click at [584, 249] on link "Payment Requests( 0 )" at bounding box center [583, 242] width 99 height 21
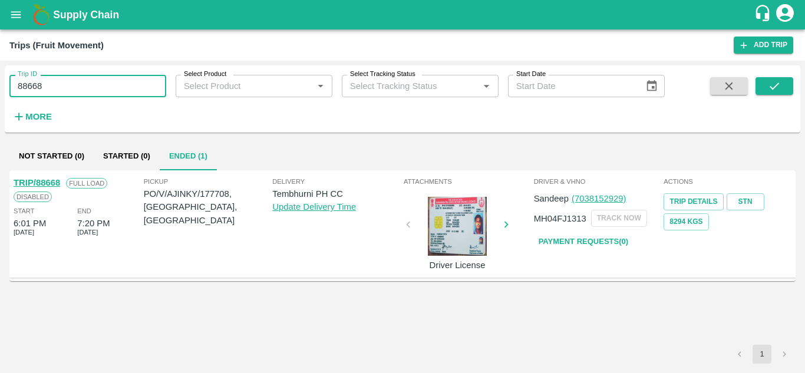
click at [52, 78] on input "88668" at bounding box center [87, 86] width 157 height 22
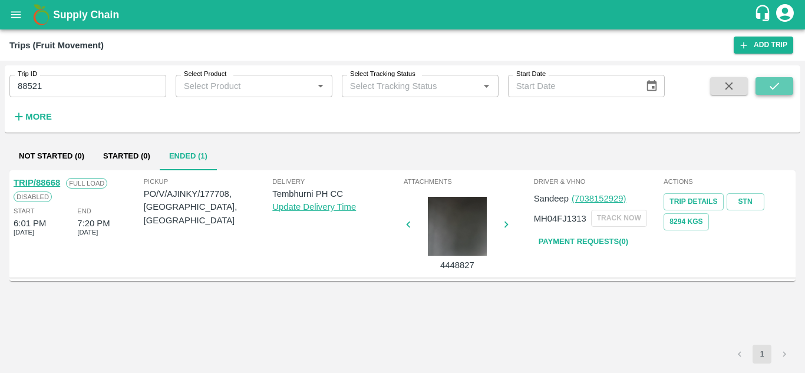
click at [777, 83] on icon "submit" at bounding box center [774, 86] width 13 height 13
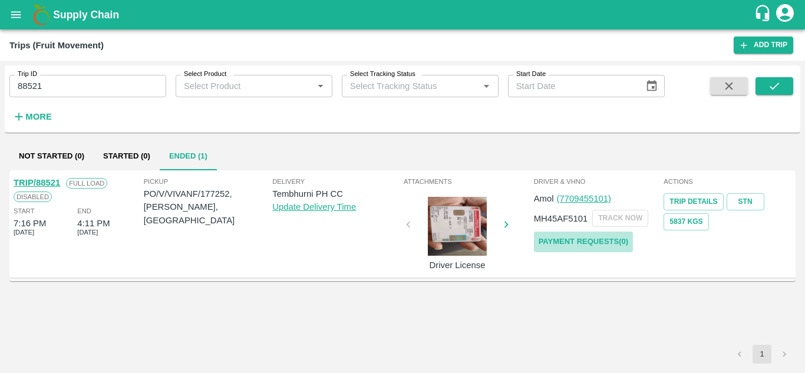
click at [592, 238] on link "Payment Requests( 0 )" at bounding box center [583, 242] width 99 height 21
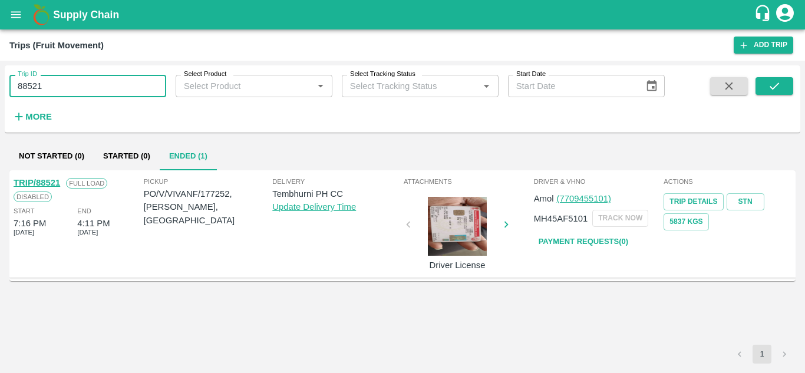
click at [50, 76] on input "88521" at bounding box center [87, 86] width 157 height 22
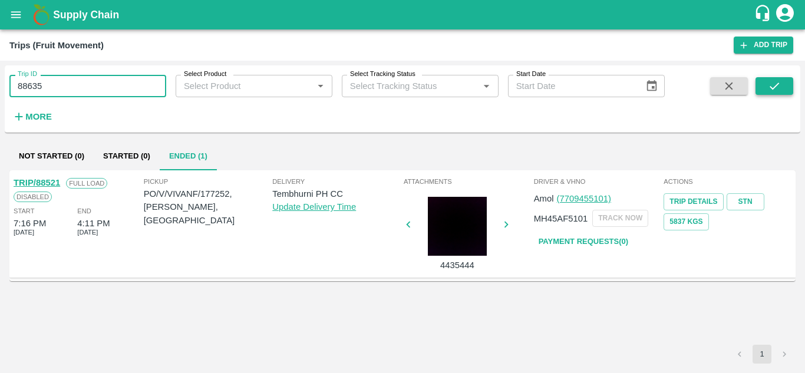
click at [781, 88] on icon "submit" at bounding box center [774, 86] width 13 height 13
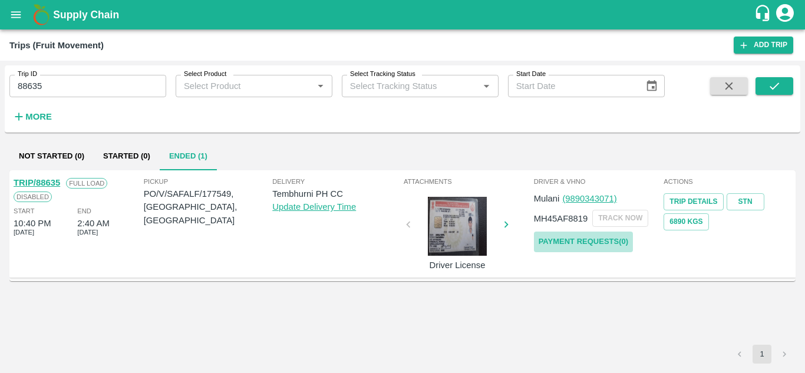
click at [601, 245] on link "Payment Requests( 0 )" at bounding box center [583, 242] width 99 height 21
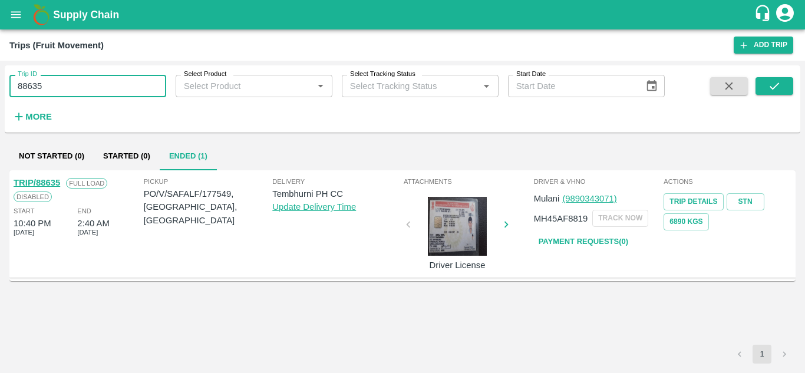
click at [68, 79] on input "88635" at bounding box center [87, 86] width 157 height 22
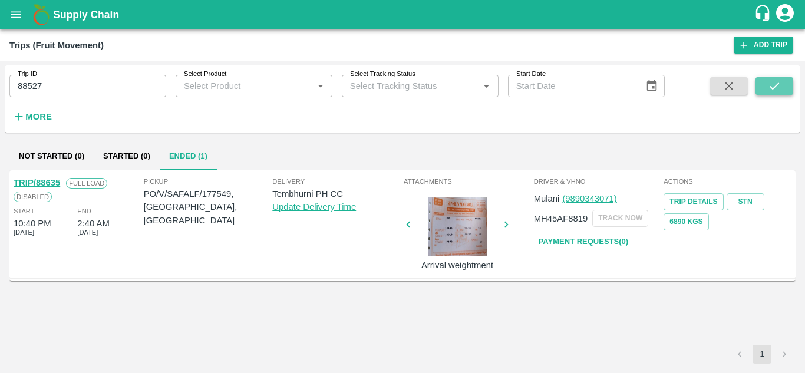
click at [764, 81] on button "submit" at bounding box center [775, 86] width 38 height 18
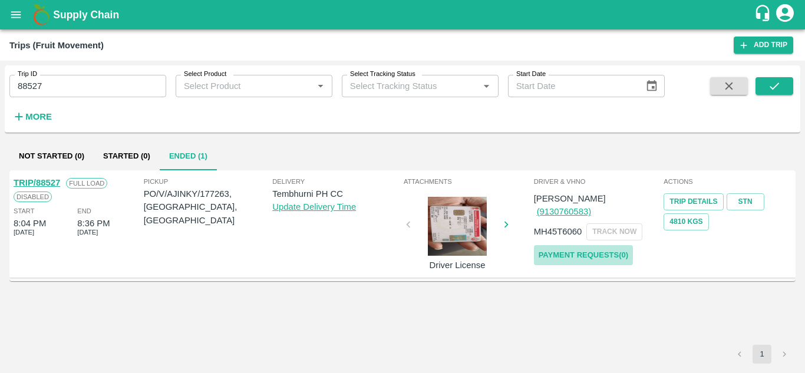
click at [604, 245] on link "Payment Requests( 0 )" at bounding box center [583, 255] width 99 height 21
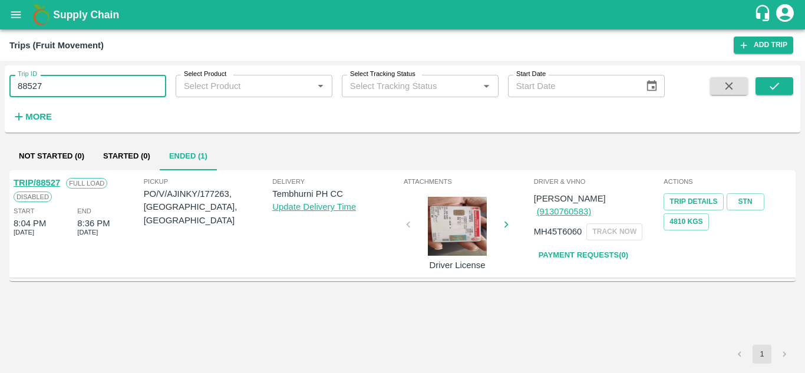
click at [57, 88] on input "88527" at bounding box center [87, 86] width 157 height 22
click at [30, 90] on input "88" at bounding box center [87, 86] width 157 height 22
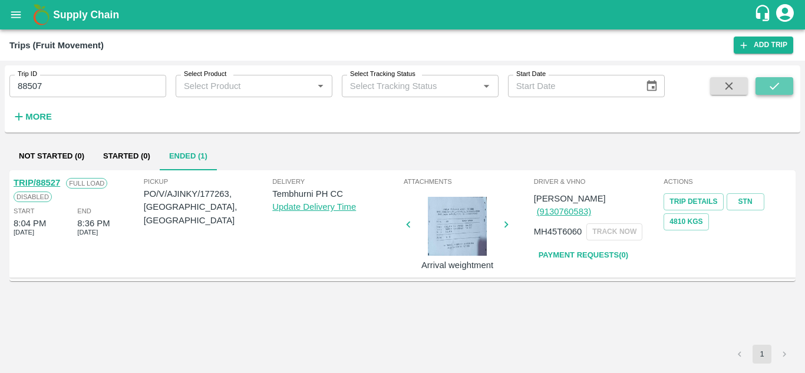
click at [779, 83] on icon "submit" at bounding box center [774, 86] width 13 height 13
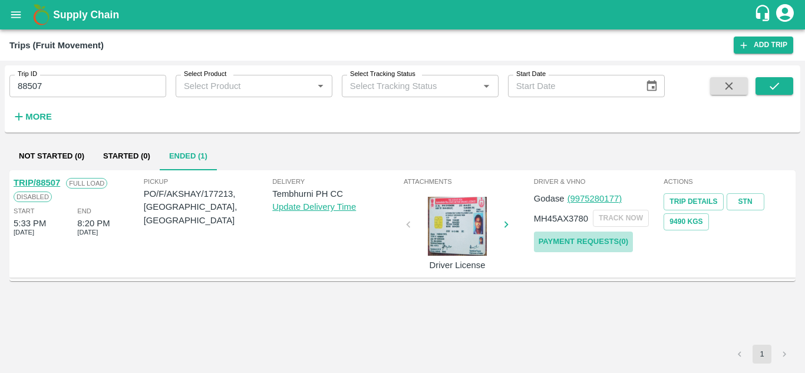
click at [579, 249] on link "Payment Requests( 0 )" at bounding box center [583, 242] width 99 height 21
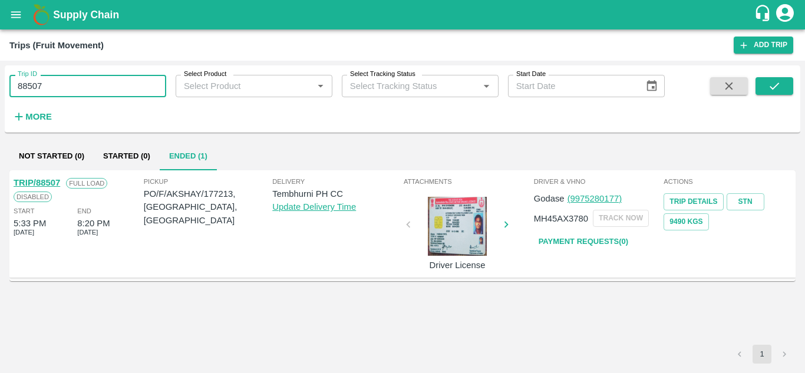
click at [61, 83] on input "88507" at bounding box center [87, 86] width 157 height 22
type input "88662"
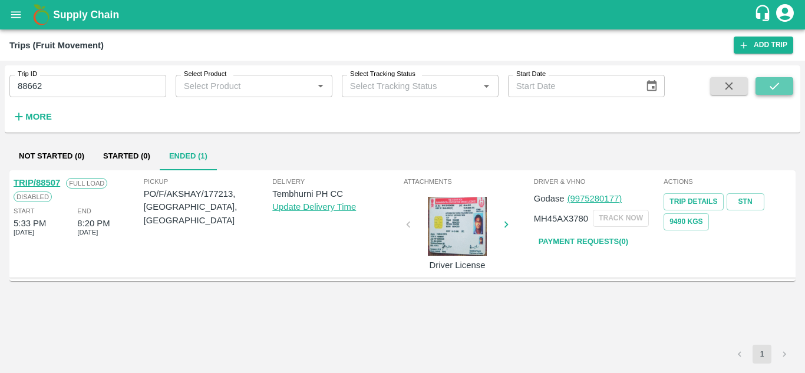
click at [774, 80] on icon "submit" at bounding box center [774, 86] width 13 height 13
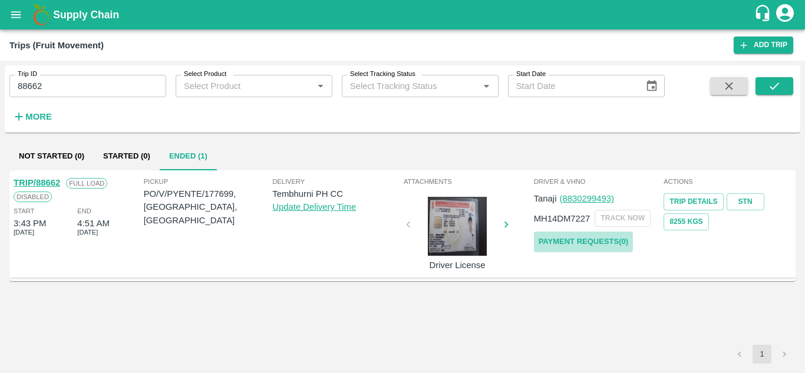
click at [607, 236] on link "Payment Requests( 0 )" at bounding box center [583, 242] width 99 height 21
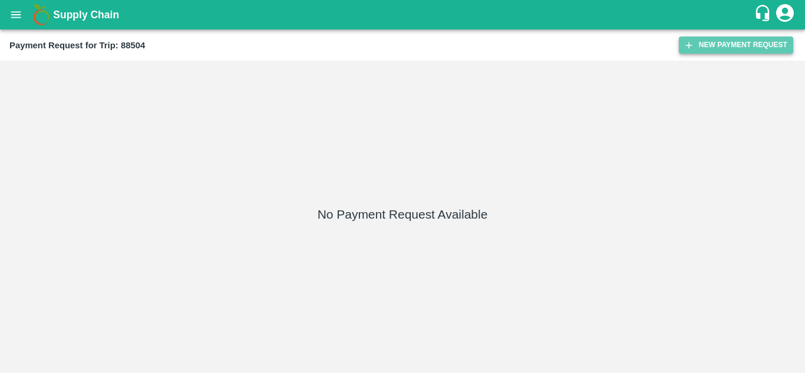
click at [731, 45] on button "New Payment Request" at bounding box center [736, 45] width 114 height 17
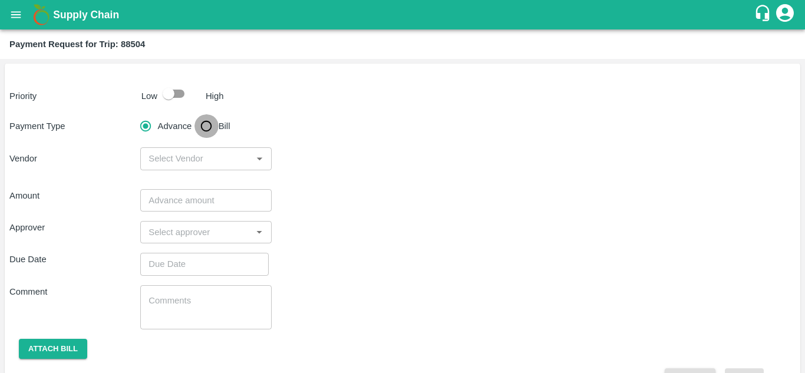
click at [209, 126] on input "Bill" at bounding box center [207, 126] width 24 height 24
radio input "true"
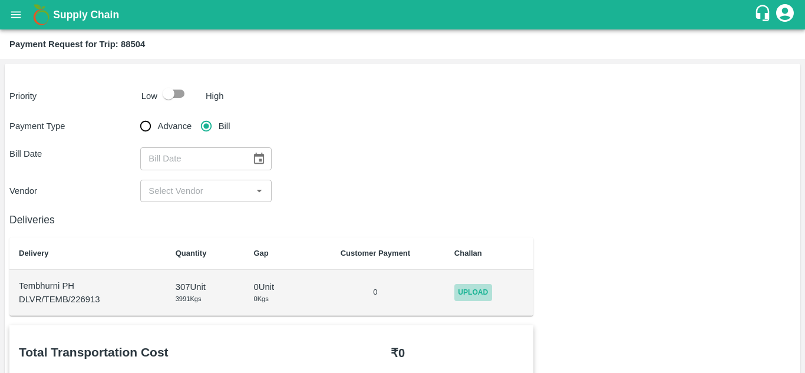
click at [479, 292] on span "Upload" at bounding box center [473, 292] width 38 height 17
click at [0, 0] on input "Upload" at bounding box center [0, 0] width 0 height 0
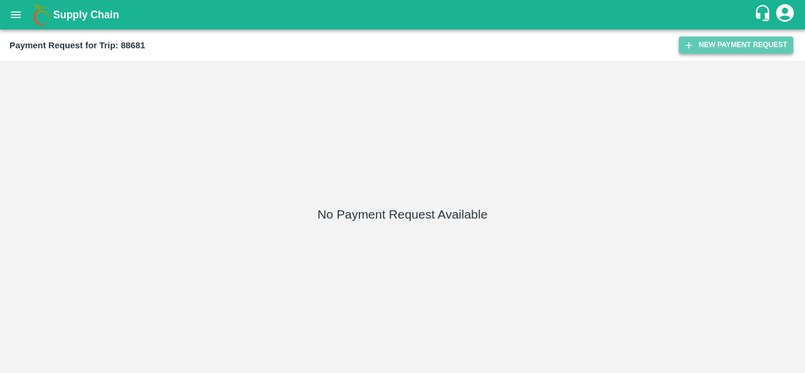
click at [732, 39] on button "New Payment Request" at bounding box center [736, 45] width 114 height 17
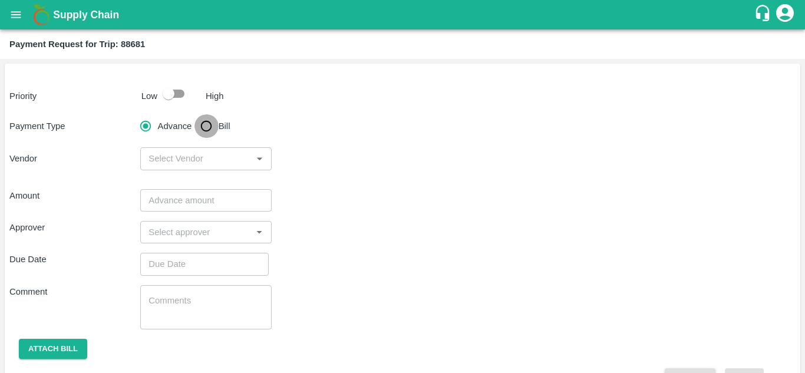
click at [206, 124] on input "Bill" at bounding box center [207, 126] width 24 height 24
radio input "true"
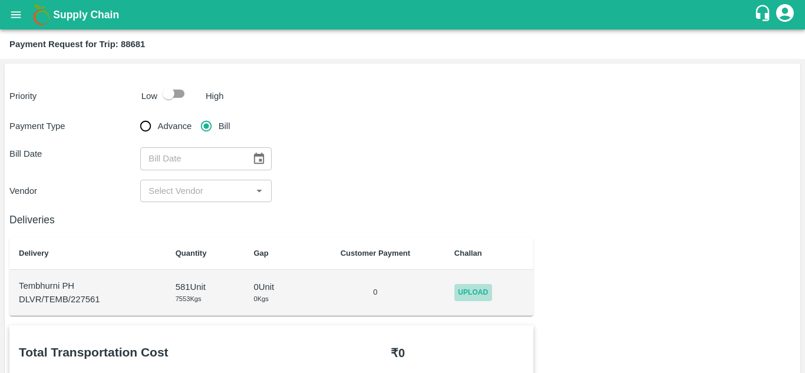
click at [472, 288] on span "Upload" at bounding box center [473, 292] width 38 height 17
click at [0, 0] on input "Upload" at bounding box center [0, 0] width 0 height 0
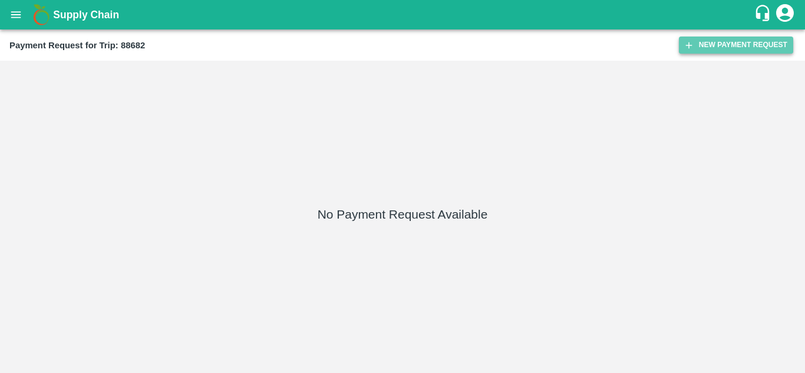
click at [743, 40] on button "New Payment Request" at bounding box center [736, 45] width 114 height 17
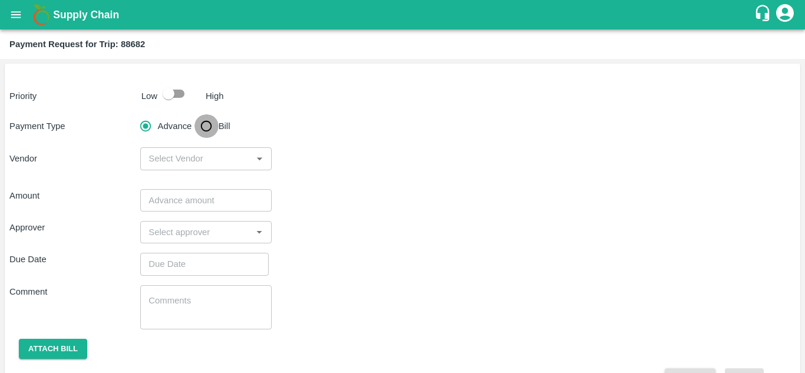
click at [202, 126] on input "Bill" at bounding box center [207, 126] width 24 height 24
radio input "true"
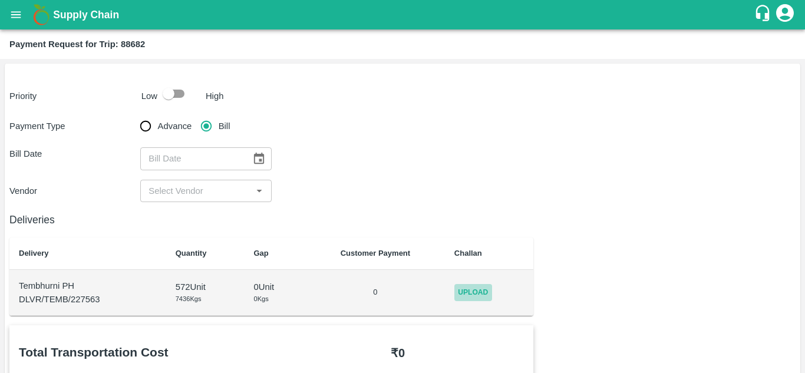
click at [484, 292] on span "Upload" at bounding box center [473, 292] width 38 height 17
click at [0, 0] on input "Upload" at bounding box center [0, 0] width 0 height 0
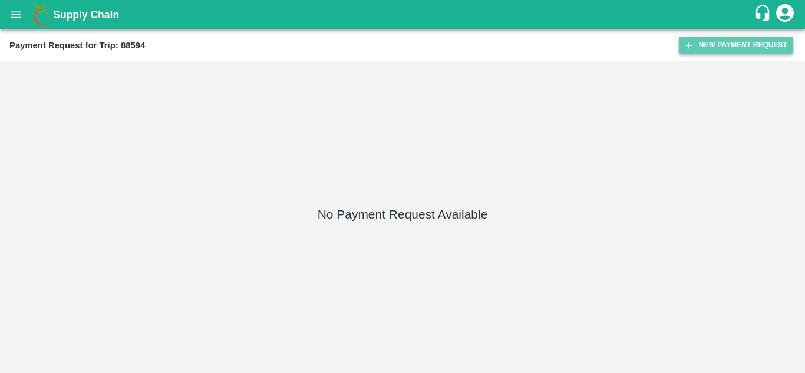
click at [736, 45] on button "New Payment Request" at bounding box center [736, 45] width 114 height 17
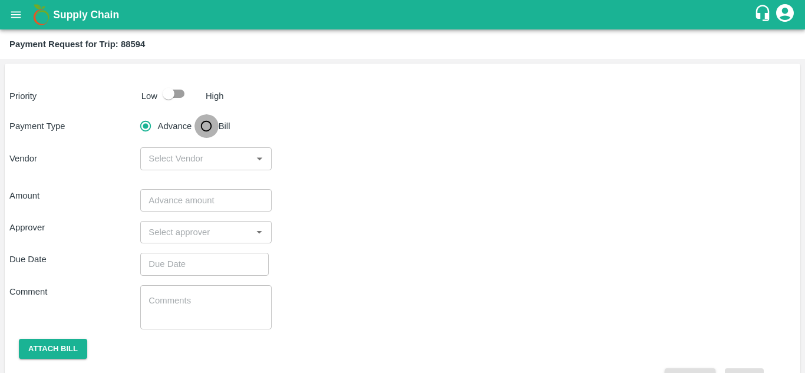
click at [207, 129] on input "Bill" at bounding box center [207, 126] width 24 height 24
radio input "true"
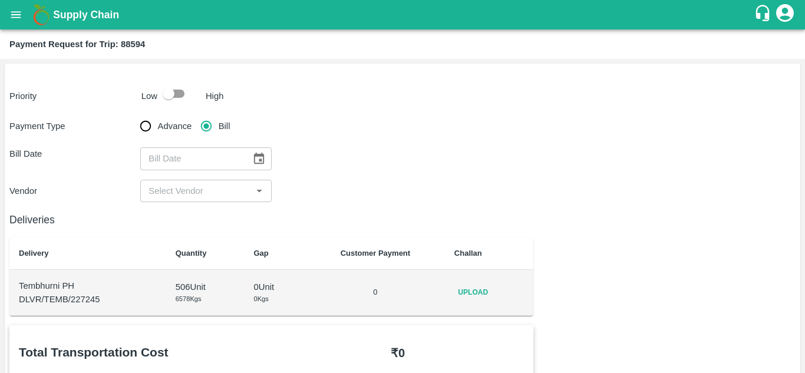
click at [477, 289] on span "Upload" at bounding box center [473, 292] width 38 height 17
click at [0, 0] on input "Upload" at bounding box center [0, 0] width 0 height 0
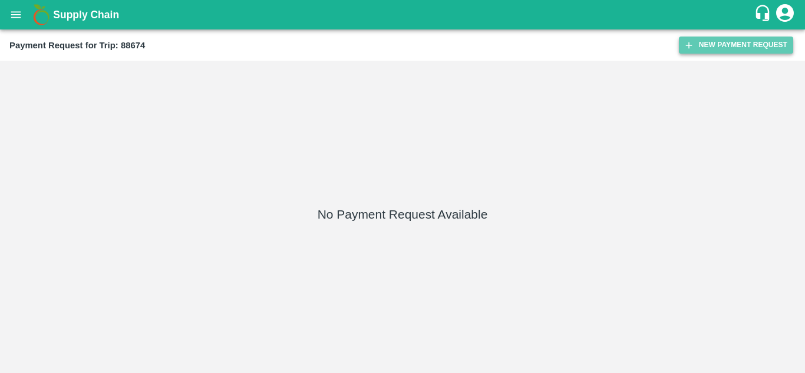
click at [720, 51] on button "New Payment Request" at bounding box center [736, 45] width 114 height 17
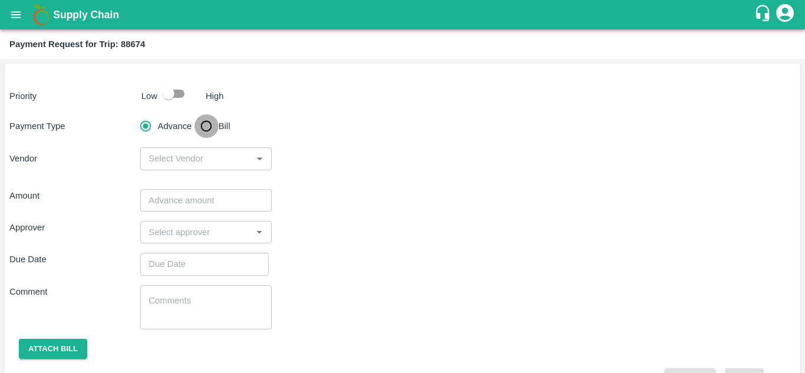
click at [208, 126] on input "Bill" at bounding box center [207, 126] width 24 height 24
radio input "true"
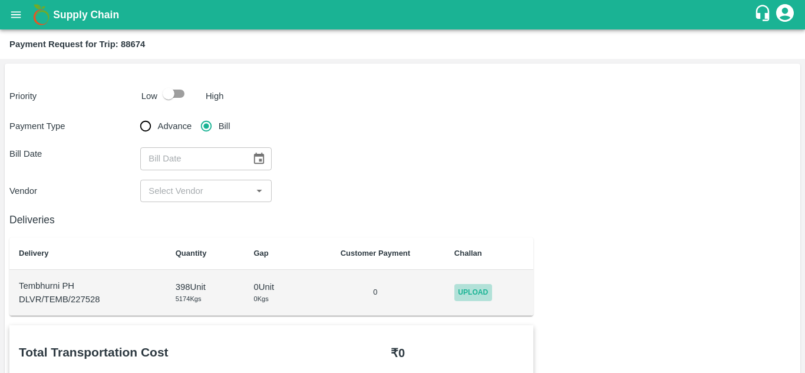
click at [484, 290] on span "Upload" at bounding box center [473, 292] width 38 height 17
click at [0, 0] on input "Upload" at bounding box center [0, 0] width 0 height 0
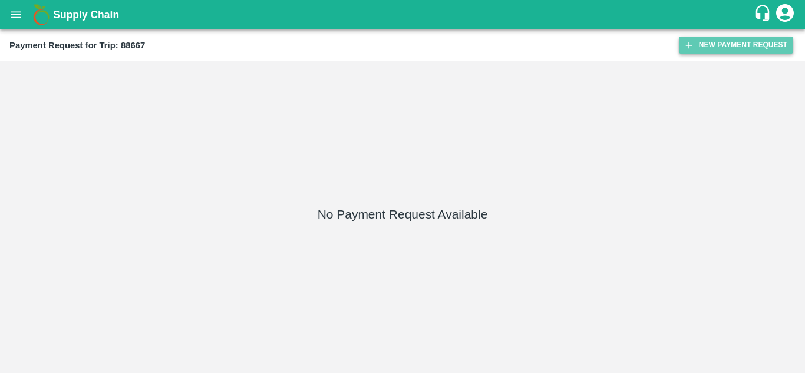
click at [720, 45] on button "New Payment Request" at bounding box center [736, 45] width 114 height 17
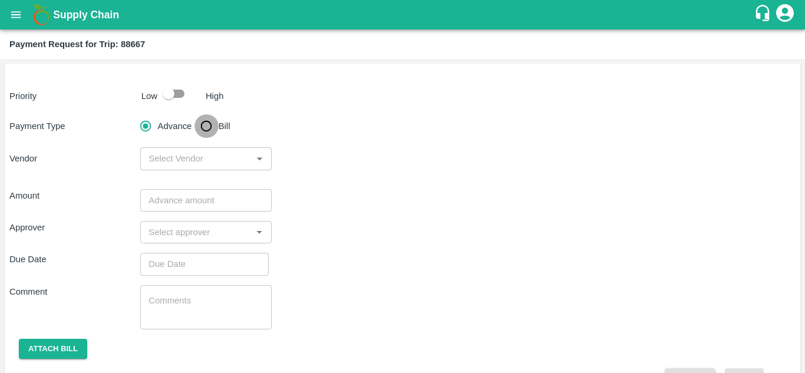
click at [203, 128] on input "Bill" at bounding box center [207, 126] width 24 height 24
radio input "true"
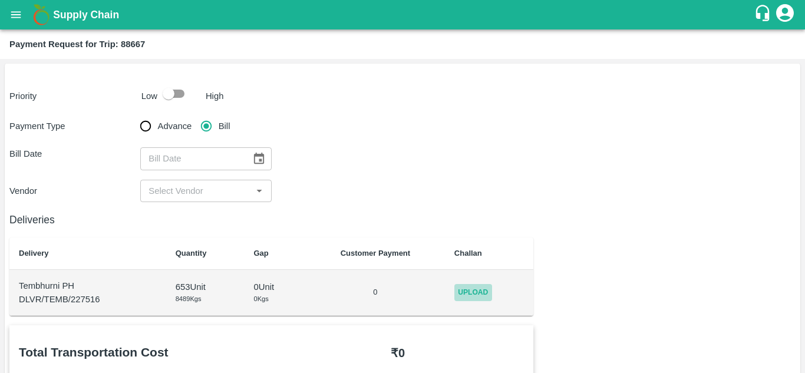
click at [476, 289] on span "Upload" at bounding box center [473, 292] width 38 height 17
click at [0, 0] on input "Upload" at bounding box center [0, 0] width 0 height 0
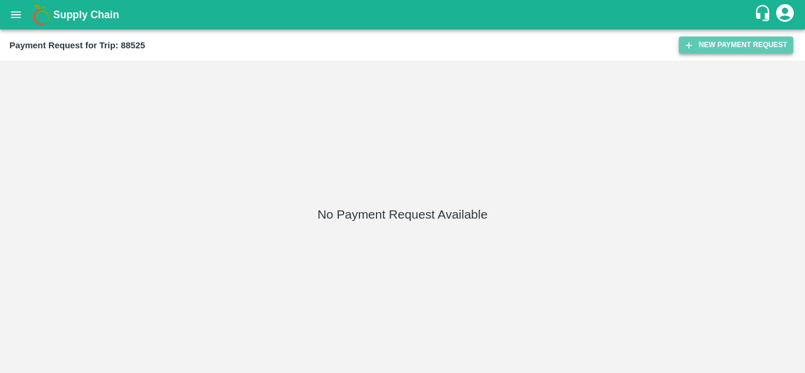
click at [740, 46] on button "New Payment Request" at bounding box center [736, 45] width 114 height 17
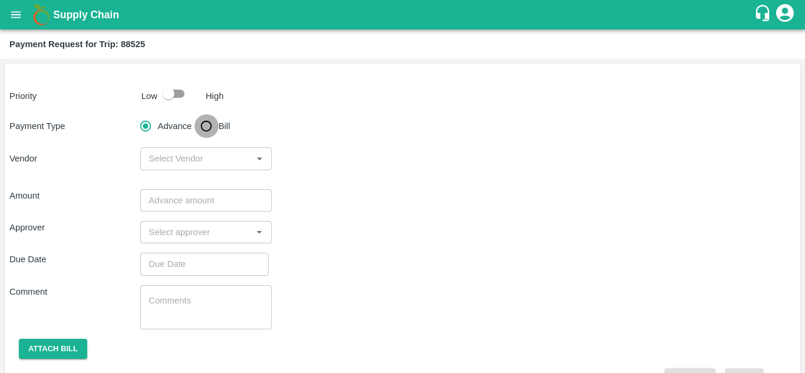
click at [202, 123] on input "Bill" at bounding box center [207, 126] width 24 height 24
radio input "true"
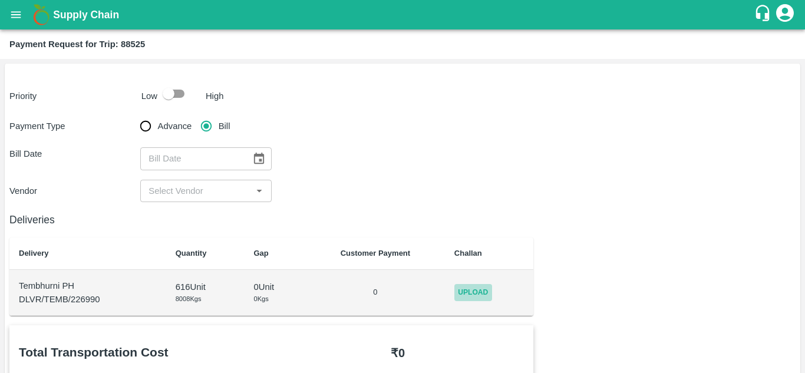
click at [466, 291] on span "Upload" at bounding box center [473, 292] width 38 height 17
click at [0, 0] on input "Upload" at bounding box center [0, 0] width 0 height 0
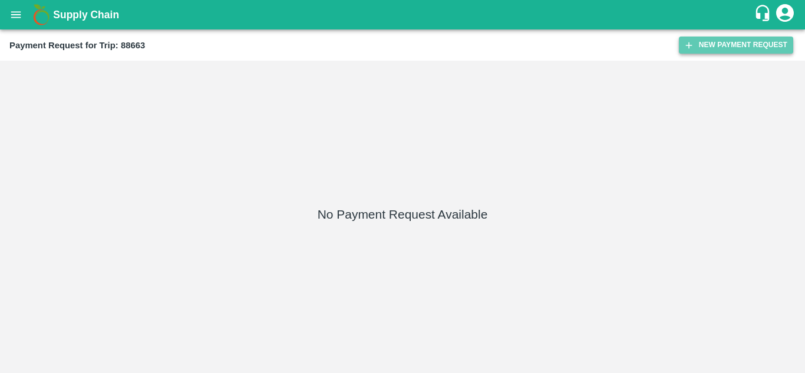
click at [737, 44] on button "New Payment Request" at bounding box center [736, 45] width 114 height 17
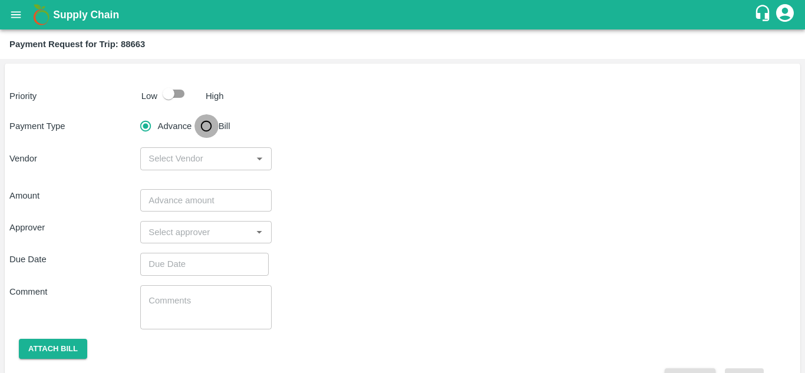
click at [212, 121] on input "Bill" at bounding box center [207, 126] width 24 height 24
radio input "true"
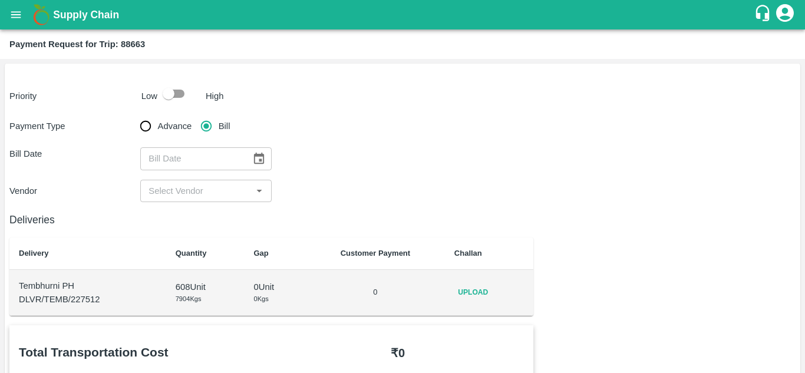
click at [493, 296] on div "Upload" at bounding box center [489, 292] width 70 height 17
click at [469, 291] on span "Upload" at bounding box center [473, 292] width 38 height 17
click at [0, 0] on input "Upload" at bounding box center [0, 0] width 0 height 0
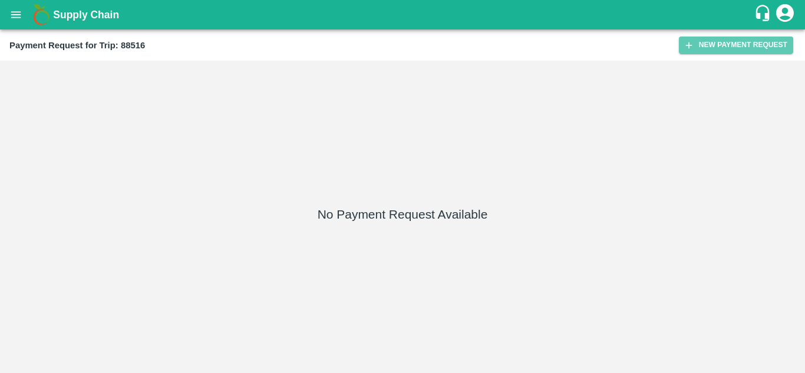
click at [714, 43] on button "New Payment Request" at bounding box center [736, 45] width 114 height 17
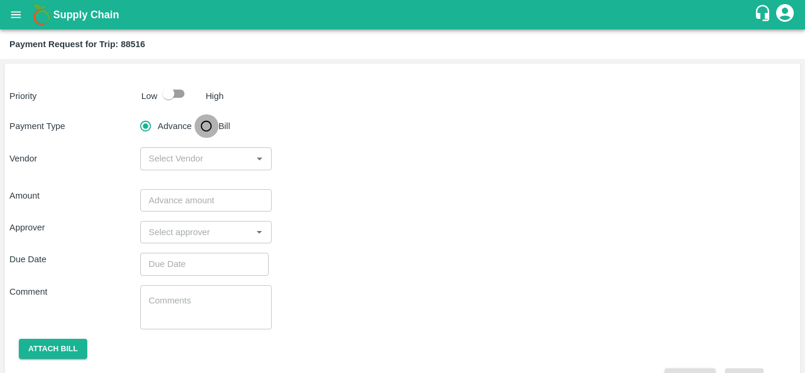
click at [209, 127] on input "Bill" at bounding box center [207, 126] width 24 height 24
radio input "true"
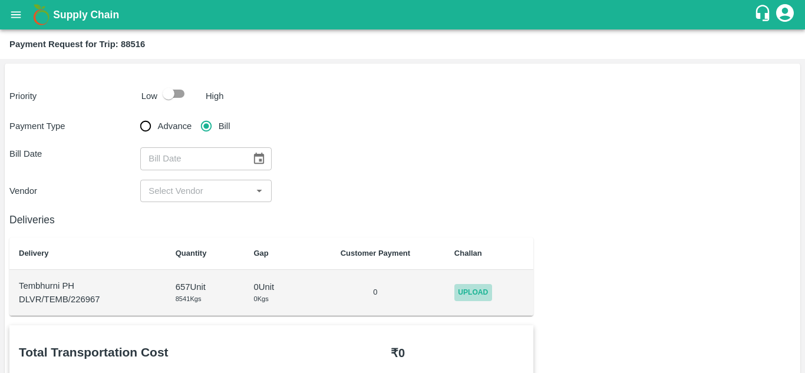
click at [466, 286] on span "Upload" at bounding box center [473, 292] width 38 height 17
click at [0, 0] on input "Upload" at bounding box center [0, 0] width 0 height 0
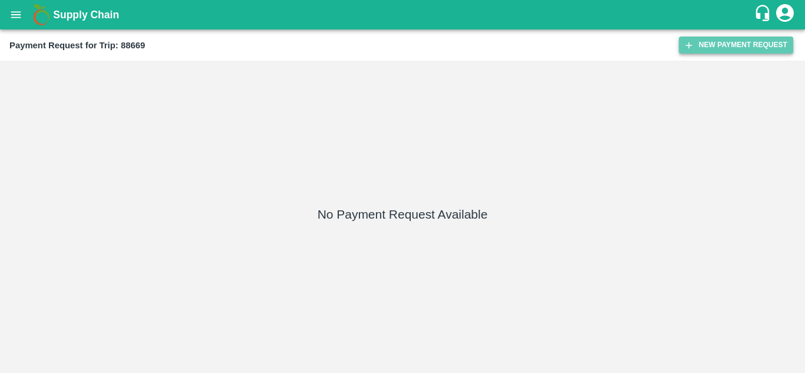
click at [729, 42] on button "New Payment Request" at bounding box center [736, 45] width 114 height 17
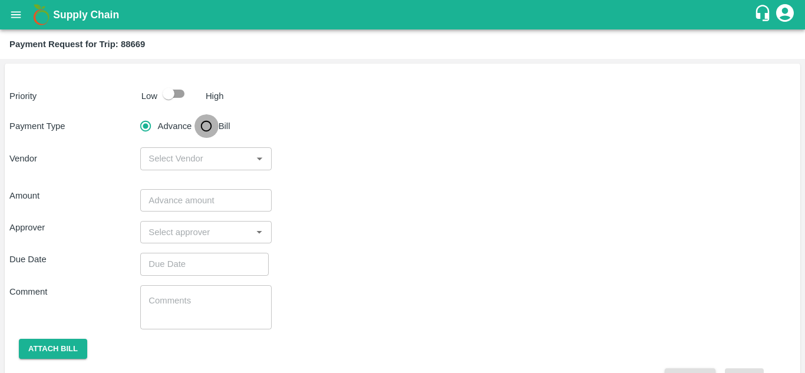
click at [206, 123] on input "Bill" at bounding box center [207, 126] width 24 height 24
radio input "true"
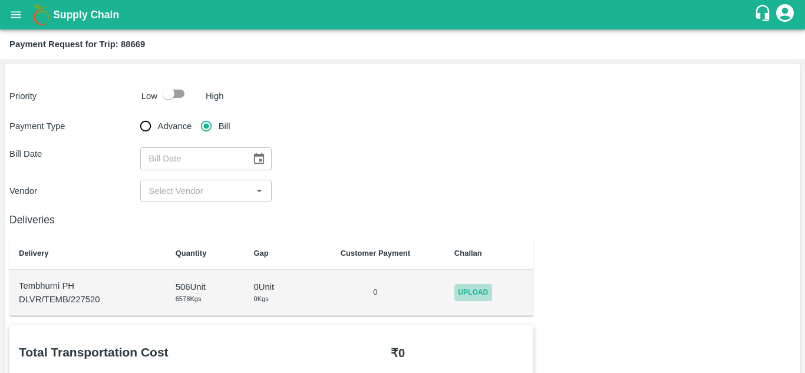
click at [470, 288] on span "Upload" at bounding box center [473, 292] width 38 height 17
click at [0, 0] on input "Upload" at bounding box center [0, 0] width 0 height 0
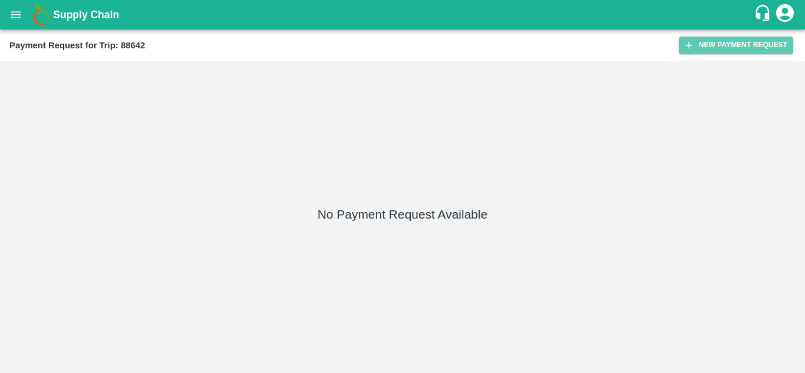
click at [739, 39] on button "New Payment Request" at bounding box center [736, 45] width 114 height 17
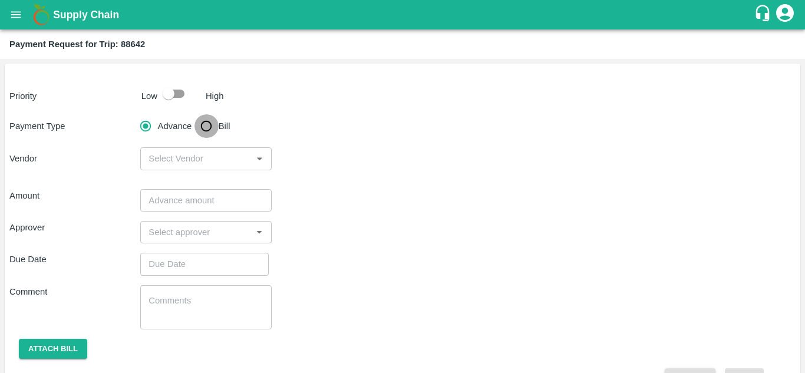
click at [205, 128] on input "Bill" at bounding box center [207, 126] width 24 height 24
radio input "true"
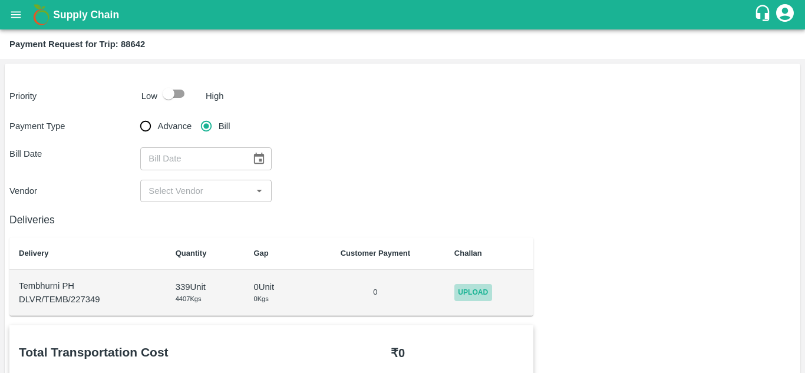
click at [483, 289] on span "Upload" at bounding box center [473, 292] width 38 height 17
click at [0, 0] on input "Upload" at bounding box center [0, 0] width 0 height 0
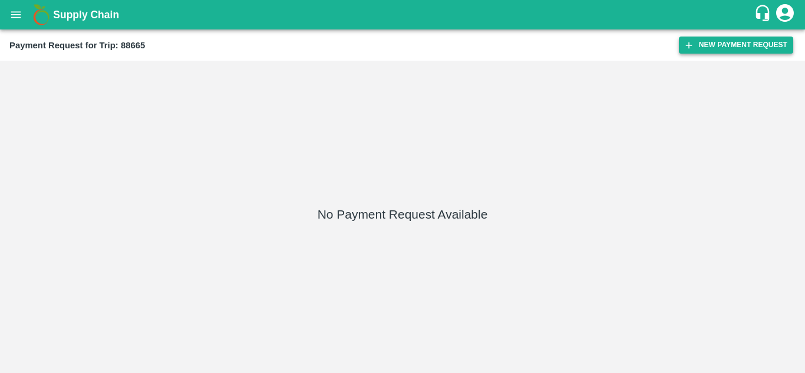
click at [723, 49] on button "New Payment Request" at bounding box center [736, 45] width 114 height 17
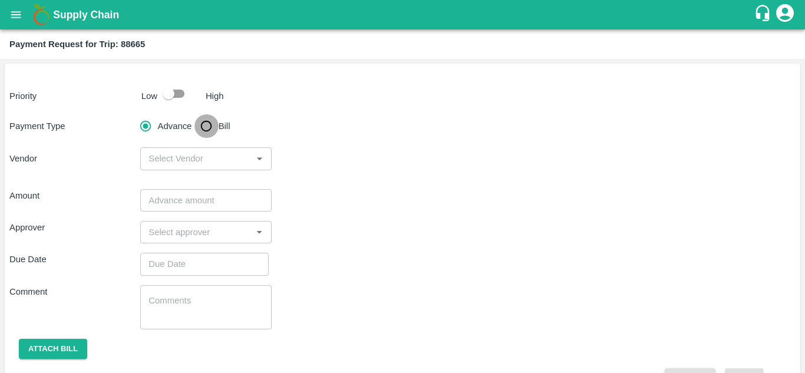
click at [199, 124] on input "Bill" at bounding box center [207, 126] width 24 height 24
radio input "true"
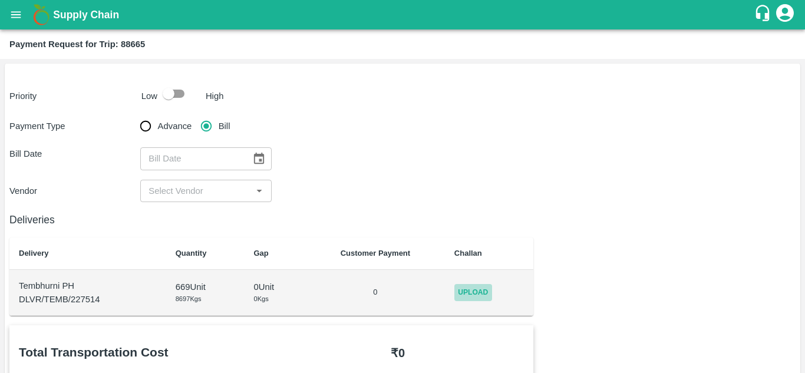
click at [469, 291] on span "Upload" at bounding box center [473, 292] width 38 height 17
click at [0, 0] on input "Upload" at bounding box center [0, 0] width 0 height 0
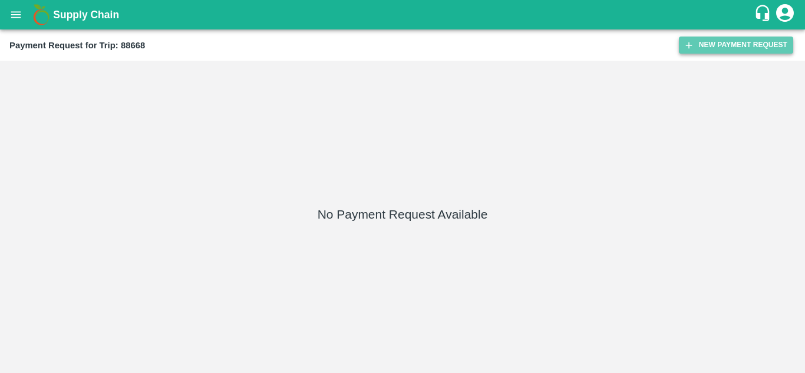
click at [729, 49] on button "New Payment Request" at bounding box center [736, 45] width 114 height 17
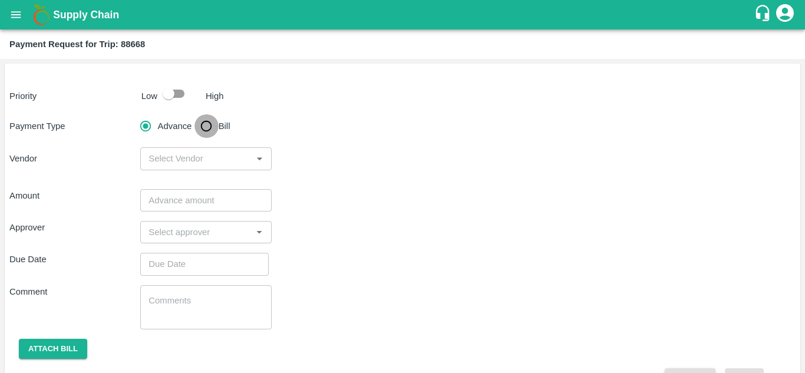
click at [210, 124] on input "Bill" at bounding box center [207, 126] width 24 height 24
radio input "true"
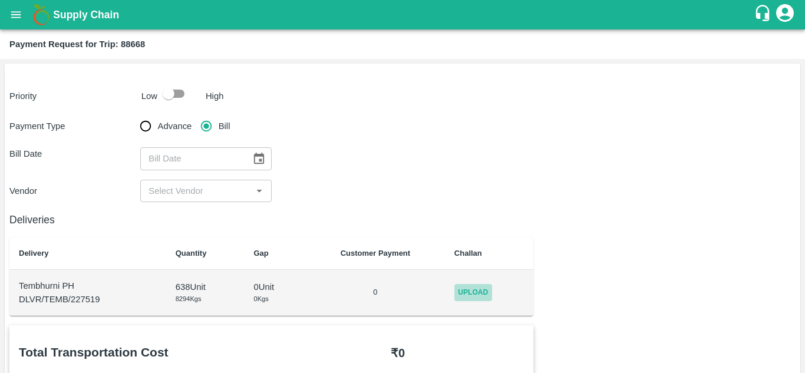
click at [489, 288] on span "Upload" at bounding box center [473, 292] width 38 height 17
click at [0, 0] on input "Upload" at bounding box center [0, 0] width 0 height 0
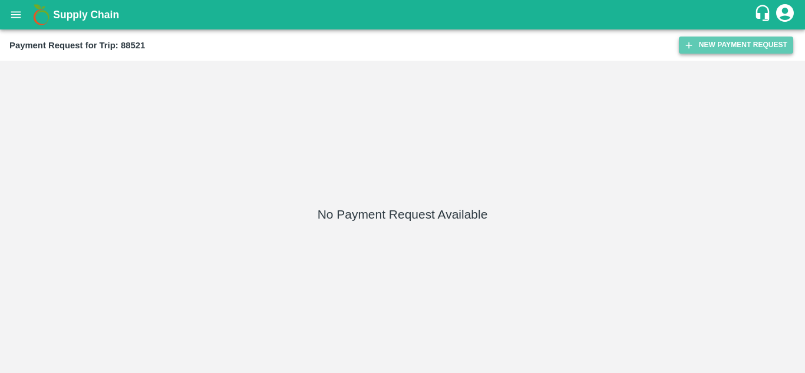
click at [737, 38] on button "New Payment Request" at bounding box center [736, 45] width 114 height 17
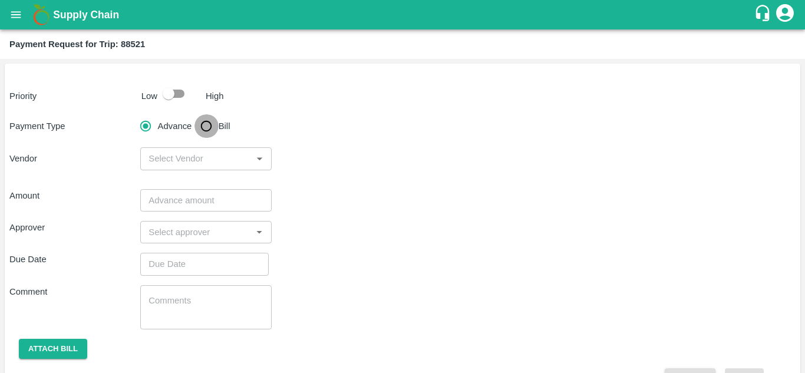
click at [206, 127] on input "Bill" at bounding box center [207, 126] width 24 height 24
radio input "true"
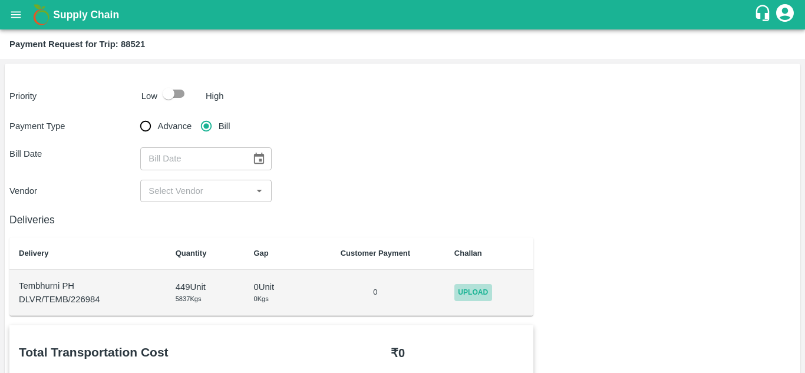
click at [467, 285] on span "Upload" at bounding box center [473, 292] width 38 height 17
click at [0, 0] on input "Upload" at bounding box center [0, 0] width 0 height 0
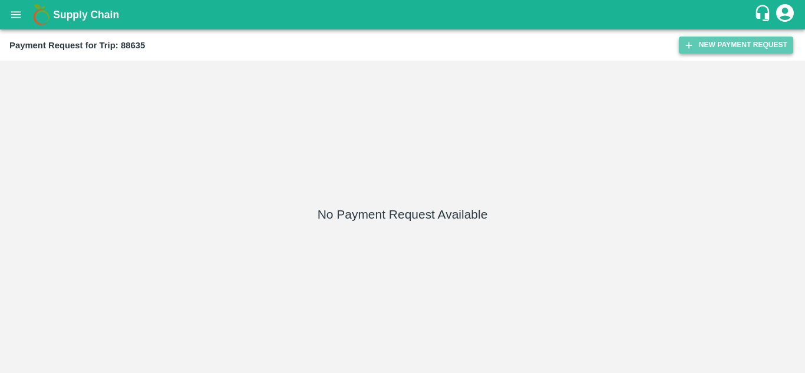
click at [749, 48] on button "New Payment Request" at bounding box center [736, 45] width 114 height 17
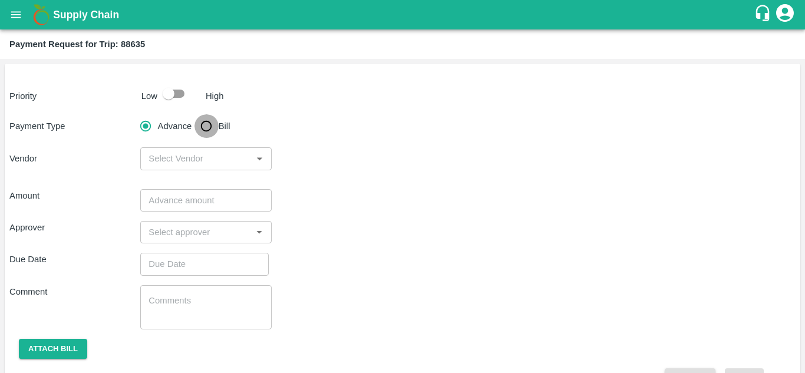
click at [207, 123] on input "Bill" at bounding box center [207, 126] width 24 height 24
radio input "true"
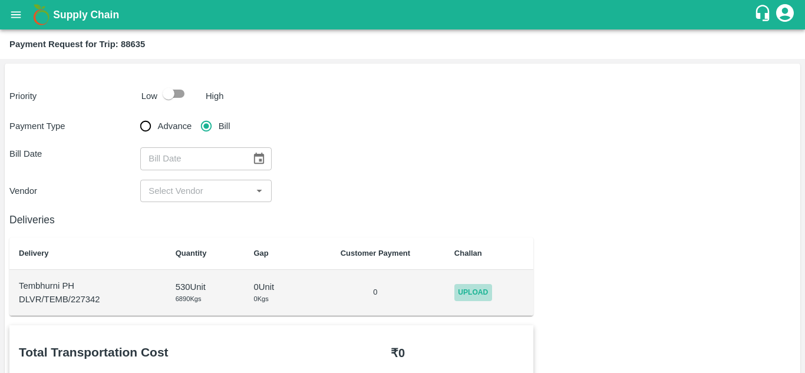
click at [471, 284] on span "Upload" at bounding box center [473, 292] width 38 height 17
click at [0, 0] on input "Upload" at bounding box center [0, 0] width 0 height 0
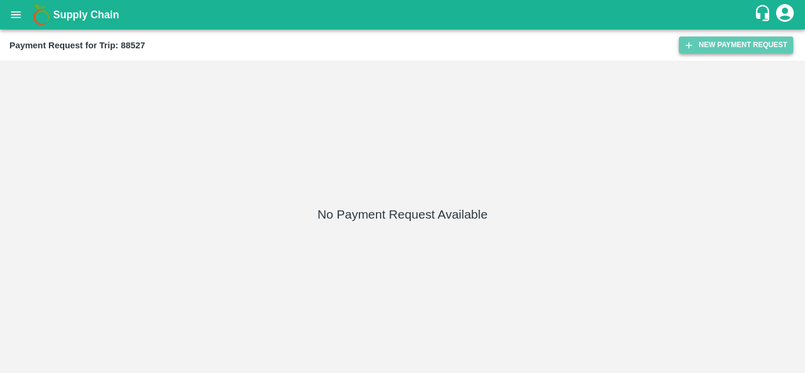
click at [737, 44] on button "New Payment Request" at bounding box center [736, 45] width 114 height 17
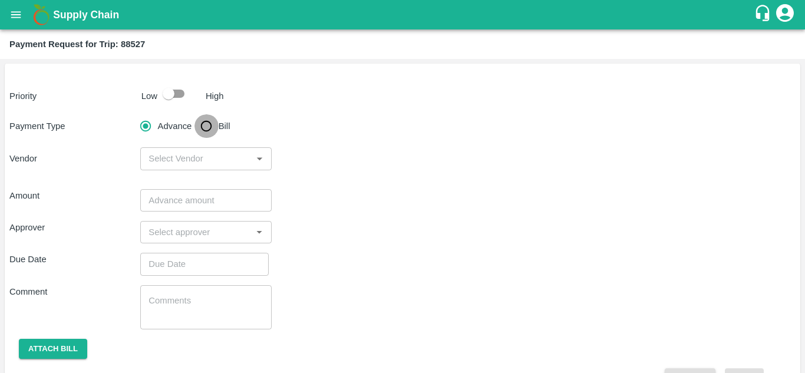
click at [211, 126] on input "Bill" at bounding box center [207, 126] width 24 height 24
radio input "true"
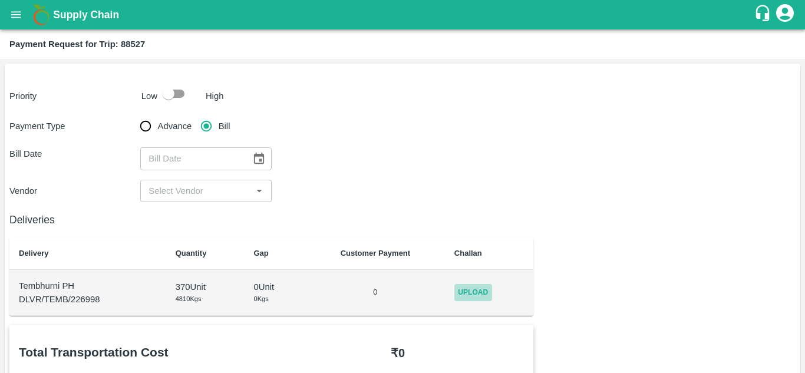
click at [484, 292] on span "Upload" at bounding box center [473, 292] width 38 height 17
click at [0, 0] on input "Upload" at bounding box center [0, 0] width 0 height 0
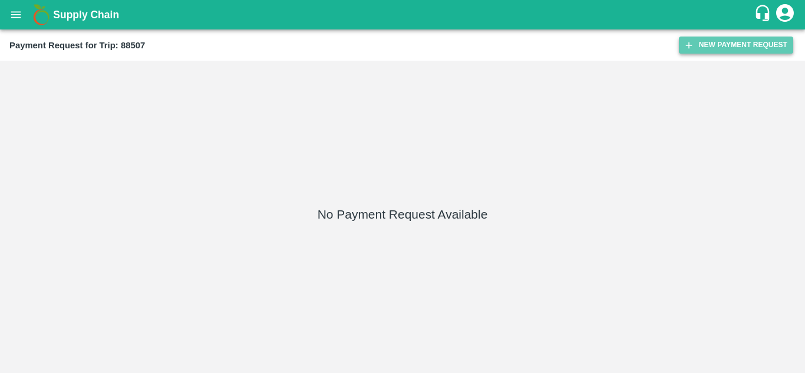
click at [754, 45] on button "New Payment Request" at bounding box center [736, 45] width 114 height 17
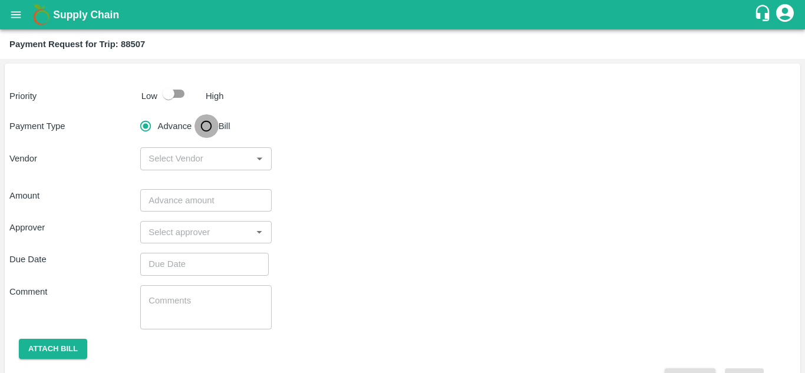
click at [209, 127] on input "Bill" at bounding box center [207, 126] width 24 height 24
radio input "true"
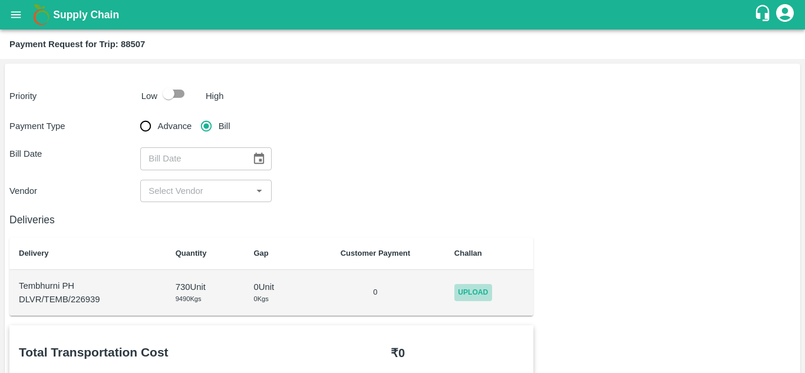
click at [482, 296] on span "Upload" at bounding box center [473, 292] width 38 height 17
click at [0, 0] on input "Upload" at bounding box center [0, 0] width 0 height 0
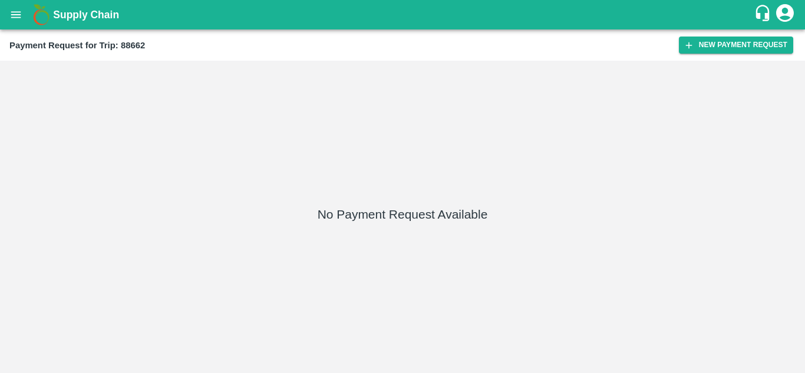
click at [746, 33] on div "Payment Request for Trip: 88662 New Payment Request" at bounding box center [402, 44] width 805 height 31
click at [730, 41] on button "New Payment Request" at bounding box center [736, 45] width 114 height 17
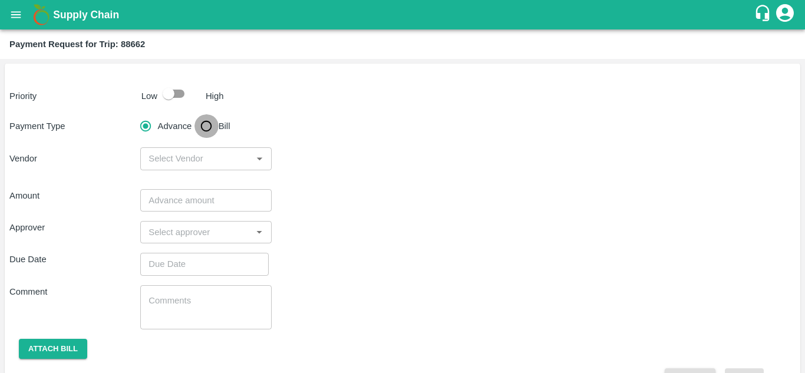
click at [207, 127] on input "Bill" at bounding box center [207, 126] width 24 height 24
radio input "true"
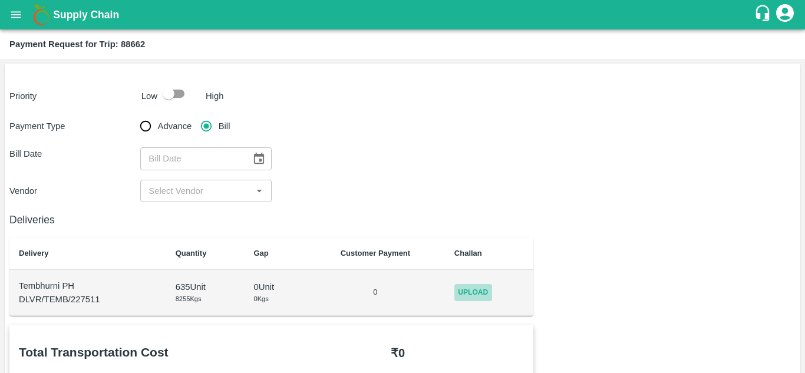
click at [476, 299] on span "Upload" at bounding box center [473, 292] width 38 height 17
click at [0, 0] on input "Upload" at bounding box center [0, 0] width 0 height 0
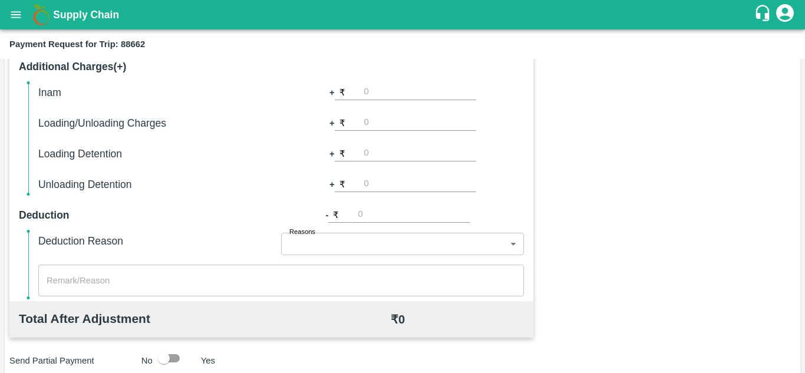
scroll to position [536, 0]
